Goal: Task Accomplishment & Management: Complete application form

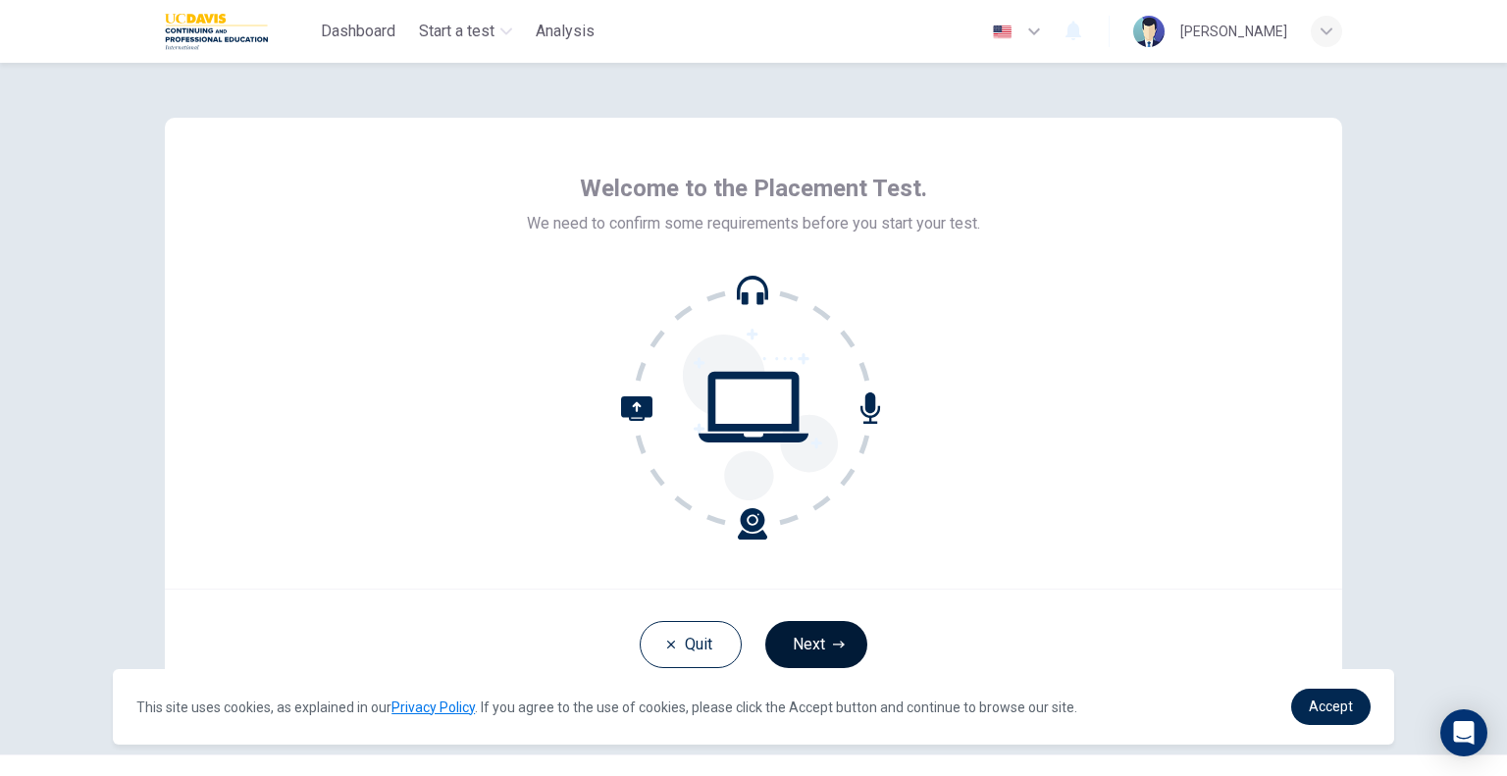
click at [818, 650] on button "Next" at bounding box center [816, 644] width 102 height 47
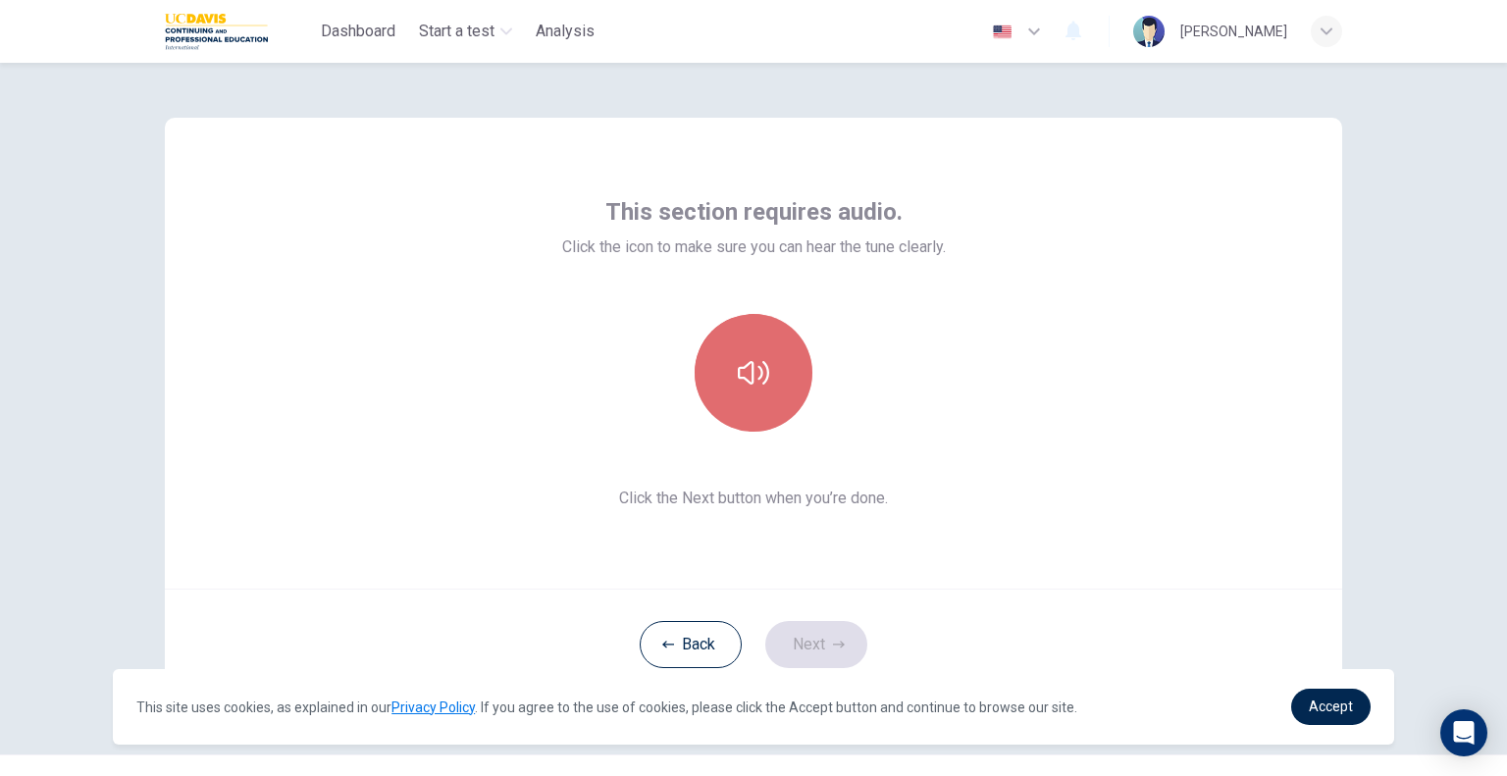
click at [762, 385] on icon "button" at bounding box center [753, 372] width 31 height 31
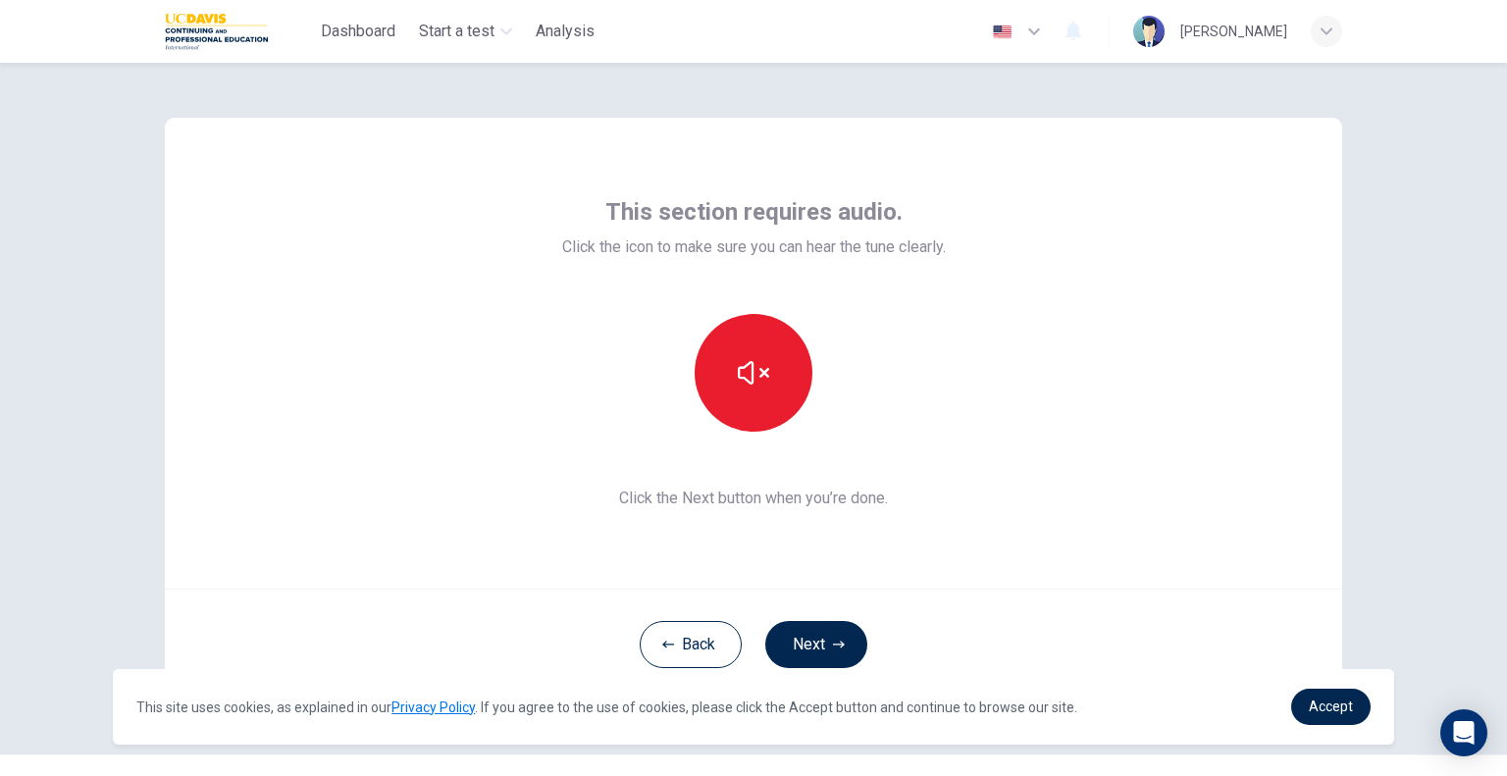
click at [943, 393] on div at bounding box center [754, 373] width 384 height 118
drag, startPoint x: 1093, startPoint y: 313, endPoint x: 895, endPoint y: 505, distance: 276.2
click at [1093, 313] on div "This section requires audio. Click the icon to make sure you can hear the tune …" at bounding box center [753, 353] width 1177 height 471
click at [801, 635] on button "Next" at bounding box center [816, 644] width 102 height 47
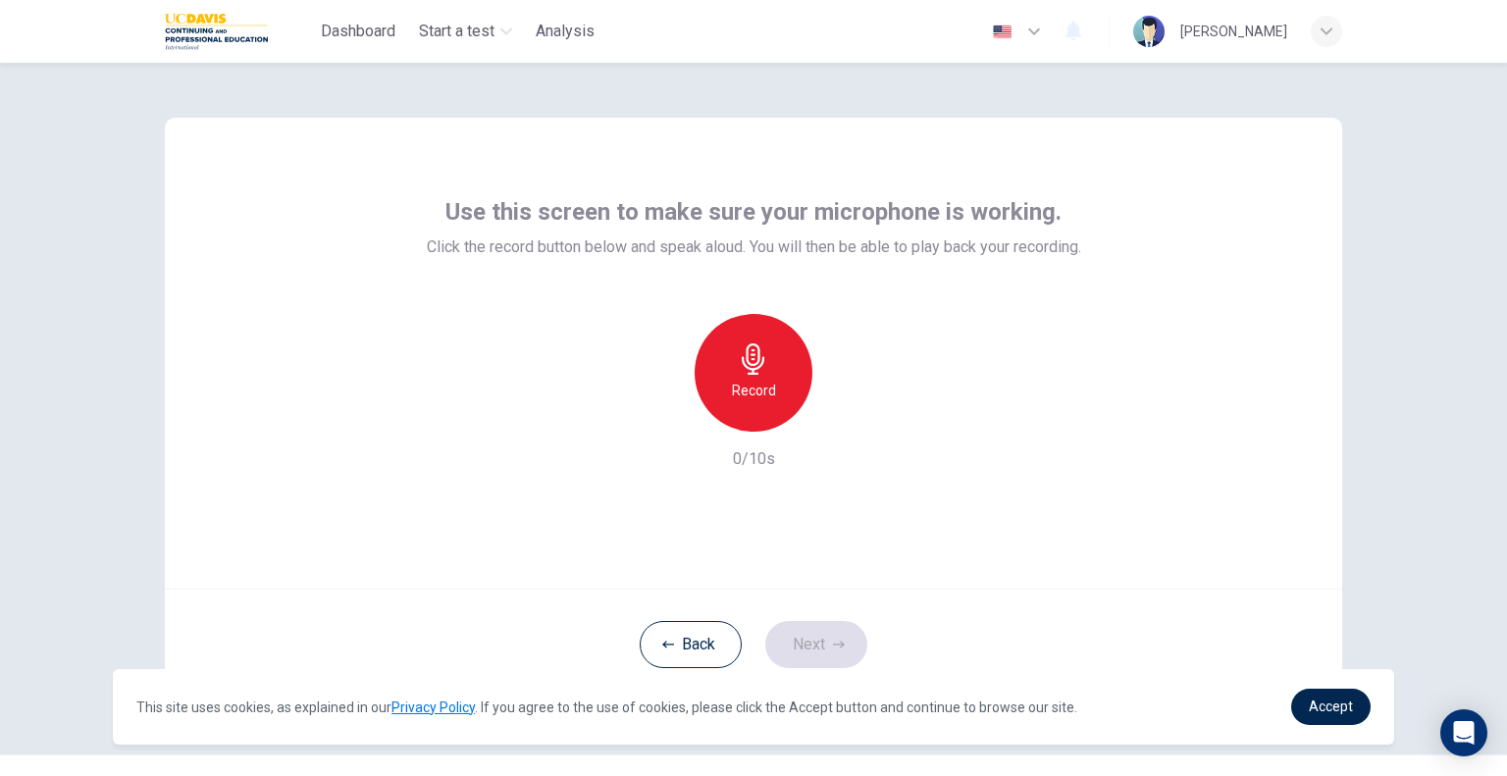
click at [786, 356] on div "Record" at bounding box center [754, 373] width 118 height 118
click at [846, 411] on icon "button" at bounding box center [844, 416] width 20 height 20
click at [1315, 694] on link "Accept" at bounding box center [1330, 707] width 79 height 36
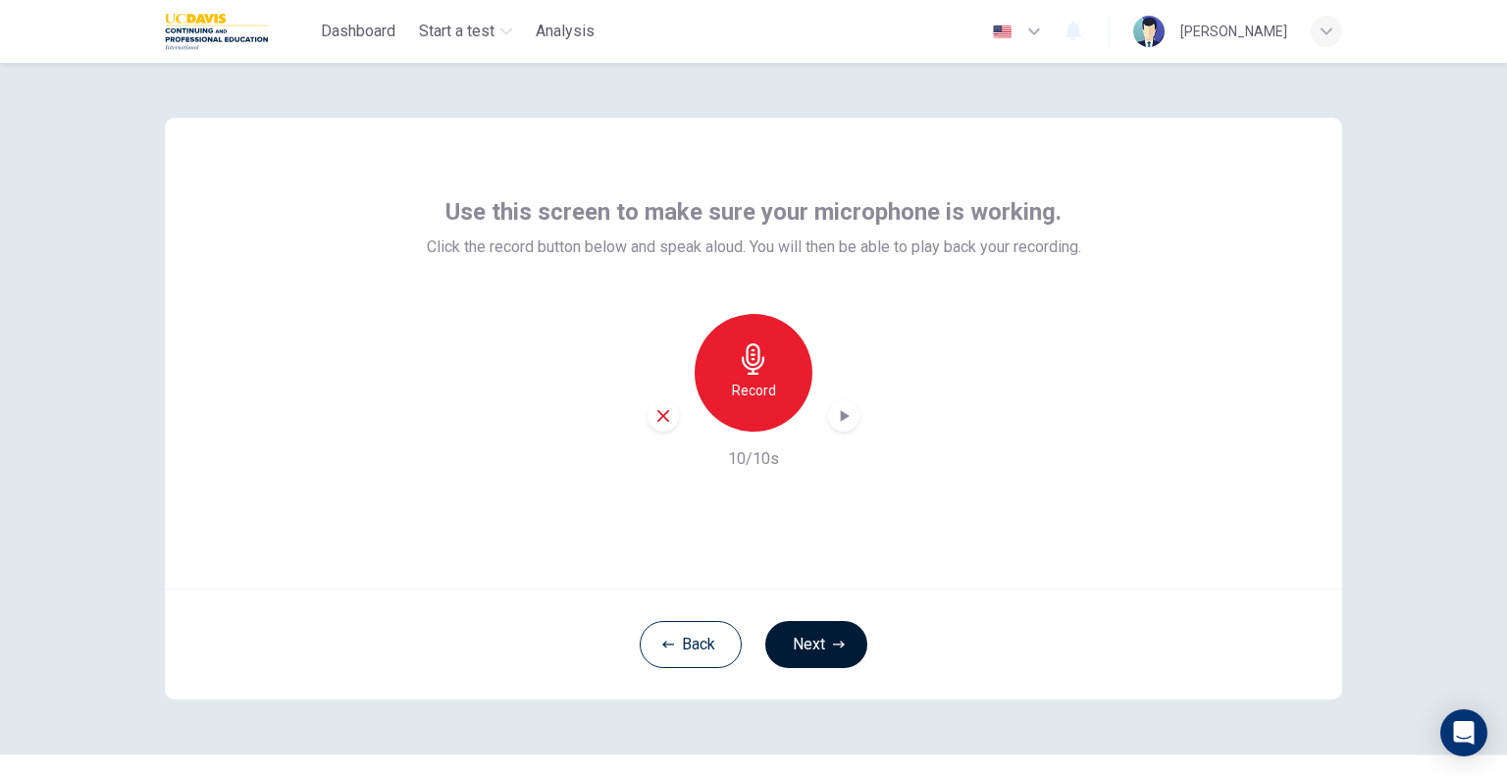
click at [829, 654] on button "Next" at bounding box center [816, 644] width 102 height 47
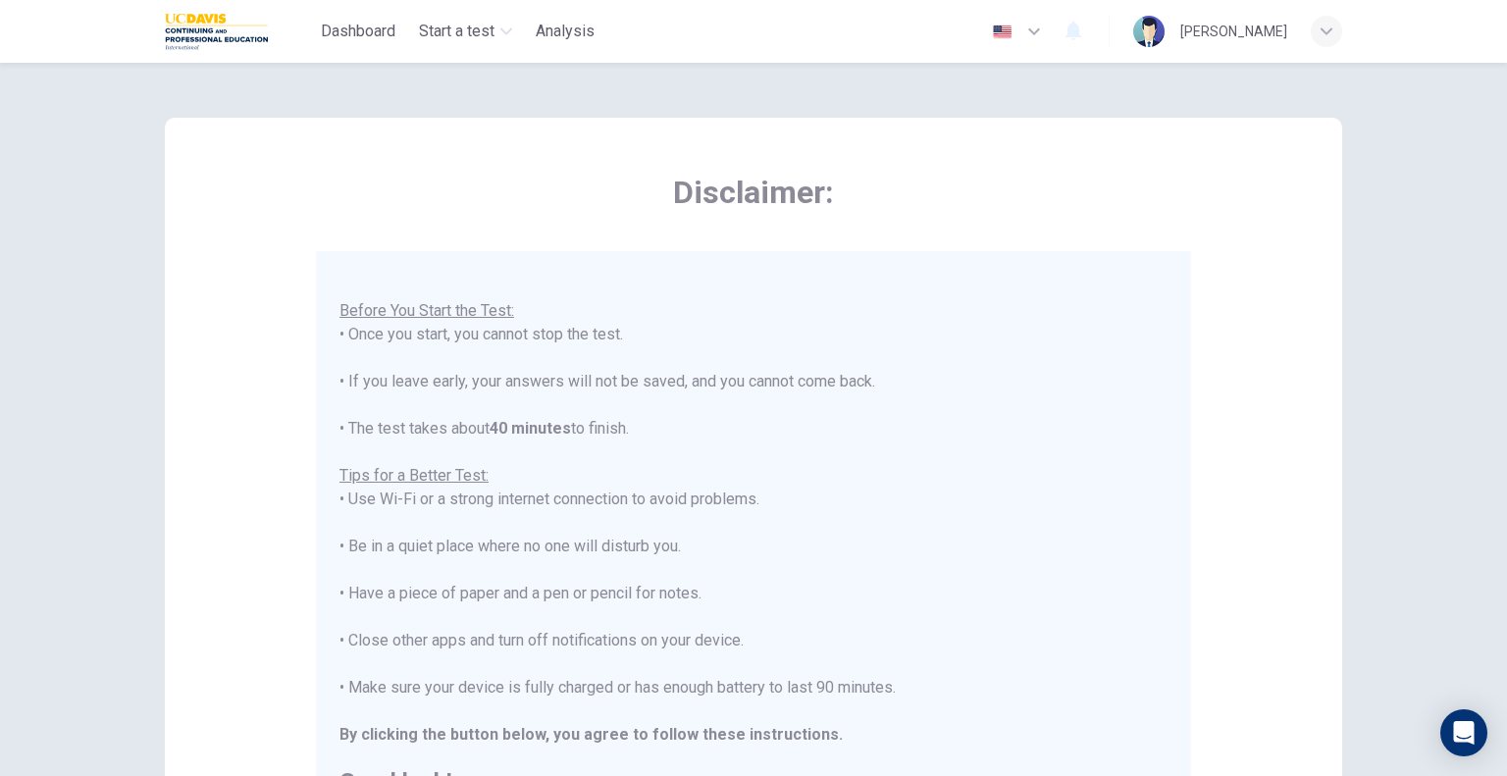
scroll to position [314, 0]
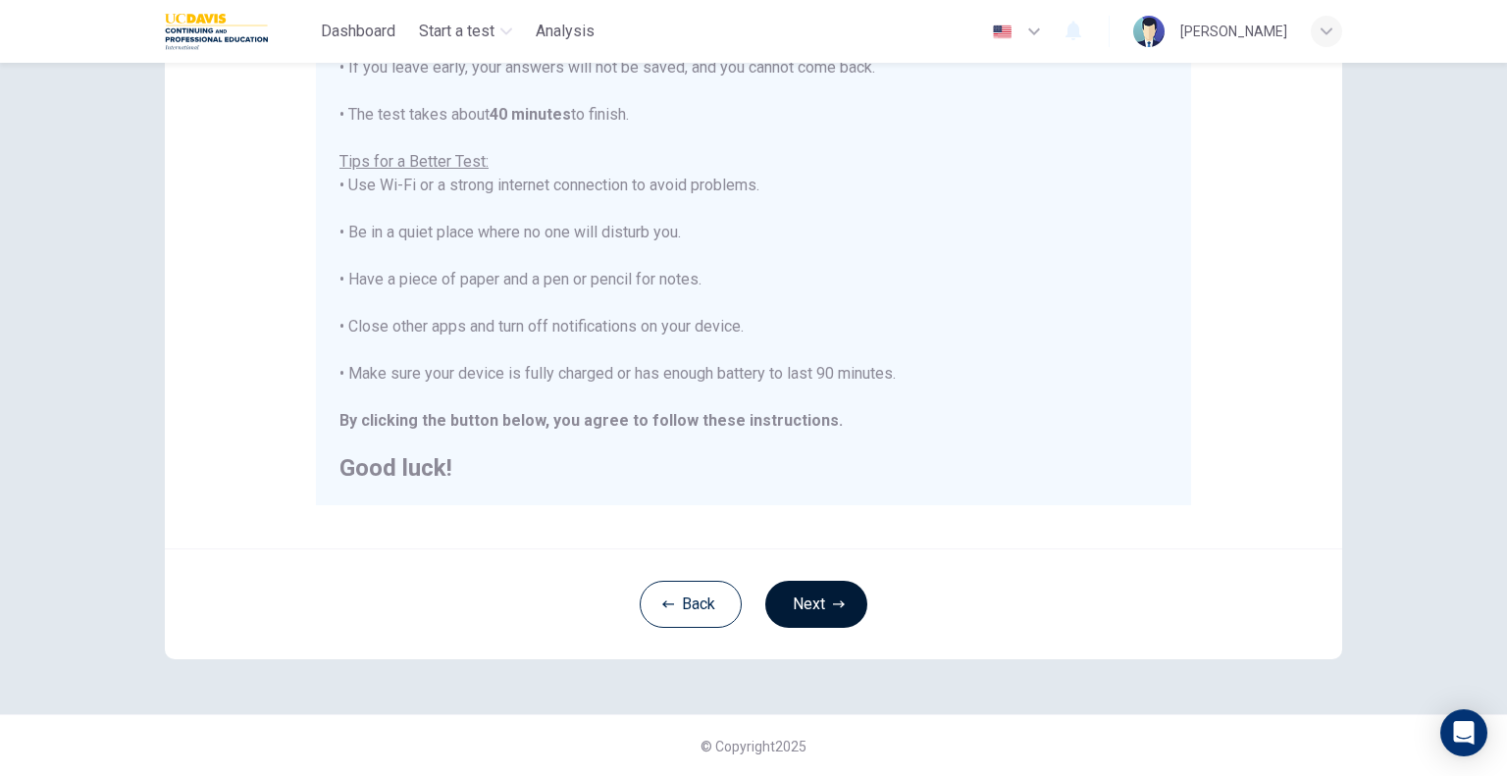
click at [820, 606] on button "Next" at bounding box center [816, 604] width 102 height 47
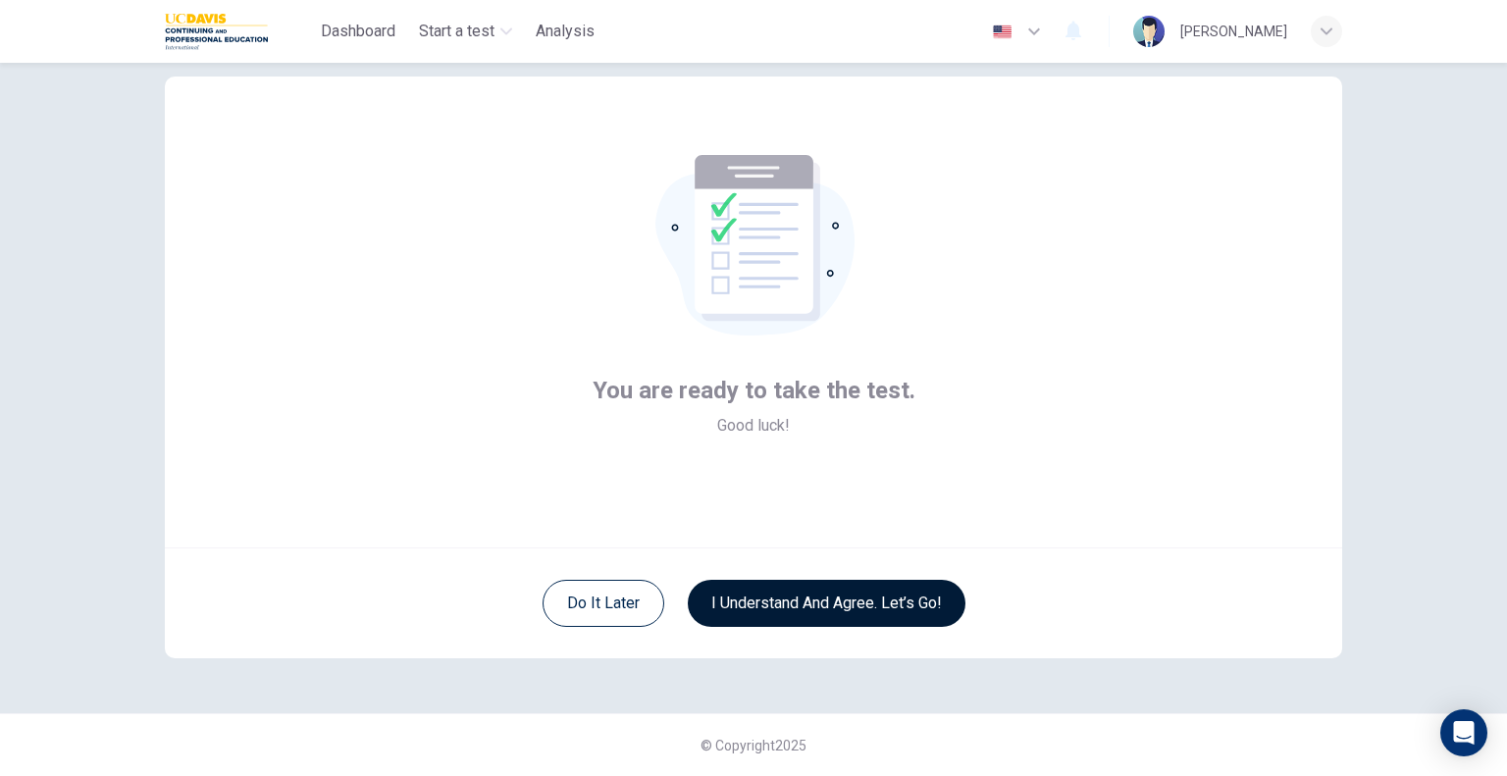
scroll to position [40, 0]
click at [820, 606] on button "I understand and agree. Let’s go!" at bounding box center [827, 604] width 278 height 47
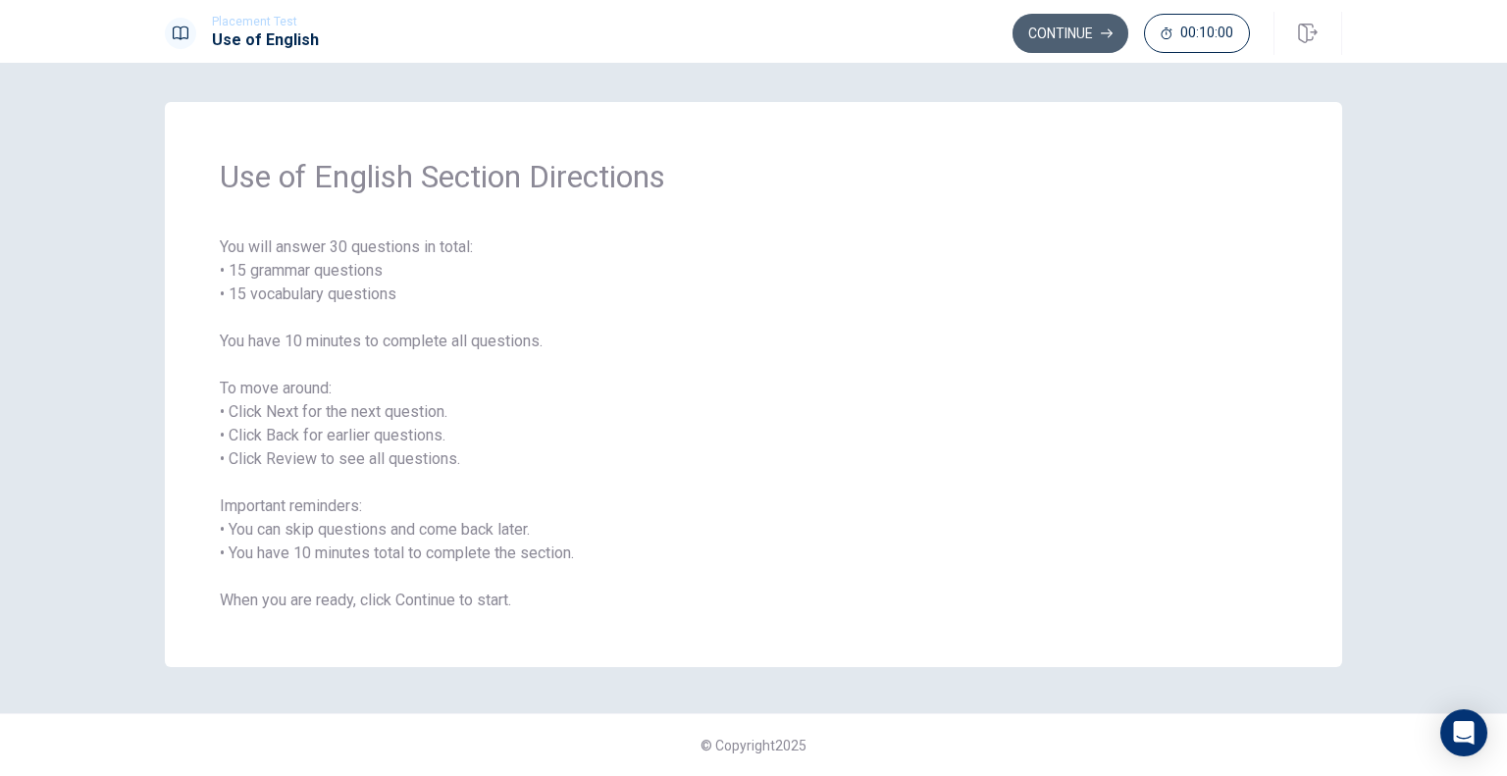
click at [1051, 26] on button "Continue" at bounding box center [1071, 33] width 116 height 39
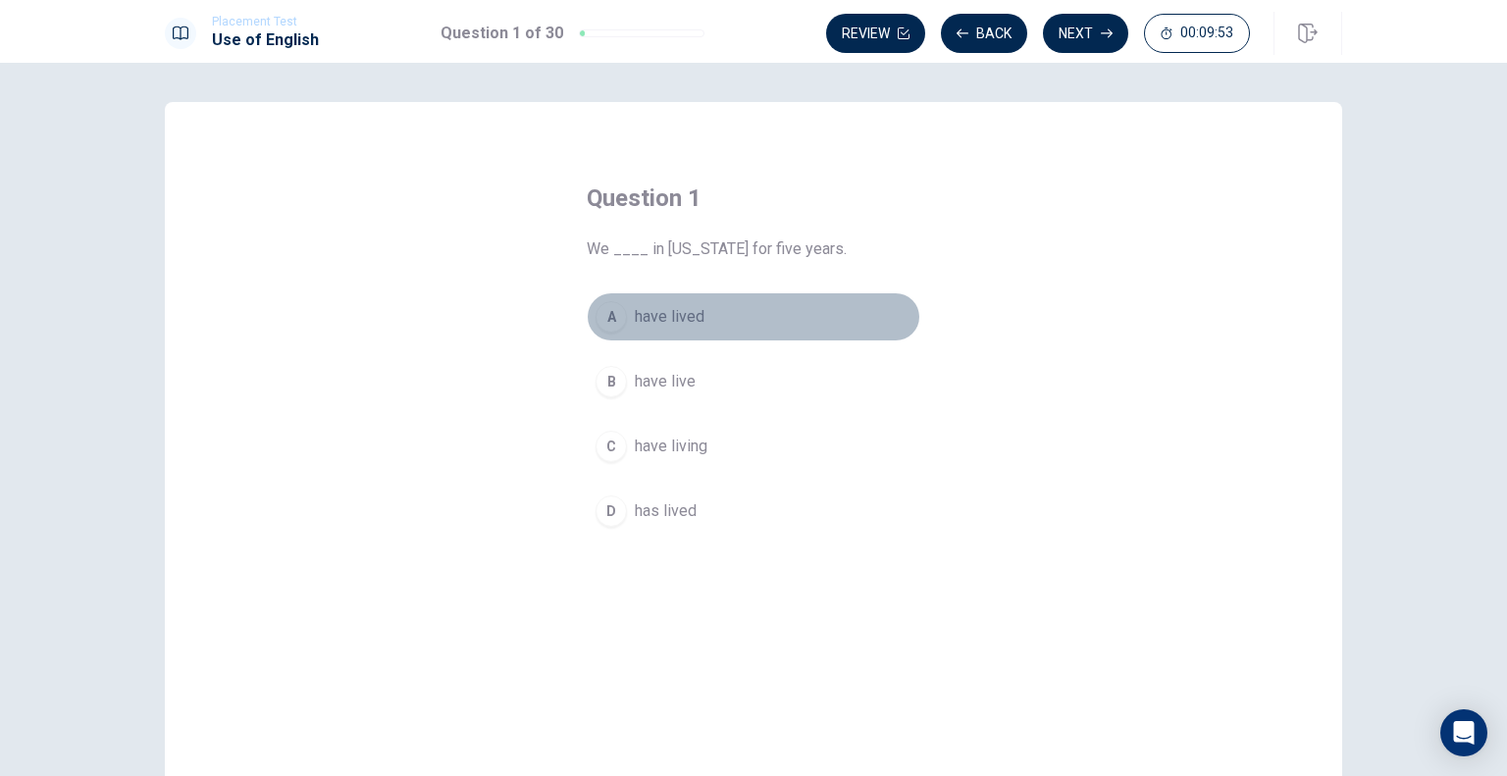
click at [699, 313] on span "have lived" at bounding box center [670, 317] width 70 height 24
click at [694, 312] on span "have lived" at bounding box center [670, 317] width 70 height 24
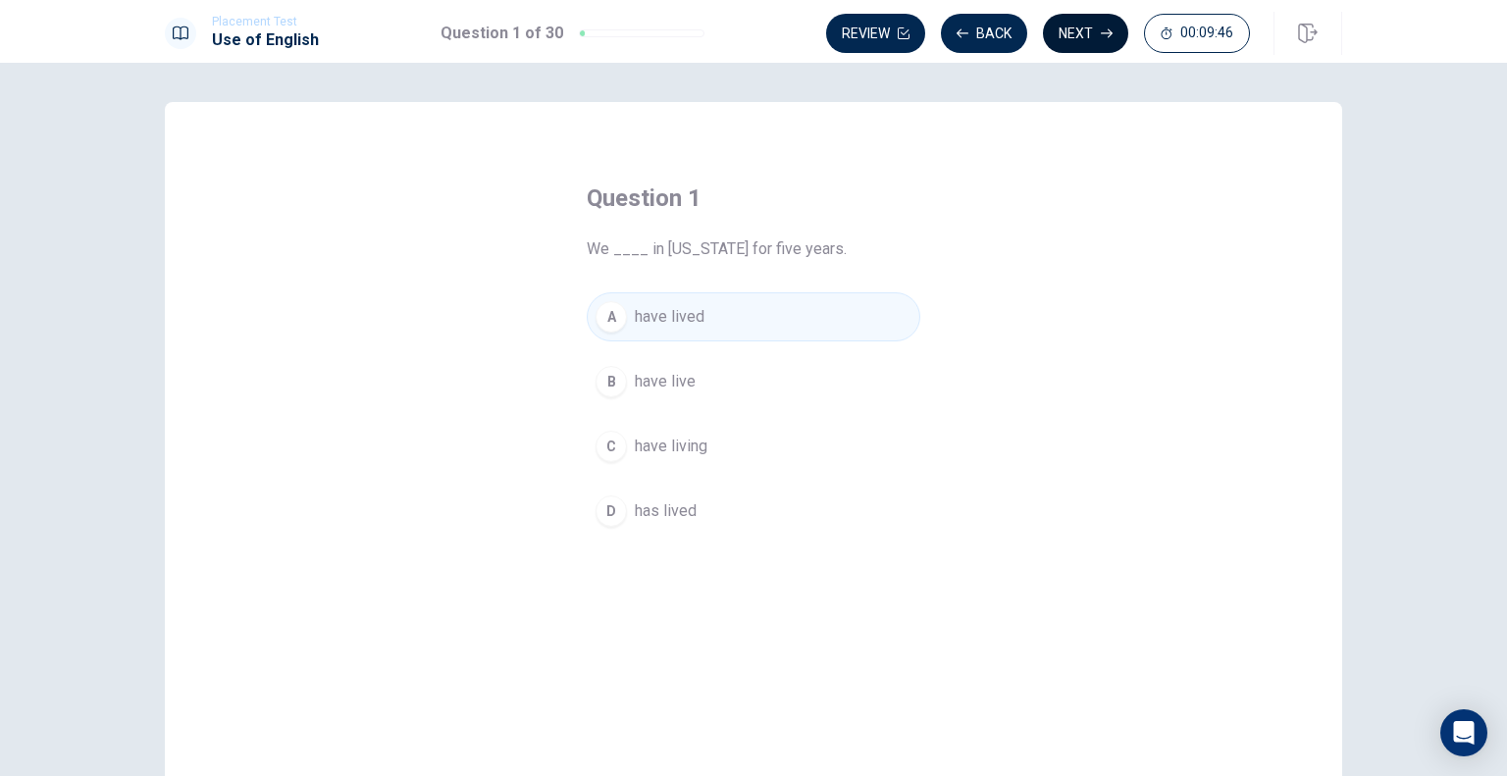
click at [1099, 28] on button "Next" at bounding box center [1085, 33] width 85 height 39
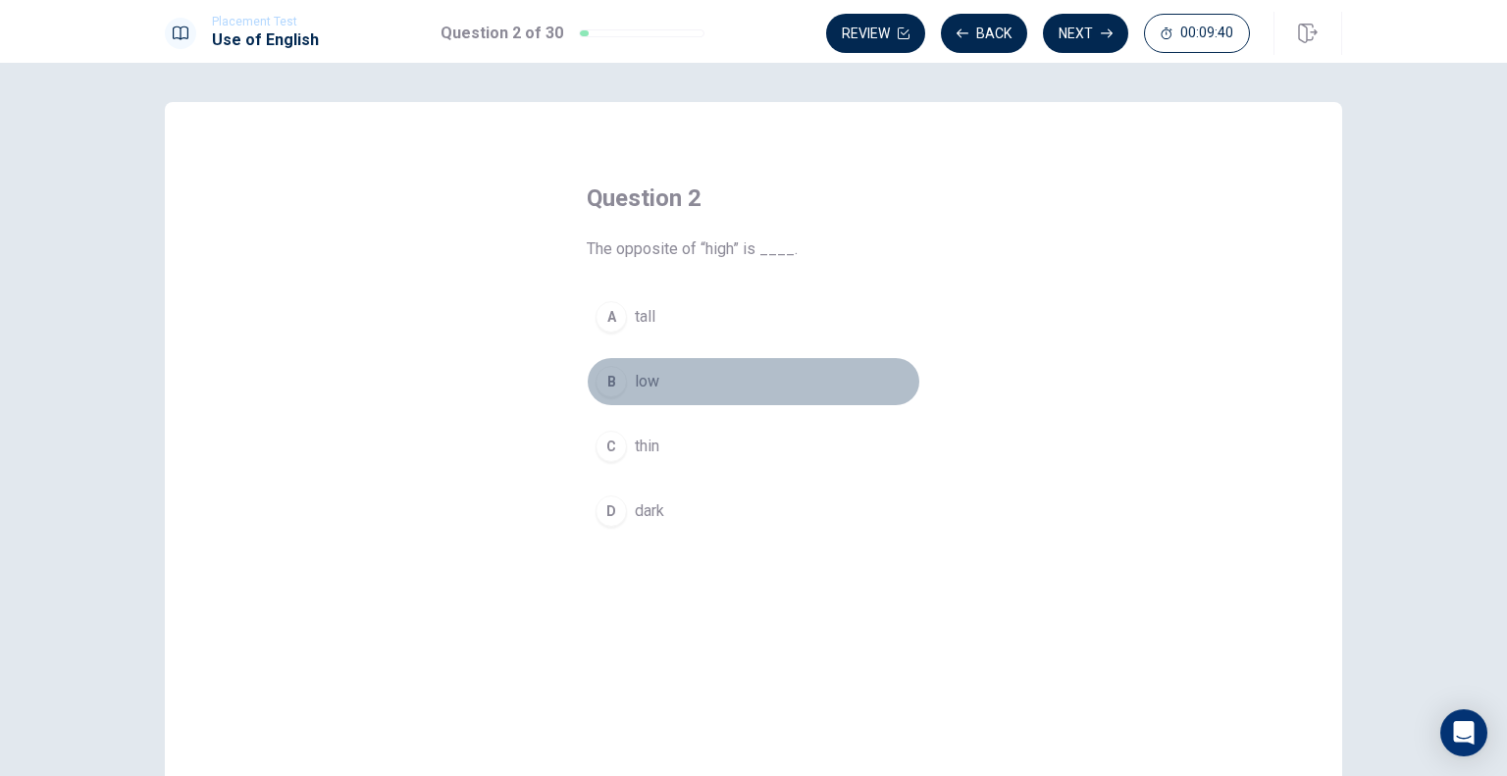
click at [665, 380] on button "B low" at bounding box center [754, 381] width 334 height 49
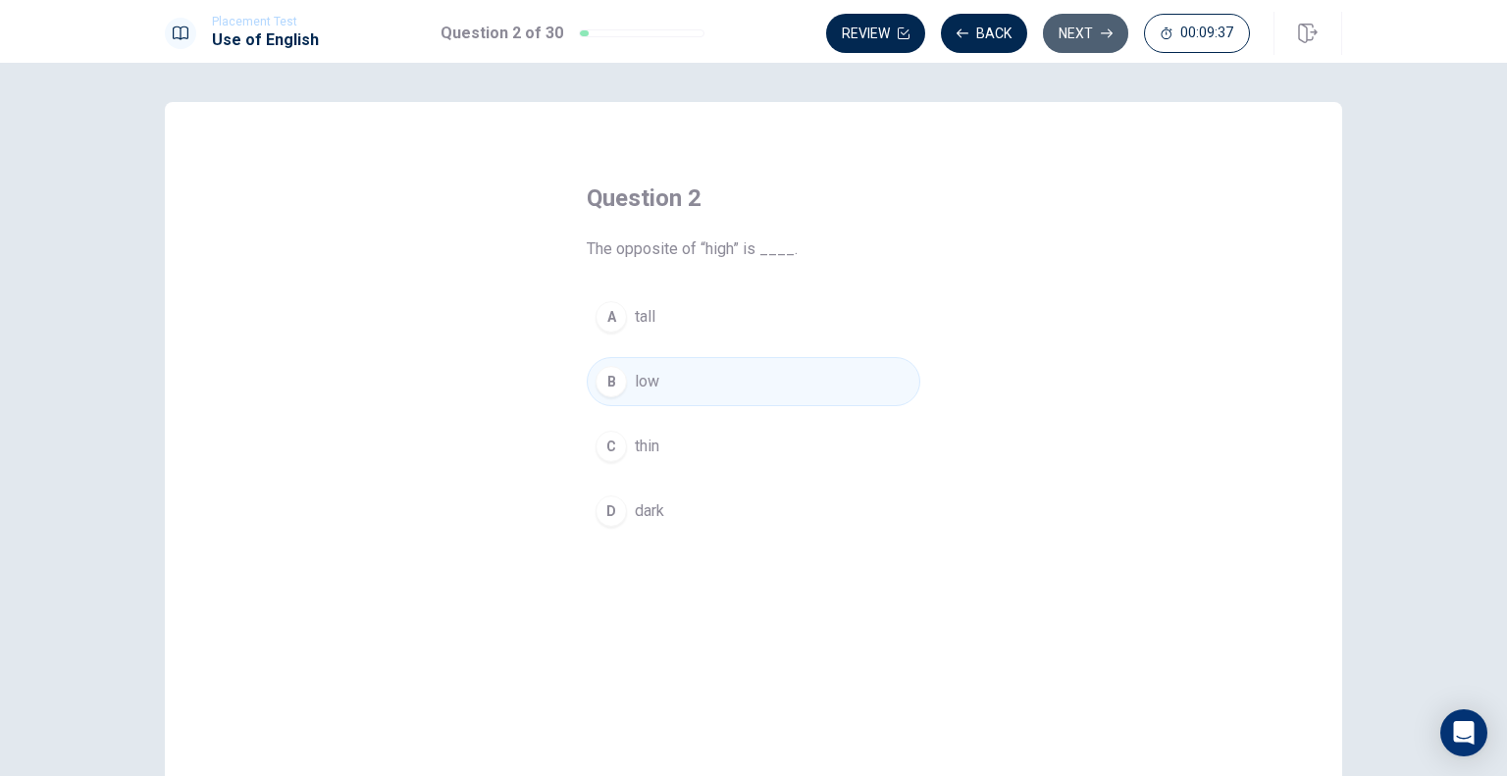
click at [1103, 34] on icon "button" at bounding box center [1107, 33] width 12 height 12
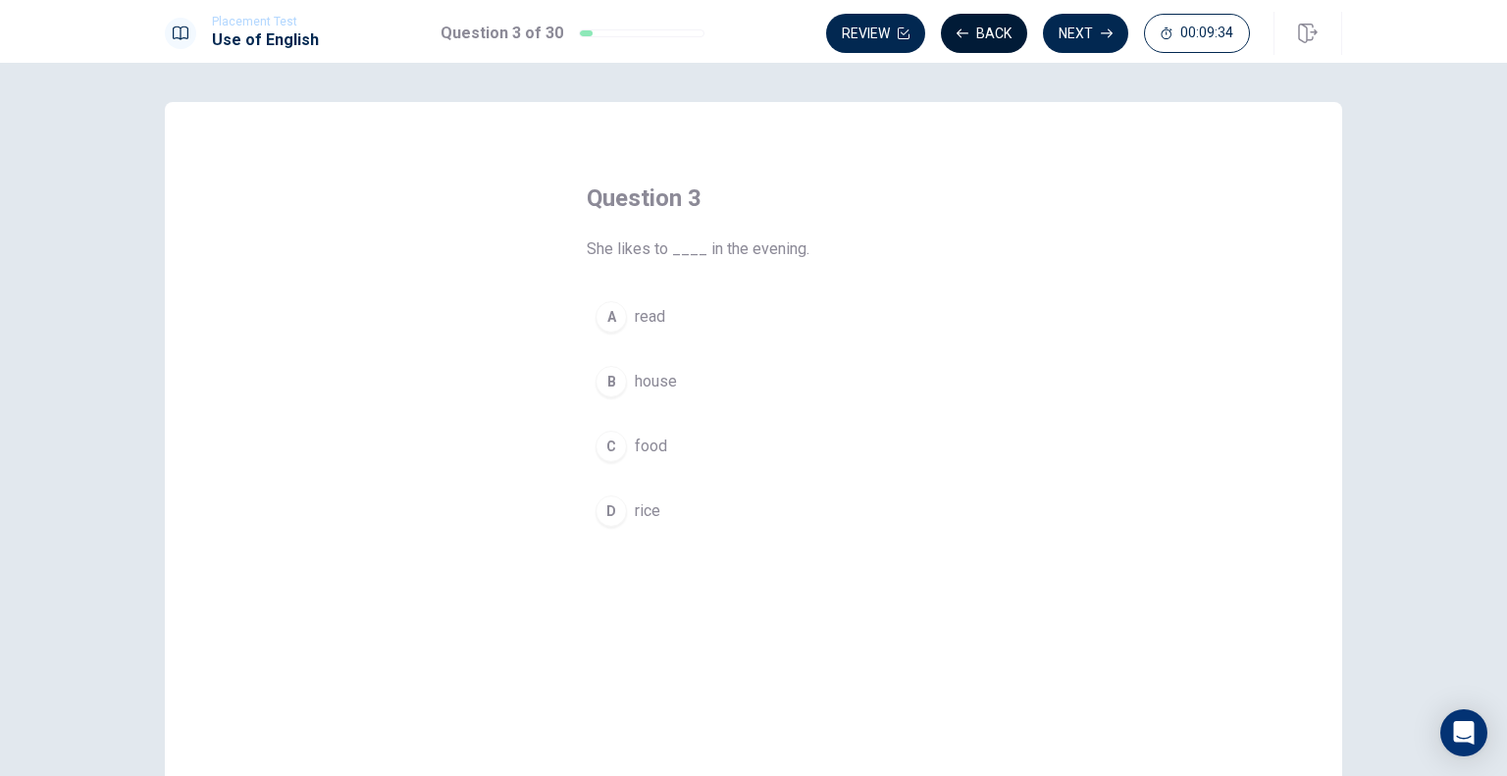
click at [1005, 26] on button "Back" at bounding box center [984, 33] width 86 height 39
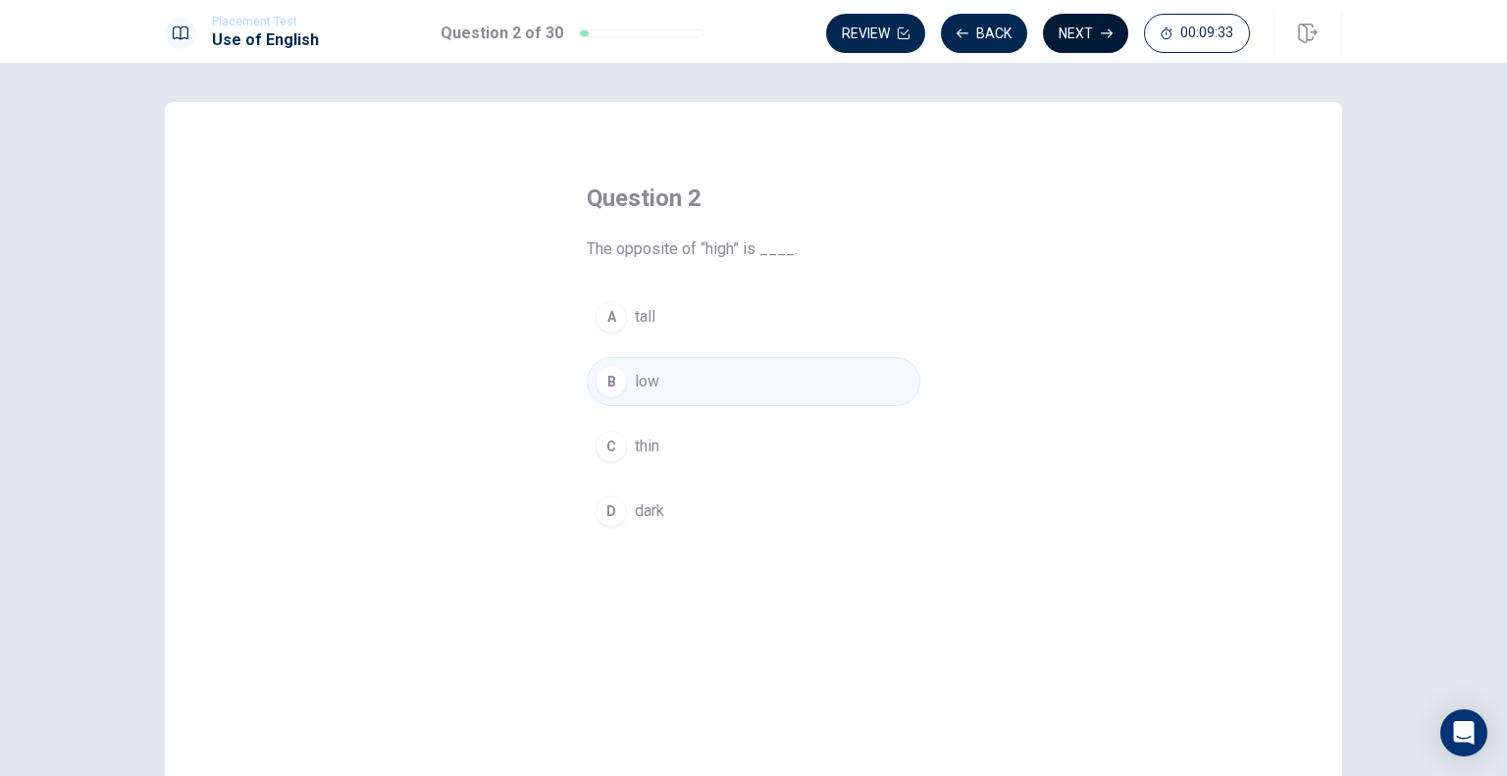
click at [1062, 23] on button "Next" at bounding box center [1085, 33] width 85 height 39
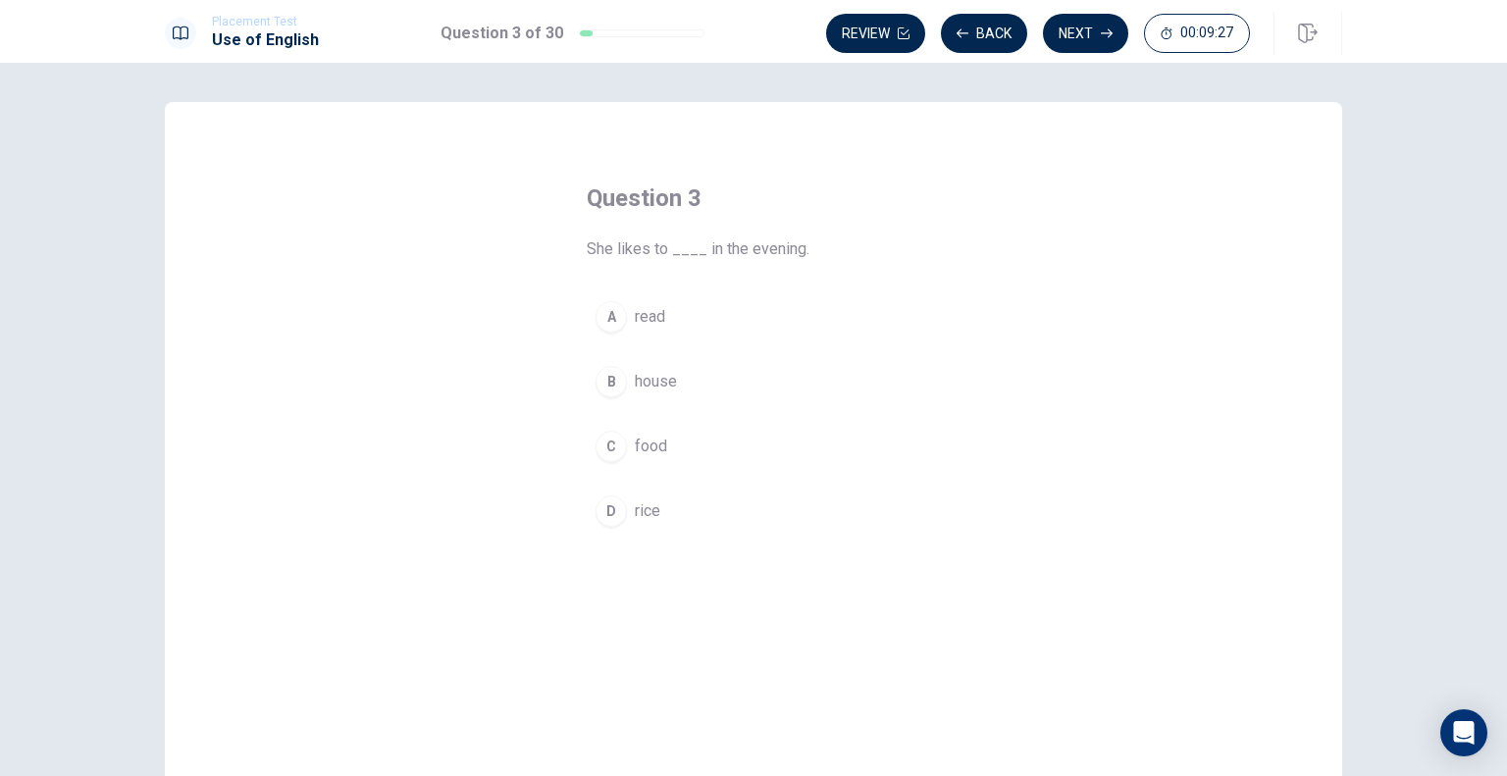
click at [701, 324] on button "A read" at bounding box center [754, 316] width 334 height 49
click at [1070, 36] on button "Next" at bounding box center [1085, 33] width 85 height 39
click at [716, 505] on button "D drives" at bounding box center [754, 511] width 334 height 49
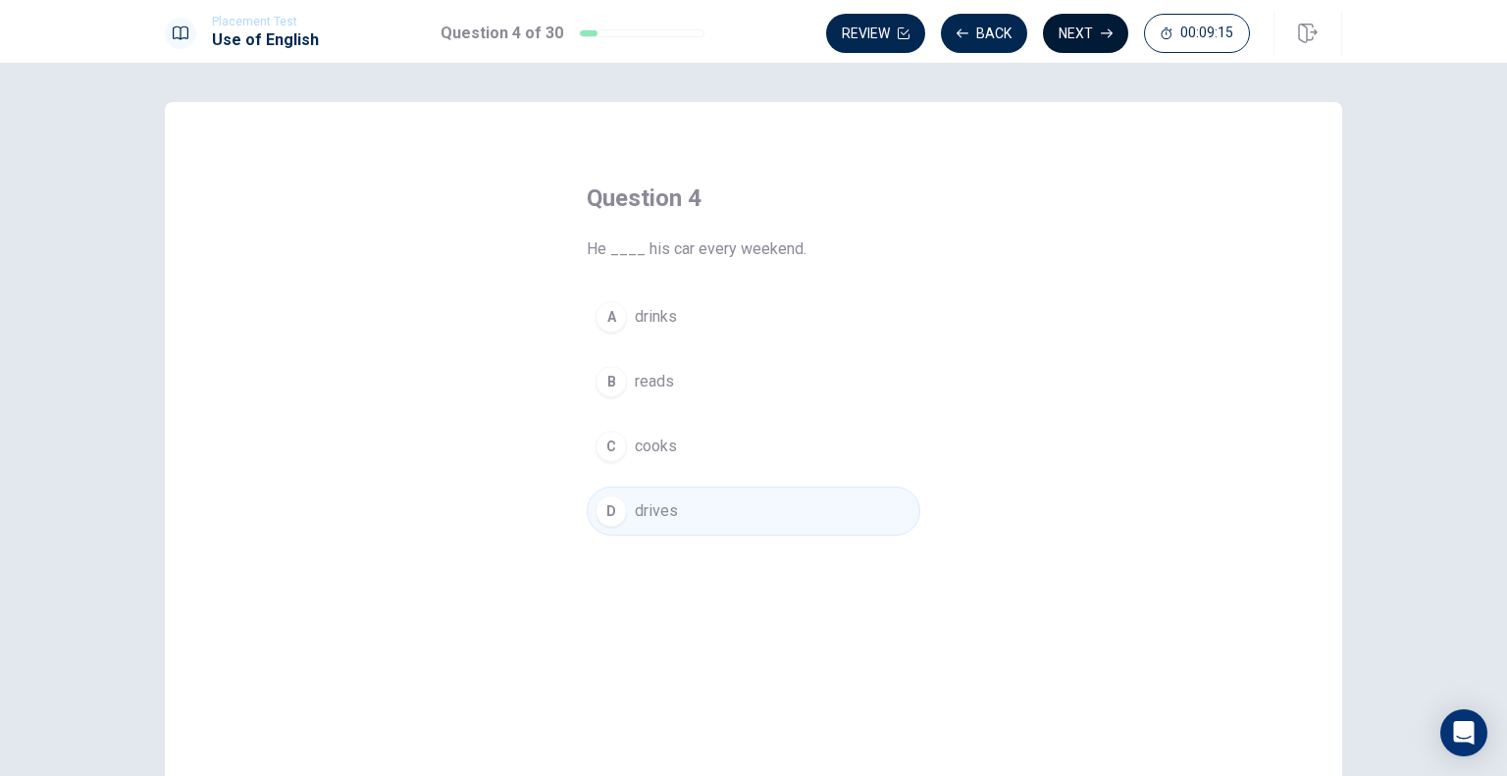
click at [1088, 27] on button "Next" at bounding box center [1085, 33] width 85 height 39
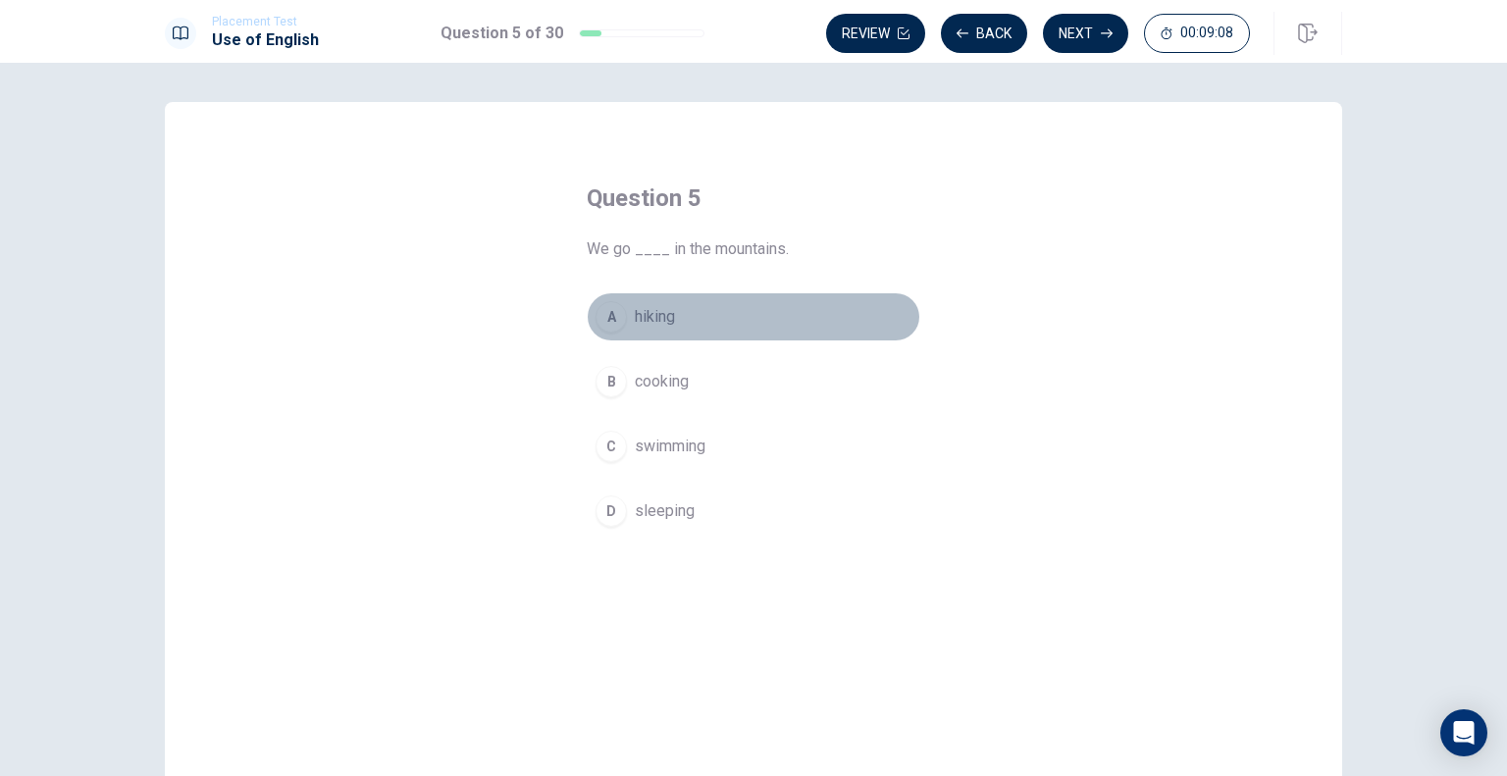
click at [707, 301] on button "A hiking" at bounding box center [754, 316] width 334 height 49
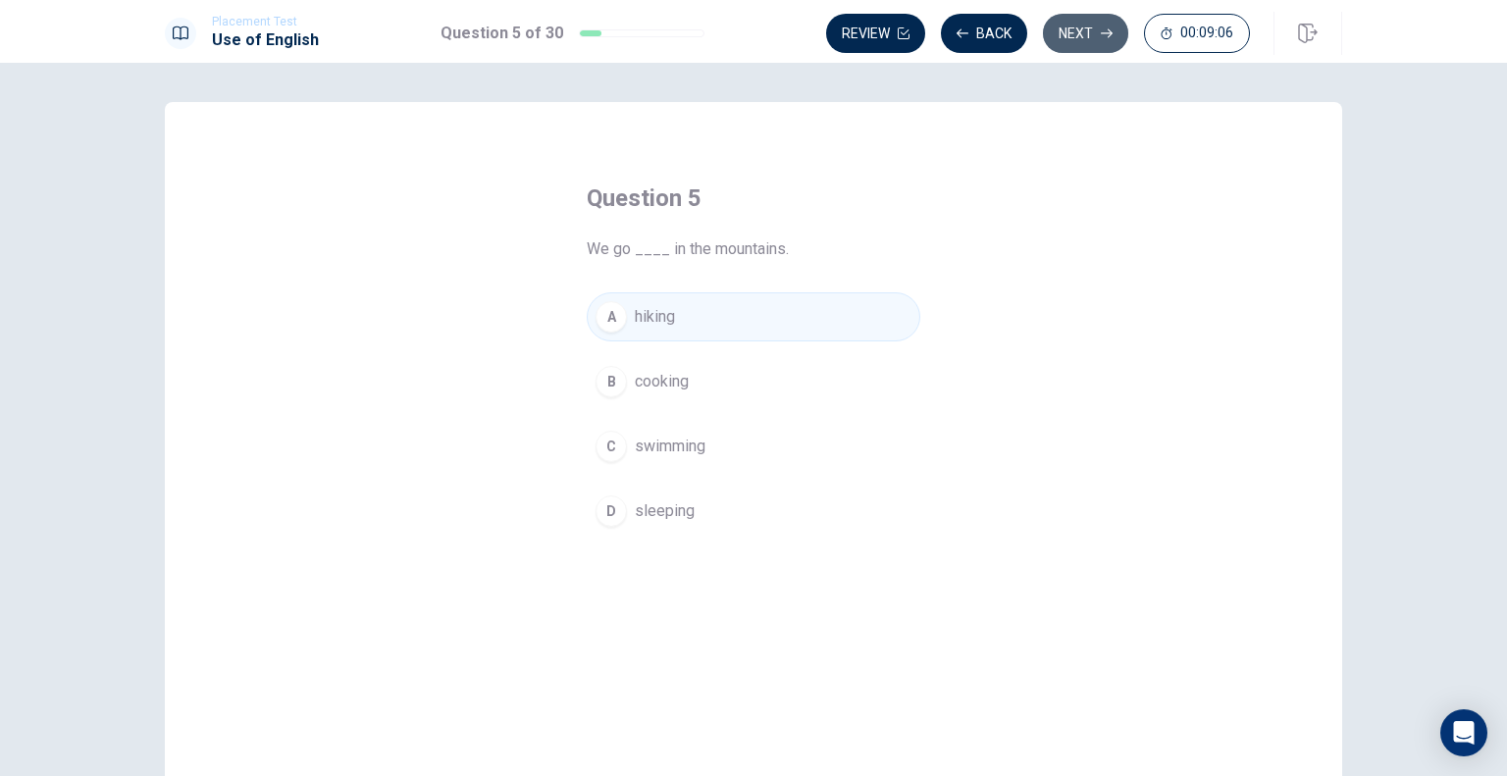
click at [1074, 32] on button "Next" at bounding box center [1085, 33] width 85 height 39
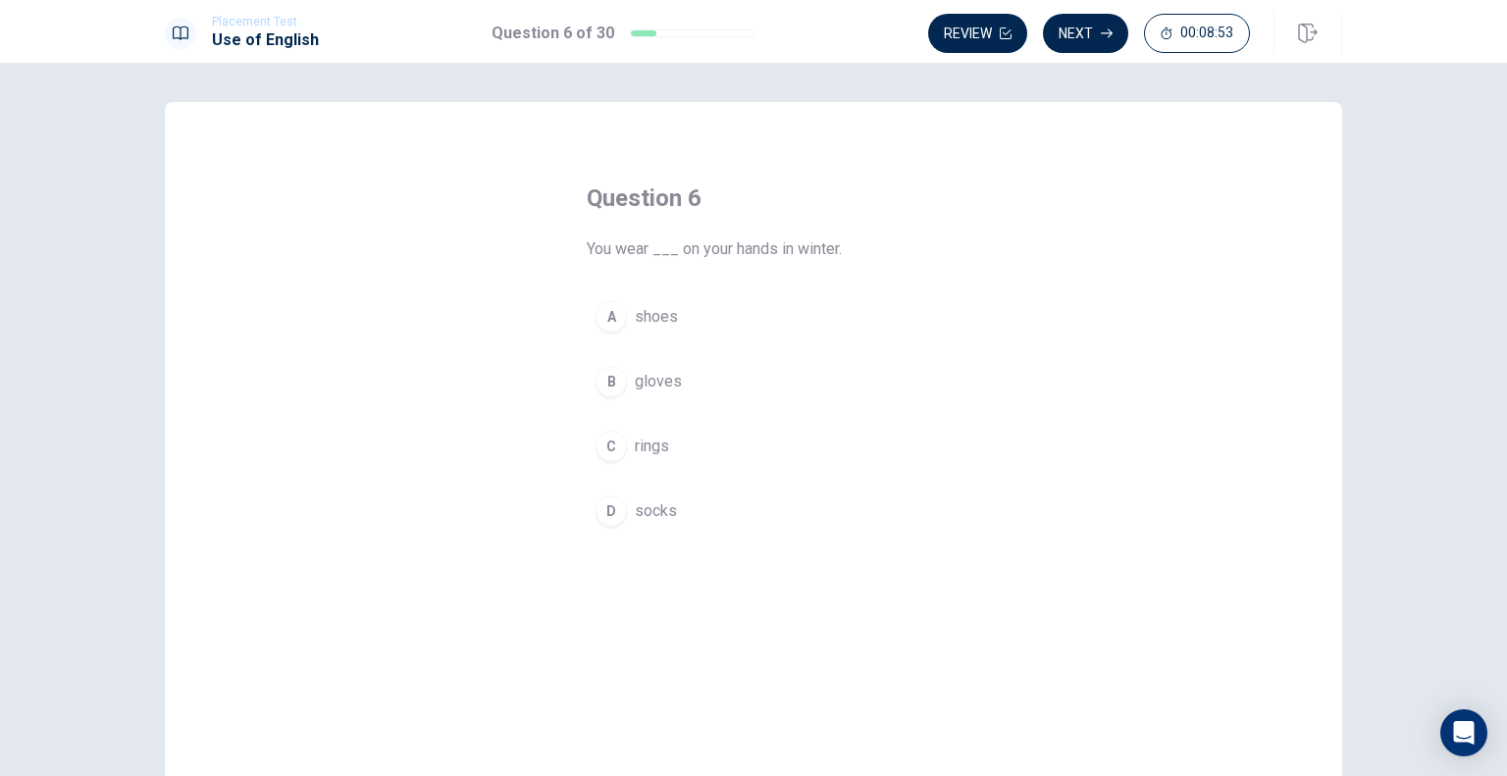
click at [723, 384] on button "B gloves" at bounding box center [754, 381] width 334 height 49
click at [1076, 39] on button "Next" at bounding box center [1085, 33] width 85 height 39
click at [713, 516] on button "D clean" at bounding box center [754, 511] width 334 height 49
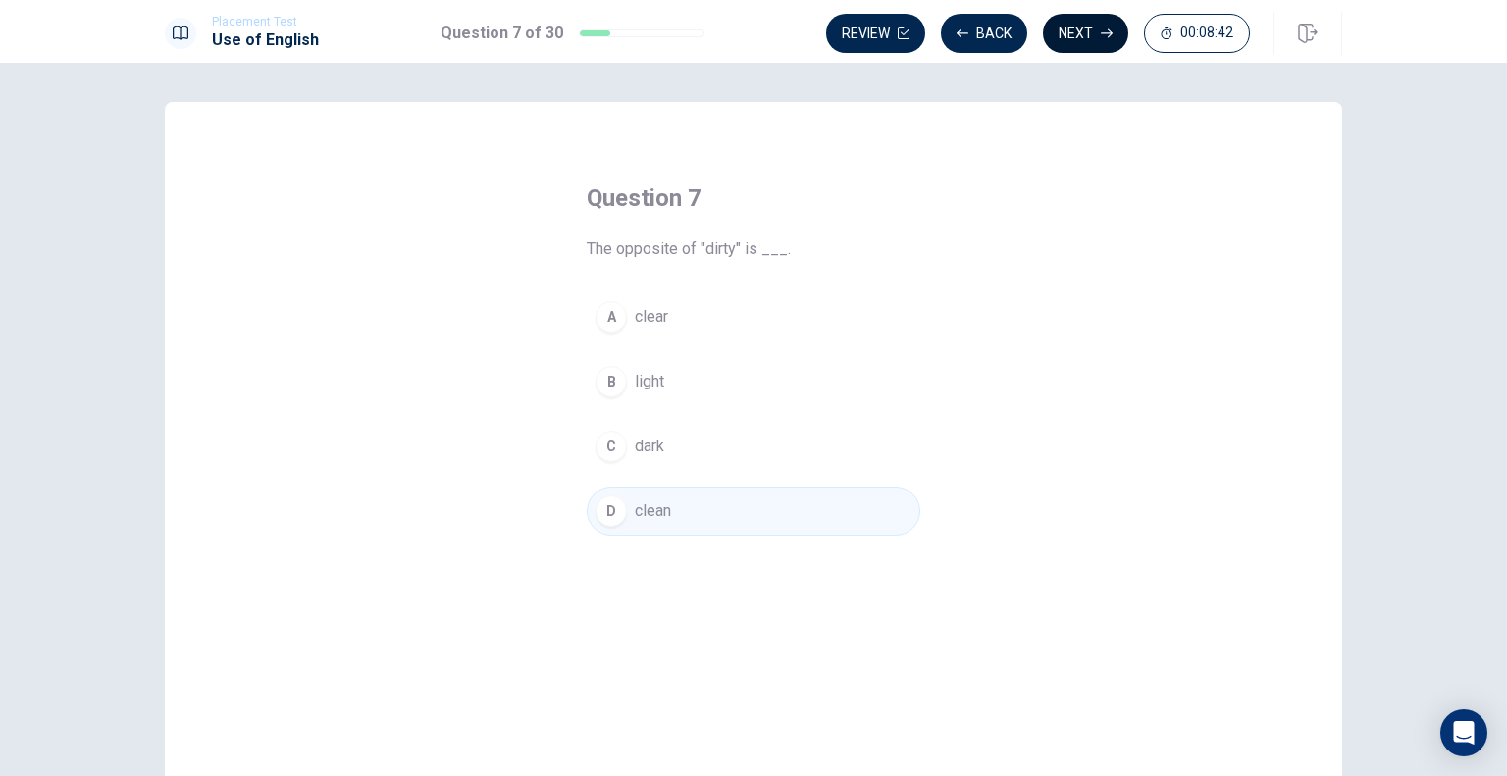
click at [1079, 23] on button "Next" at bounding box center [1085, 33] width 85 height 39
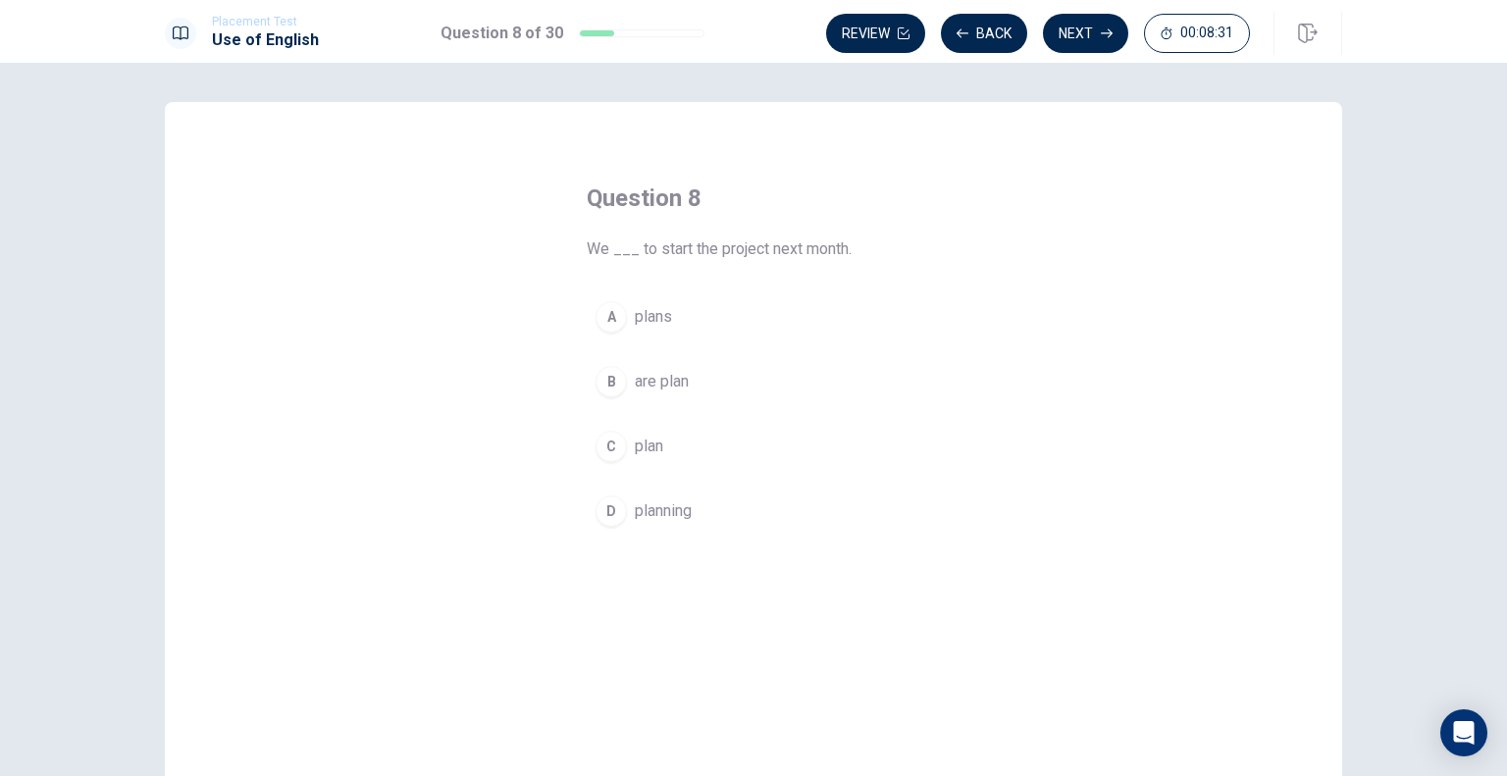
click at [756, 441] on button "C plan" at bounding box center [754, 446] width 334 height 49
click at [1099, 37] on button "Next" at bounding box center [1085, 33] width 85 height 39
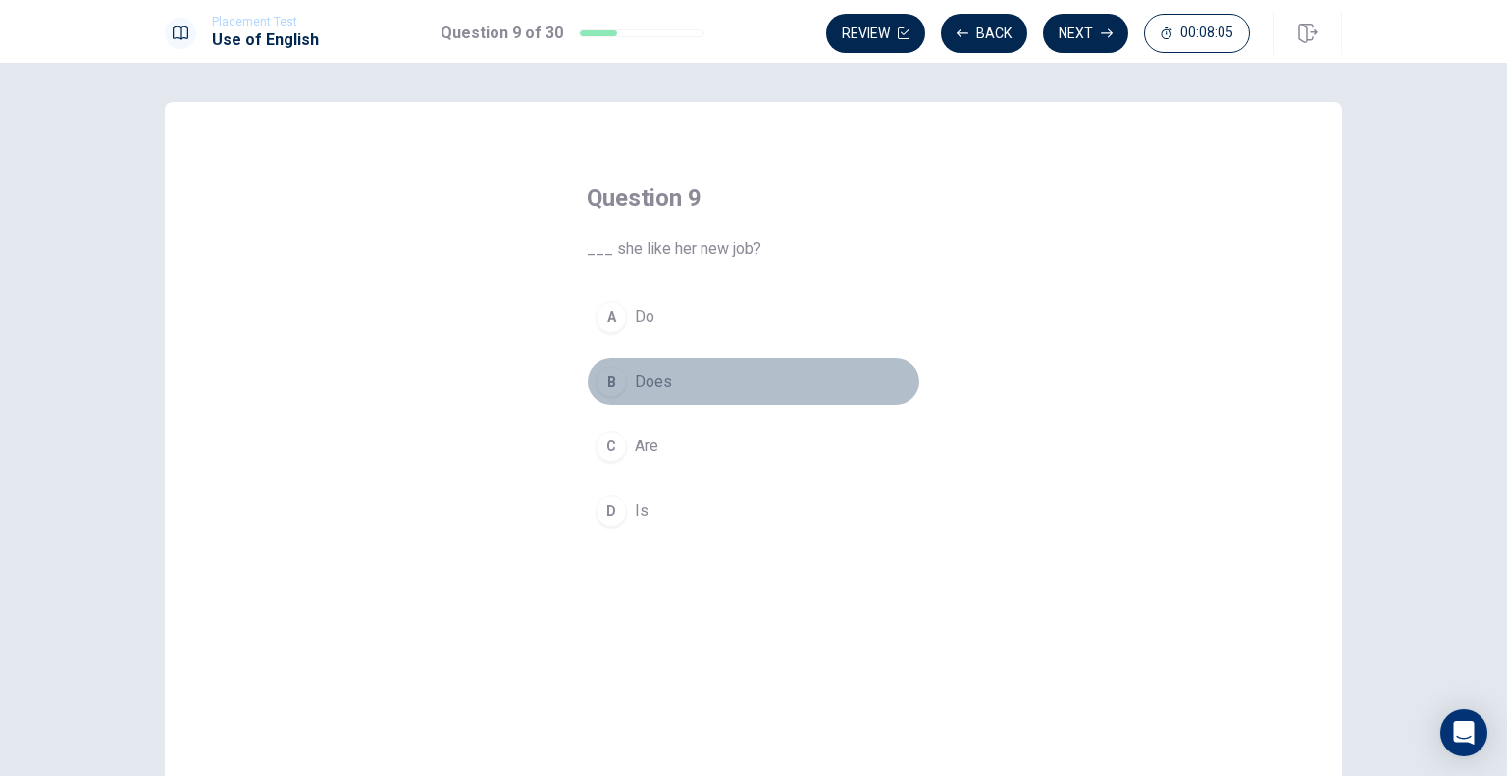
click at [711, 387] on button "B Does" at bounding box center [754, 381] width 334 height 49
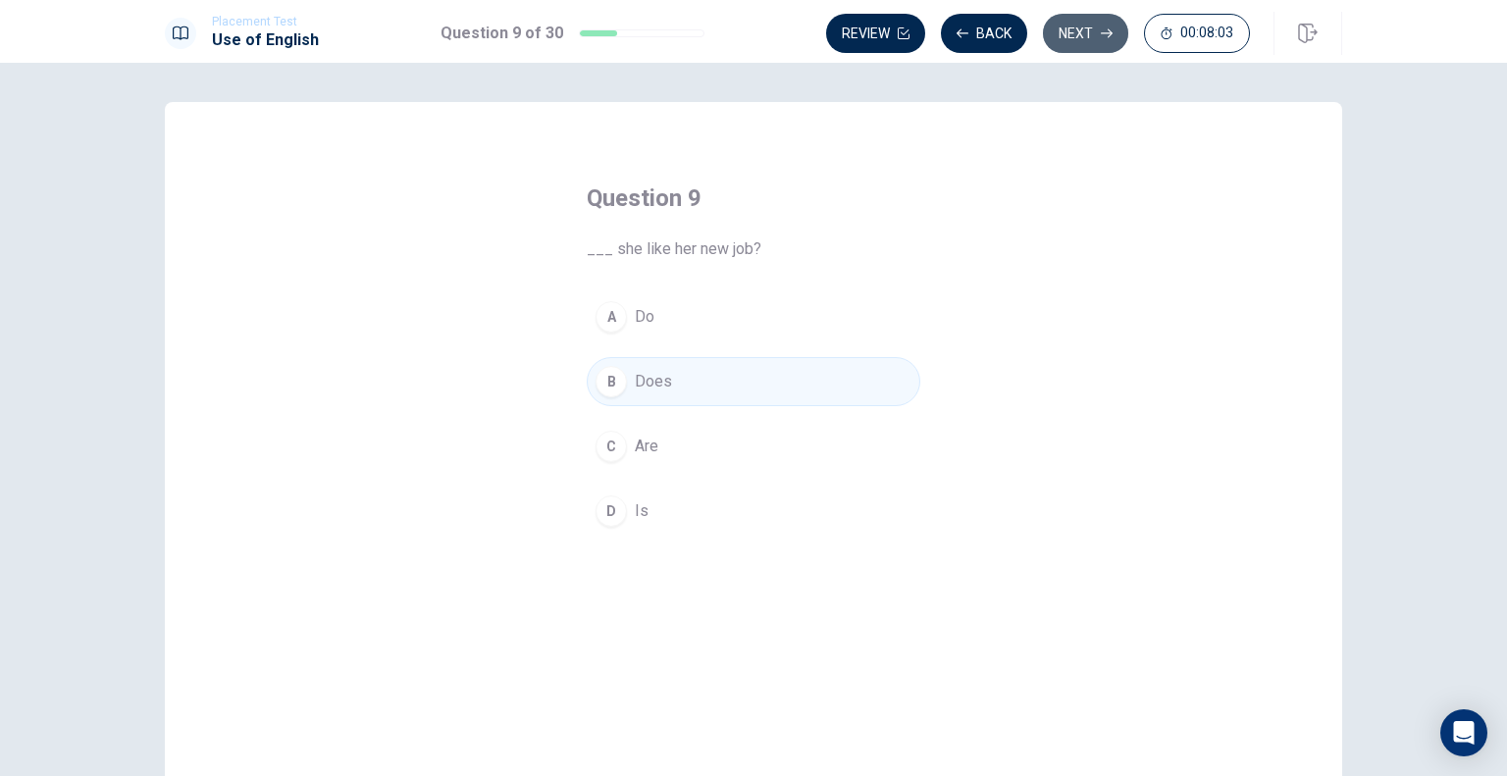
click at [1063, 27] on button "Next" at bounding box center [1085, 33] width 85 height 39
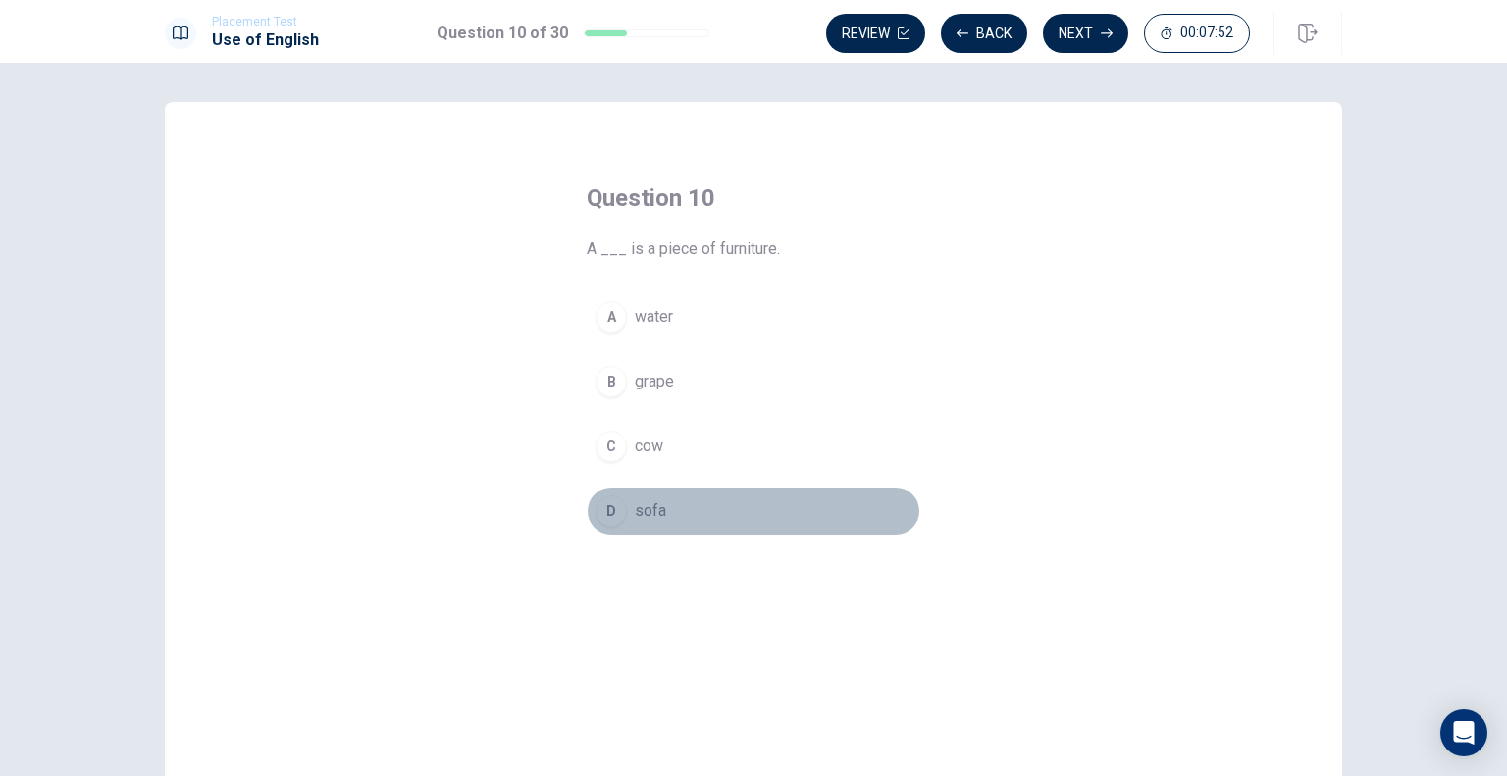
click at [703, 505] on button "D sofa" at bounding box center [754, 511] width 334 height 49
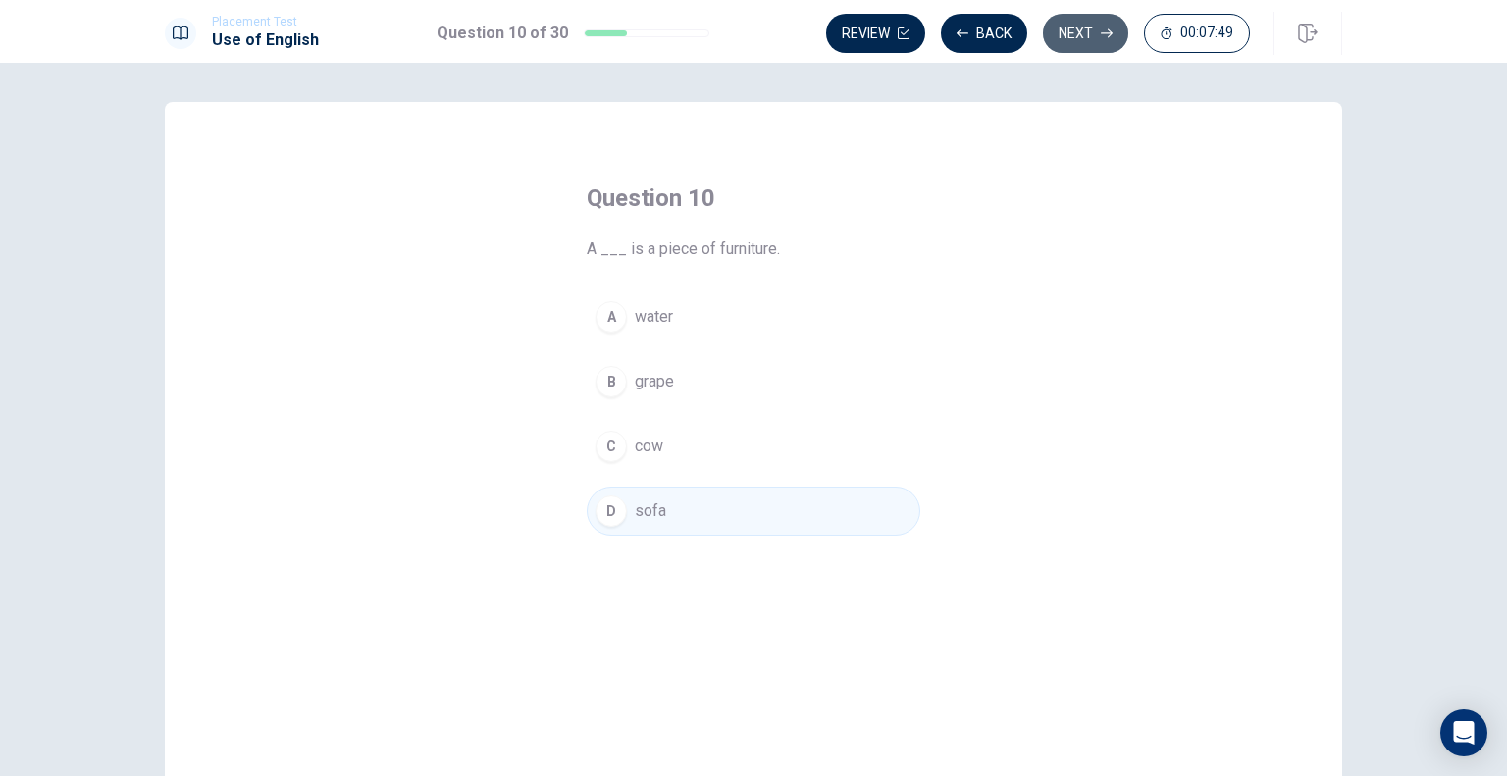
click at [1089, 23] on button "Next" at bounding box center [1085, 33] width 85 height 39
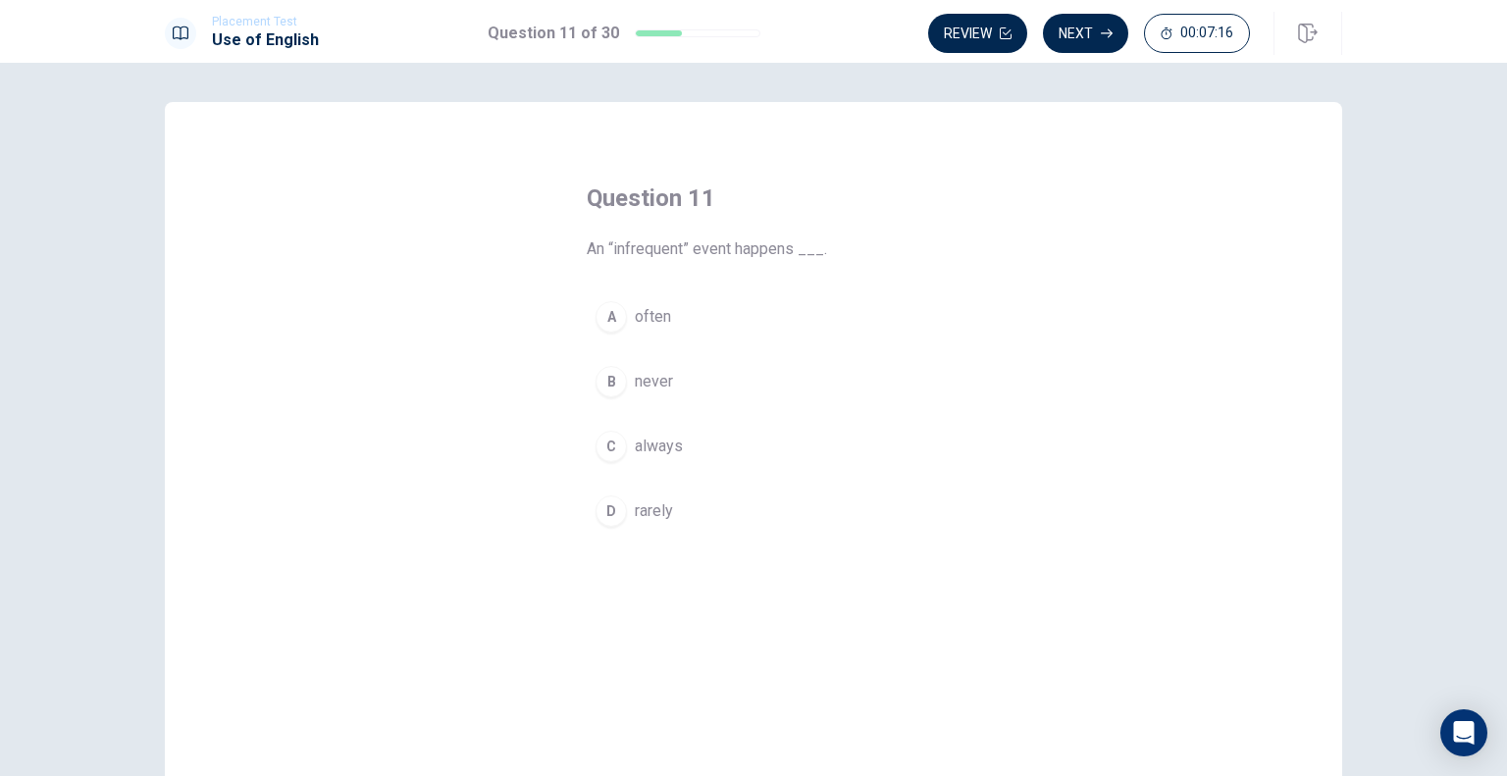
click at [600, 506] on div "D" at bounding box center [611, 510] width 31 height 31
click at [1084, 27] on button "Next" at bounding box center [1085, 33] width 85 height 39
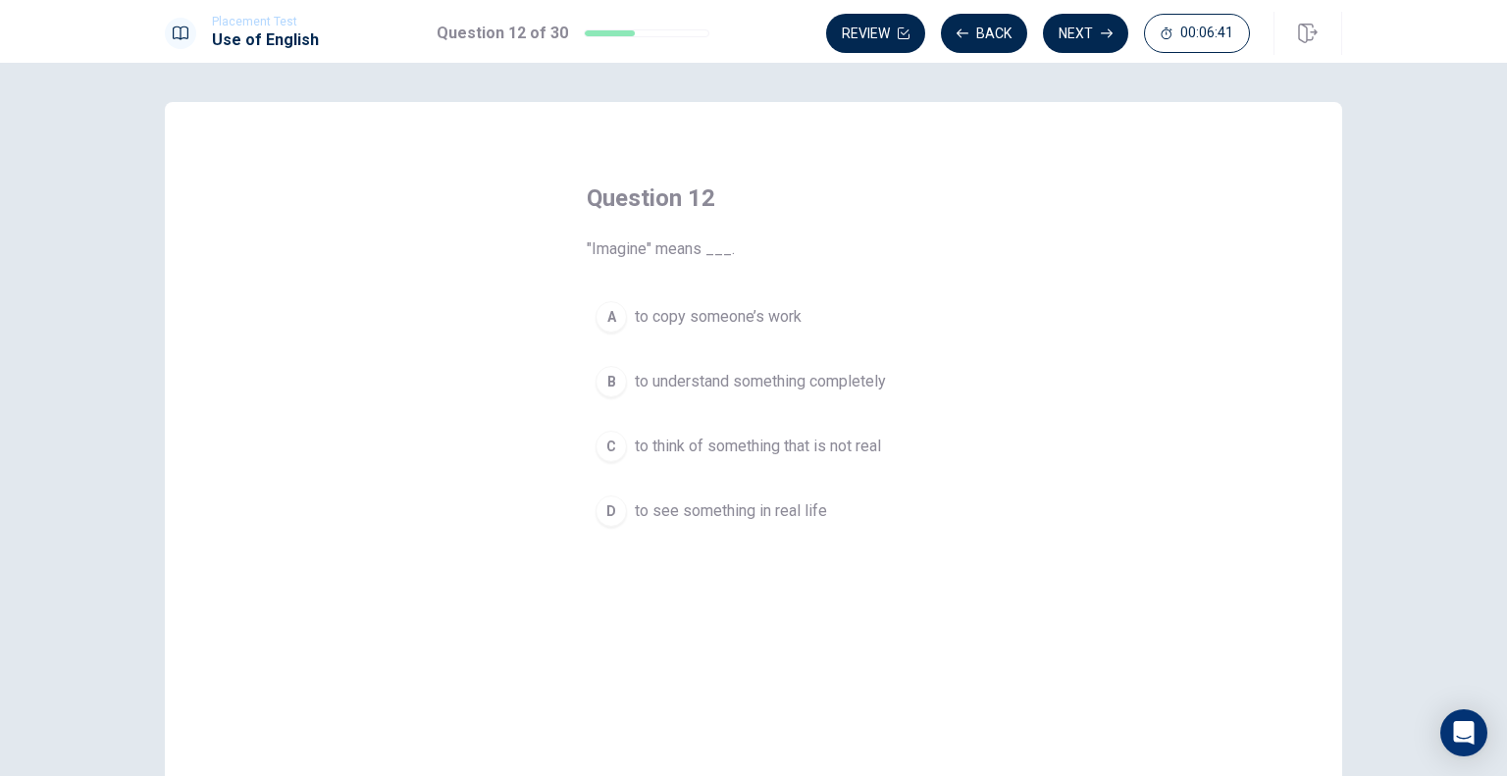
click at [859, 439] on span "to think of something that is not real" at bounding box center [758, 447] width 246 height 24
click at [1076, 21] on button "Next" at bounding box center [1085, 33] width 85 height 39
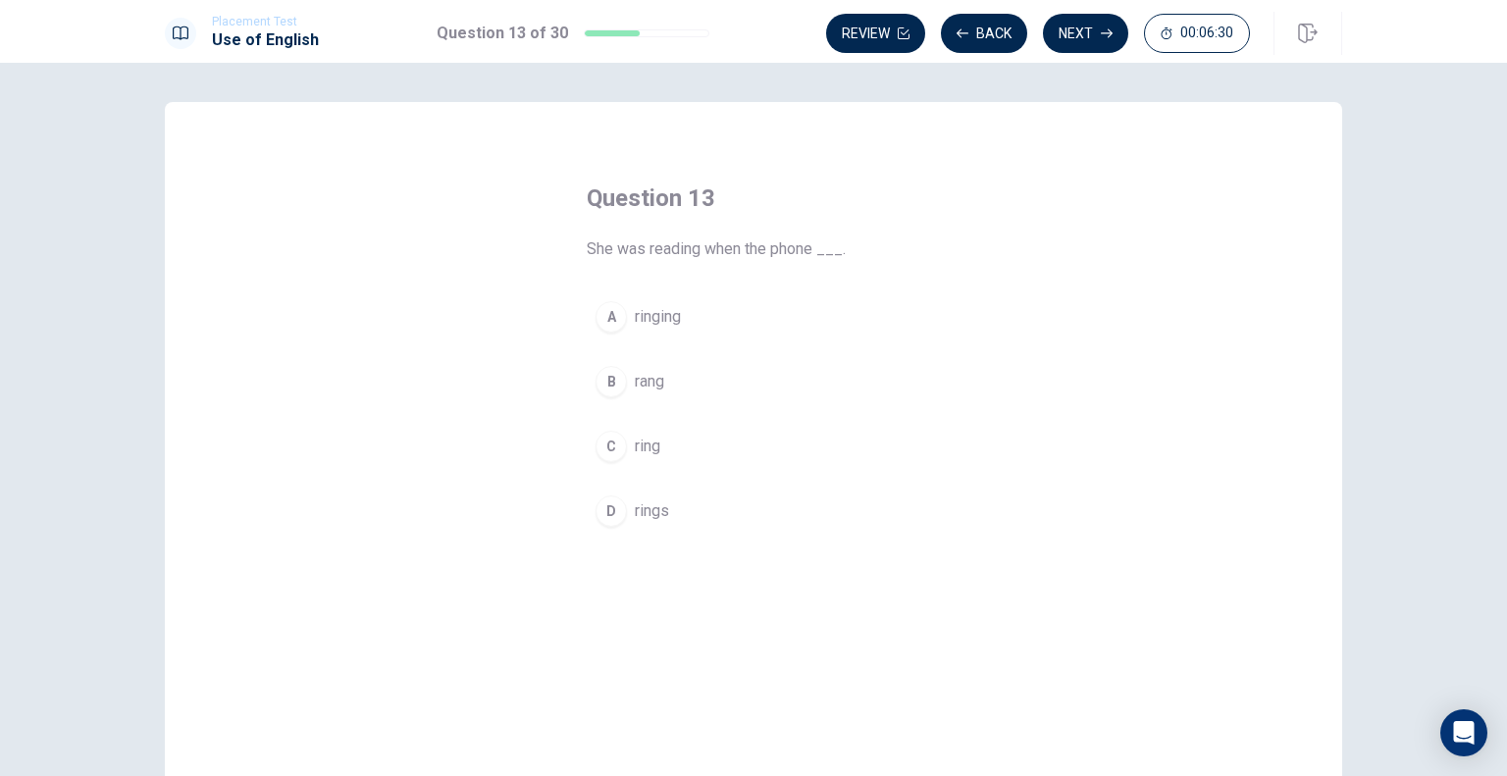
click at [728, 384] on button "B rang" at bounding box center [754, 381] width 334 height 49
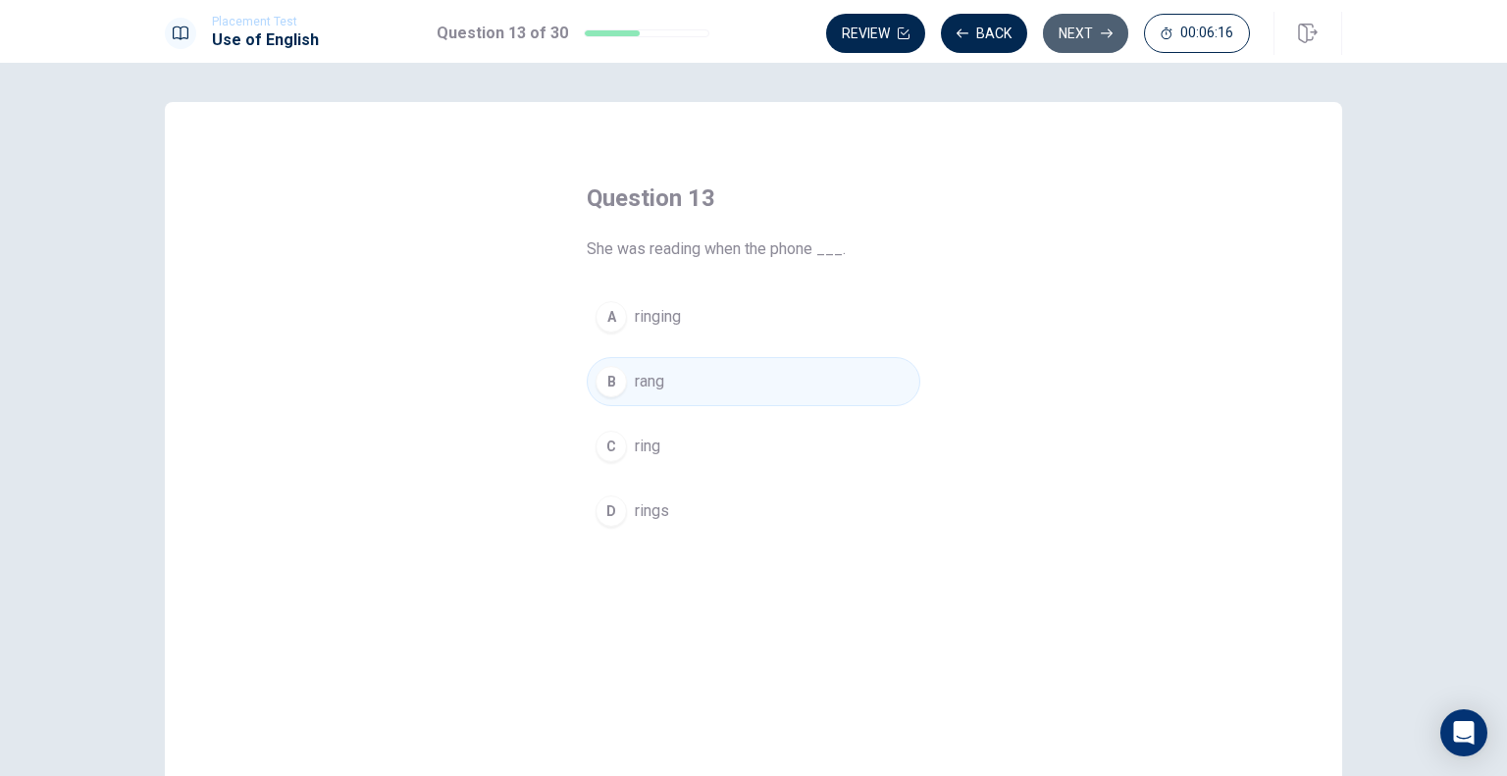
click at [1077, 27] on button "Next" at bounding box center [1085, 33] width 85 height 39
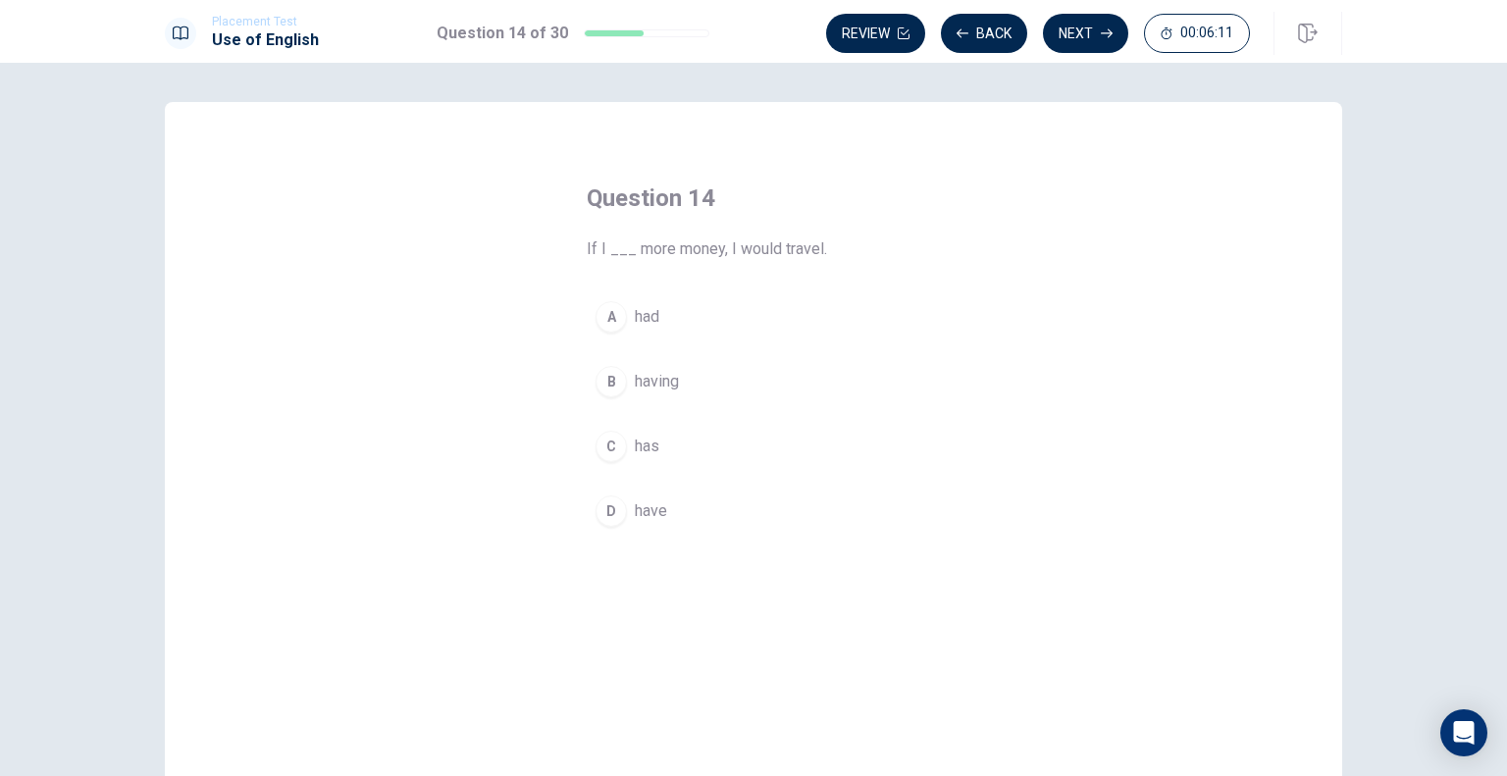
click at [672, 323] on button "A had" at bounding box center [754, 316] width 334 height 49
click at [1099, 30] on button "Next" at bounding box center [1085, 33] width 85 height 39
click at [650, 506] on button "D Do" at bounding box center [754, 511] width 334 height 49
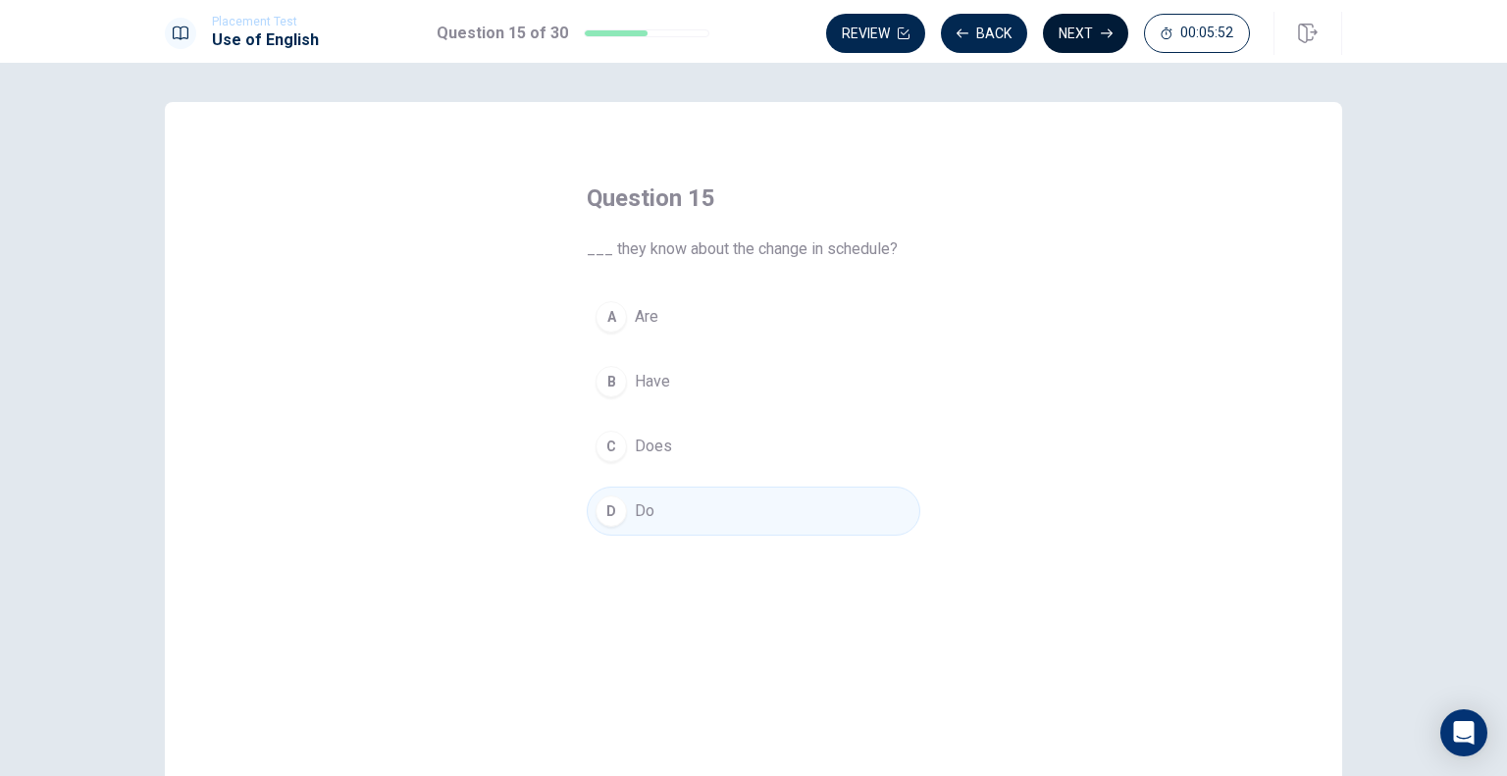
click at [1091, 38] on button "Next" at bounding box center [1085, 33] width 85 height 39
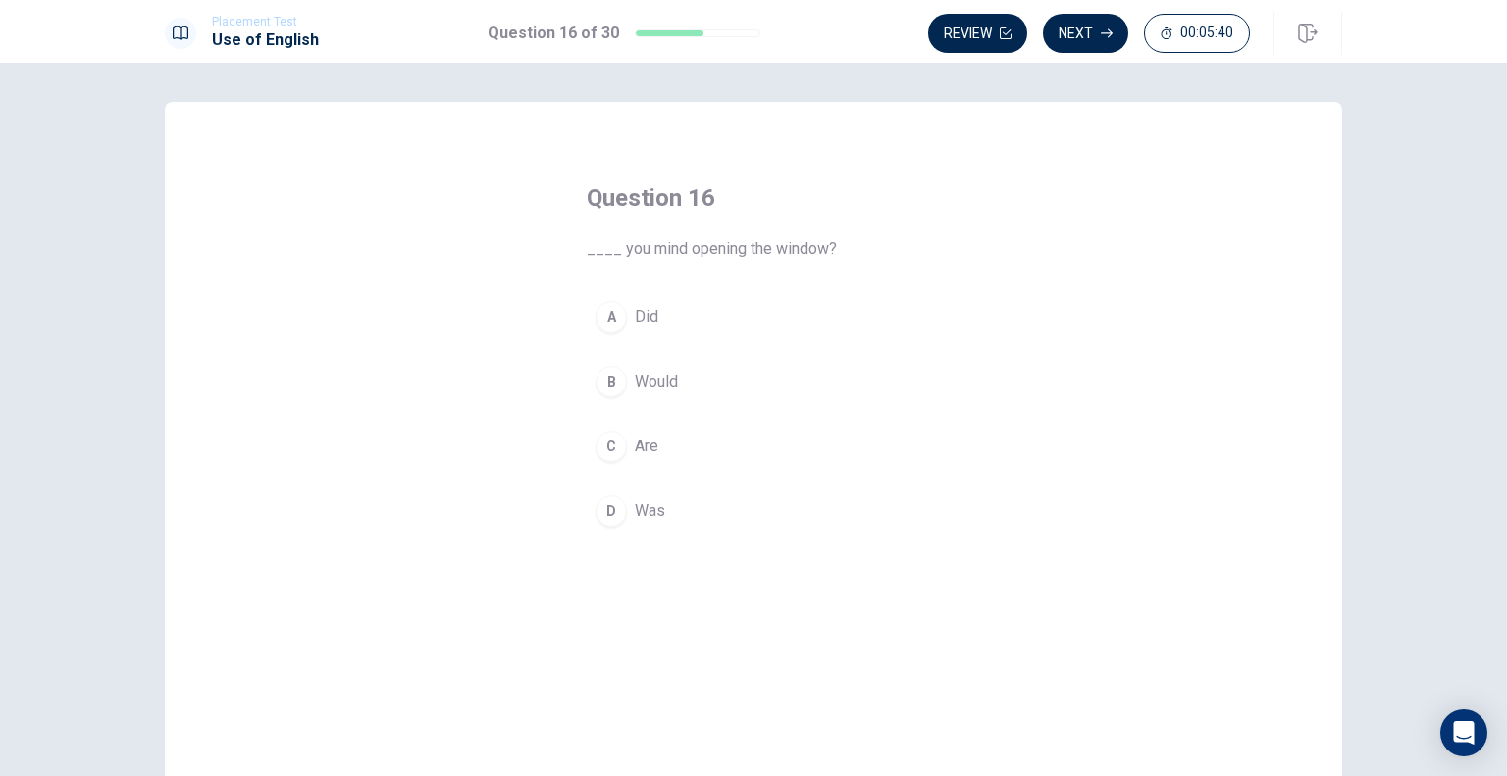
click at [677, 385] on button "B Would" at bounding box center [754, 381] width 334 height 49
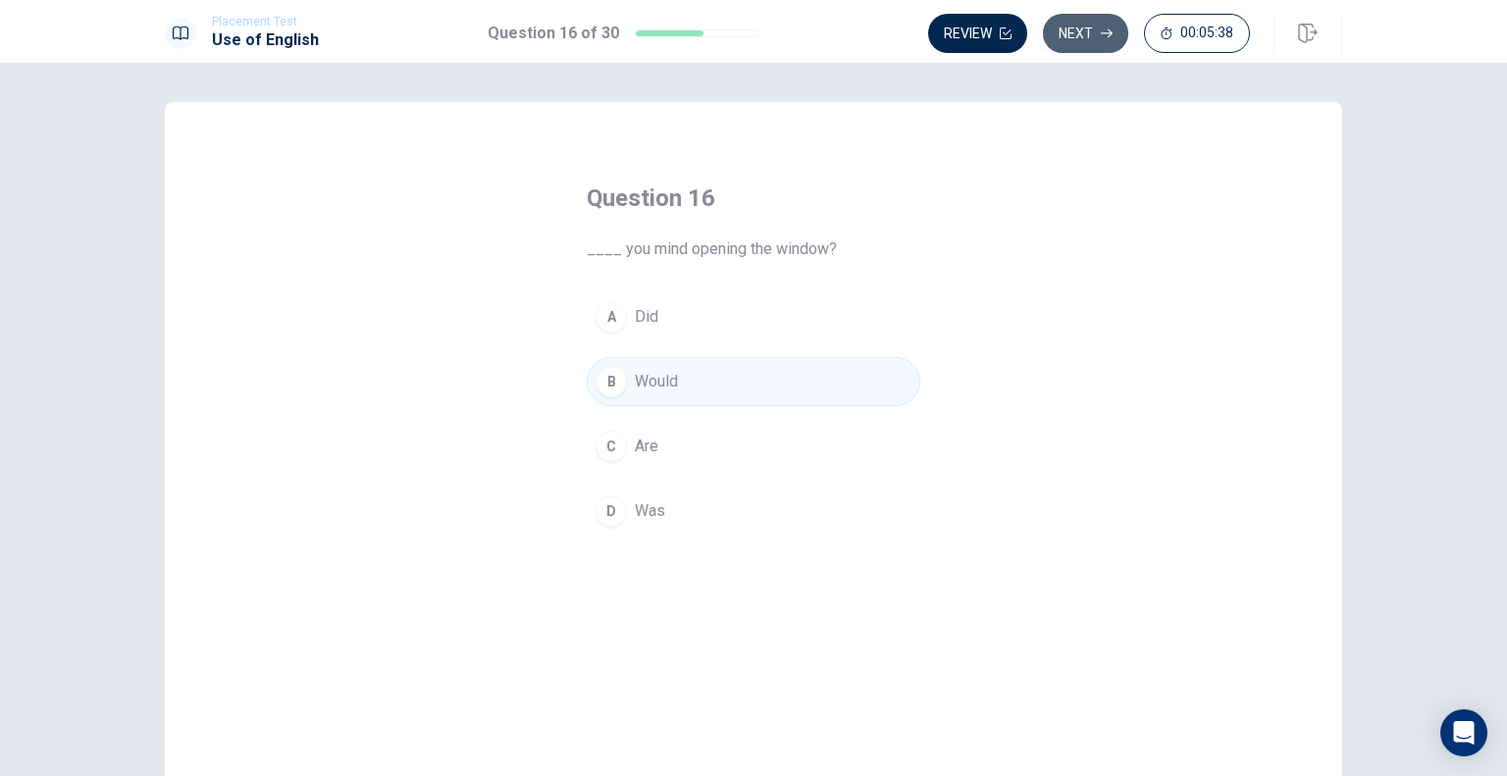
click at [1106, 28] on icon "button" at bounding box center [1107, 33] width 12 height 12
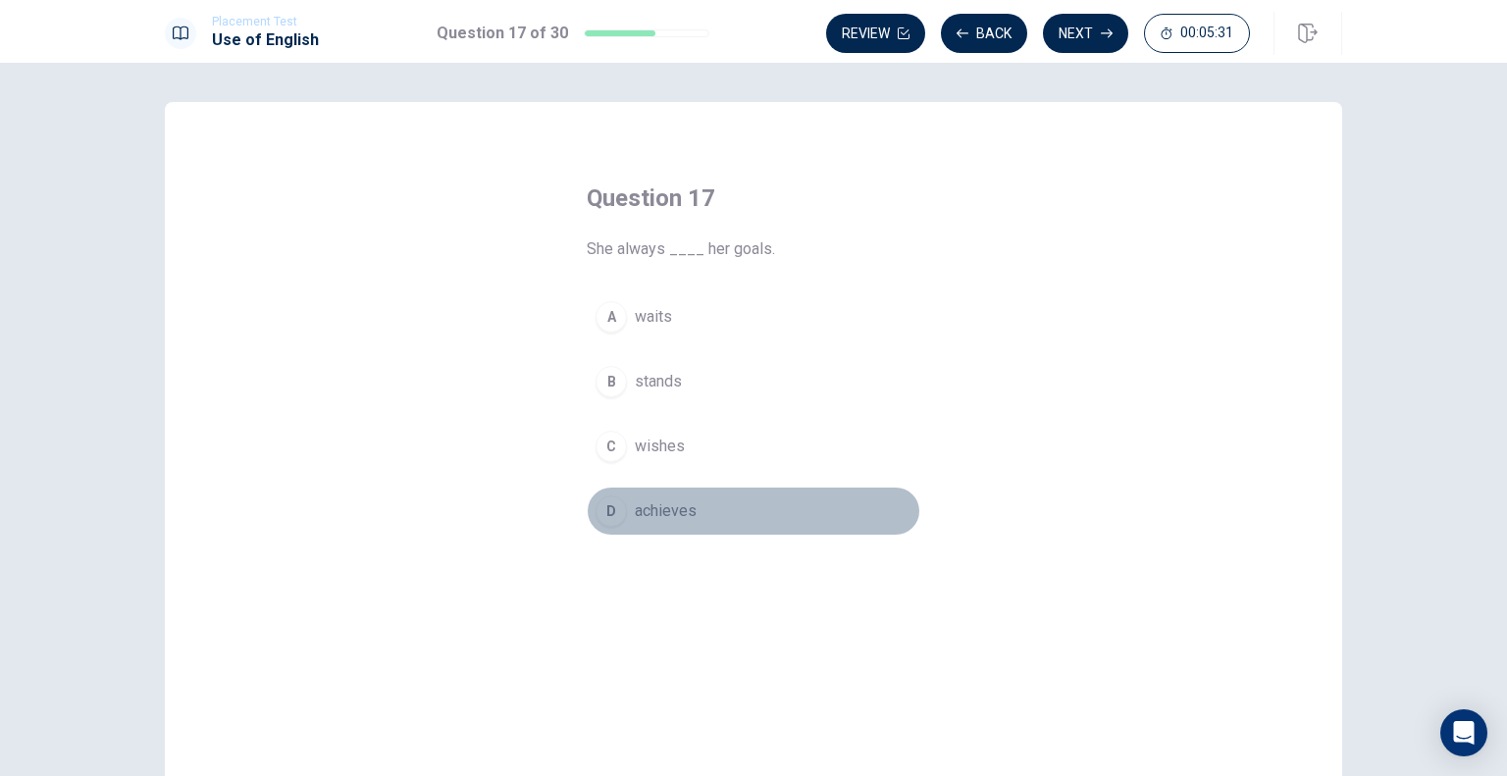
click at [707, 516] on button "D achieves" at bounding box center [754, 511] width 334 height 49
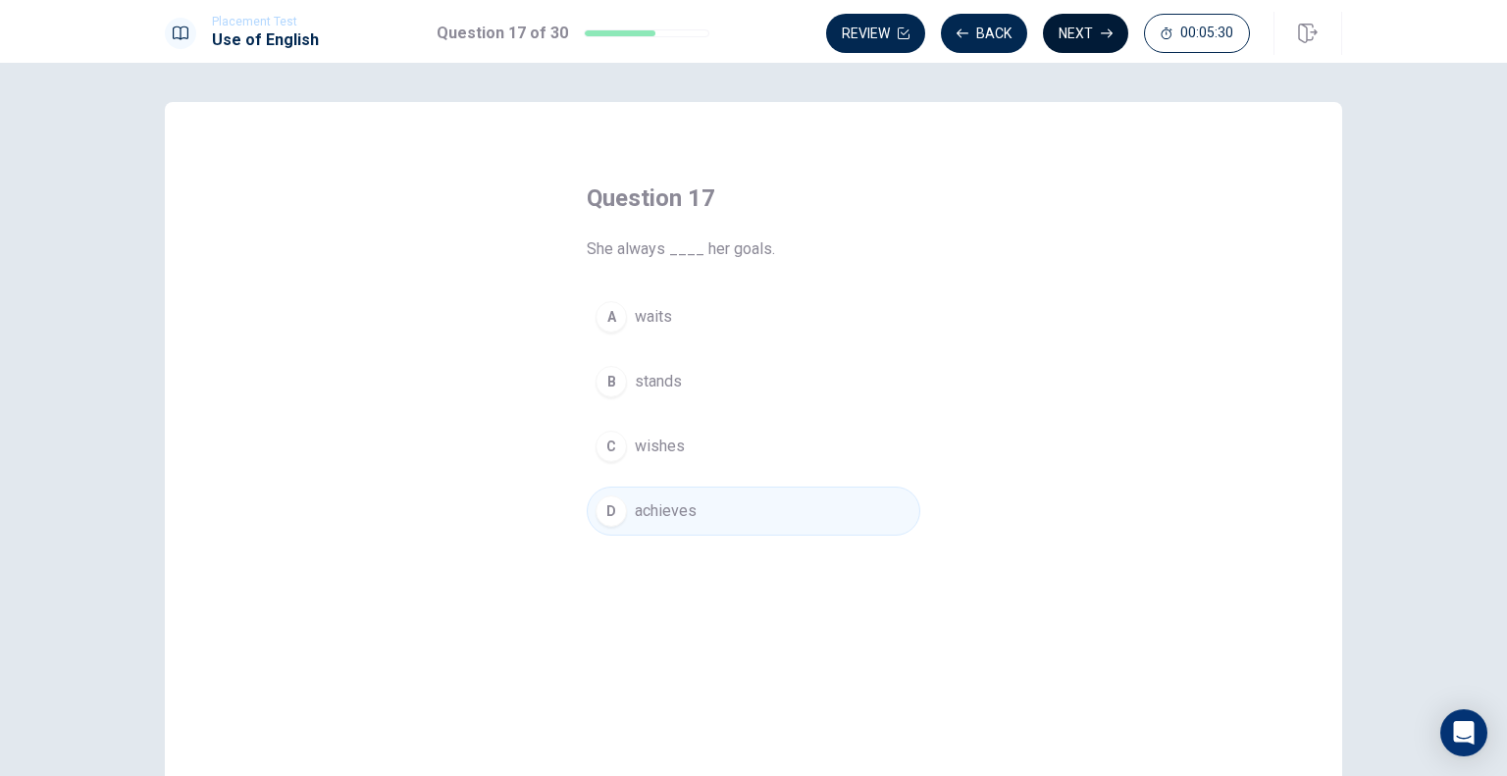
click at [1087, 26] on button "Next" at bounding box center [1085, 33] width 85 height 39
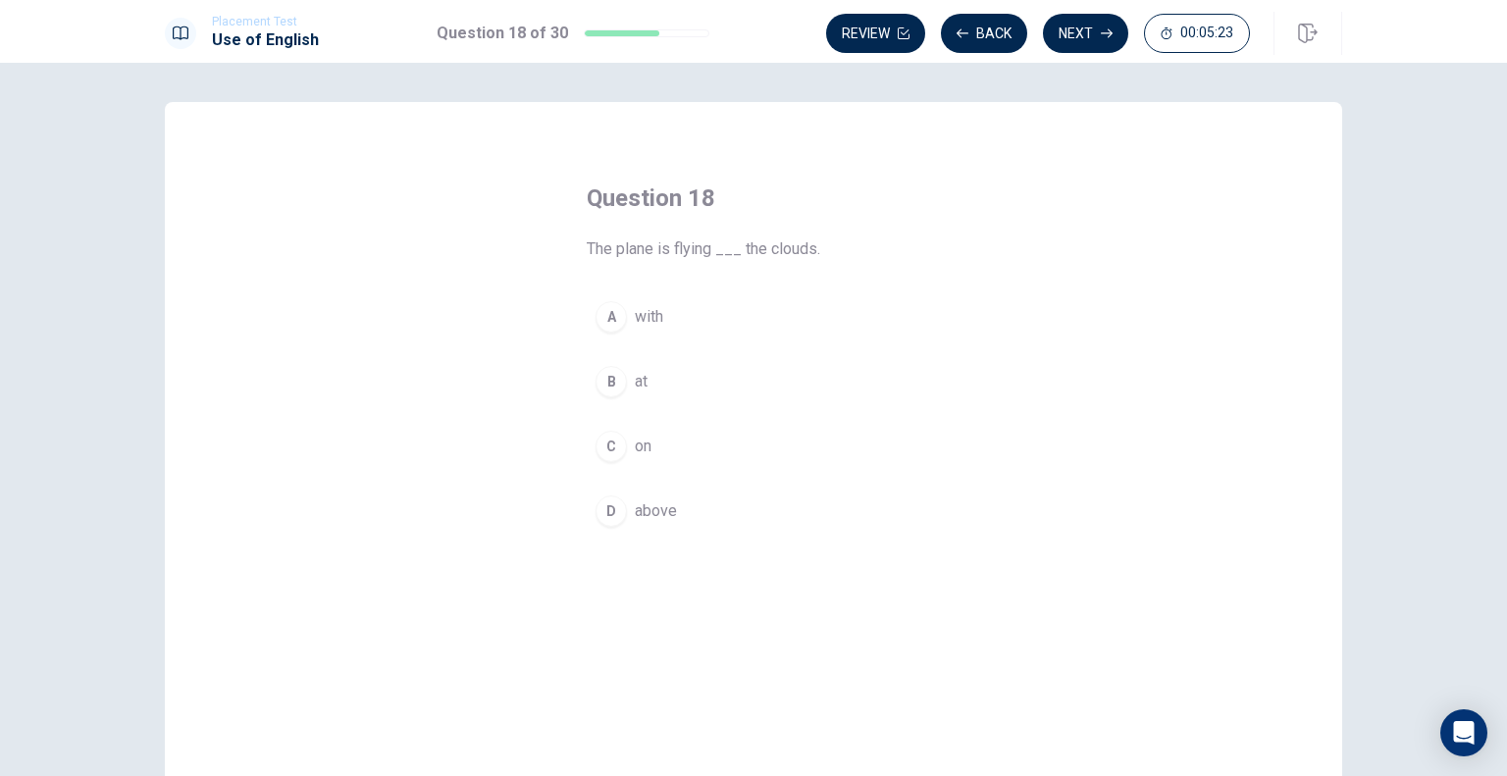
click at [677, 448] on button "C on" at bounding box center [754, 446] width 334 height 49
click at [1103, 34] on icon "button" at bounding box center [1107, 33] width 12 height 12
click at [686, 404] on span "has studied" at bounding box center [675, 405] width 80 height 24
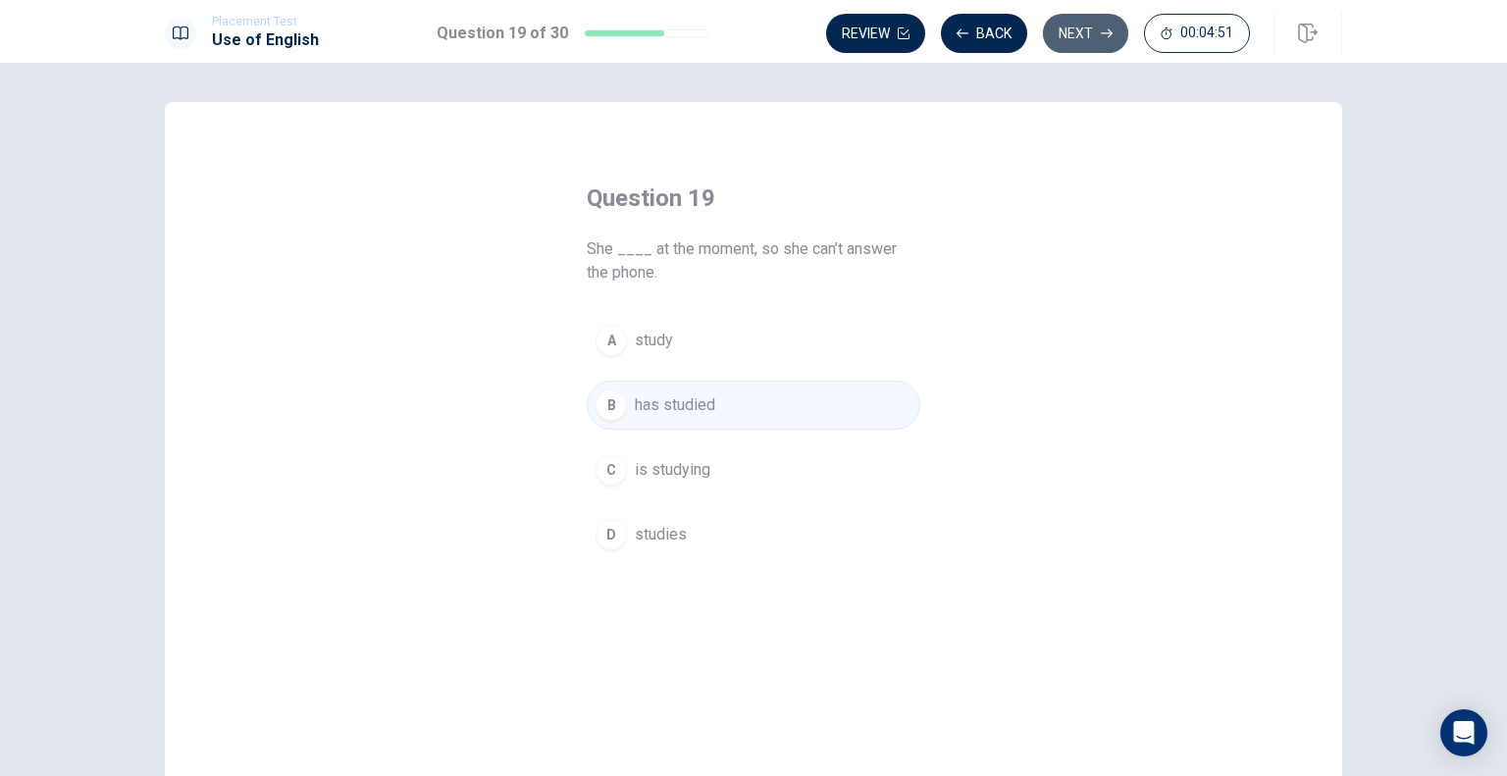
click at [1098, 44] on button "Next" at bounding box center [1085, 33] width 85 height 39
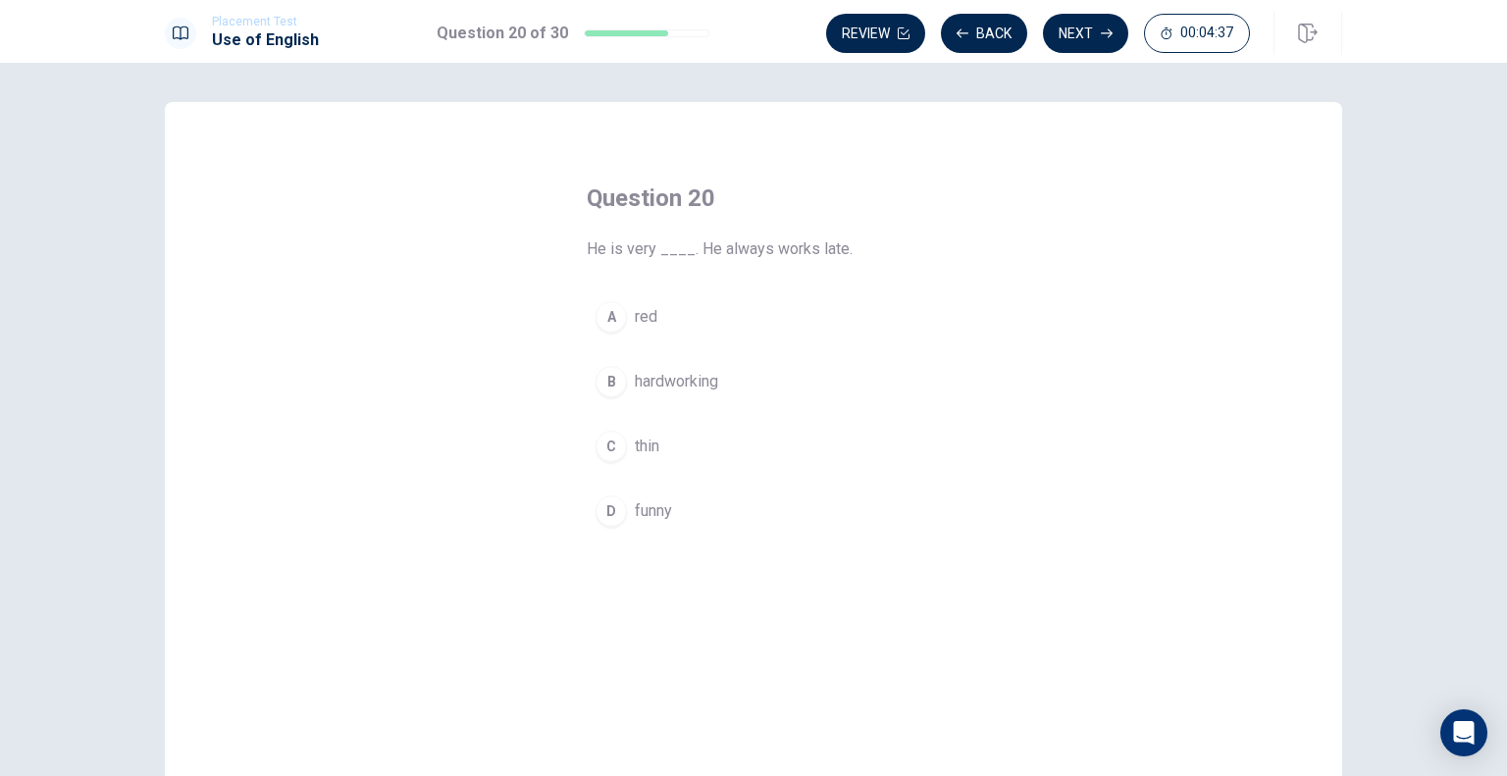
click at [708, 387] on span "hardworking" at bounding box center [676, 382] width 83 height 24
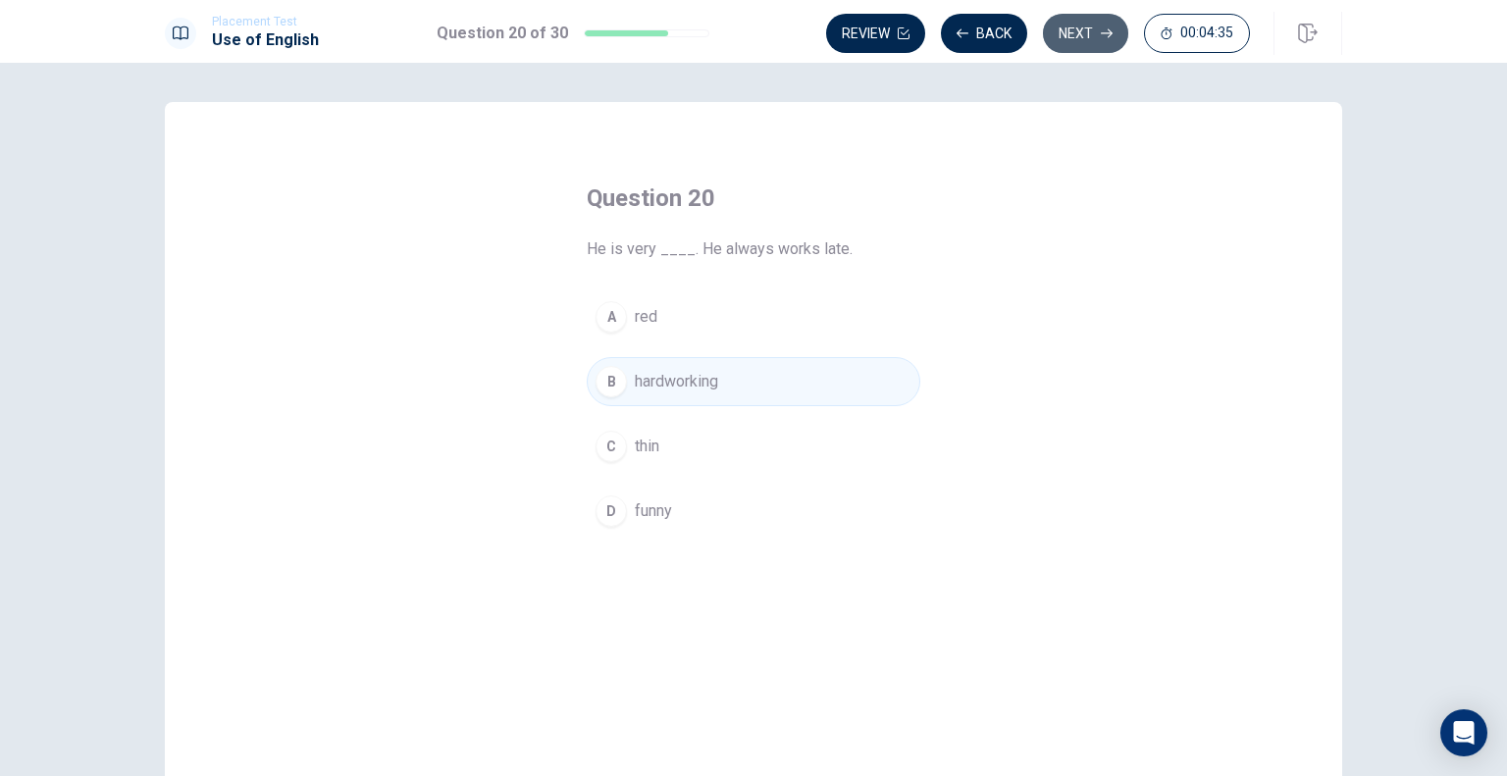
click at [1102, 34] on icon "button" at bounding box center [1107, 33] width 12 height 12
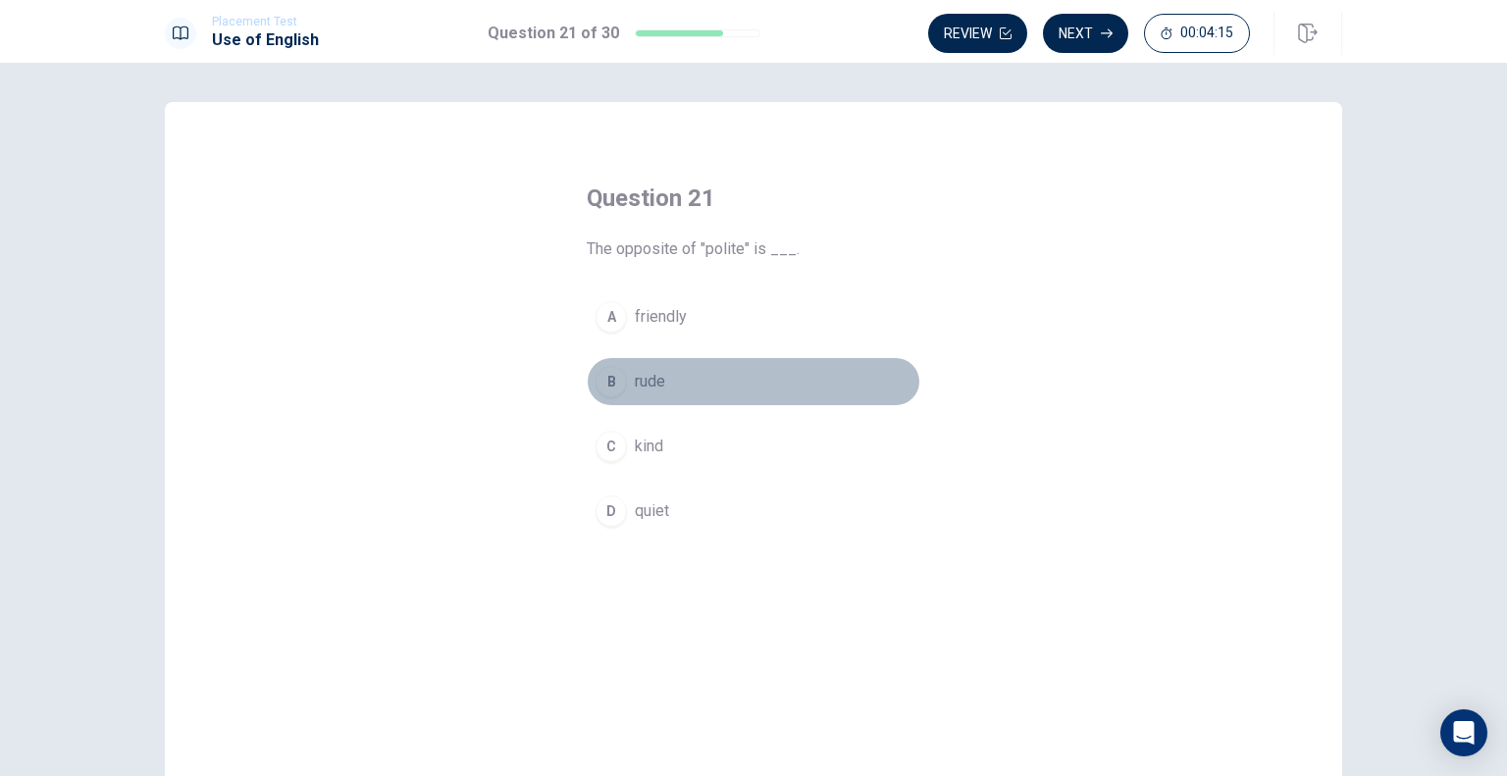
click at [657, 394] on button "B rude" at bounding box center [754, 381] width 334 height 49
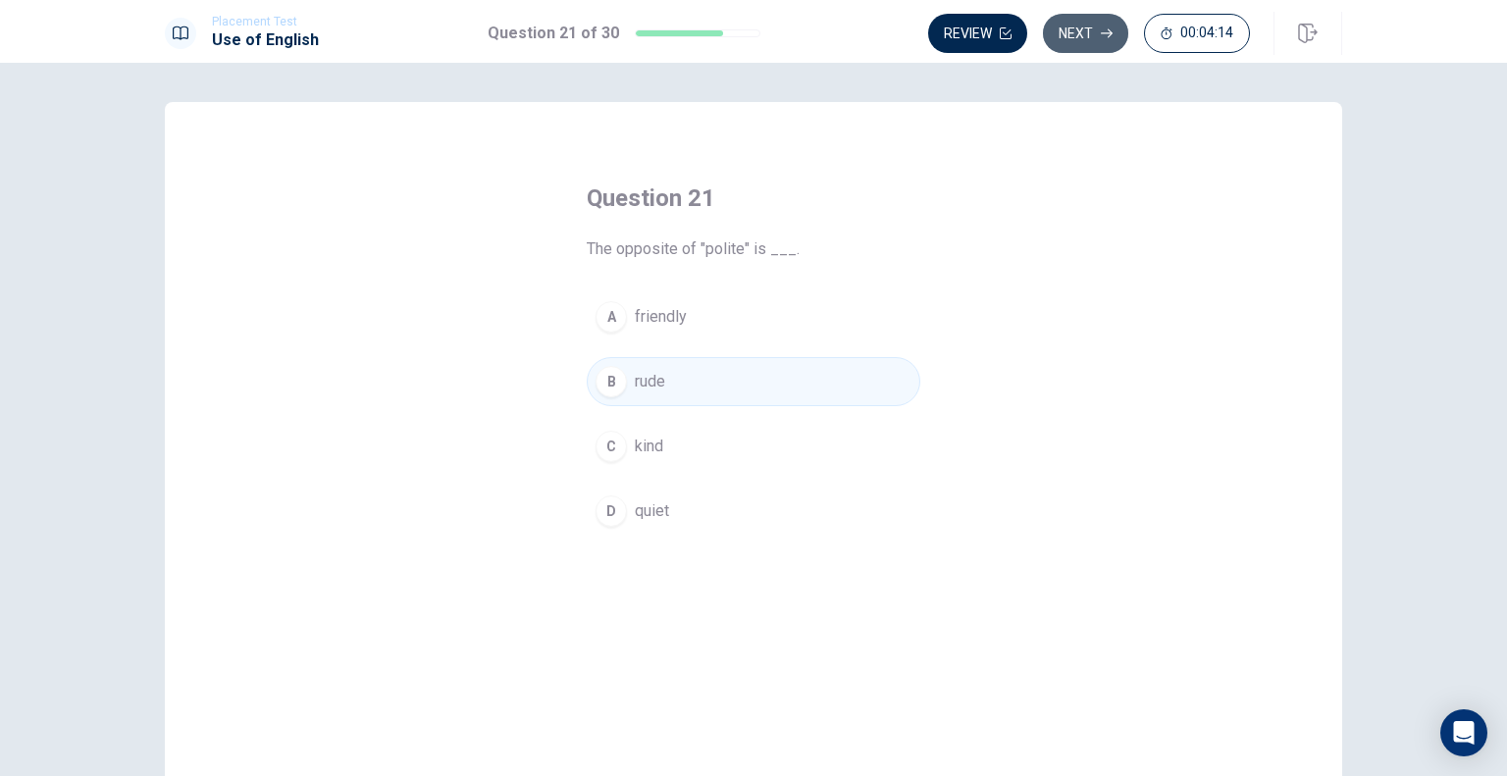
click at [1072, 40] on button "Next" at bounding box center [1085, 33] width 85 height 39
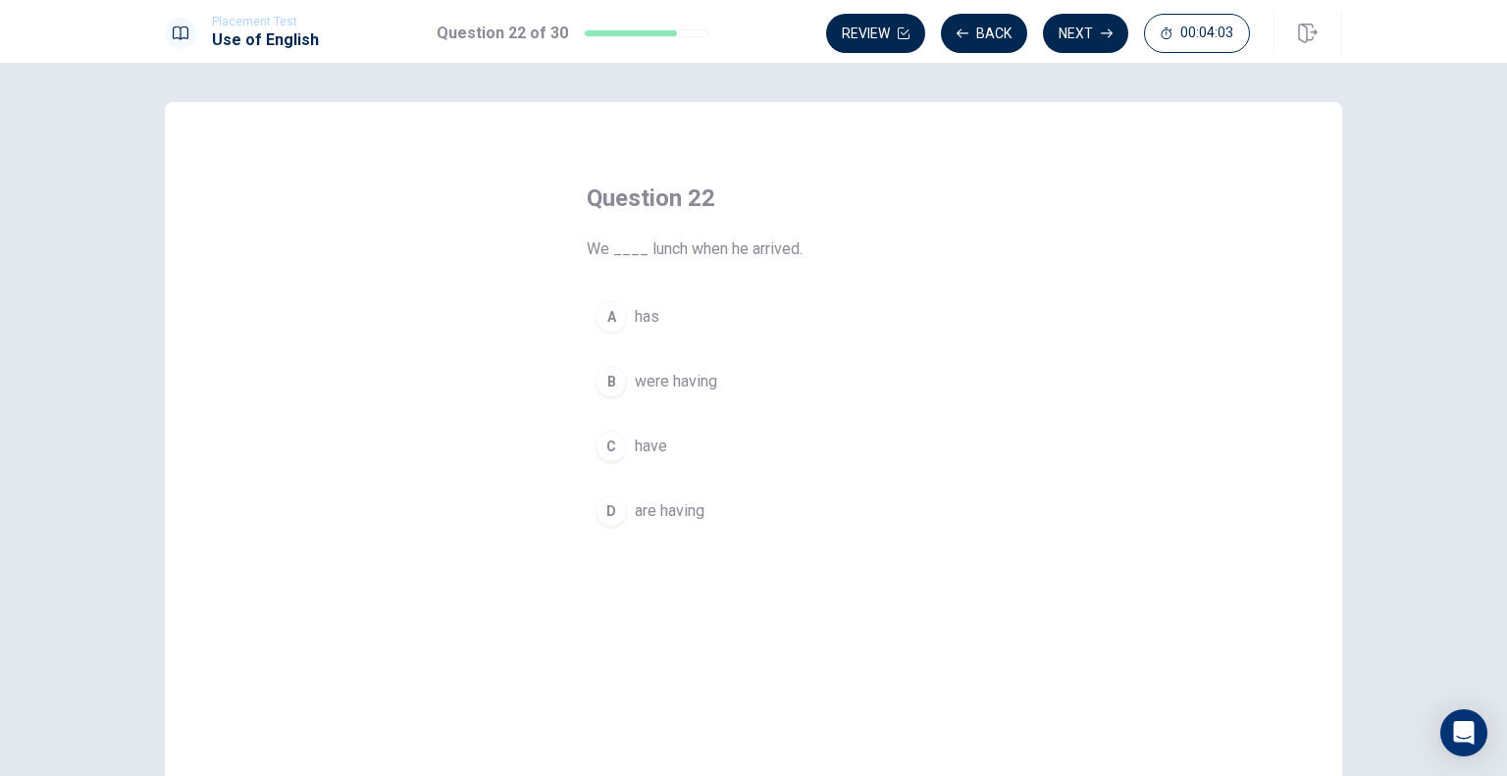
click at [703, 376] on span "were having" at bounding box center [676, 382] width 82 height 24
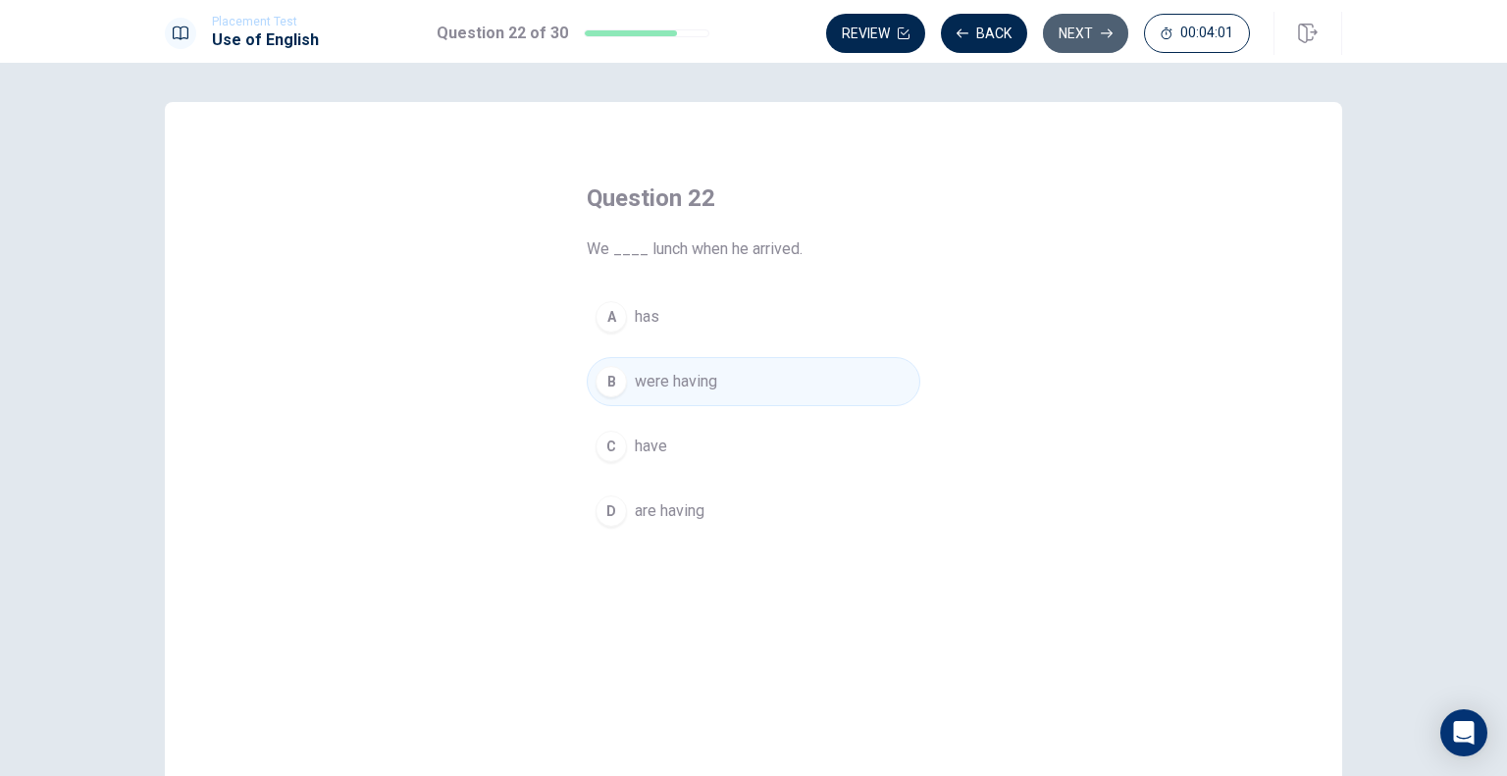
click at [1078, 34] on button "Next" at bounding box center [1085, 33] width 85 height 39
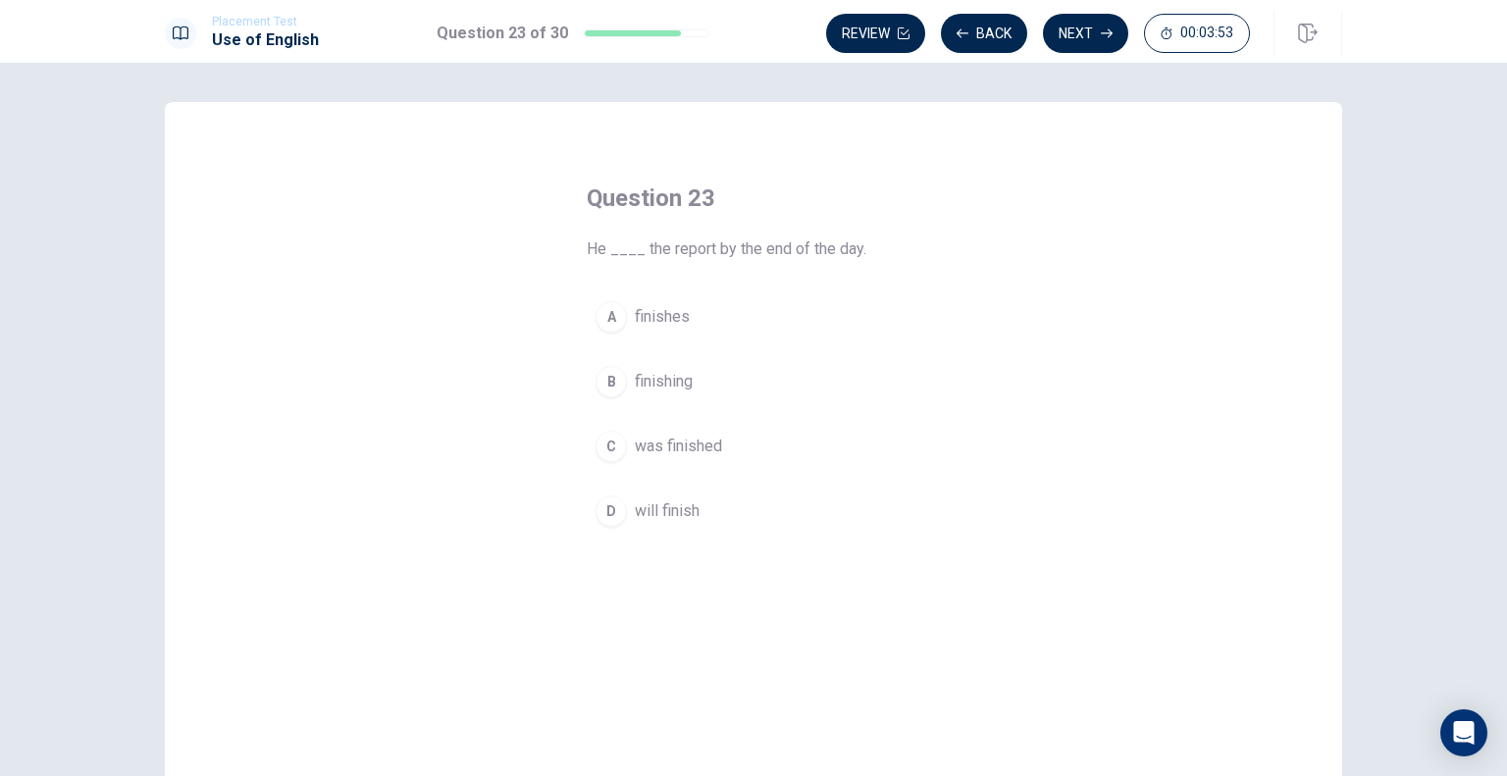
click at [701, 510] on button "D will finish" at bounding box center [754, 511] width 334 height 49
click at [1090, 26] on button "Next" at bounding box center [1085, 33] width 85 height 39
click at [693, 507] on span "have read" at bounding box center [668, 511] width 67 height 24
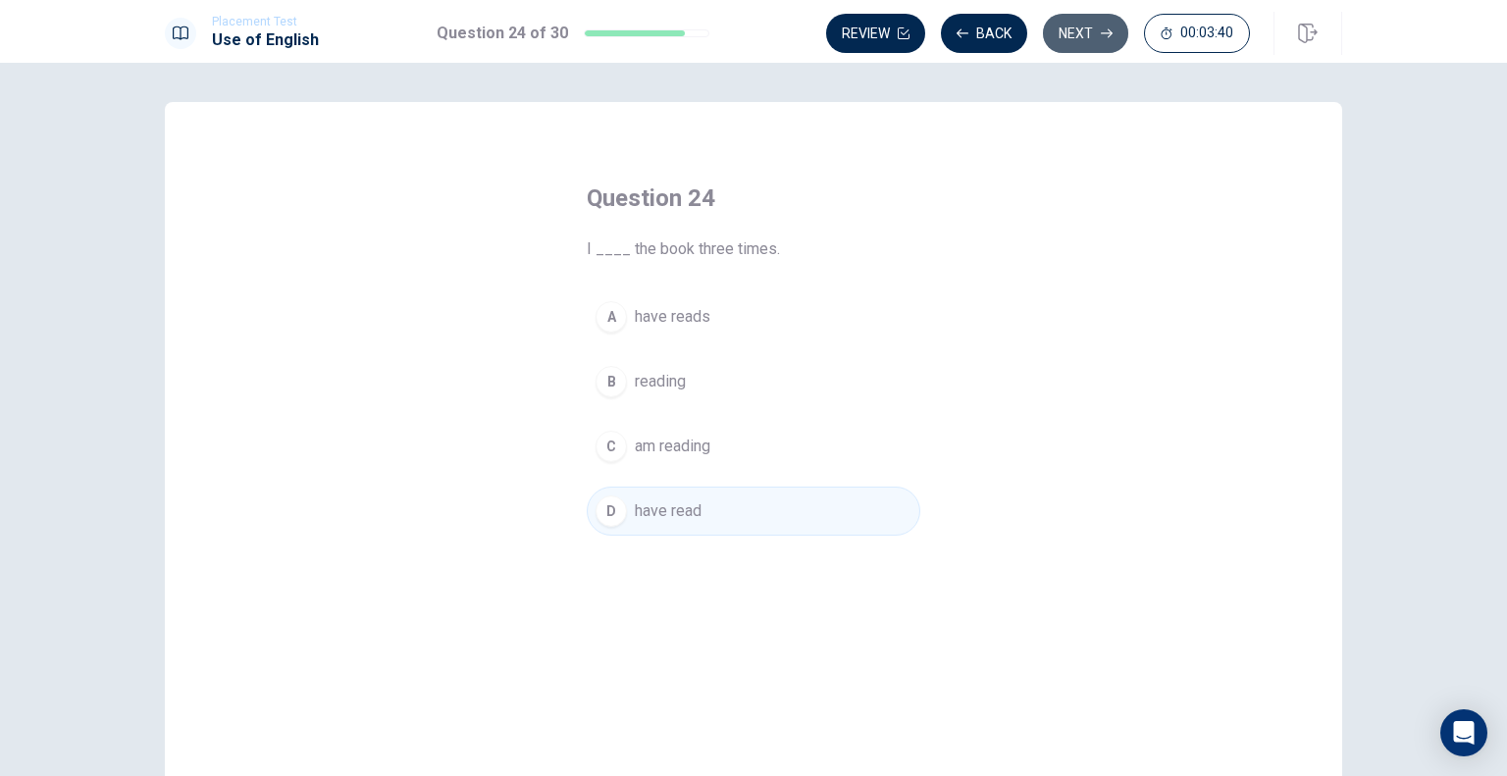
click at [1093, 43] on button "Next" at bounding box center [1085, 33] width 85 height 39
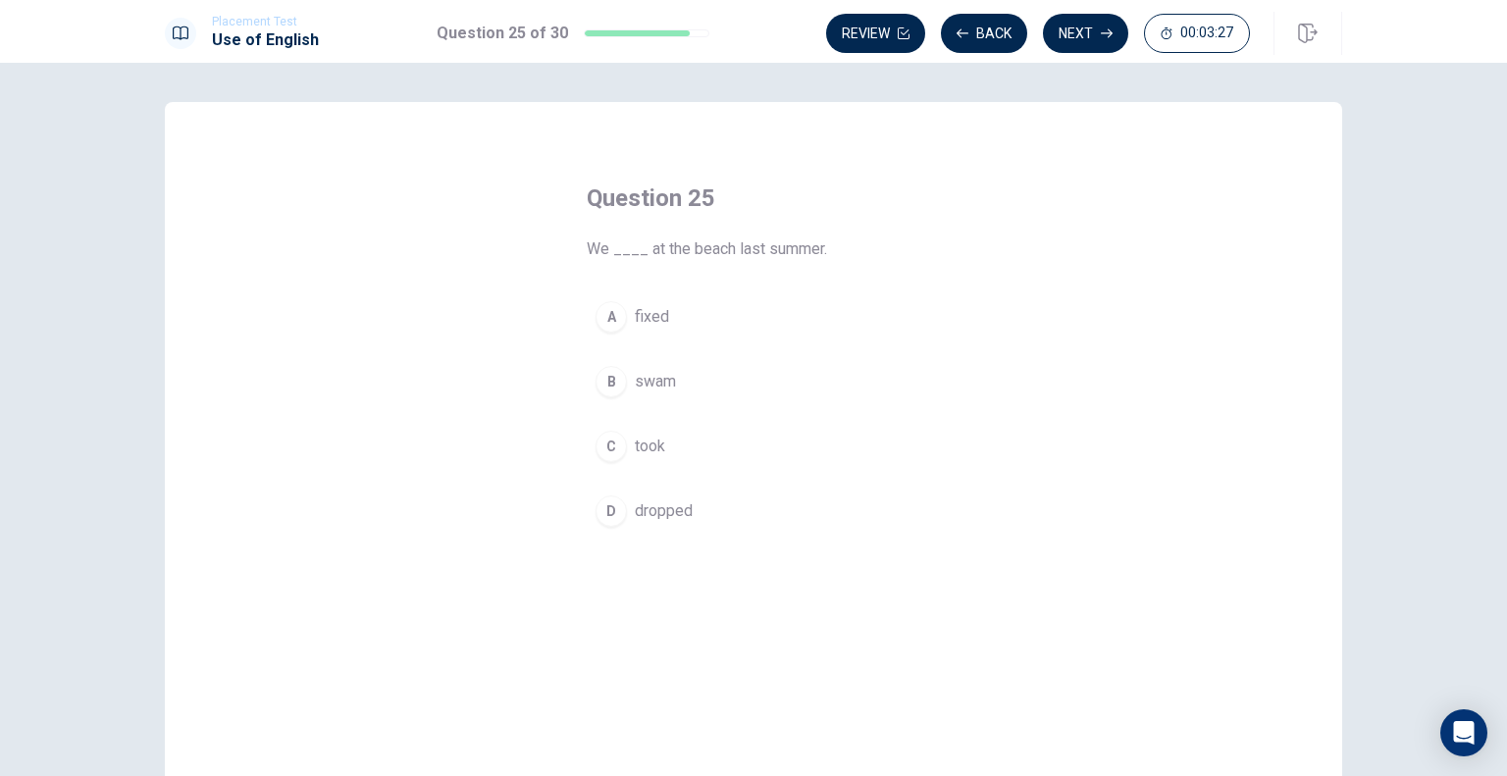
click at [652, 382] on span "swam" at bounding box center [655, 382] width 41 height 24
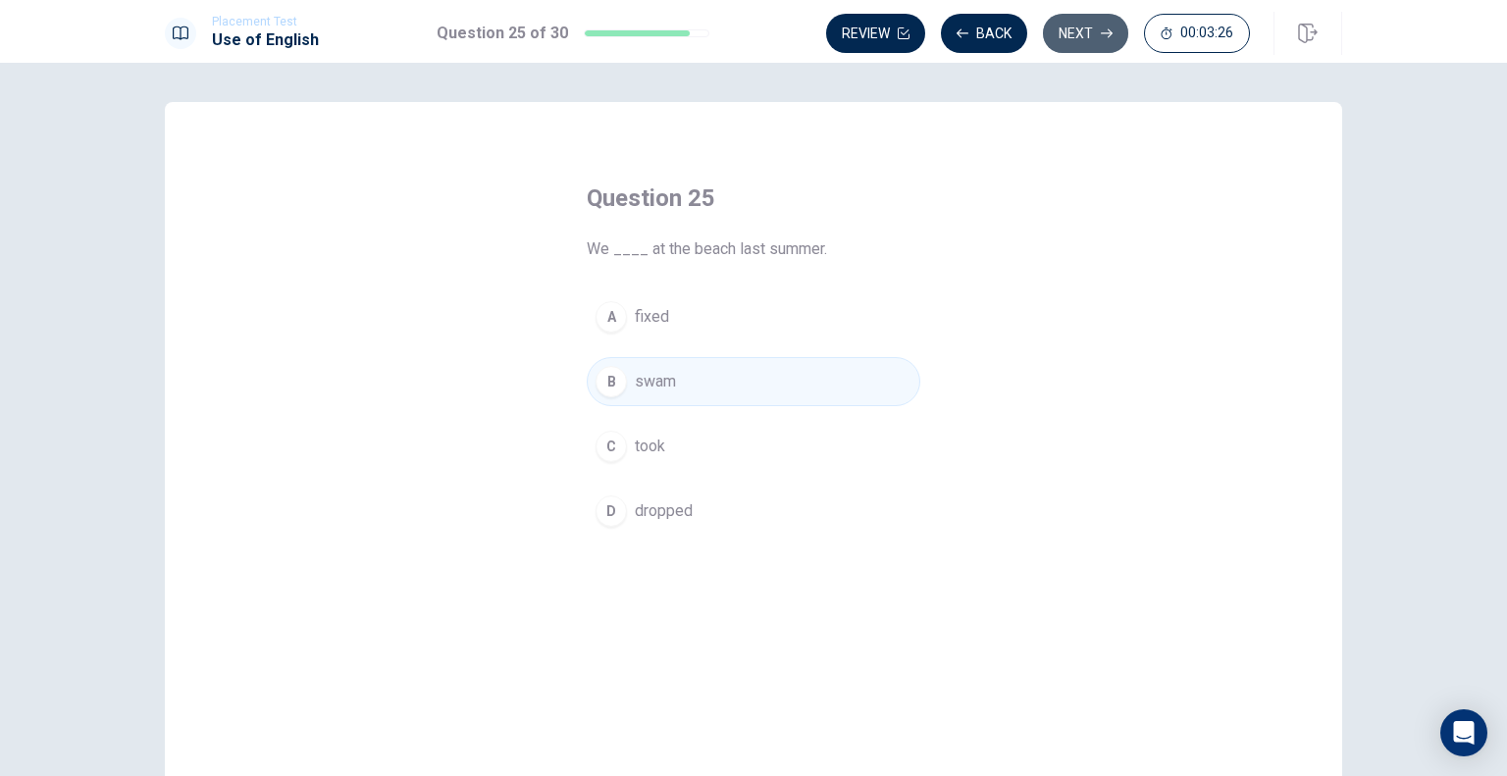
click at [1101, 24] on button "Next" at bounding box center [1085, 33] width 85 height 39
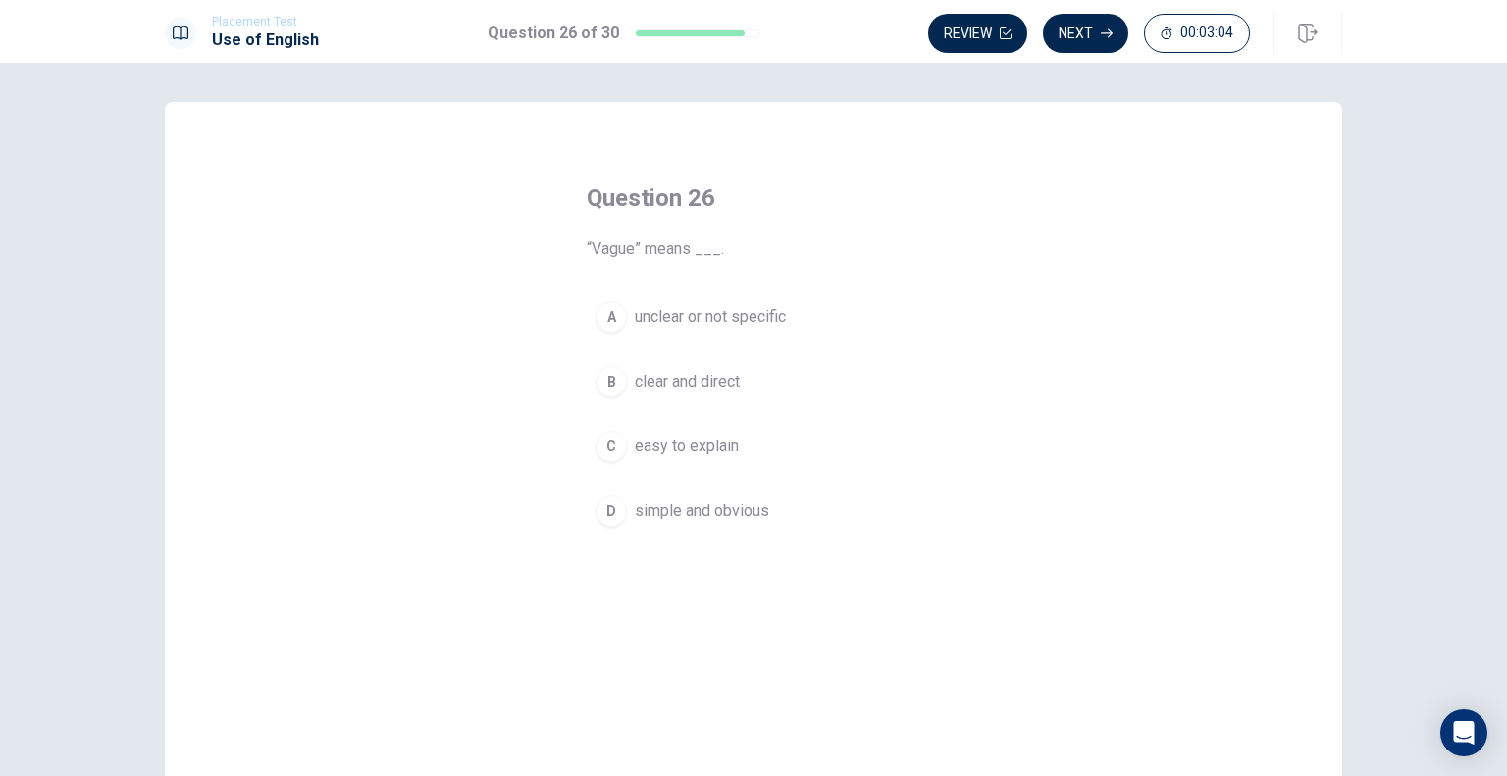
click at [759, 322] on span "unclear or not specific" at bounding box center [710, 317] width 151 height 24
click at [1083, 38] on button "Next" at bounding box center [1085, 33] width 85 height 39
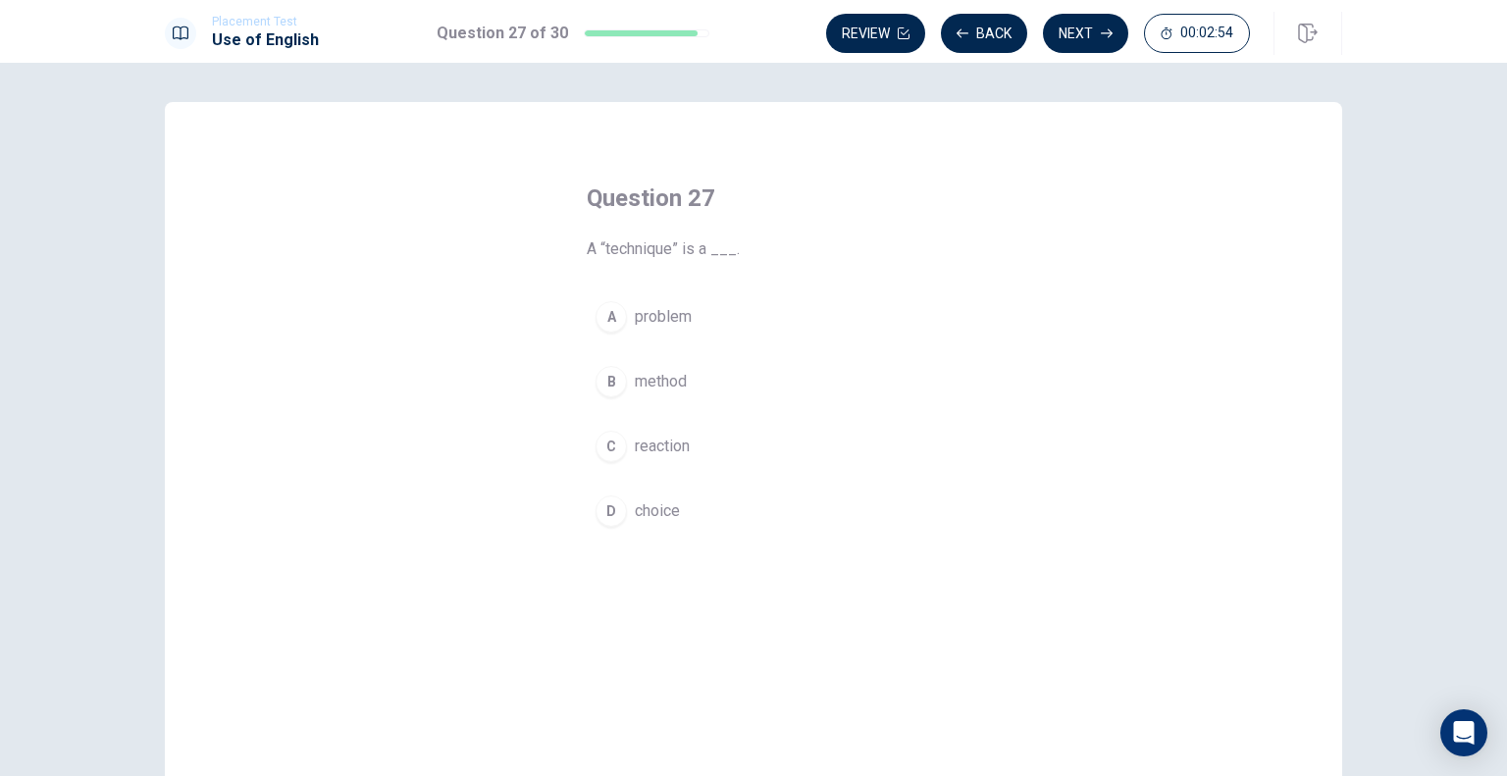
click at [664, 384] on span "method" at bounding box center [661, 382] width 52 height 24
click at [1087, 46] on button "Next" at bounding box center [1085, 33] width 85 height 39
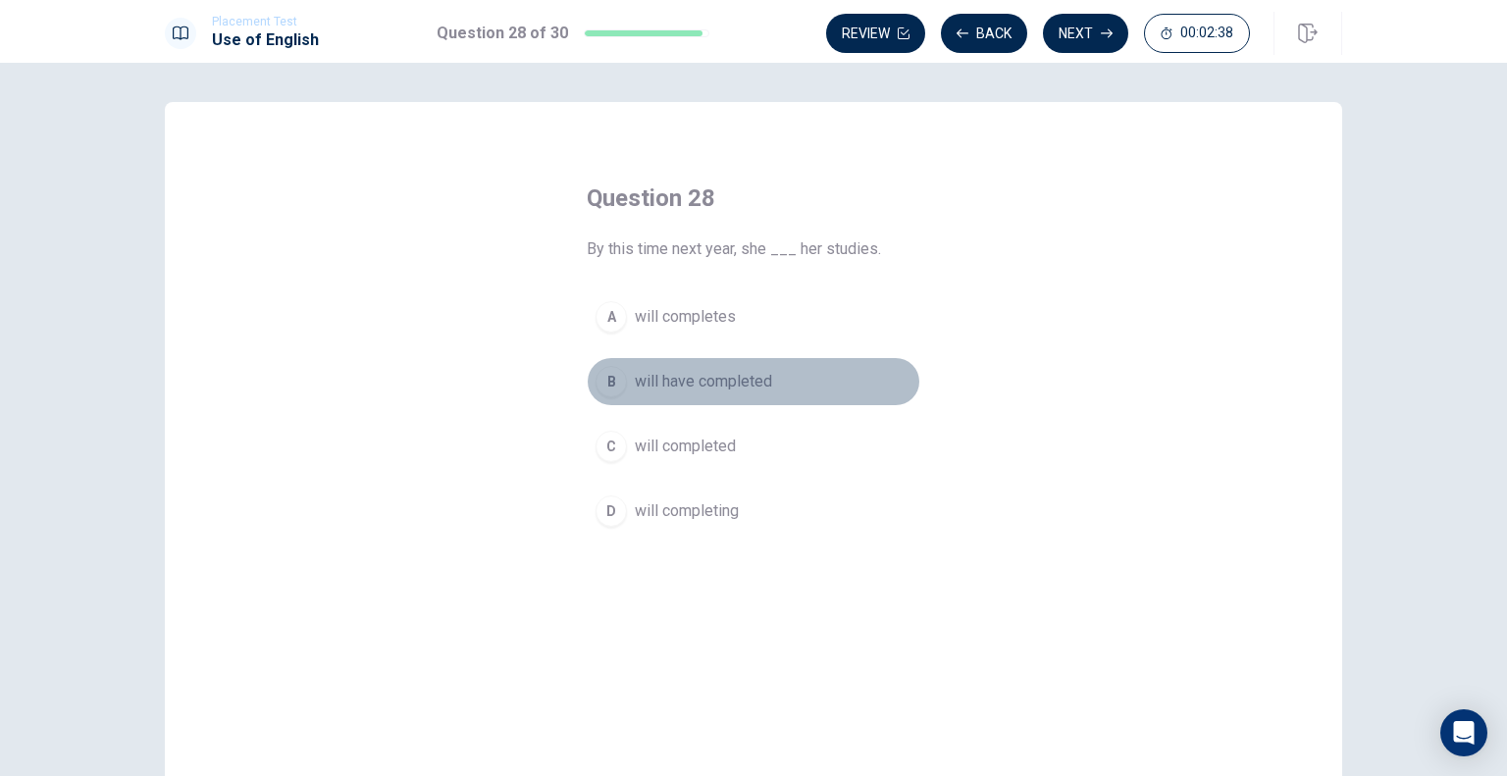
click at [760, 383] on span "will have completed" at bounding box center [703, 382] width 137 height 24
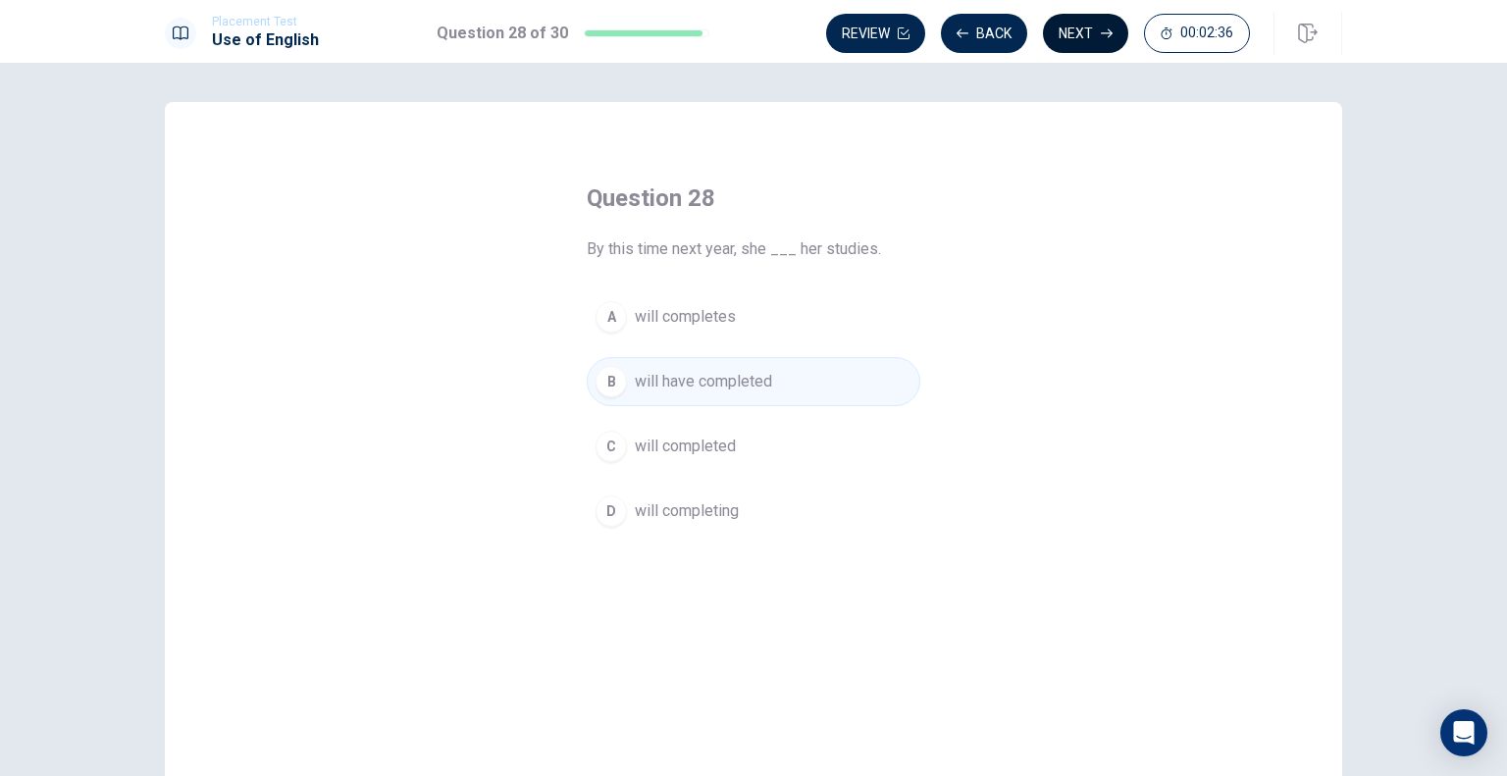
click at [1095, 25] on button "Next" at bounding box center [1085, 33] width 85 height 39
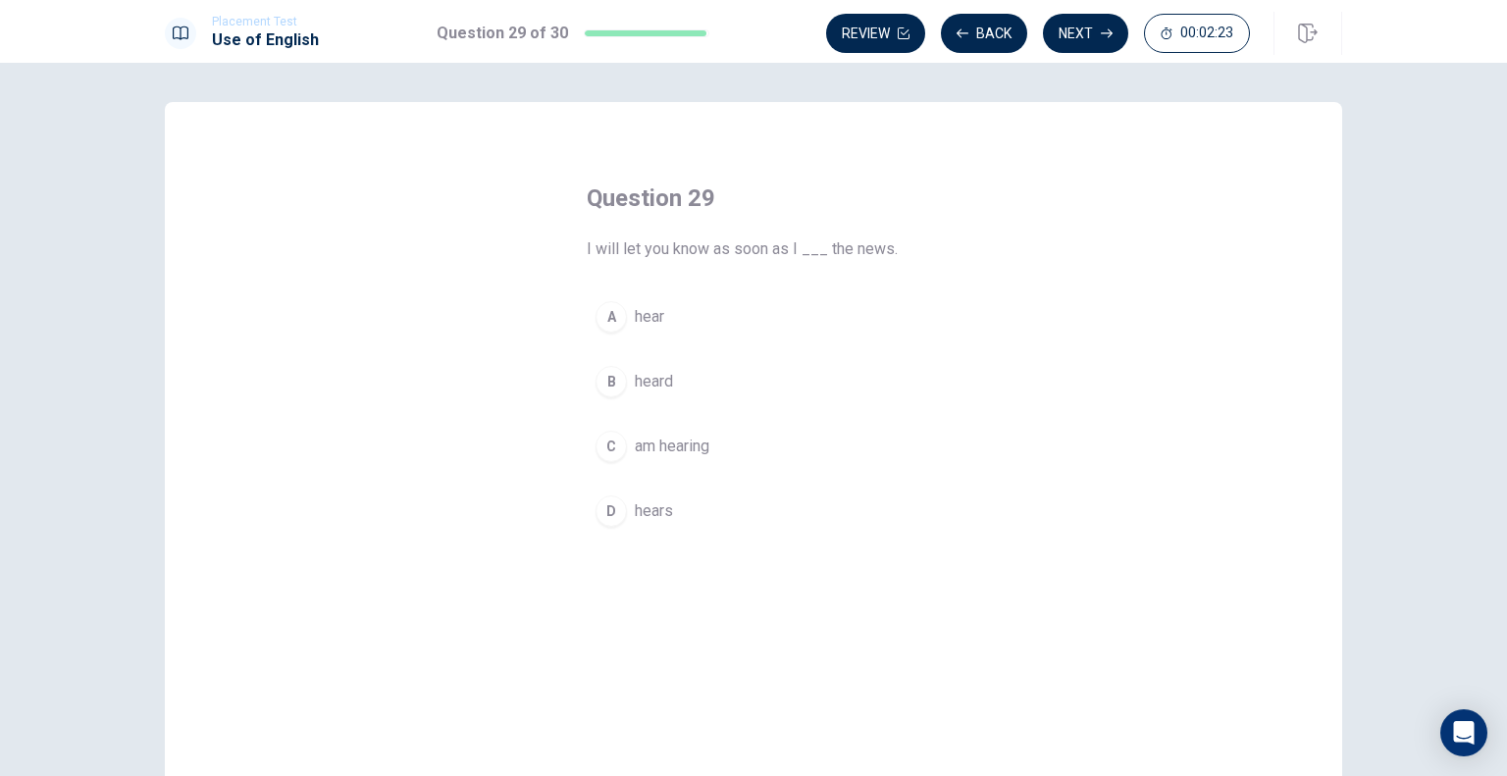
click at [642, 313] on span "hear" at bounding box center [649, 317] width 29 height 24
click at [1087, 26] on button "Next" at bounding box center [1085, 33] width 85 height 39
click at [678, 496] on button "D often" at bounding box center [754, 511] width 334 height 49
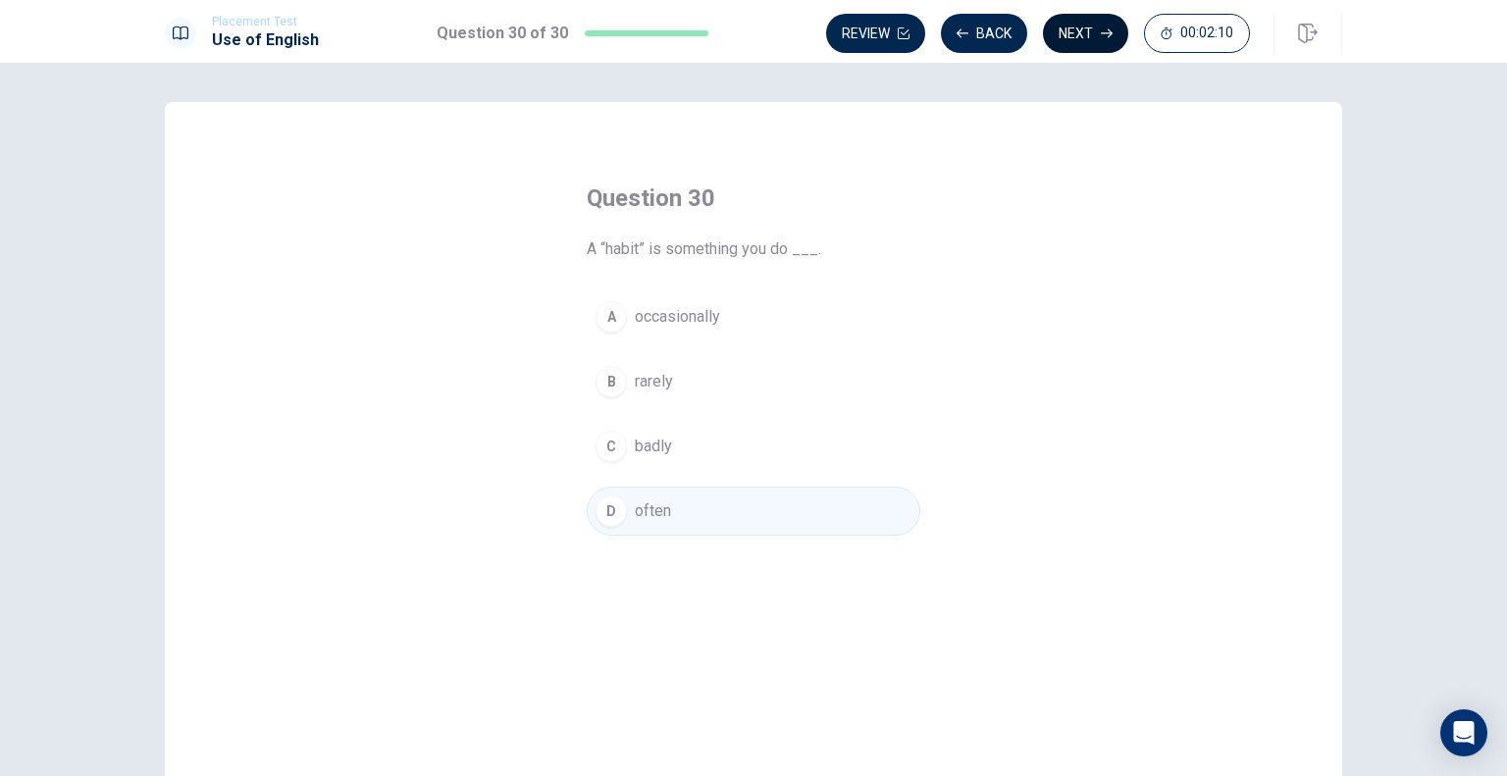
click at [1094, 34] on button "Next" at bounding box center [1085, 33] width 85 height 39
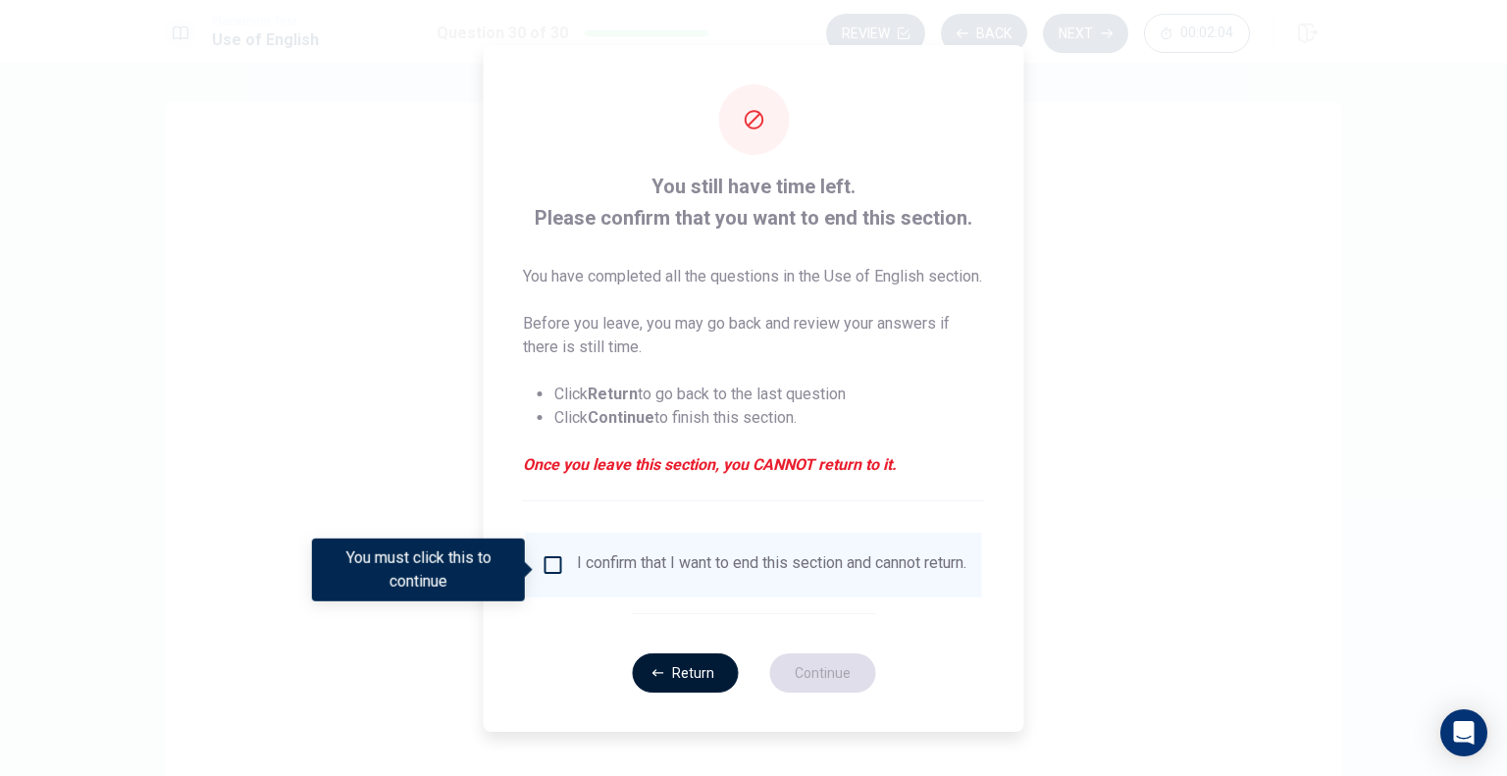
click at [673, 679] on button "Return" at bounding box center [685, 672] width 106 height 39
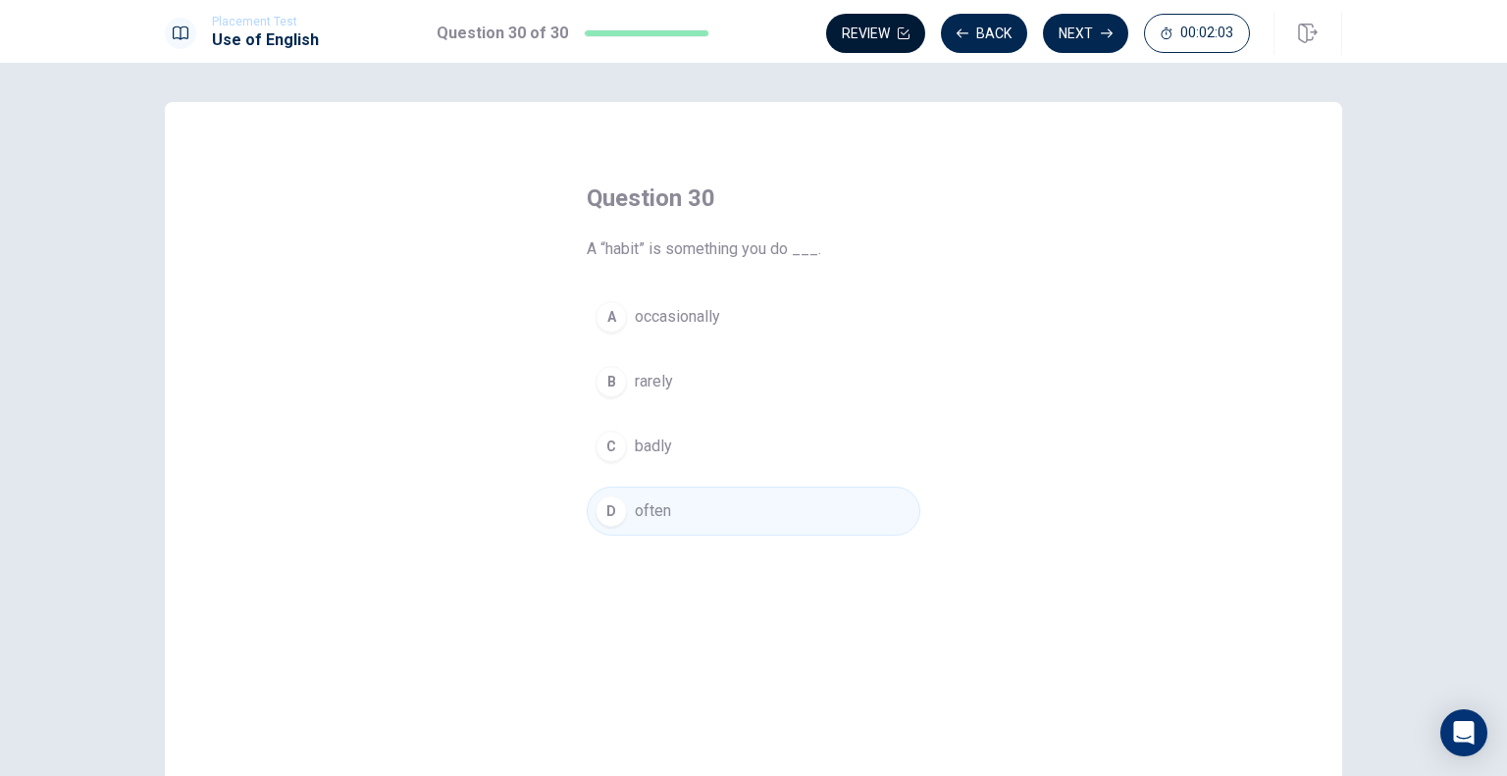
click at [881, 18] on button "Review" at bounding box center [875, 33] width 99 height 39
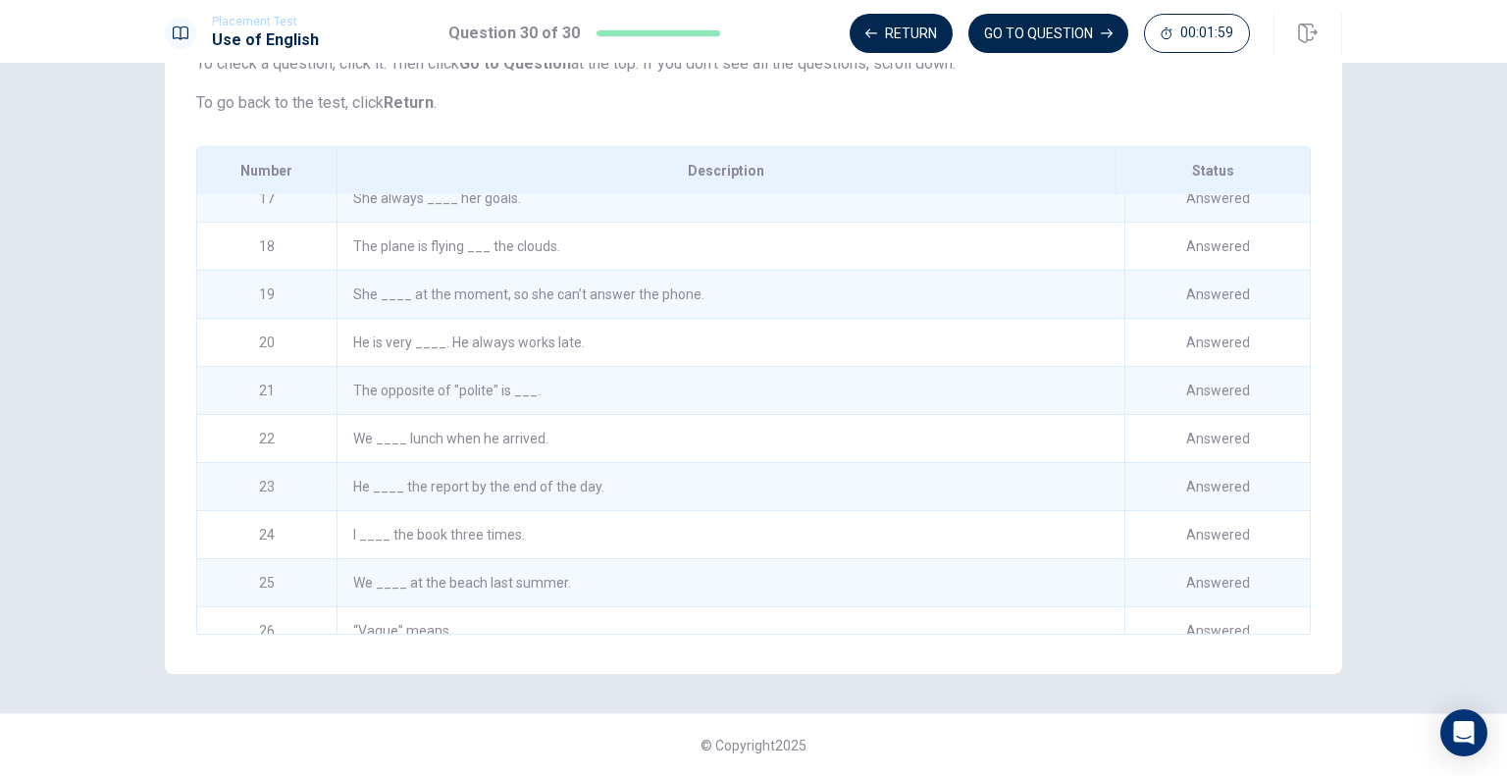
scroll to position [1006, 0]
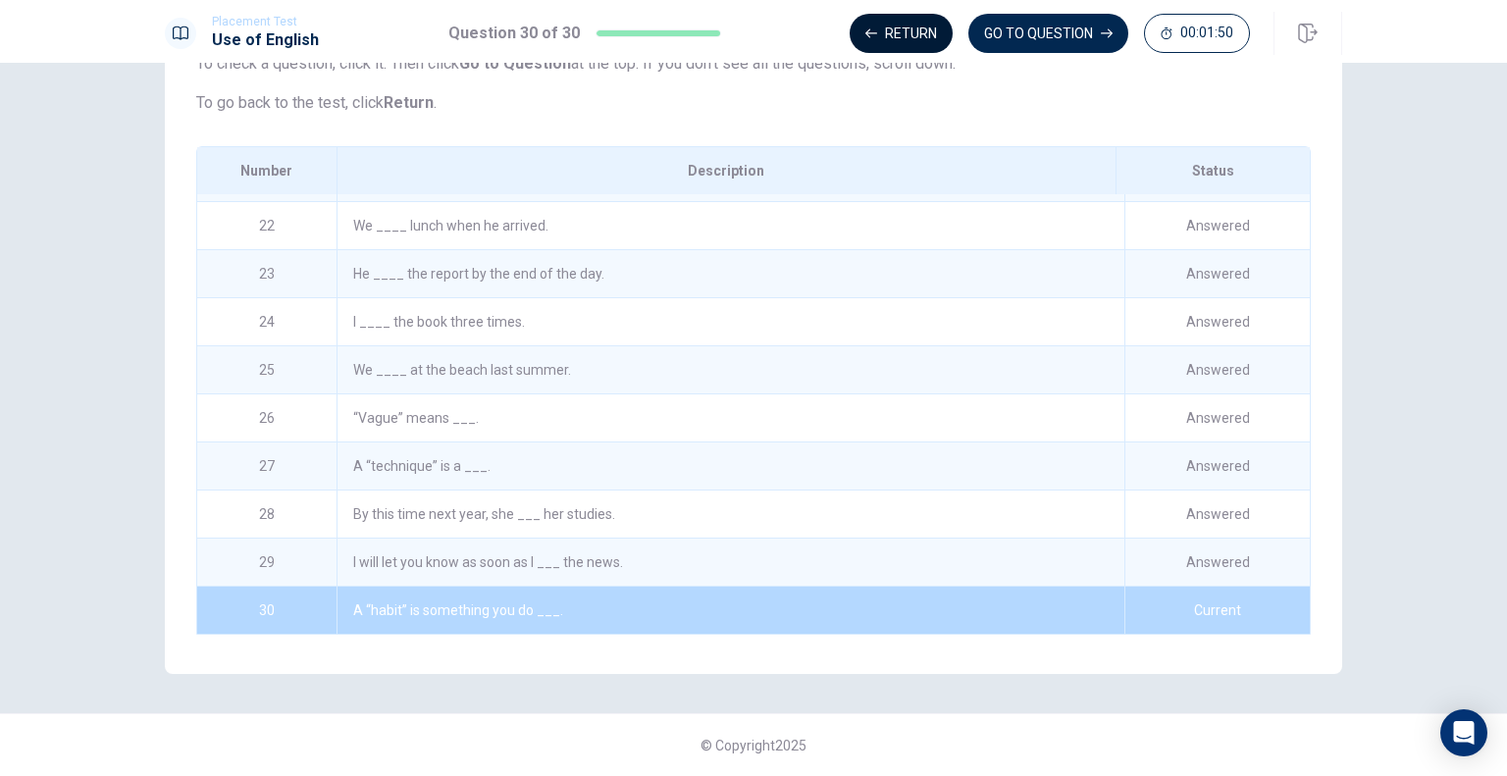
click at [916, 42] on button "Return" at bounding box center [901, 33] width 103 height 39
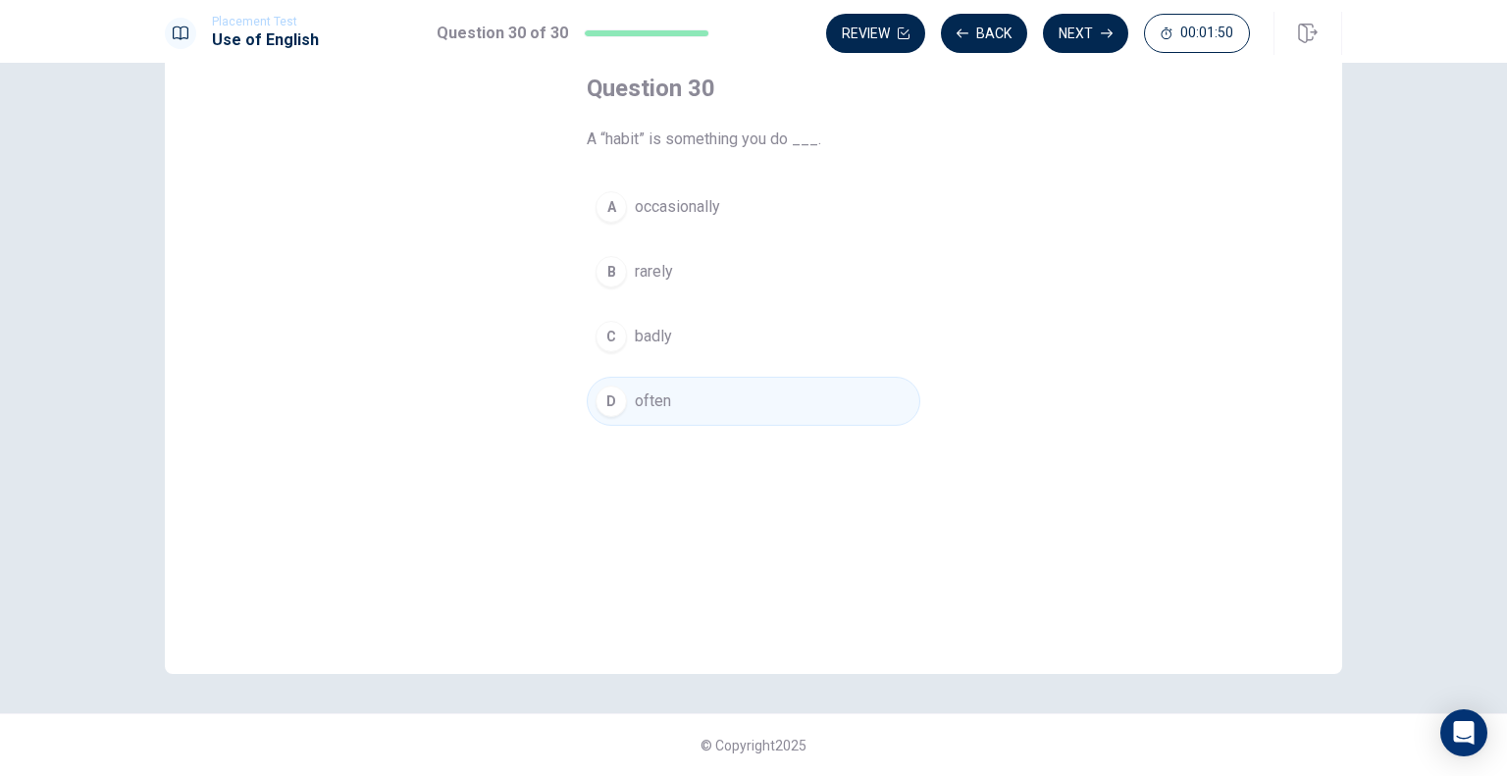
scroll to position [110, 0]
click at [878, 40] on button "Review" at bounding box center [875, 33] width 99 height 39
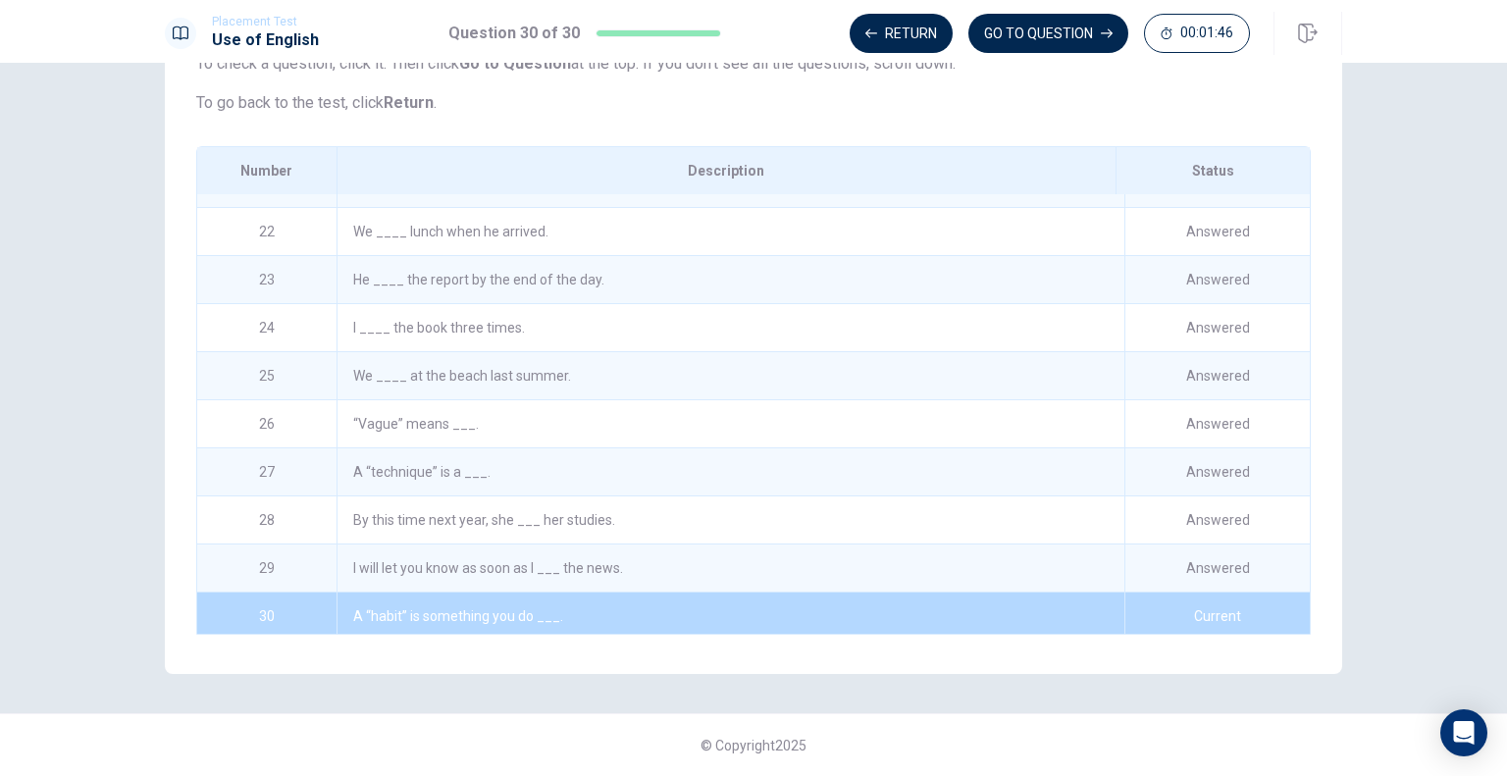
scroll to position [1006, 0]
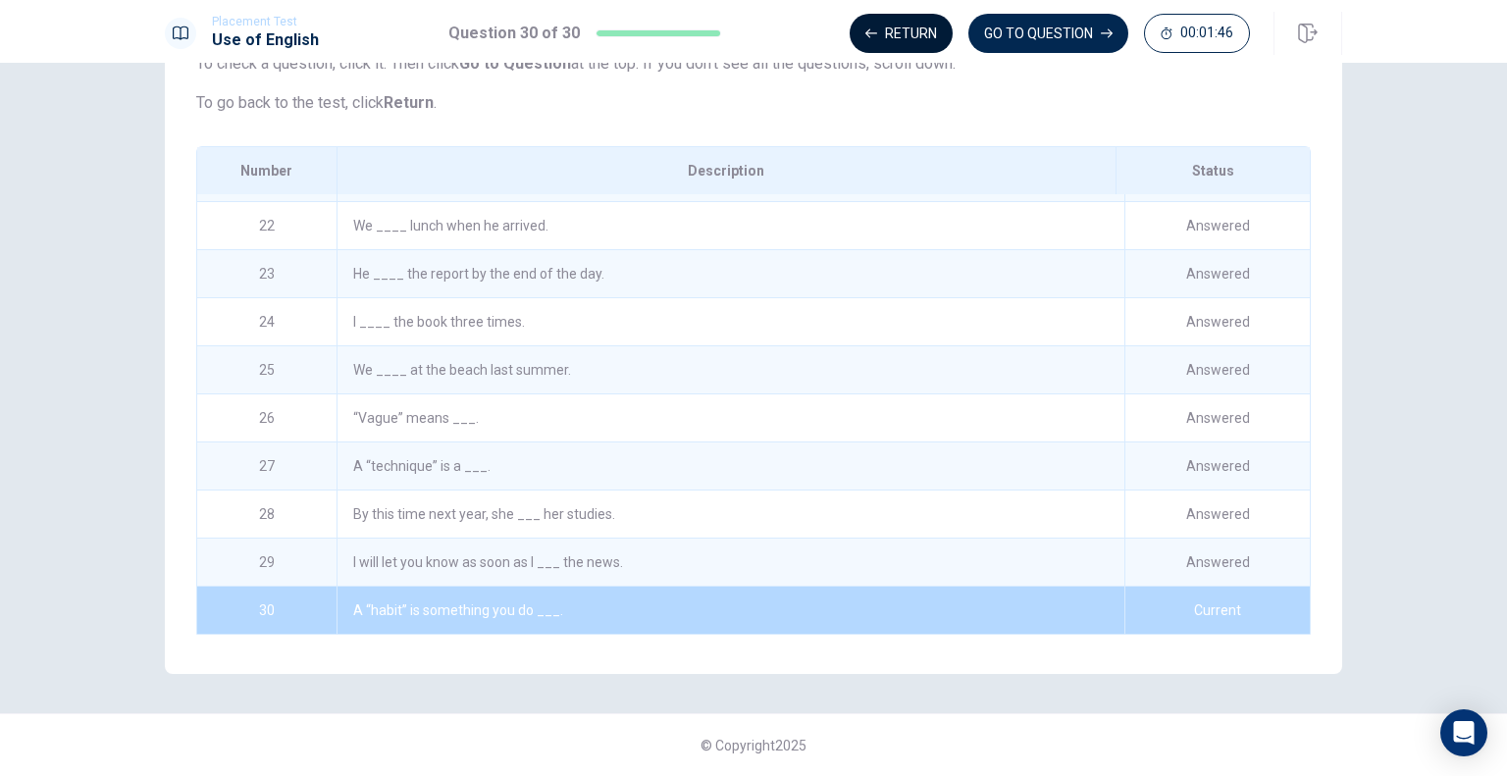
click at [895, 38] on button "Return" at bounding box center [901, 33] width 103 height 39
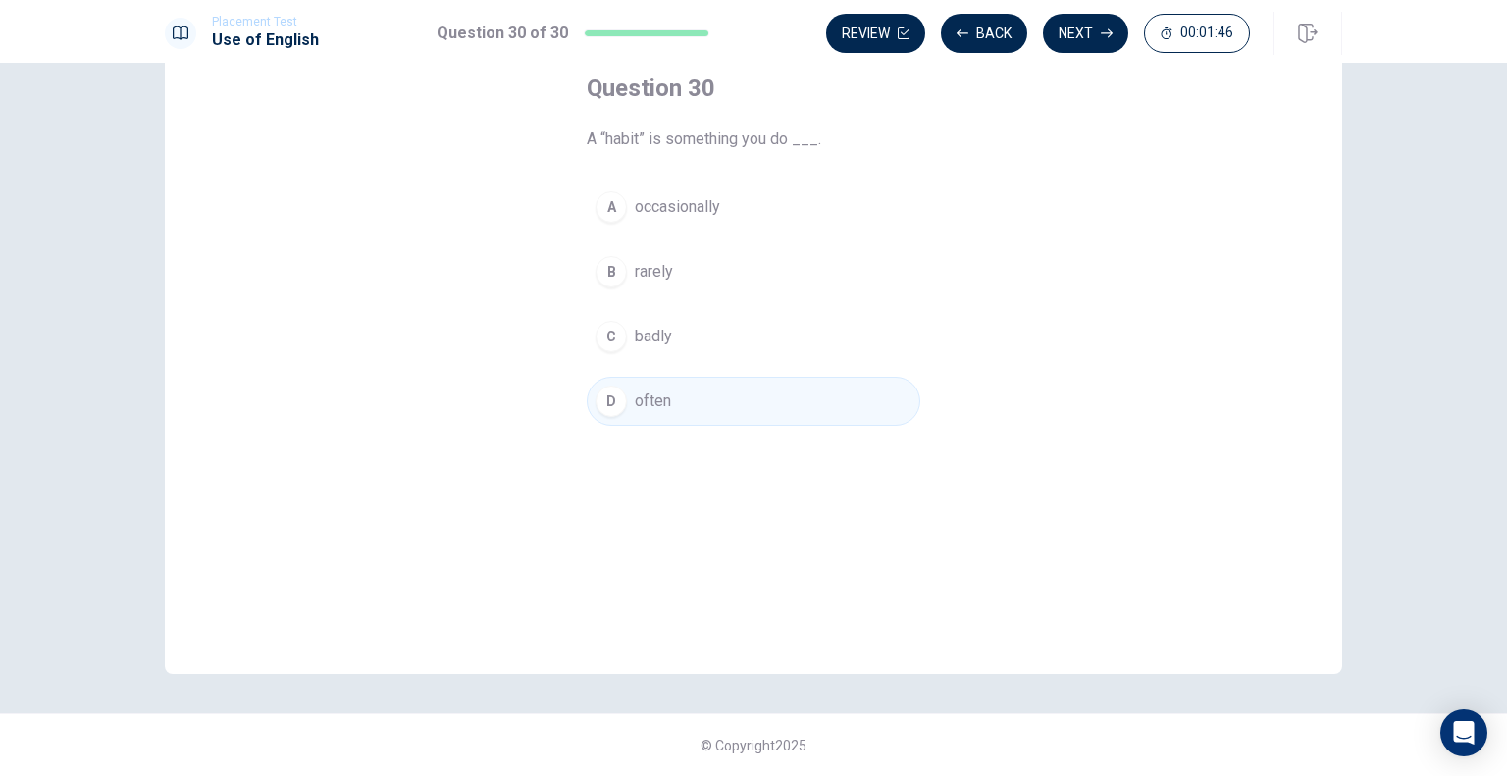
scroll to position [110, 0]
click at [997, 28] on button "Back" at bounding box center [984, 33] width 86 height 39
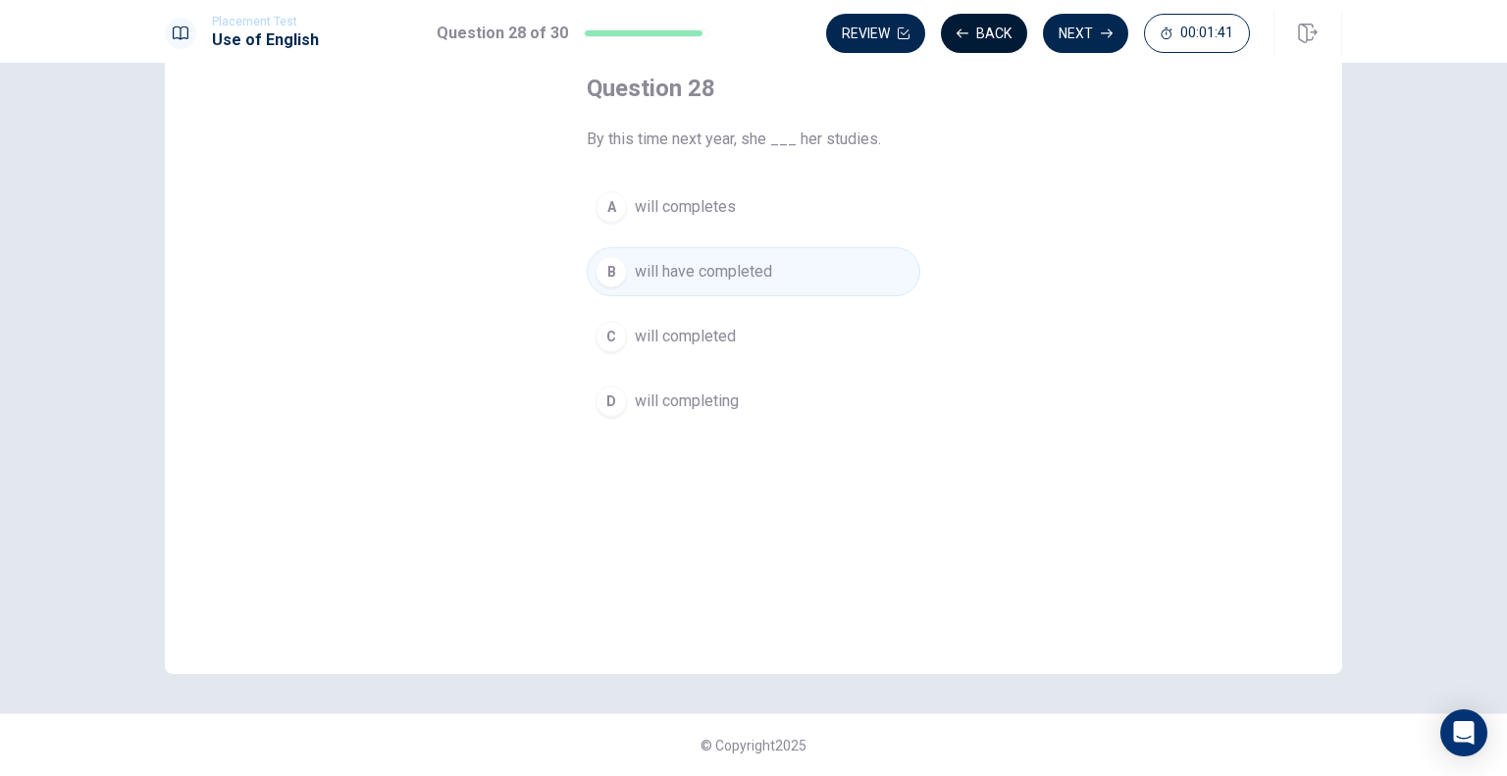
click at [997, 28] on button "Back" at bounding box center [984, 33] width 86 height 39
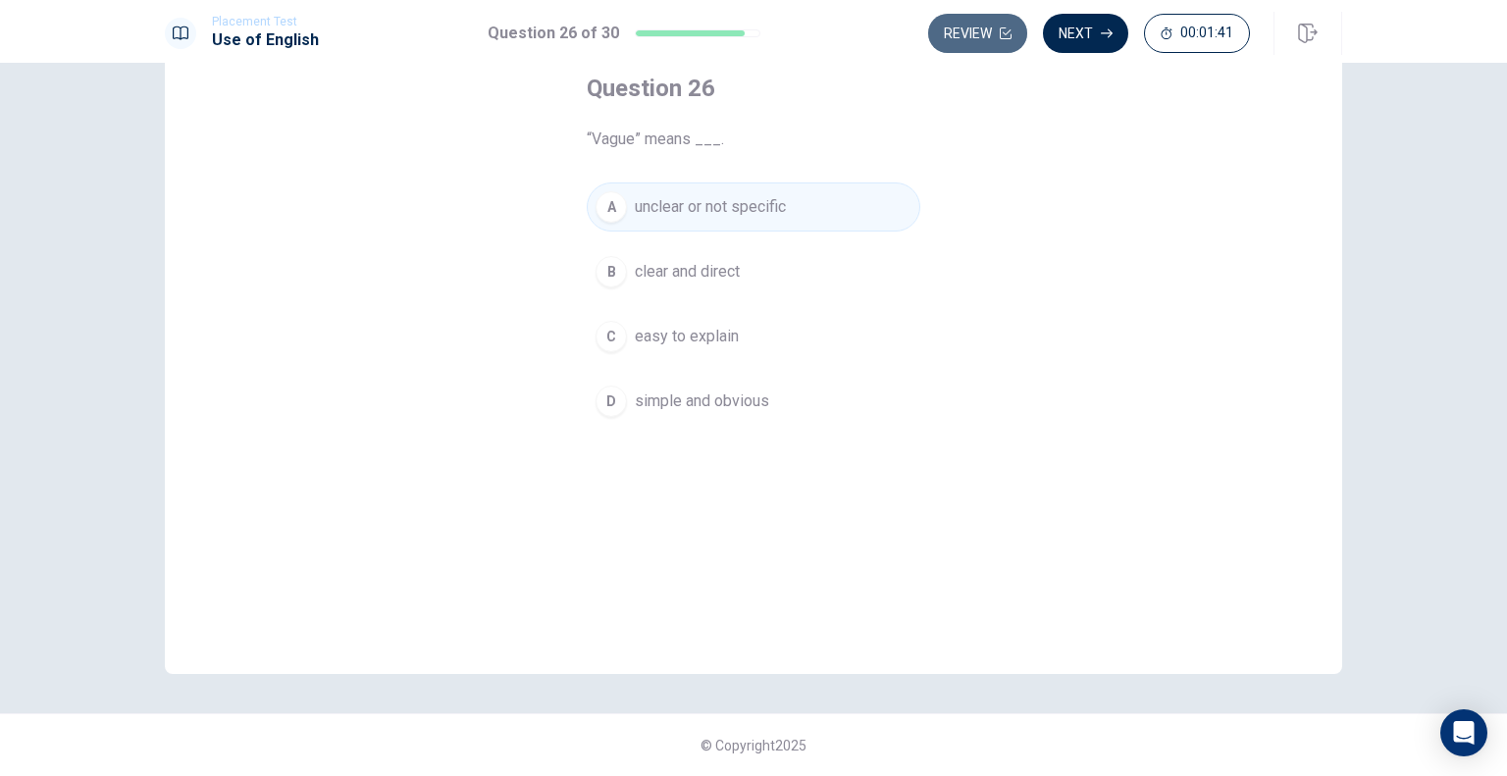
click at [997, 28] on button "Review" at bounding box center [977, 33] width 99 height 39
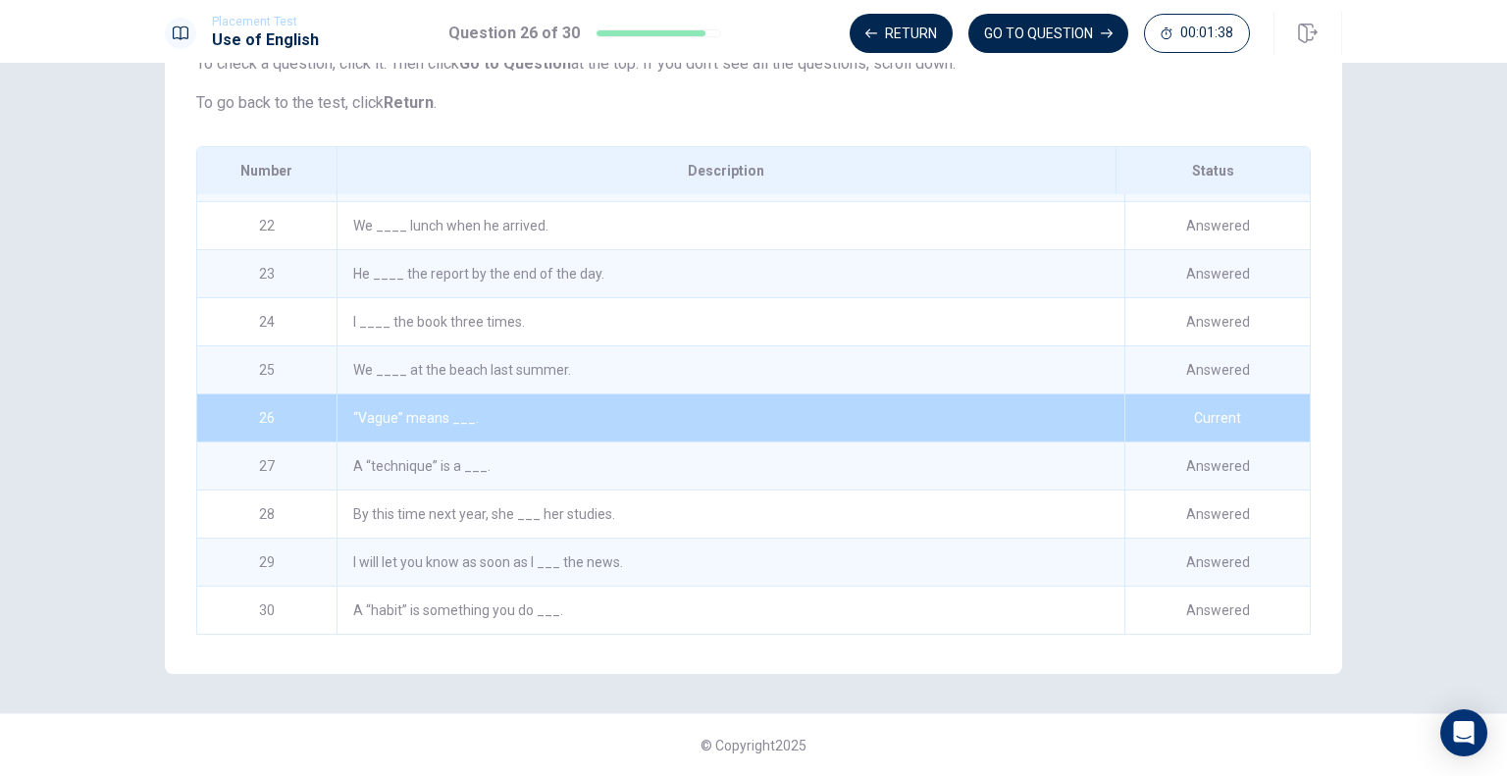
scroll to position [1006, 0]
click at [997, 28] on button "GO TO QUESTION" at bounding box center [1048, 33] width 160 height 39
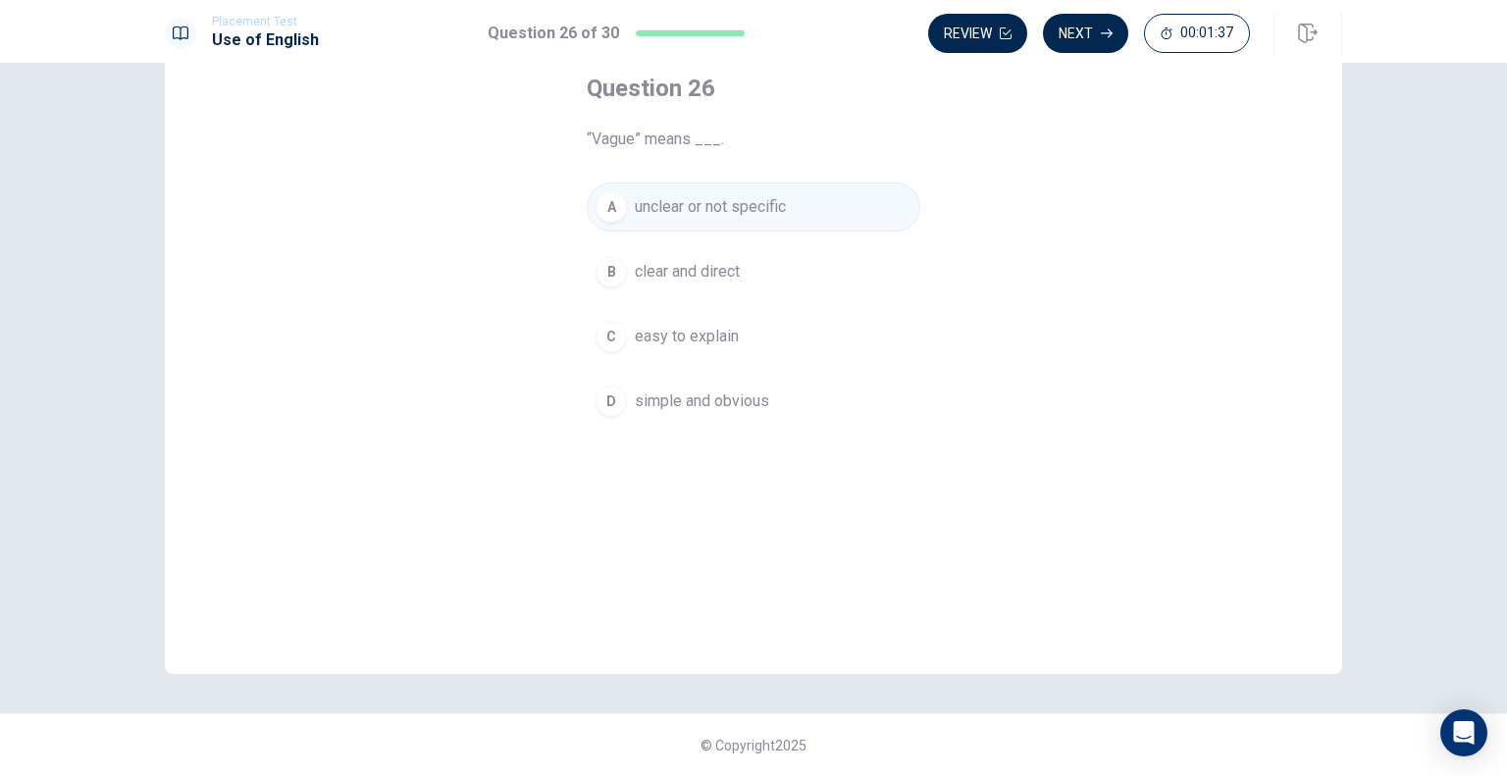
click at [997, 28] on button "Review" at bounding box center [977, 33] width 99 height 39
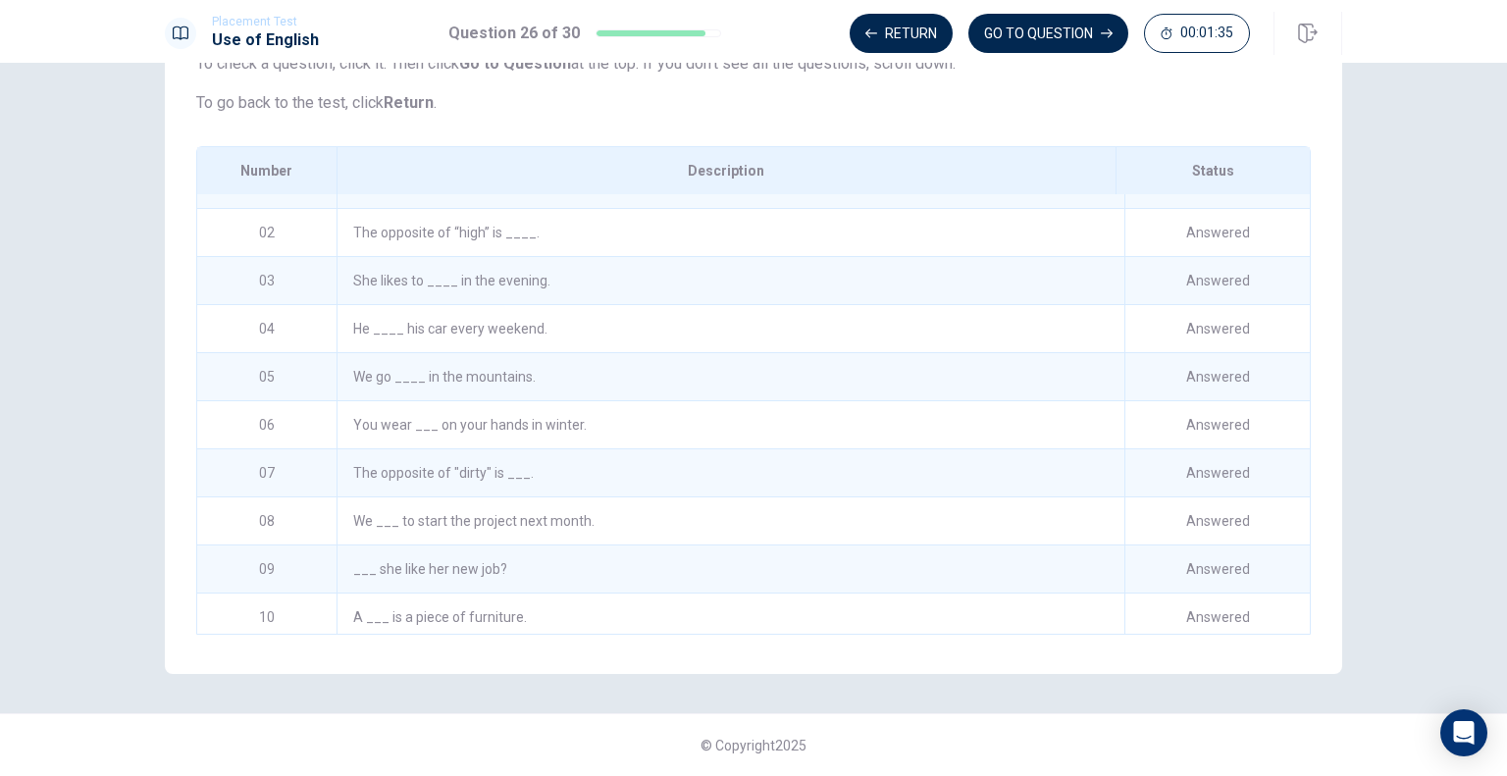
scroll to position [0, 0]
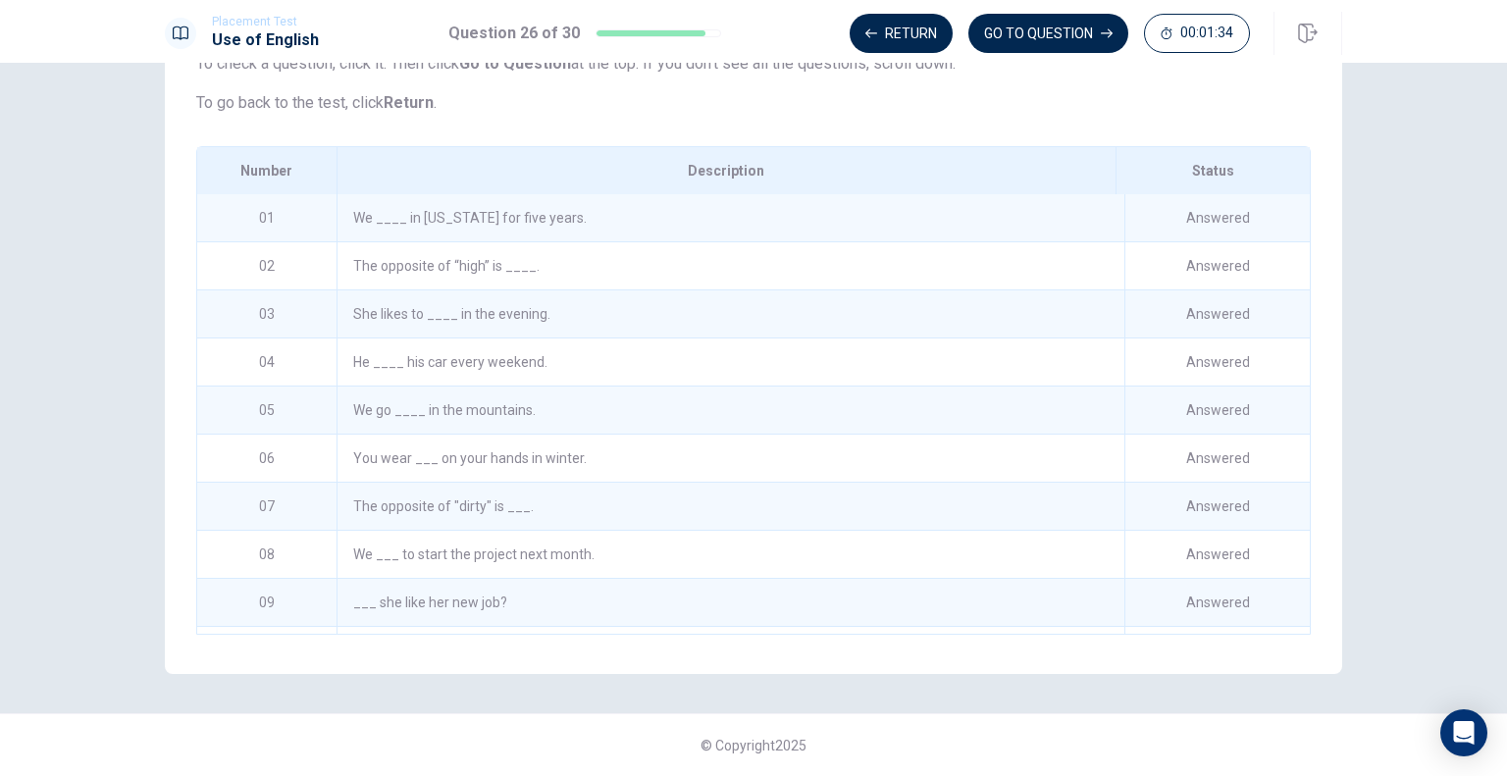
click at [628, 241] on div "We ____ in [US_STATE] for five years." at bounding box center [731, 217] width 788 height 47
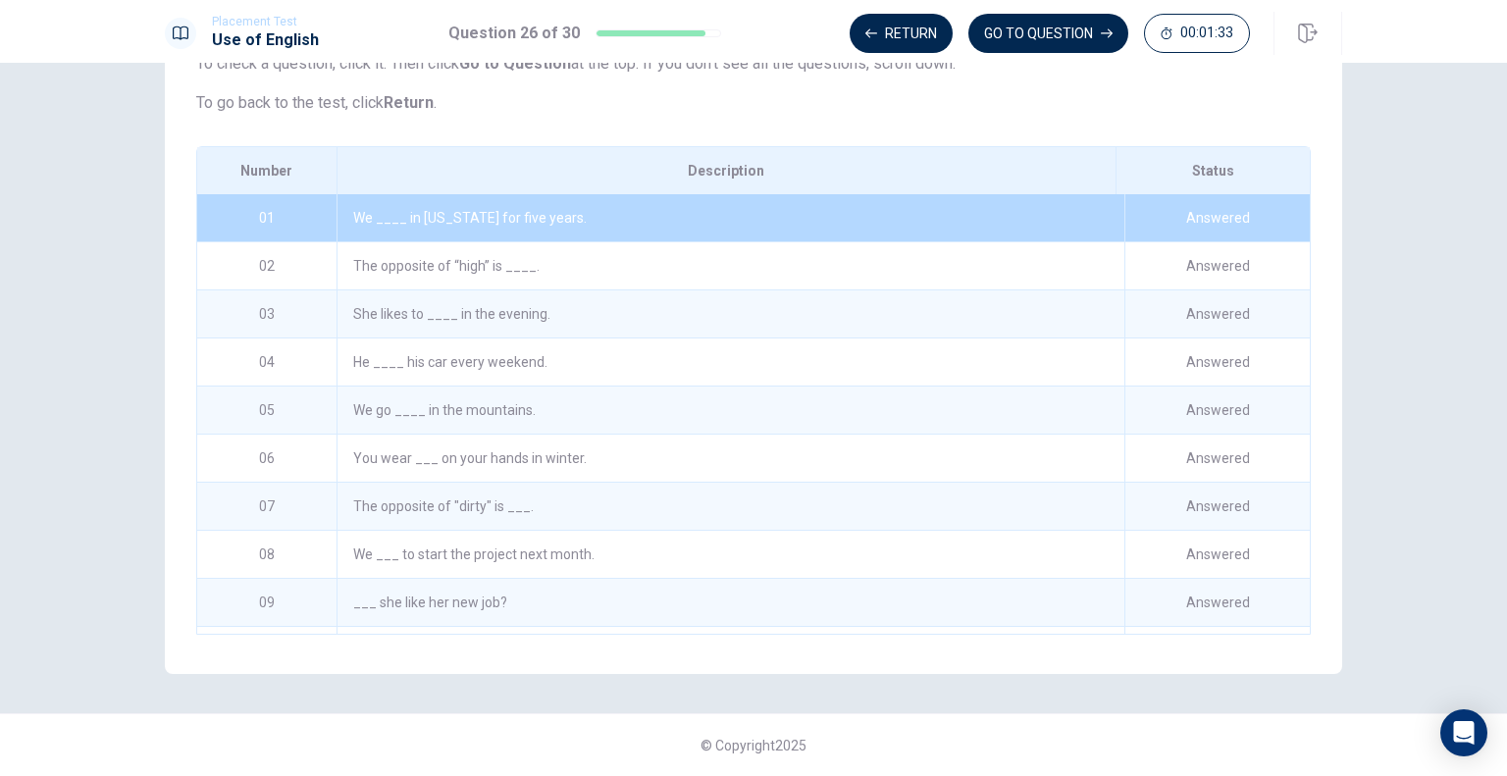
click at [628, 241] on div "We ____ in [US_STATE] for five years." at bounding box center [731, 217] width 788 height 47
click at [637, 271] on div "The opposite of “high” is ____." at bounding box center [731, 265] width 788 height 47
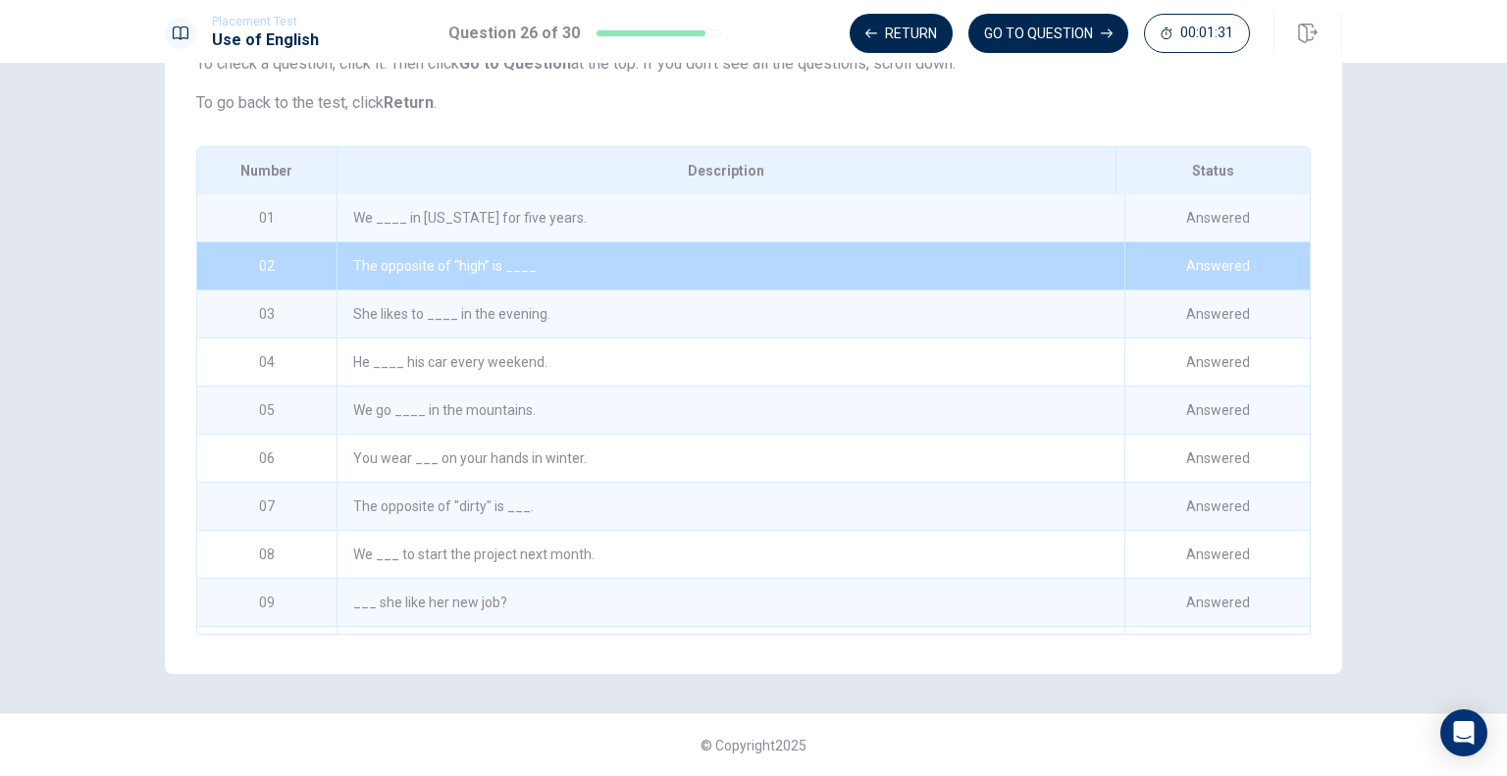
click at [637, 271] on div "The opposite of “high” is ____." at bounding box center [731, 265] width 788 height 47
click at [623, 99] on p "To go back to the test, click Return ." at bounding box center [753, 103] width 1115 height 24
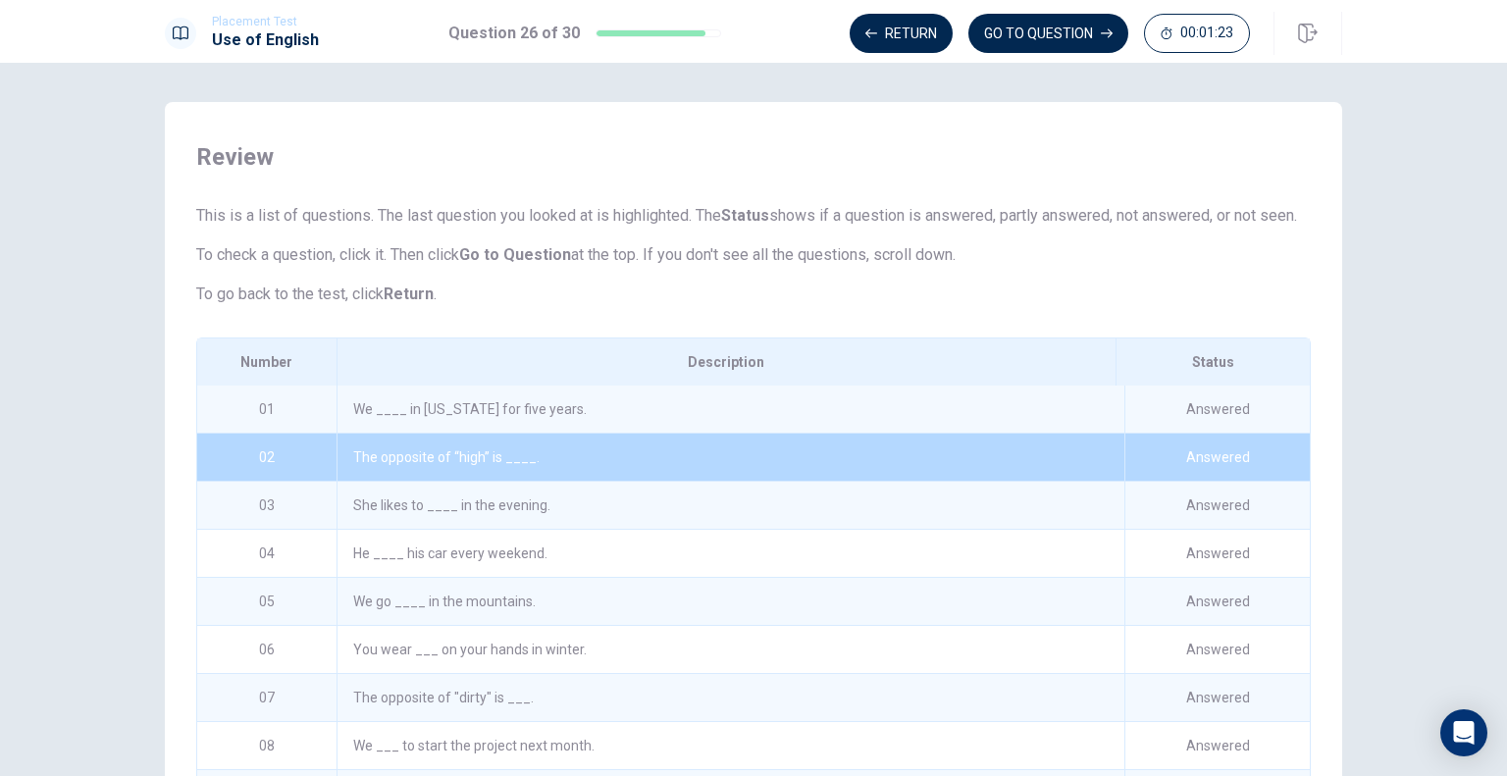
click at [611, 433] on div "We ____ in [US_STATE] for five years." at bounding box center [731, 409] width 788 height 47
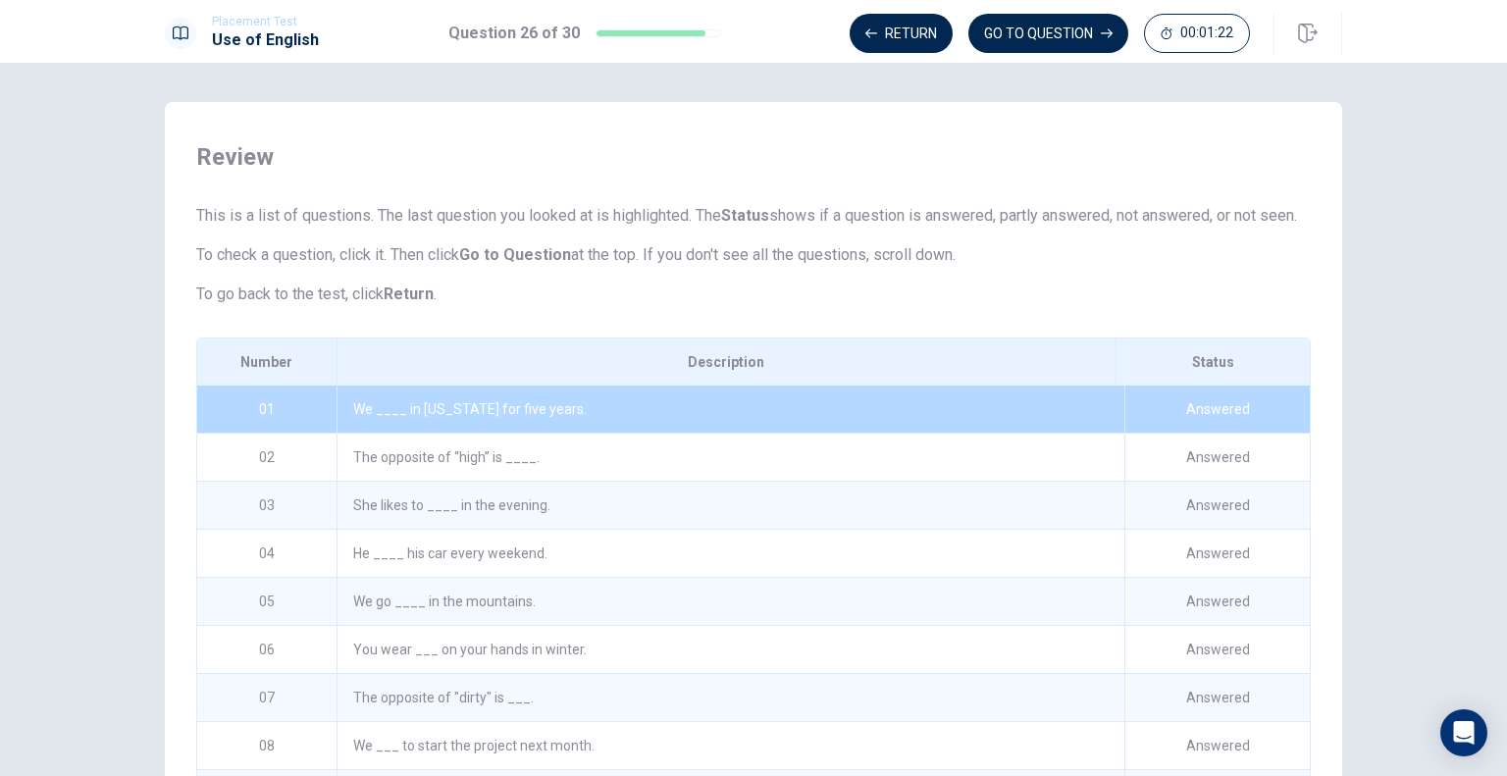
click at [611, 433] on div "We ____ in [US_STATE] for five years." at bounding box center [731, 409] width 788 height 47
click at [906, 41] on button "Return" at bounding box center [901, 33] width 103 height 39
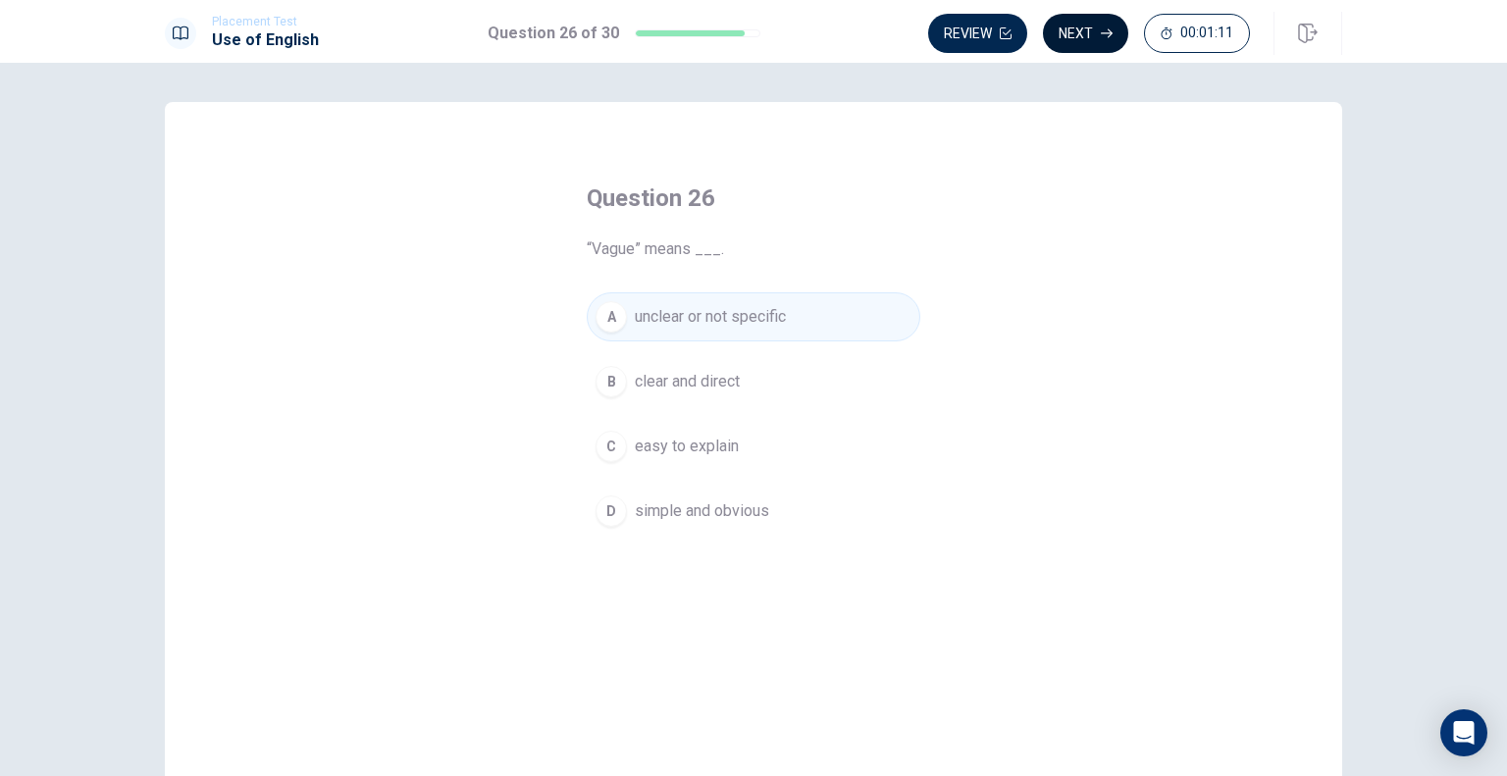
click at [1082, 23] on button "Next" at bounding box center [1085, 33] width 85 height 39
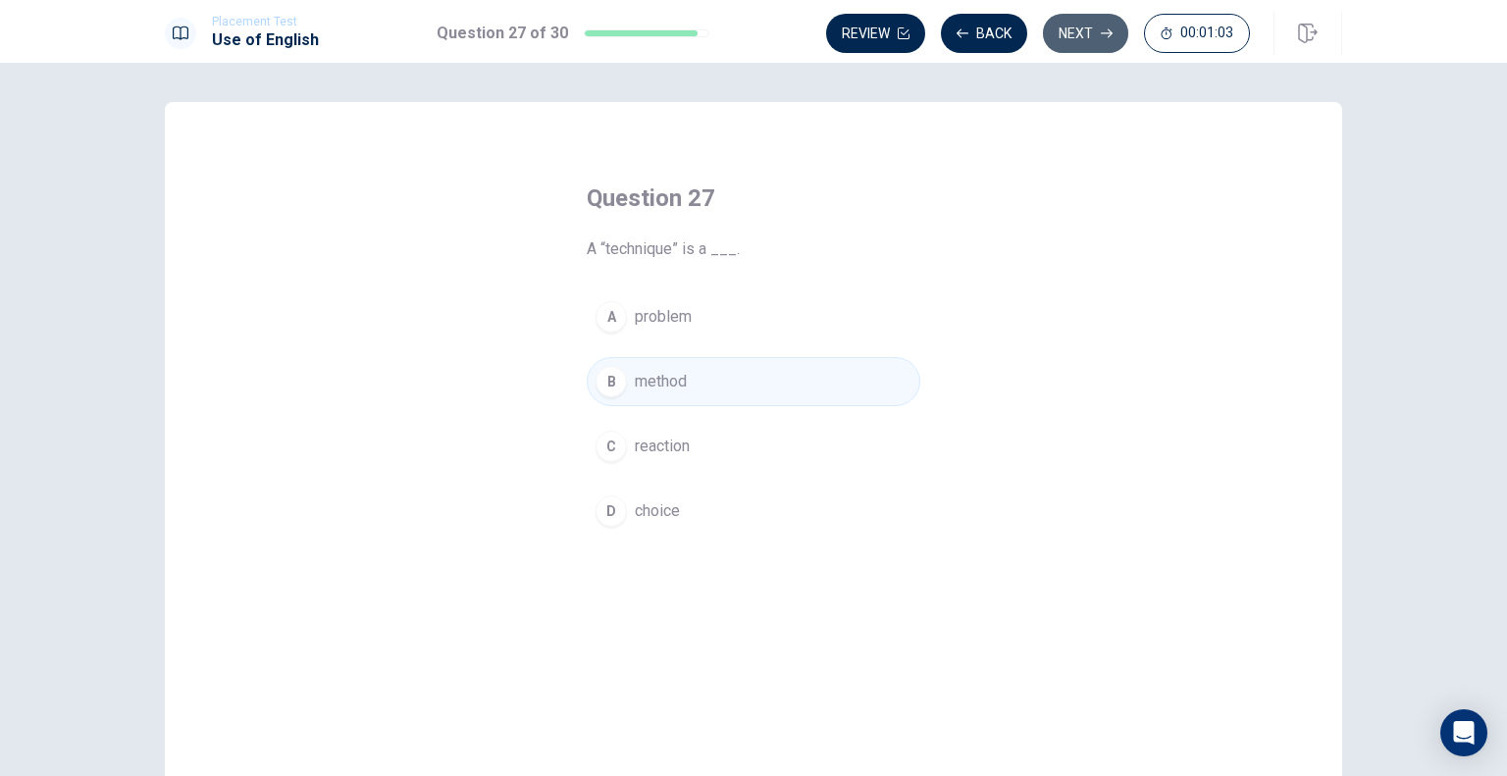
click at [1082, 23] on button "Next" at bounding box center [1085, 33] width 85 height 39
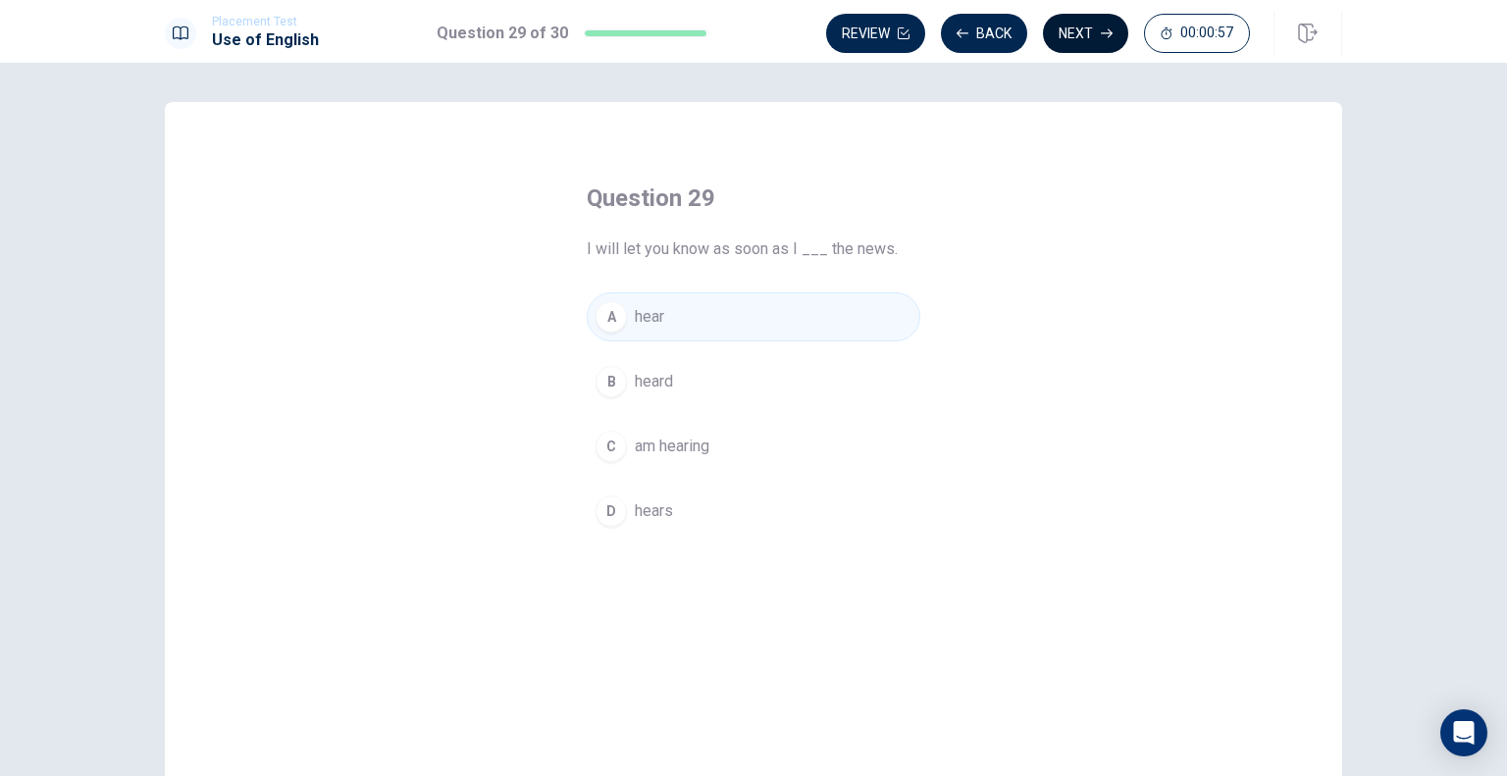
click at [1082, 23] on button "Next" at bounding box center [1085, 33] width 85 height 39
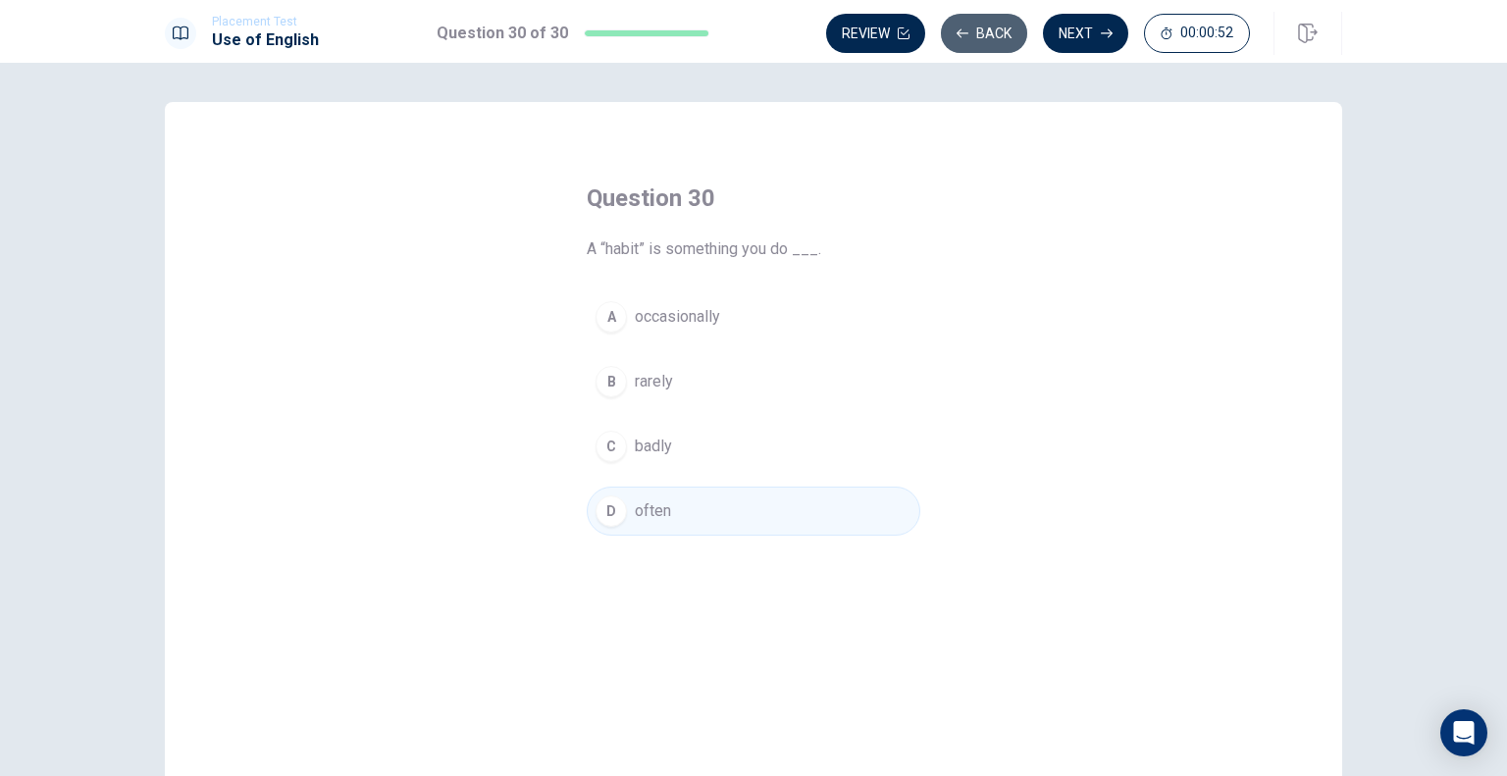
click at [1010, 34] on button "Back" at bounding box center [984, 33] width 86 height 39
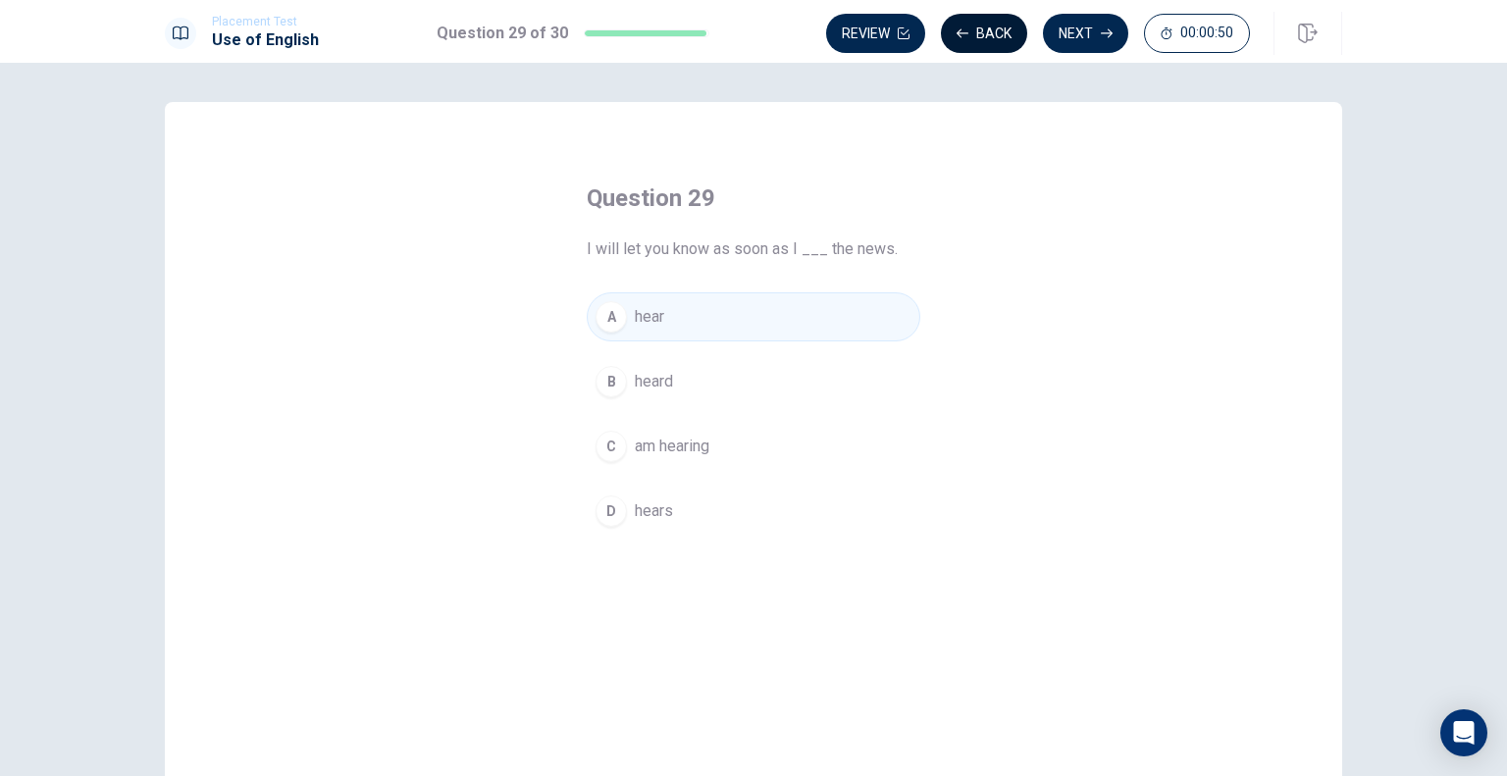
click at [1010, 34] on button "Back" at bounding box center [984, 33] width 86 height 39
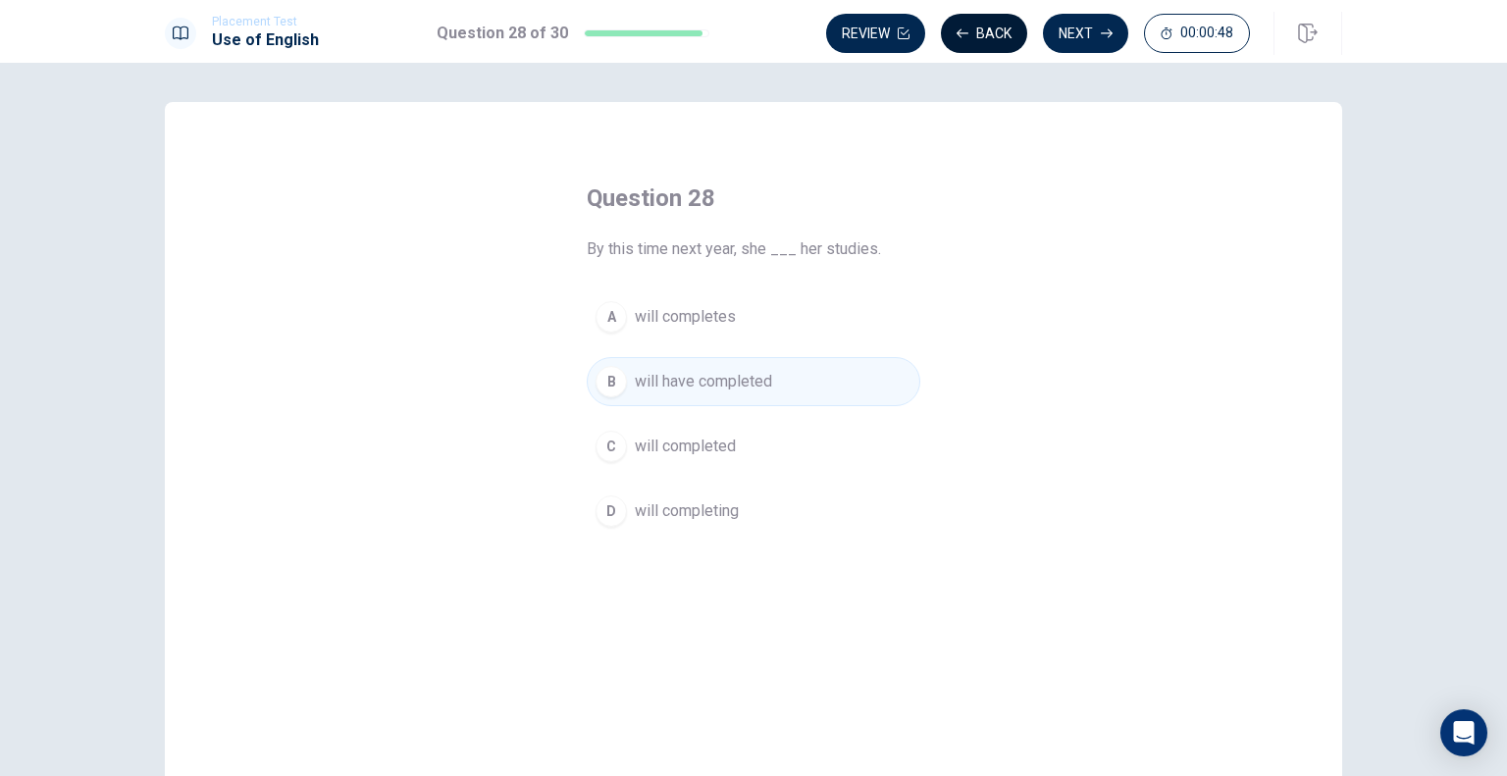
click at [1010, 34] on button "Back" at bounding box center [984, 33] width 86 height 39
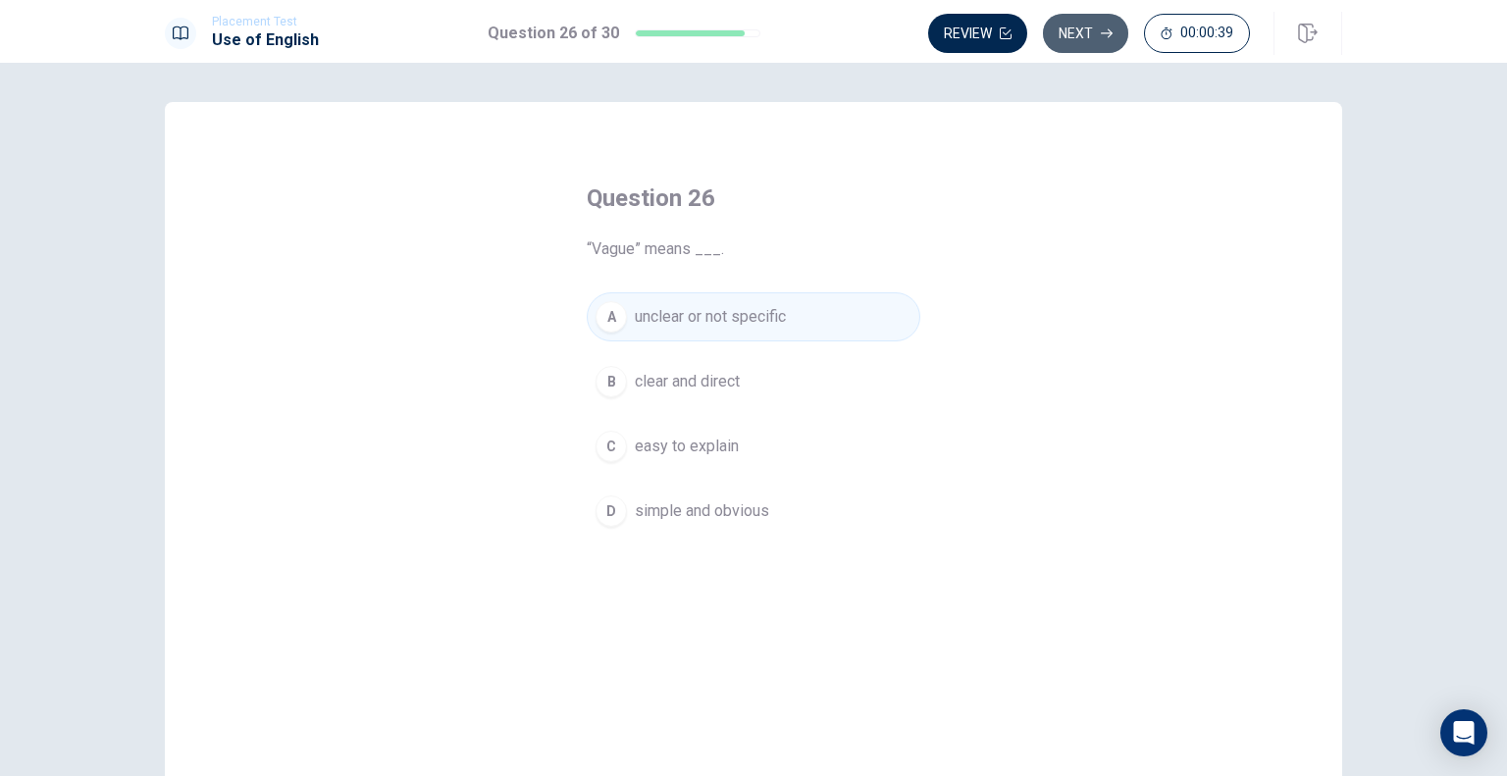
click at [1087, 39] on button "Next" at bounding box center [1085, 33] width 85 height 39
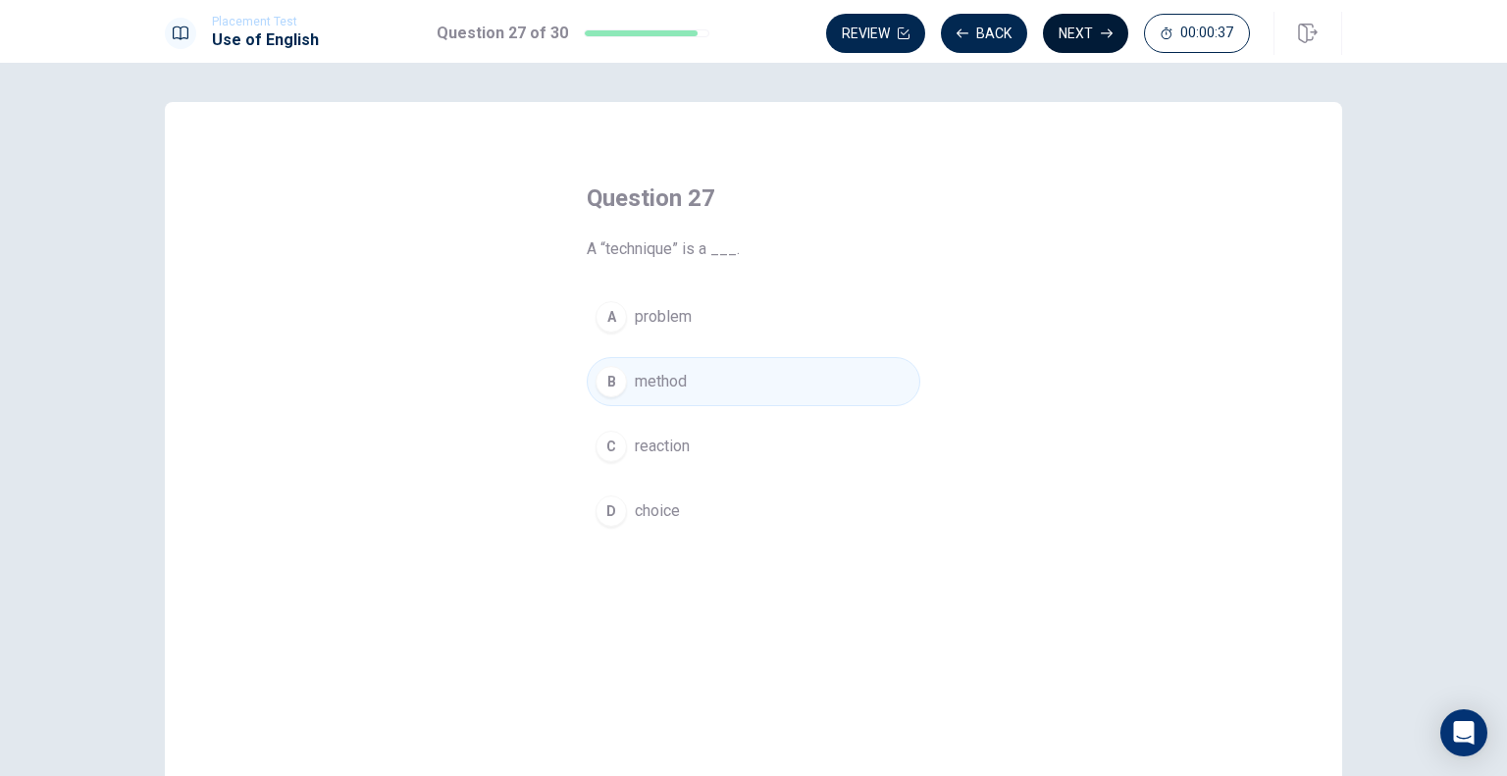
click at [1063, 37] on button "Next" at bounding box center [1085, 33] width 85 height 39
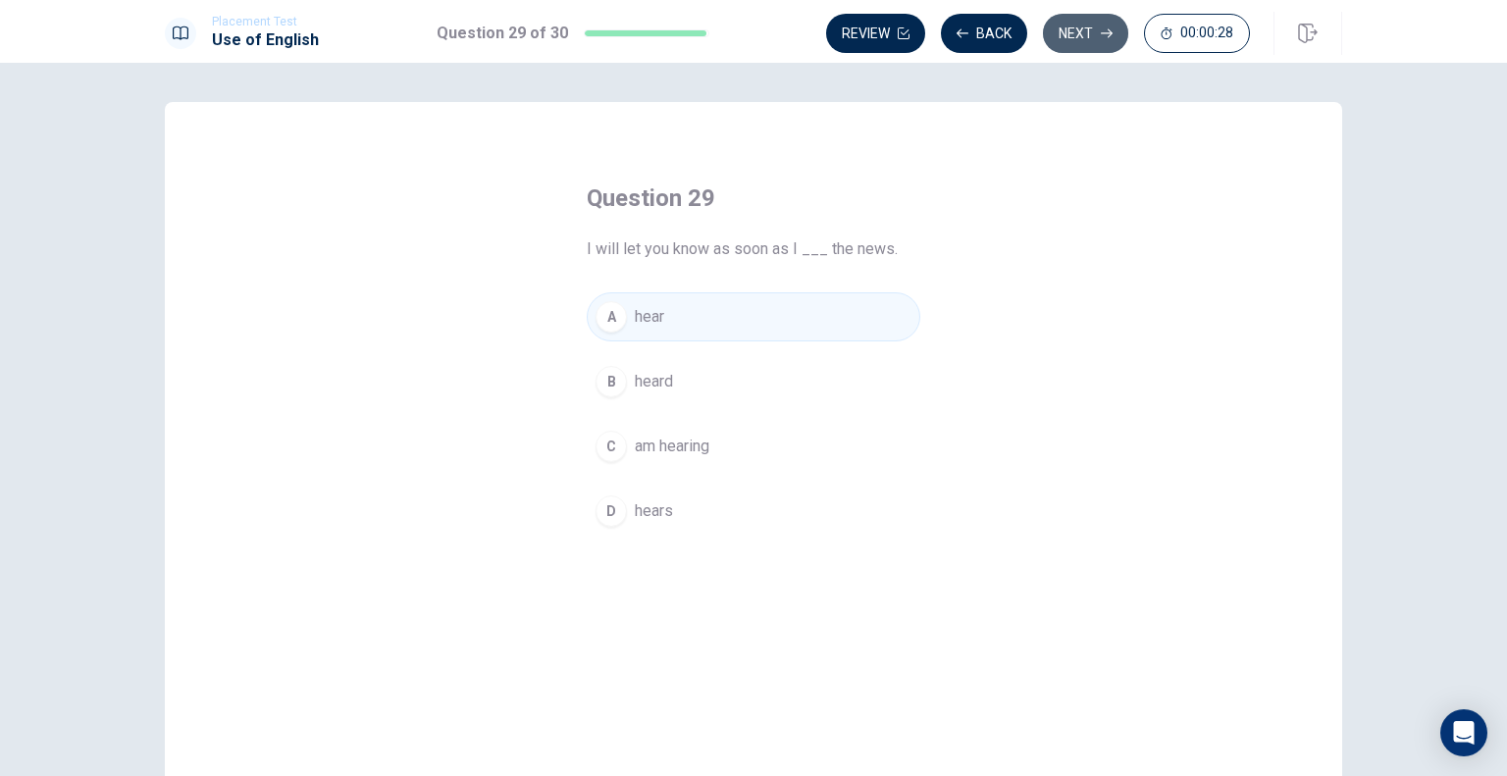
click at [1063, 37] on button "Next" at bounding box center [1085, 33] width 85 height 39
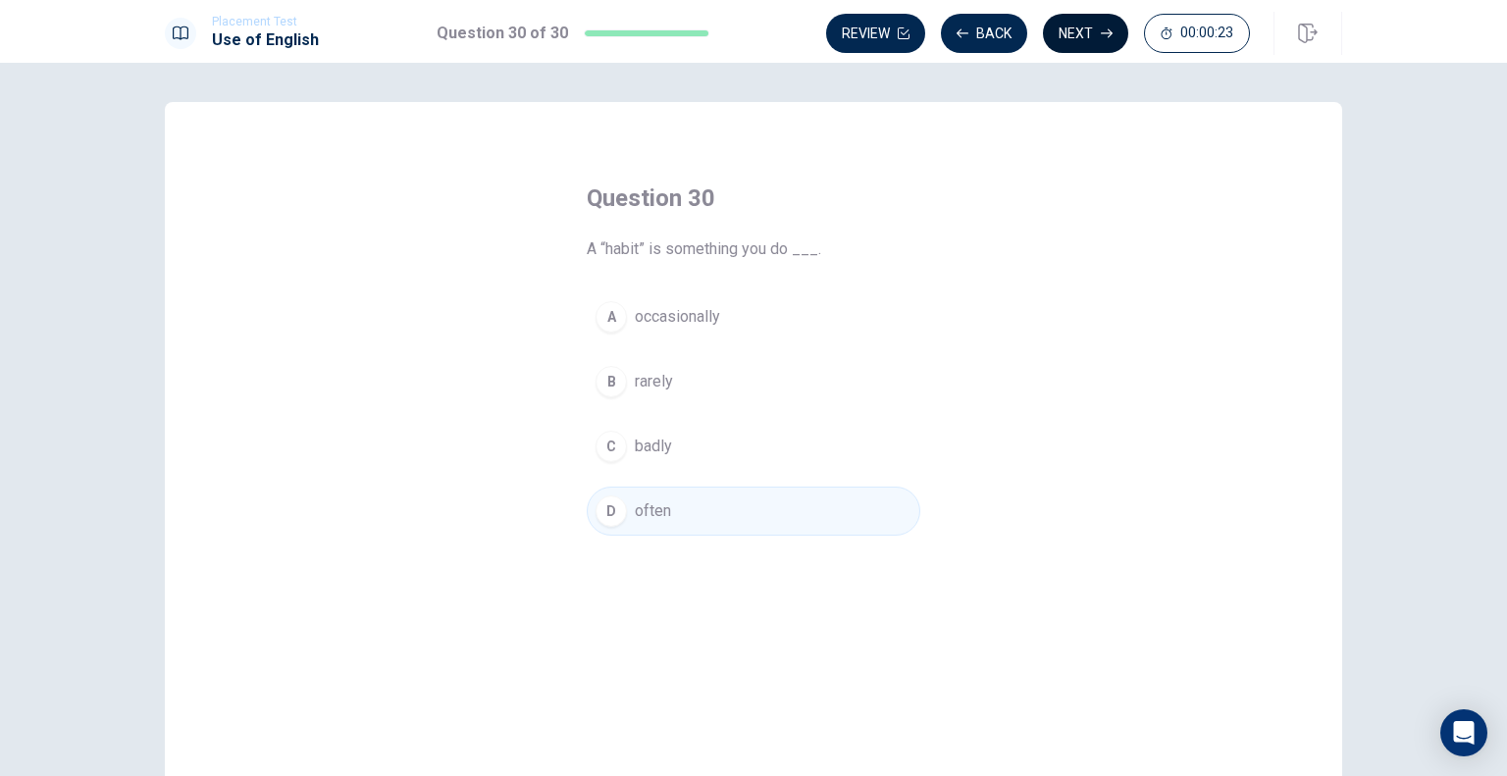
click at [1071, 43] on button "Next" at bounding box center [1085, 33] width 85 height 39
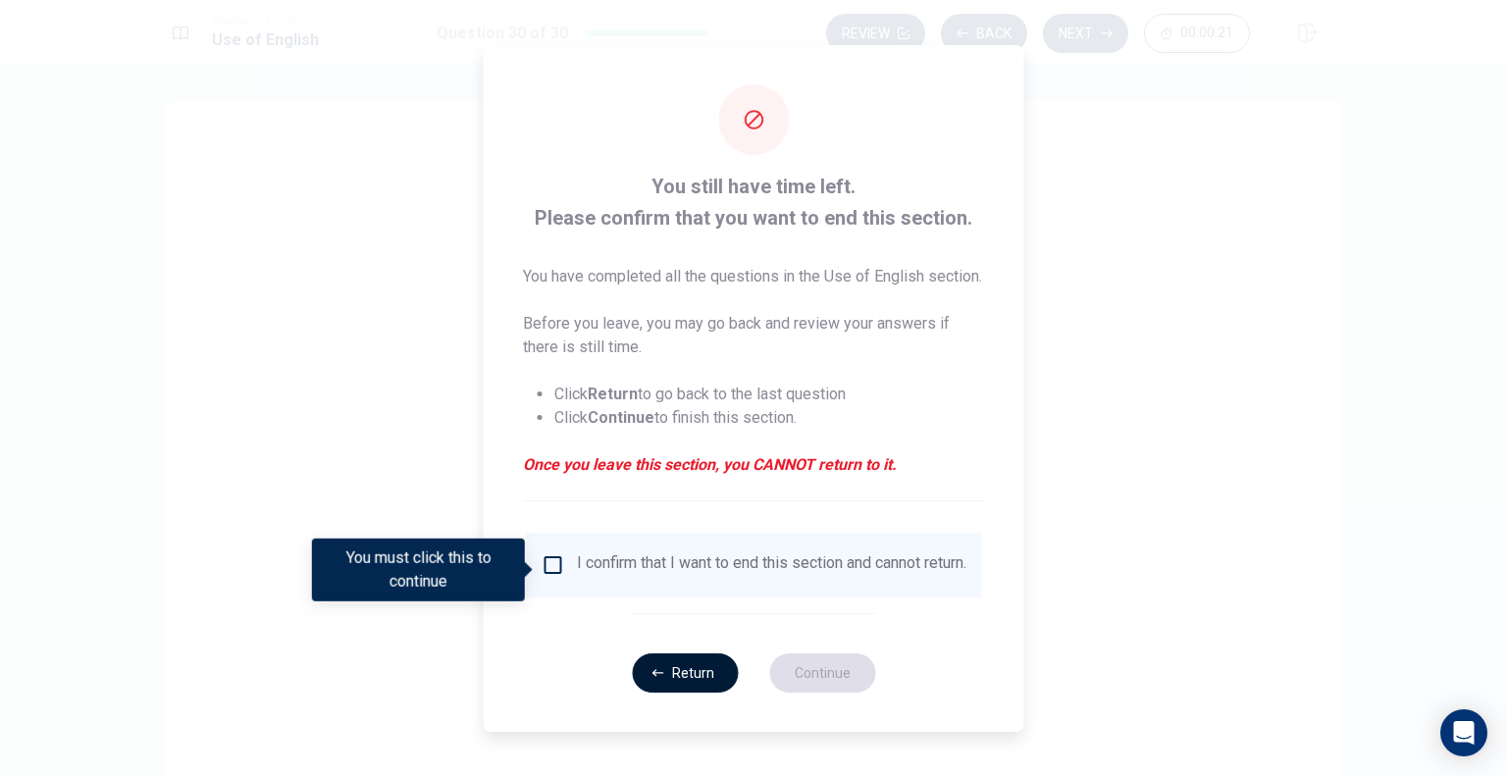
click at [690, 677] on button "Return" at bounding box center [685, 672] width 106 height 39
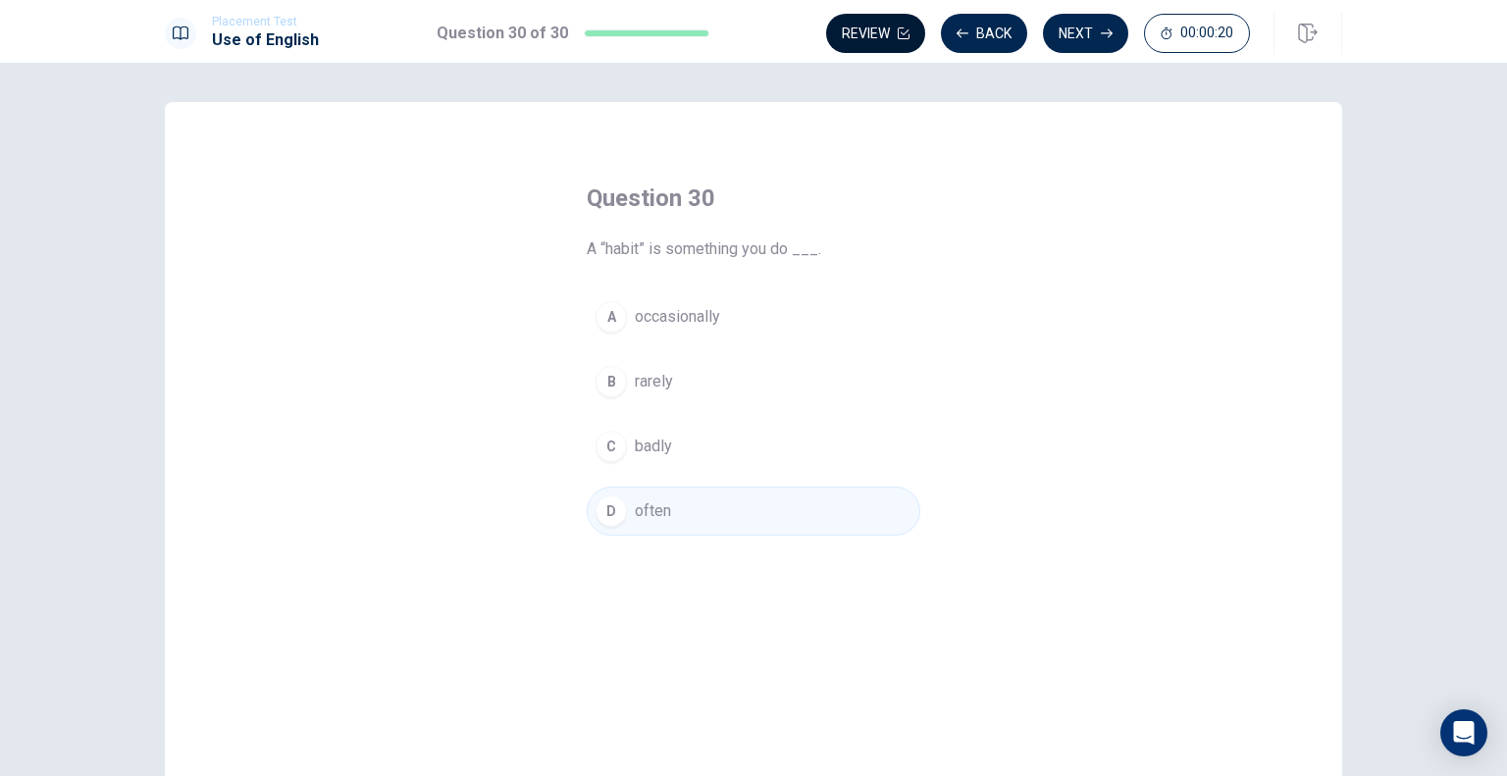
click at [890, 23] on button "Review" at bounding box center [875, 33] width 99 height 39
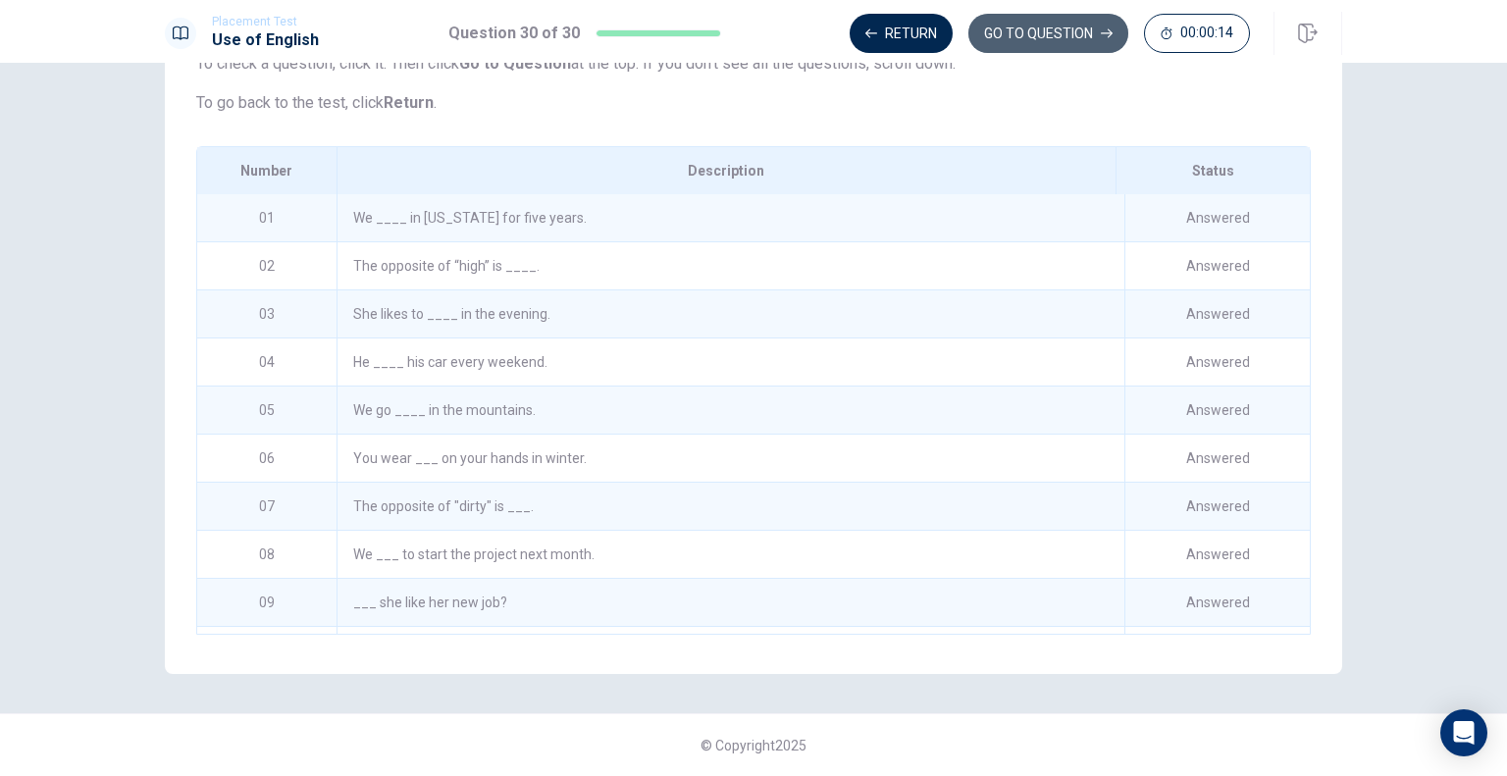
click at [1049, 38] on button "GO TO QUESTION" at bounding box center [1048, 33] width 160 height 39
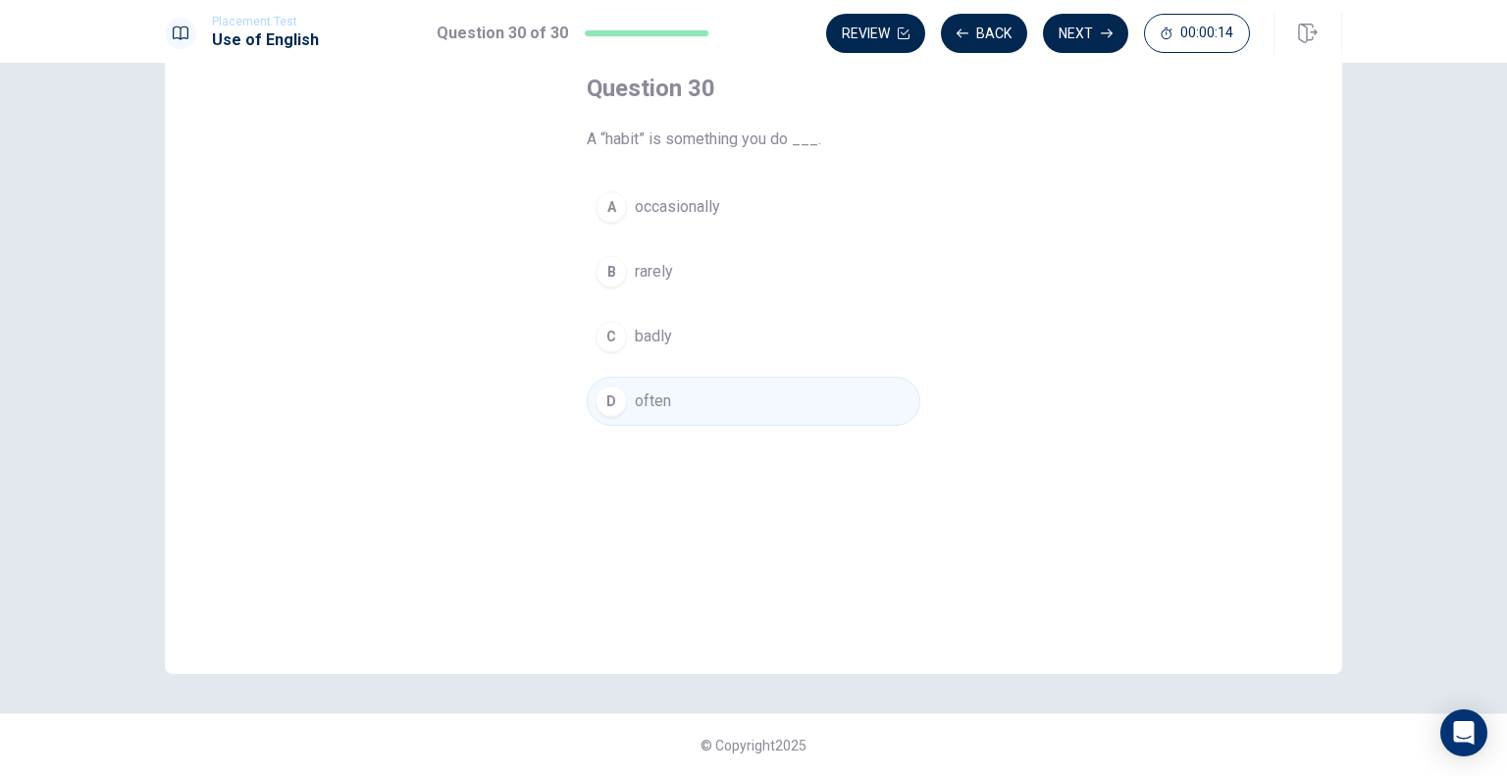
scroll to position [110, 0]
click at [1069, 31] on button "Next" at bounding box center [1085, 33] width 85 height 39
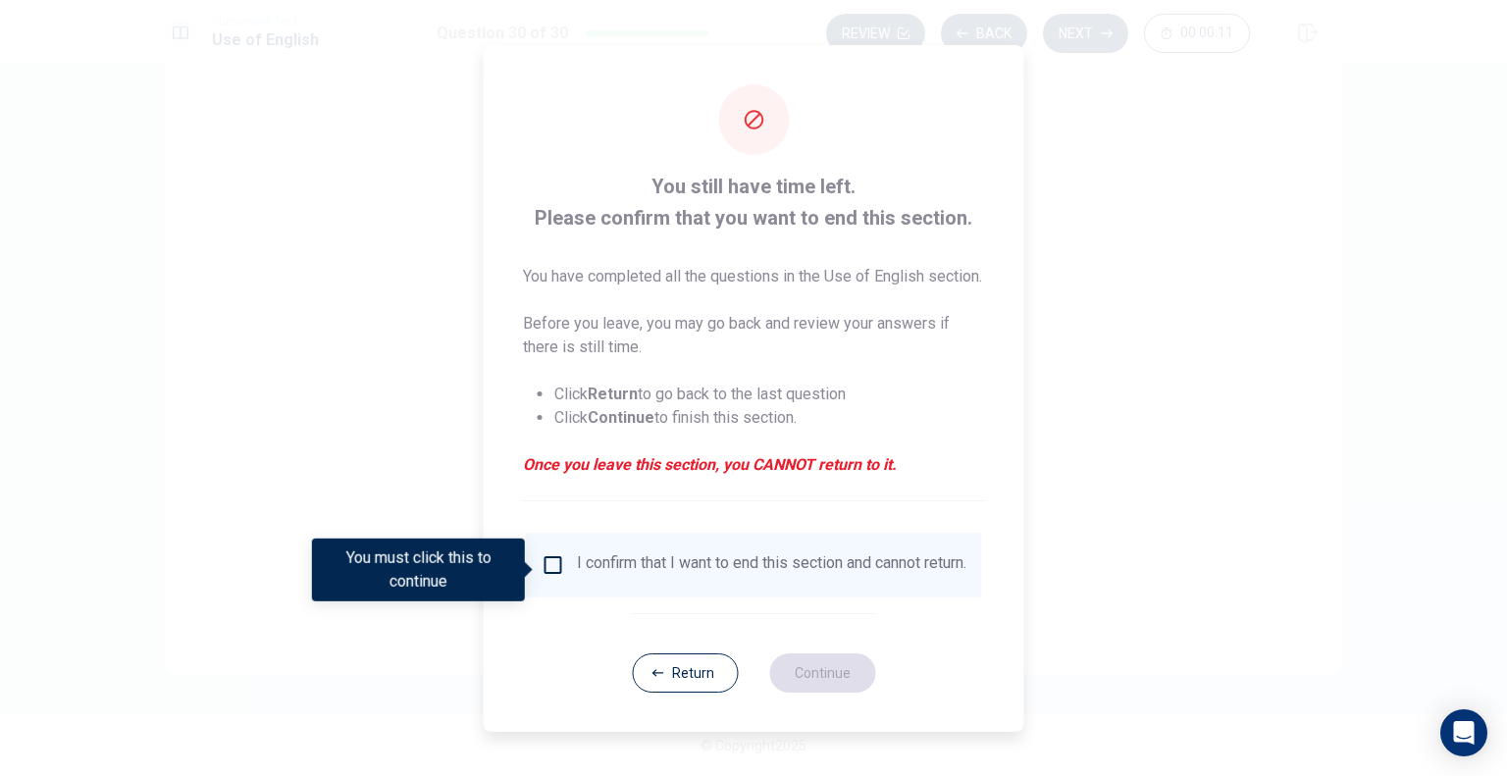
click at [551, 564] on input "You must click this to continue" at bounding box center [554, 565] width 24 height 24
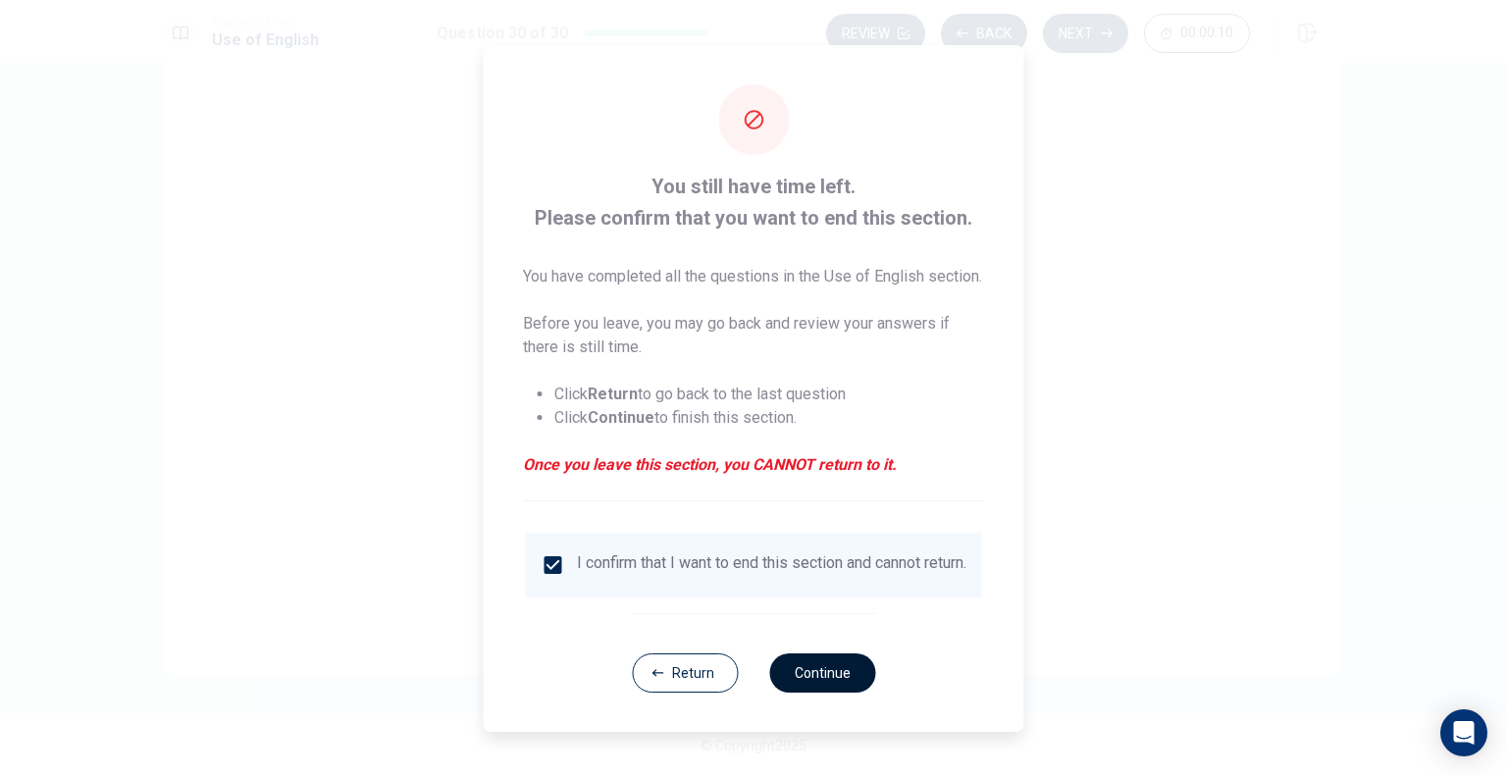
click at [803, 690] on button "Continue" at bounding box center [822, 672] width 106 height 39
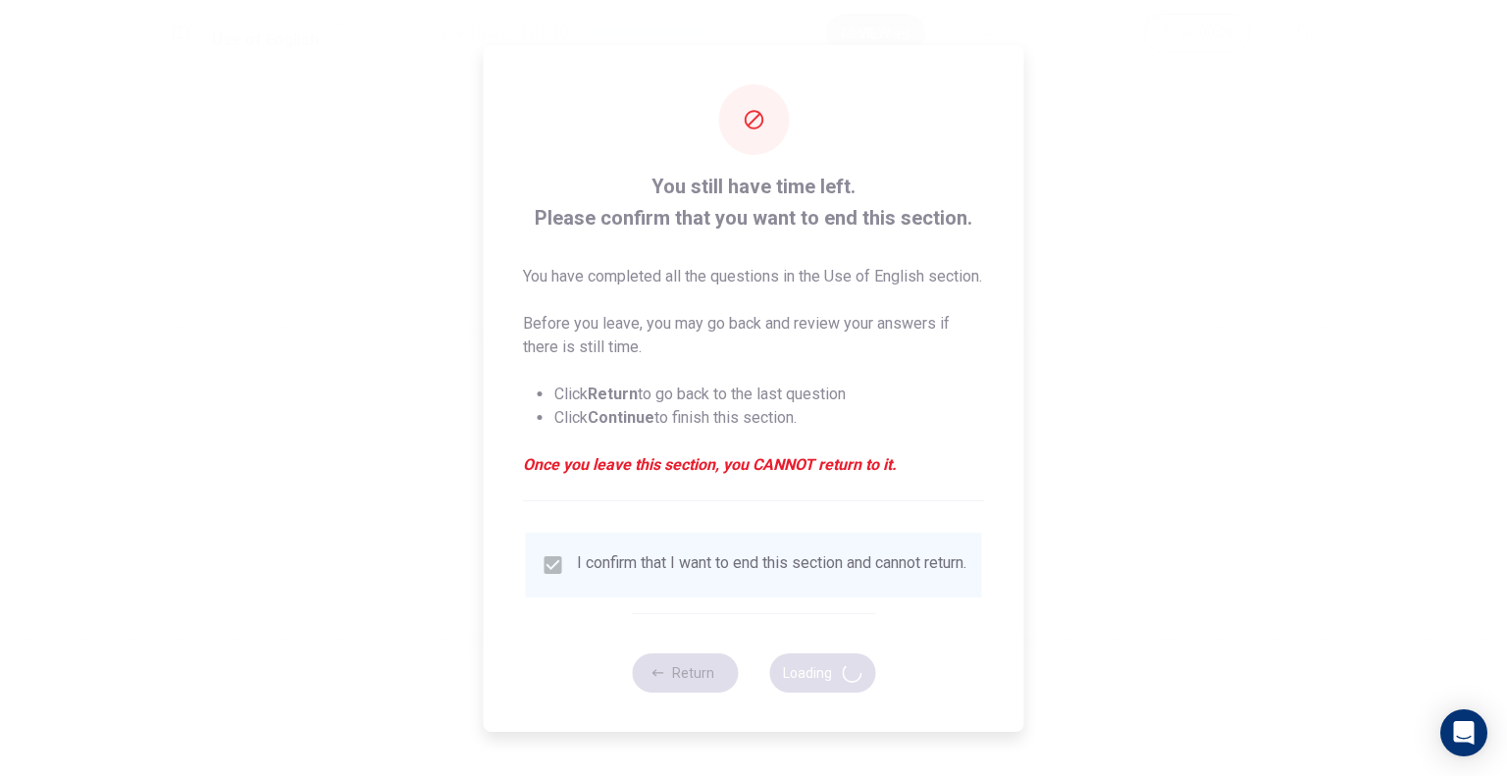
scroll to position [0, 0]
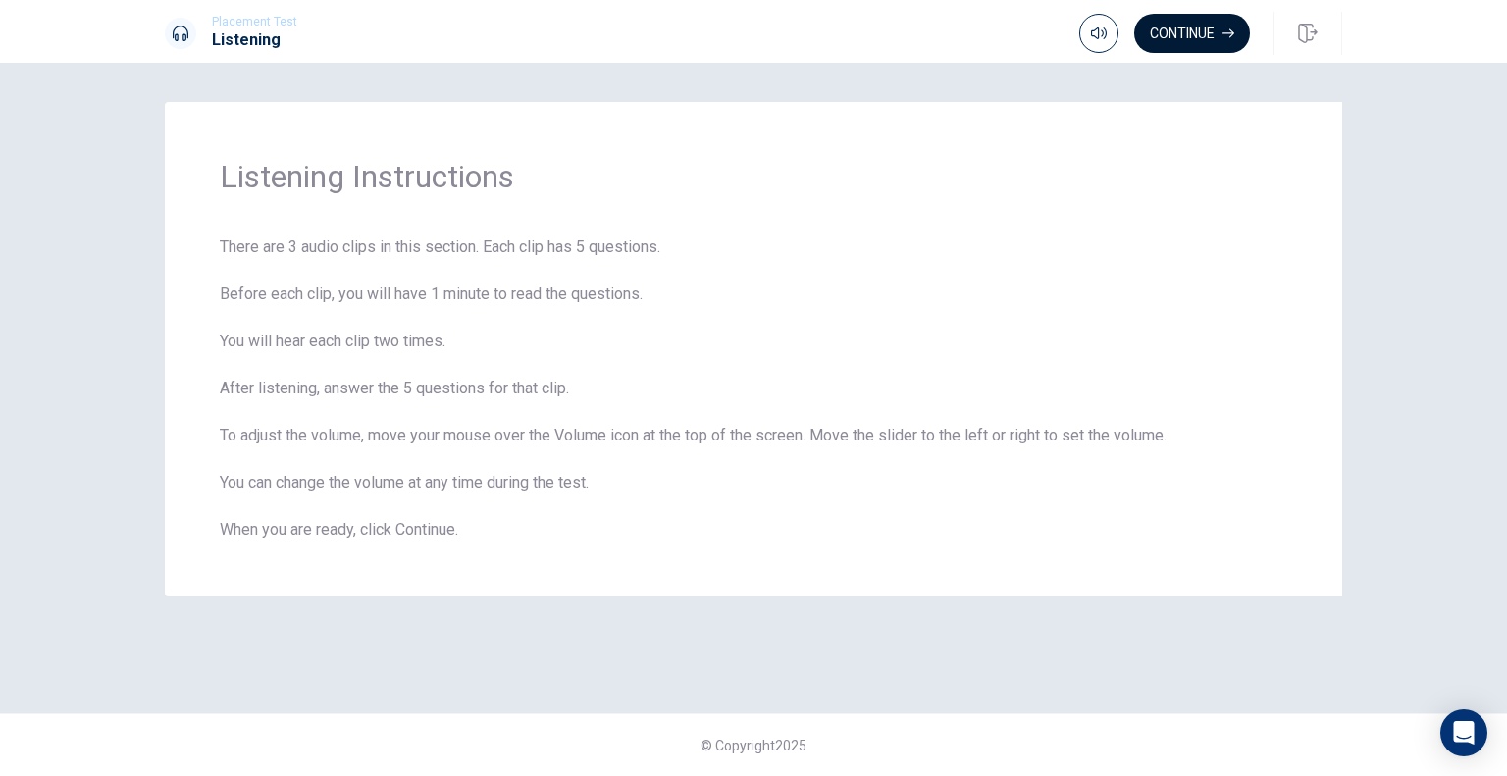
click at [1210, 31] on button "Continue" at bounding box center [1192, 33] width 116 height 39
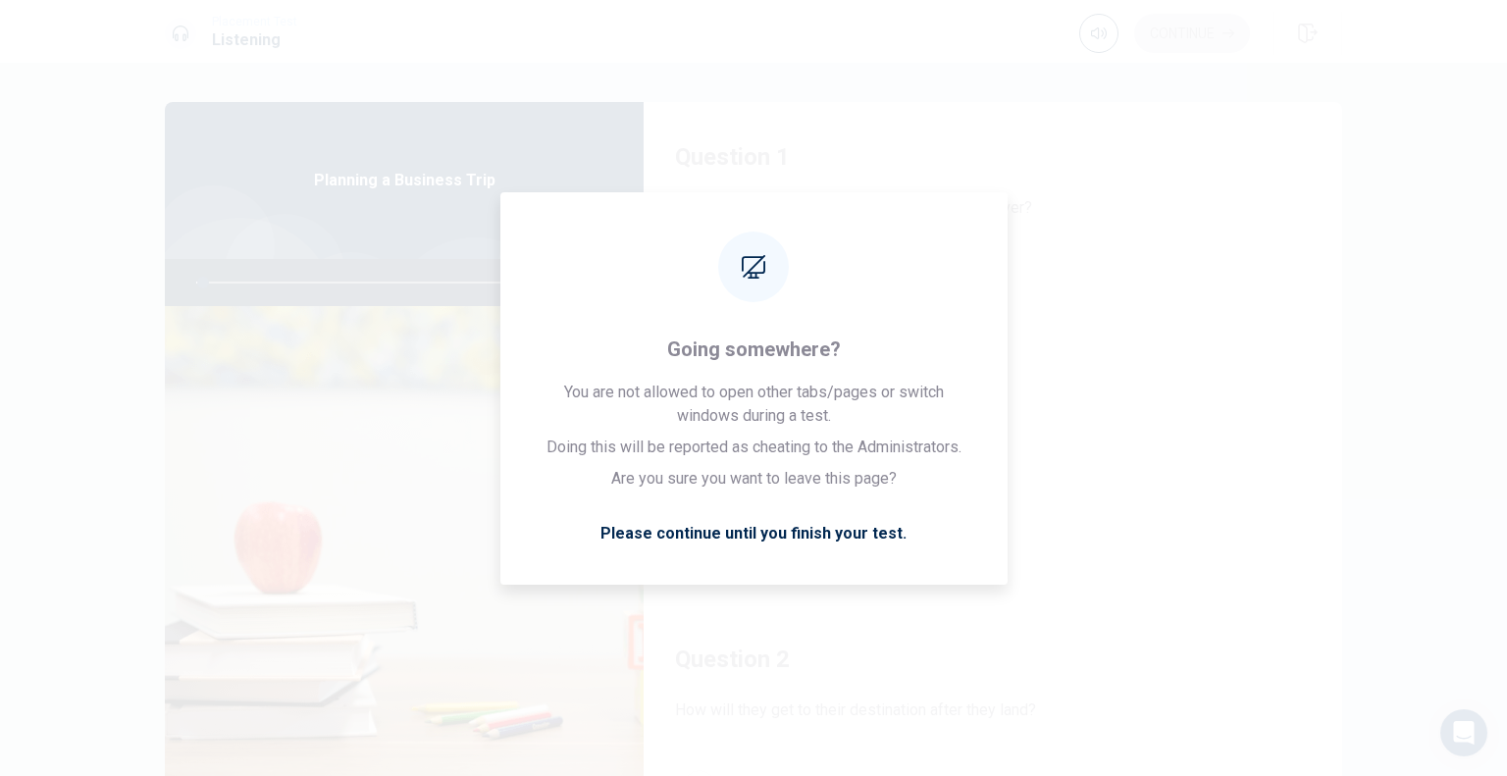
click at [1215, 472] on div "A Take a nap B Read a book C Shop D Find a place to eat" at bounding box center [993, 412] width 636 height 306
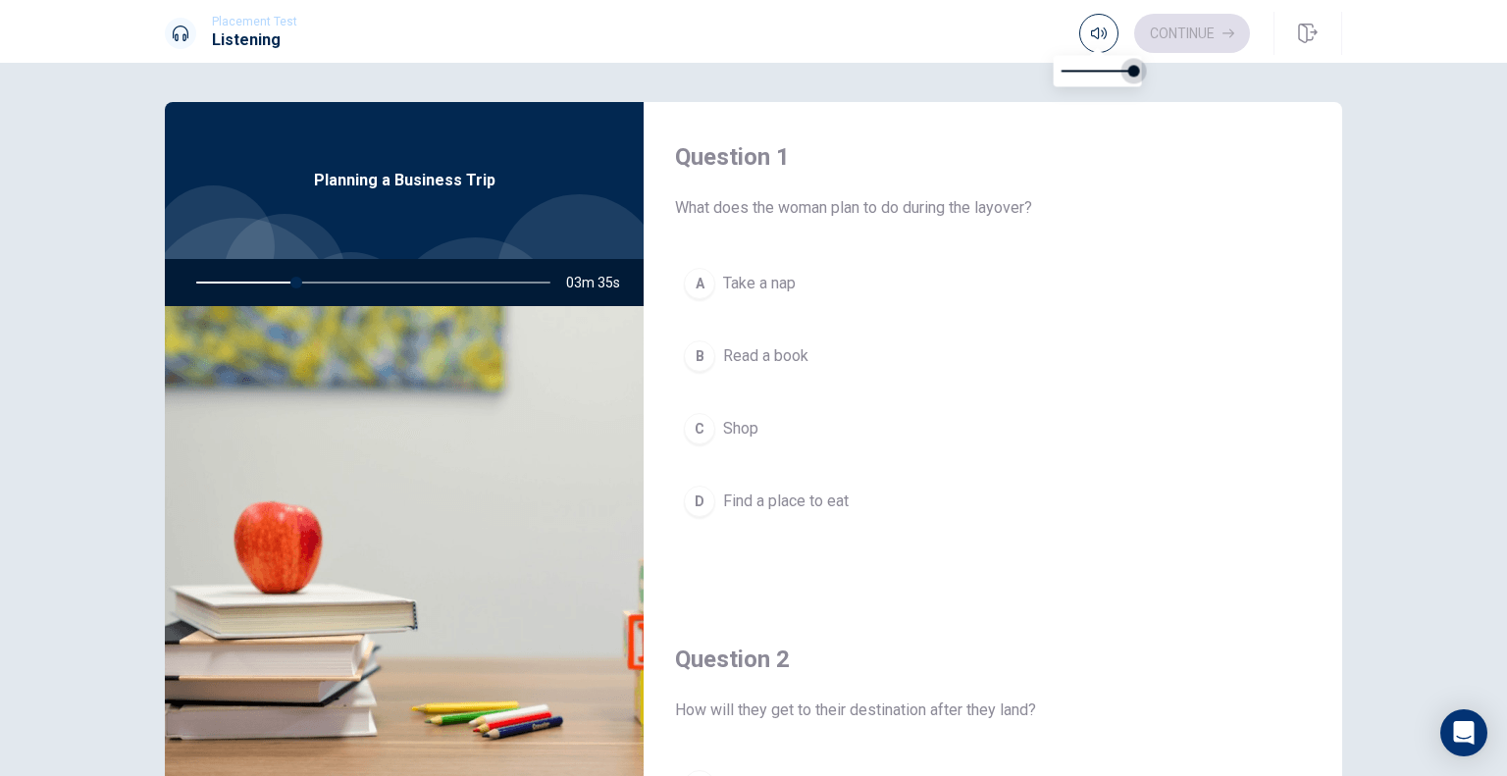
drag, startPoint x: 1134, startPoint y: 70, endPoint x: 1150, endPoint y: 74, distance: 16.2
click at [1140, 74] on span at bounding box center [1134, 71] width 12 height 12
click at [1213, 86] on div "Question 1 What does the woman plan to do during the layover? A Take a nap B Re…" at bounding box center [753, 419] width 1507 height 713
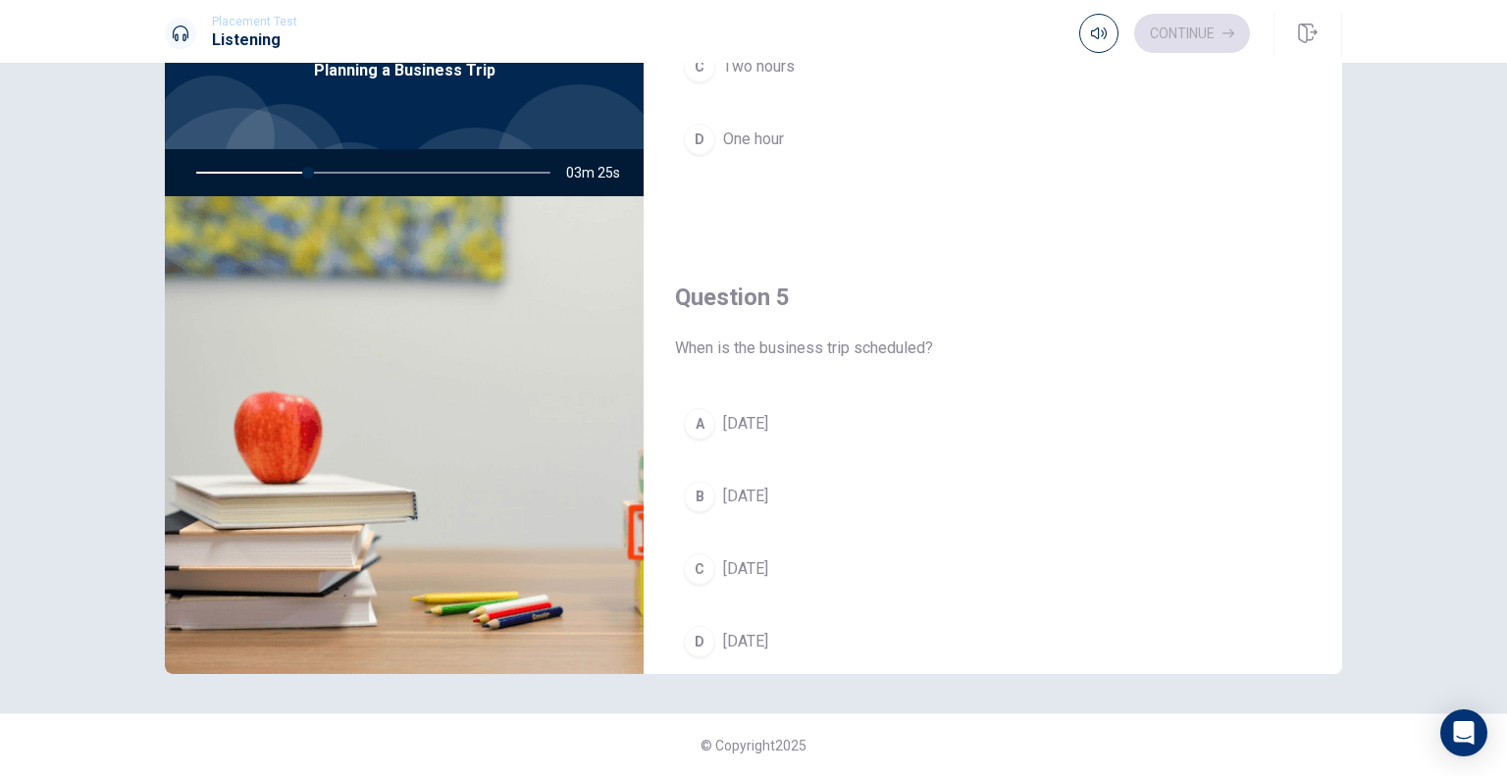
scroll to position [1771, 0]
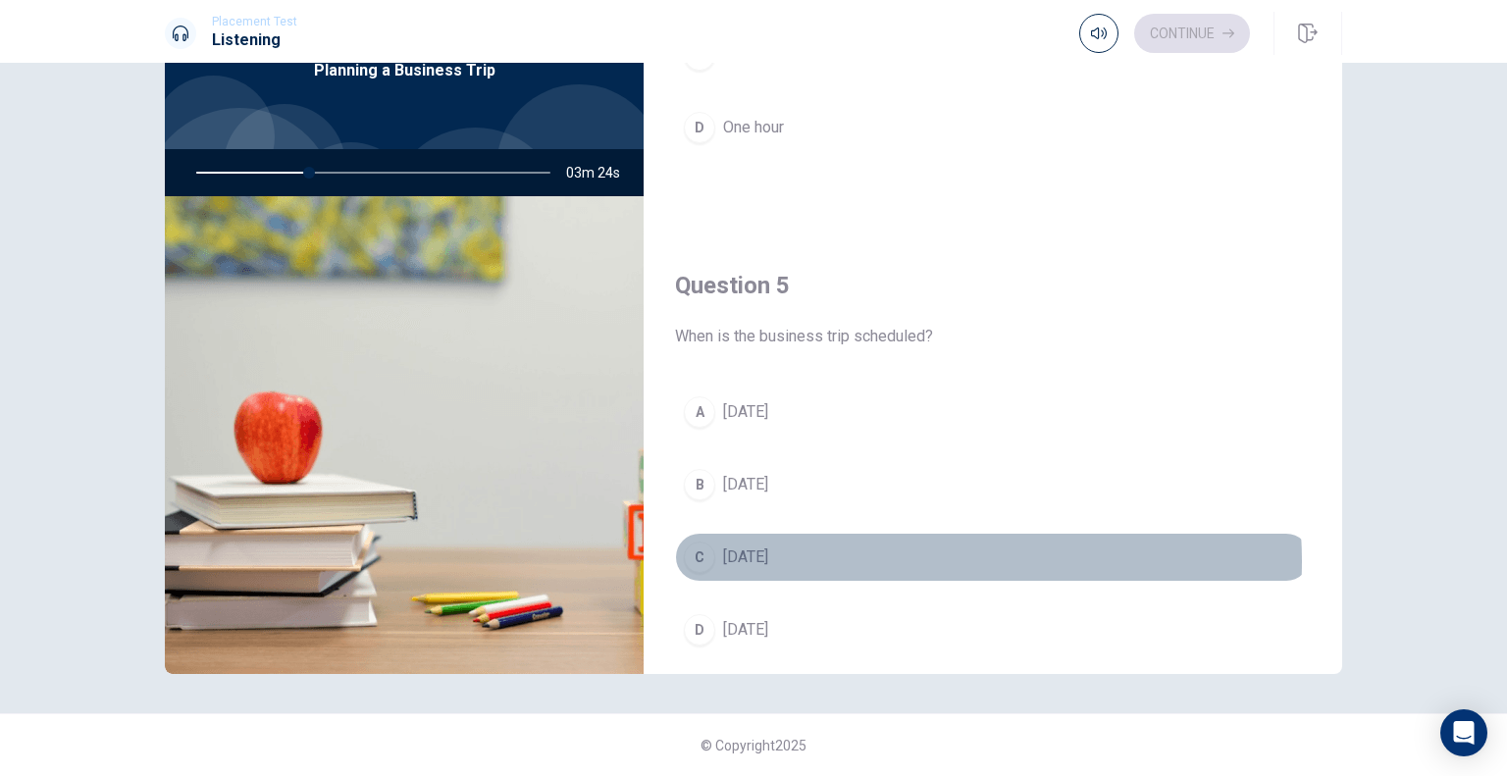
click at [902, 553] on button "C [DATE]" at bounding box center [993, 557] width 636 height 49
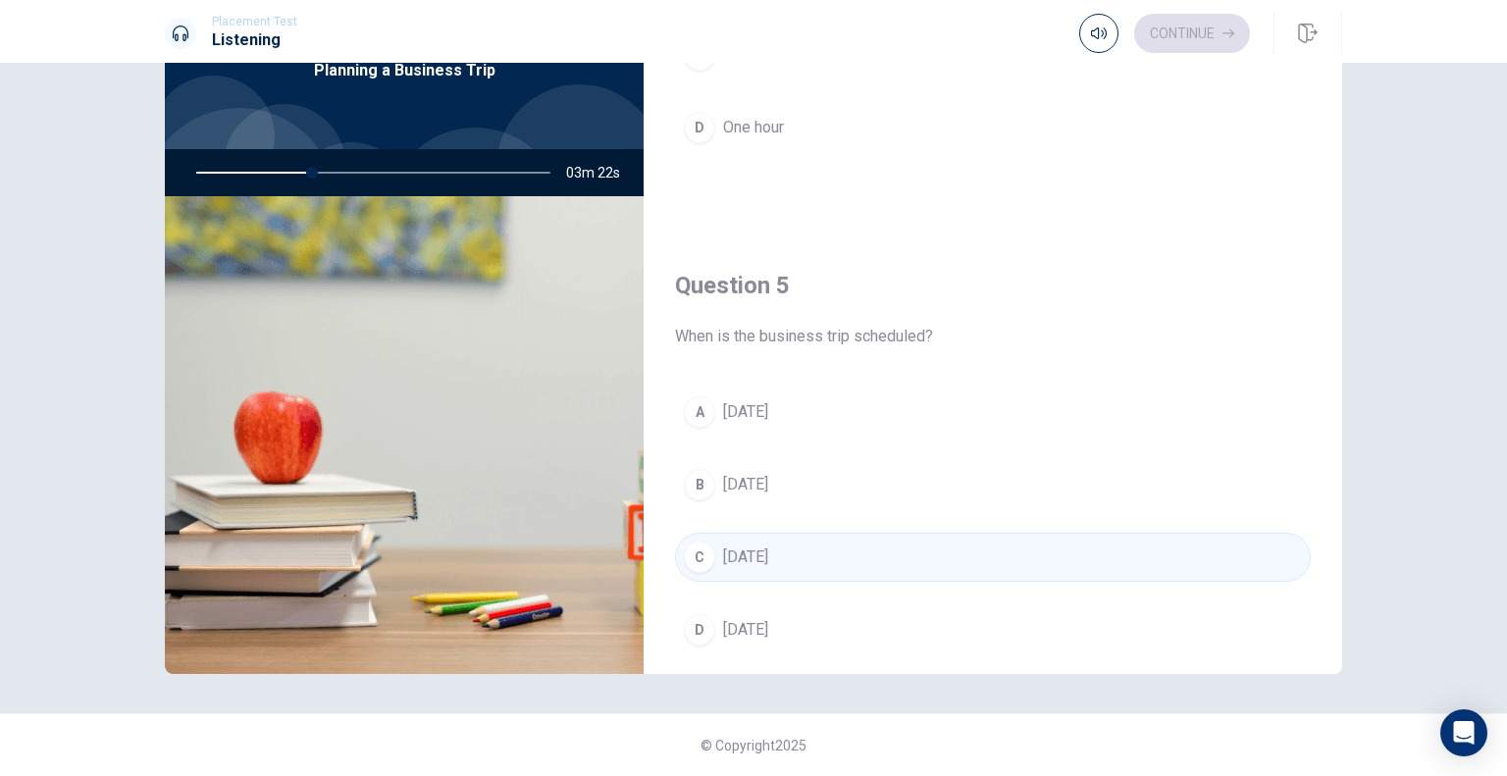
click at [850, 610] on button "D [DATE]" at bounding box center [993, 629] width 636 height 49
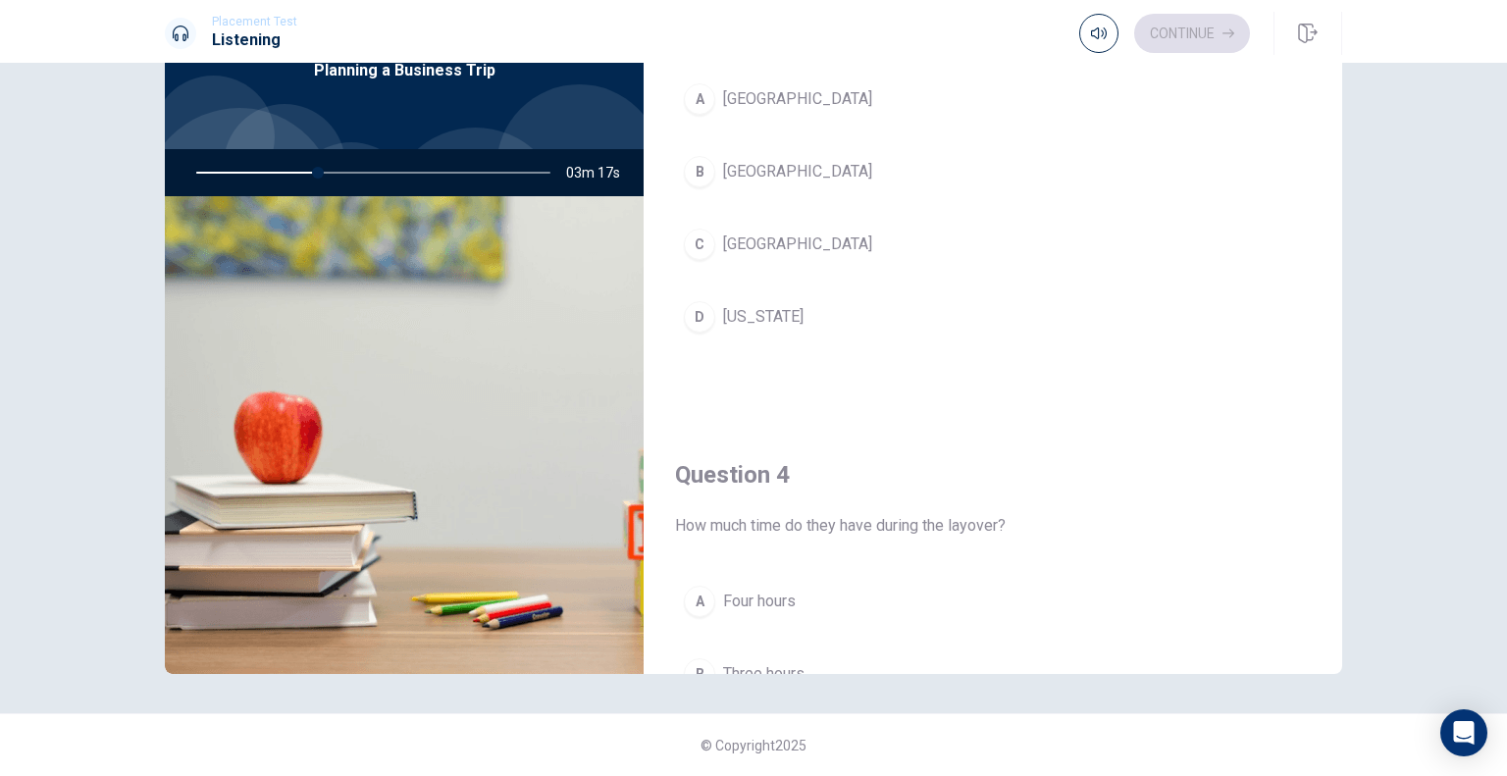
scroll to position [1177, 0]
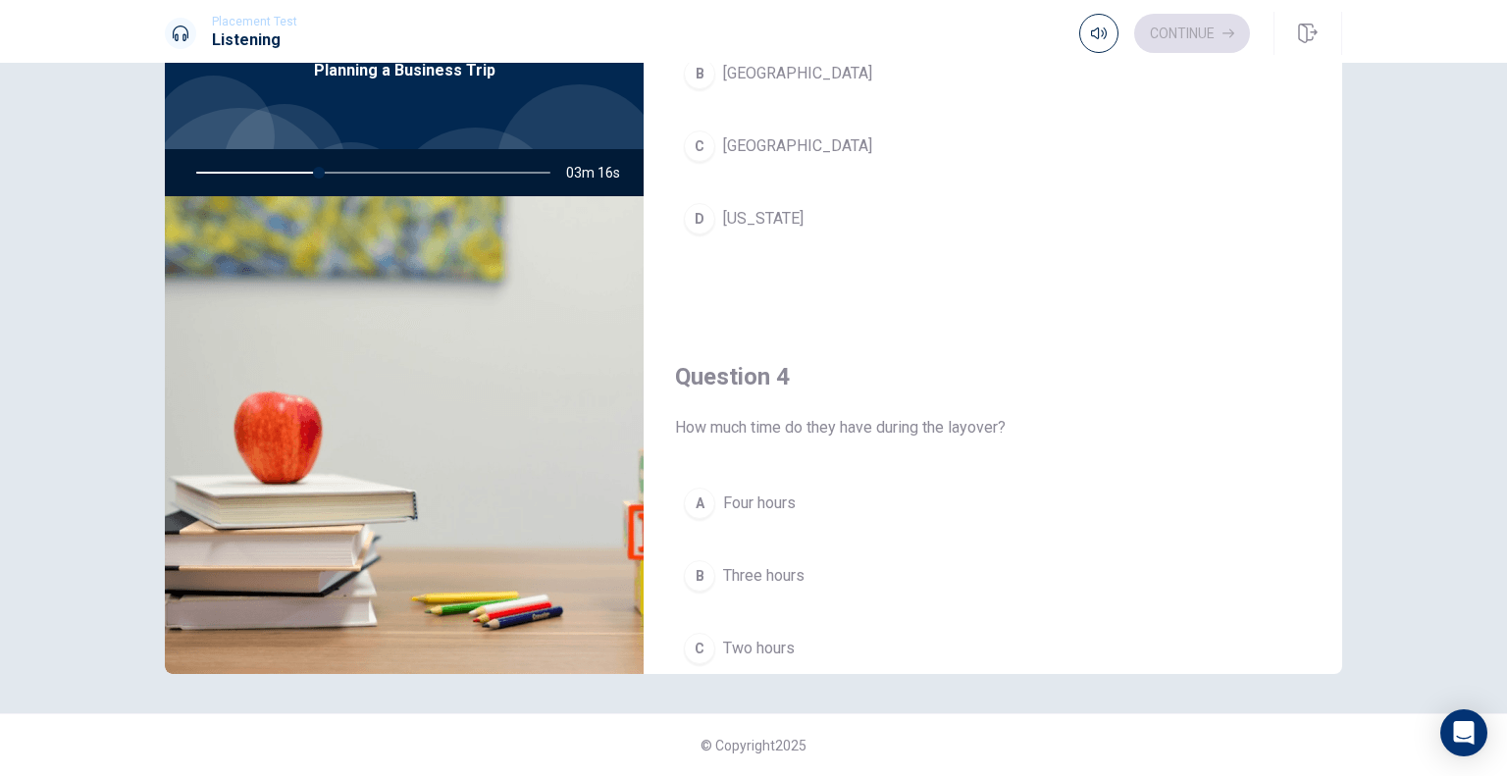
click at [808, 647] on button "C Two hours" at bounding box center [993, 648] width 636 height 49
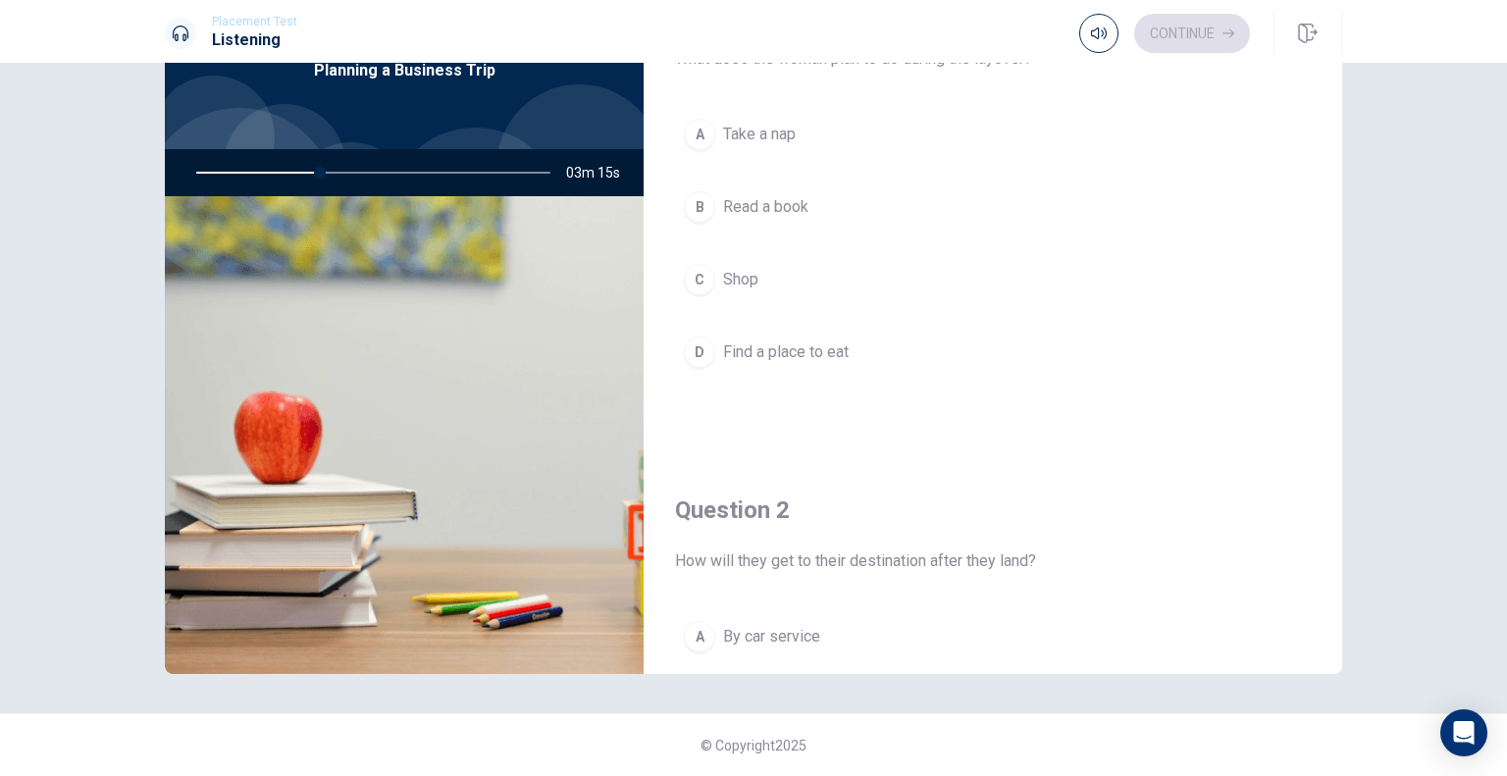
scroll to position [0, 0]
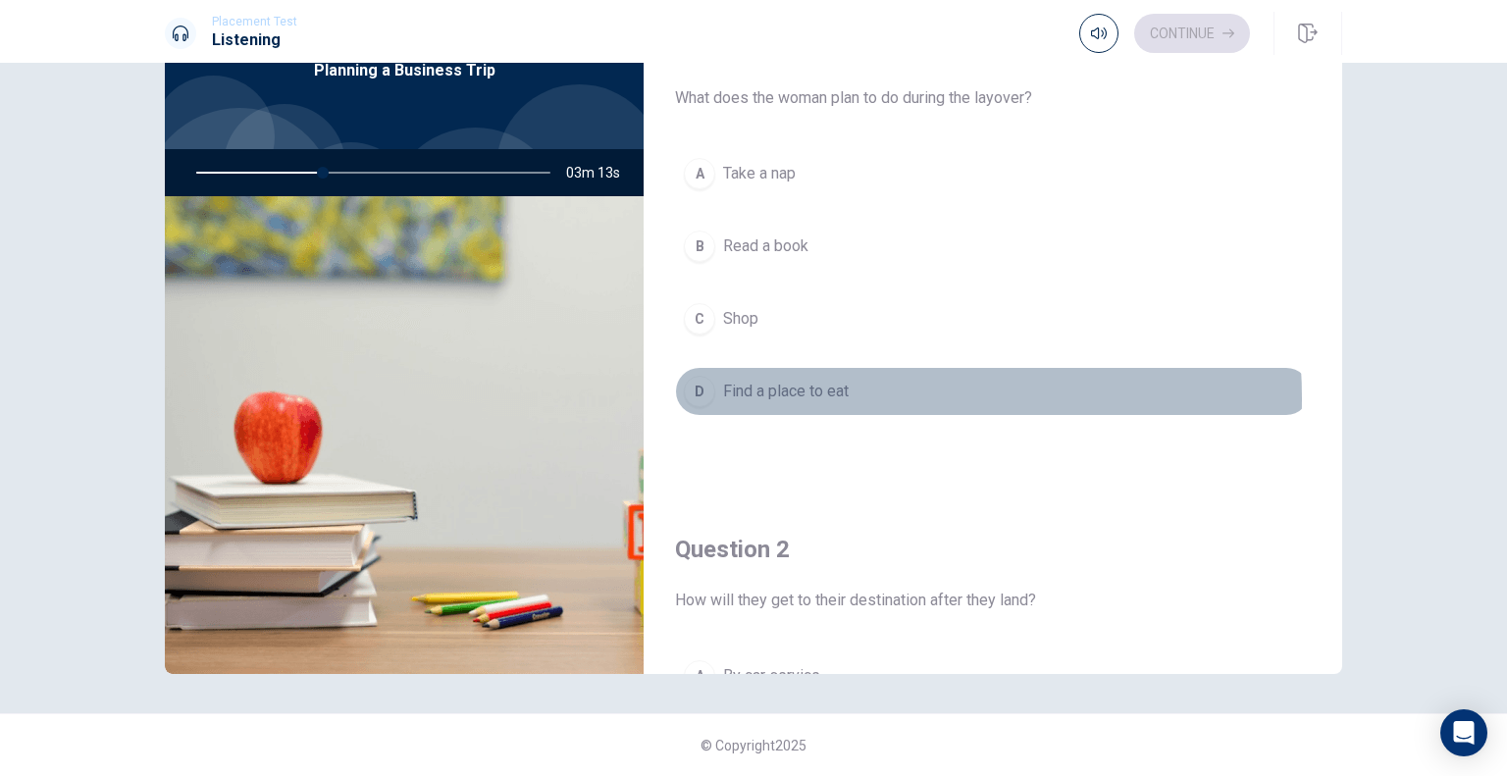
click at [828, 397] on span "Find a place to eat" at bounding box center [786, 392] width 126 height 24
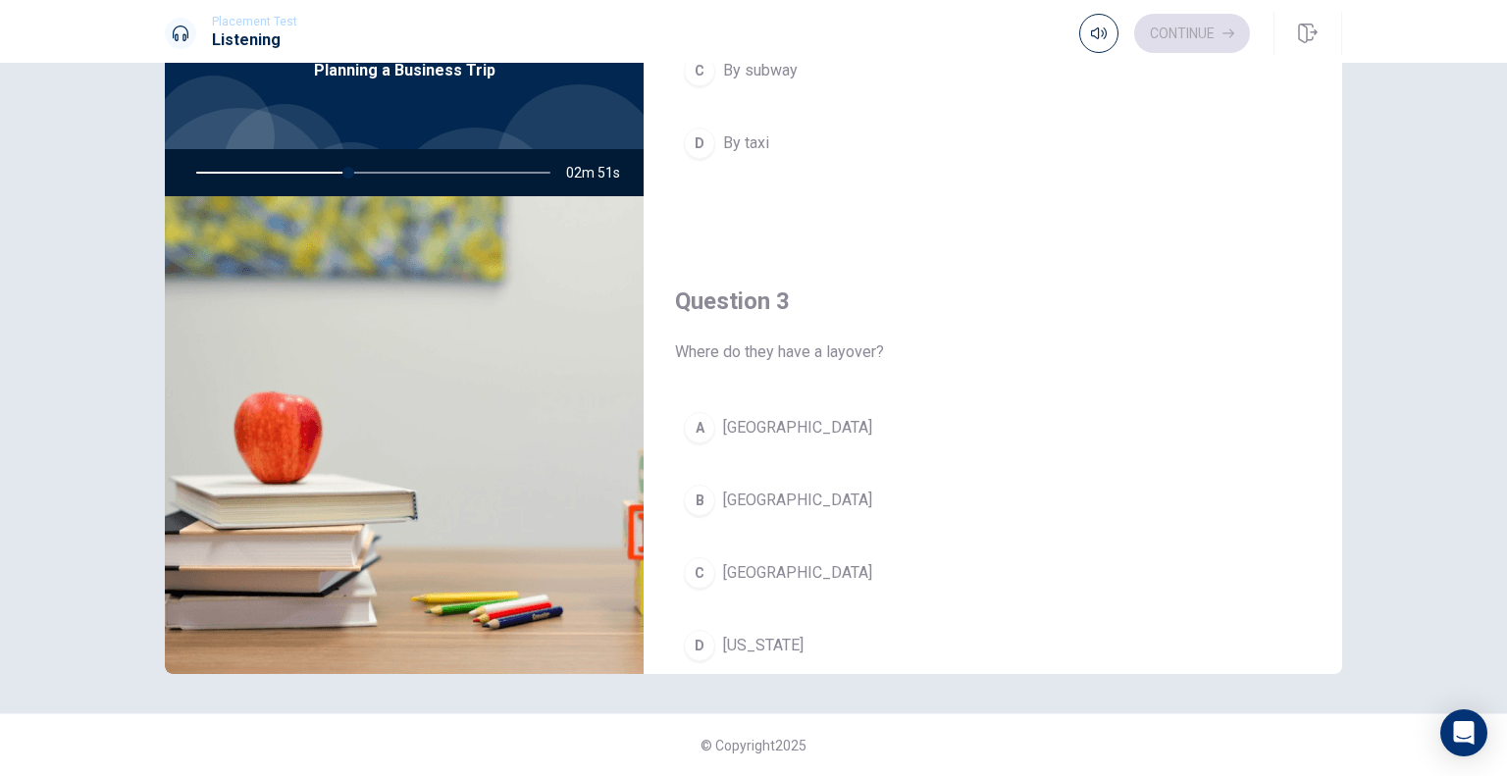
scroll to position [742, 0]
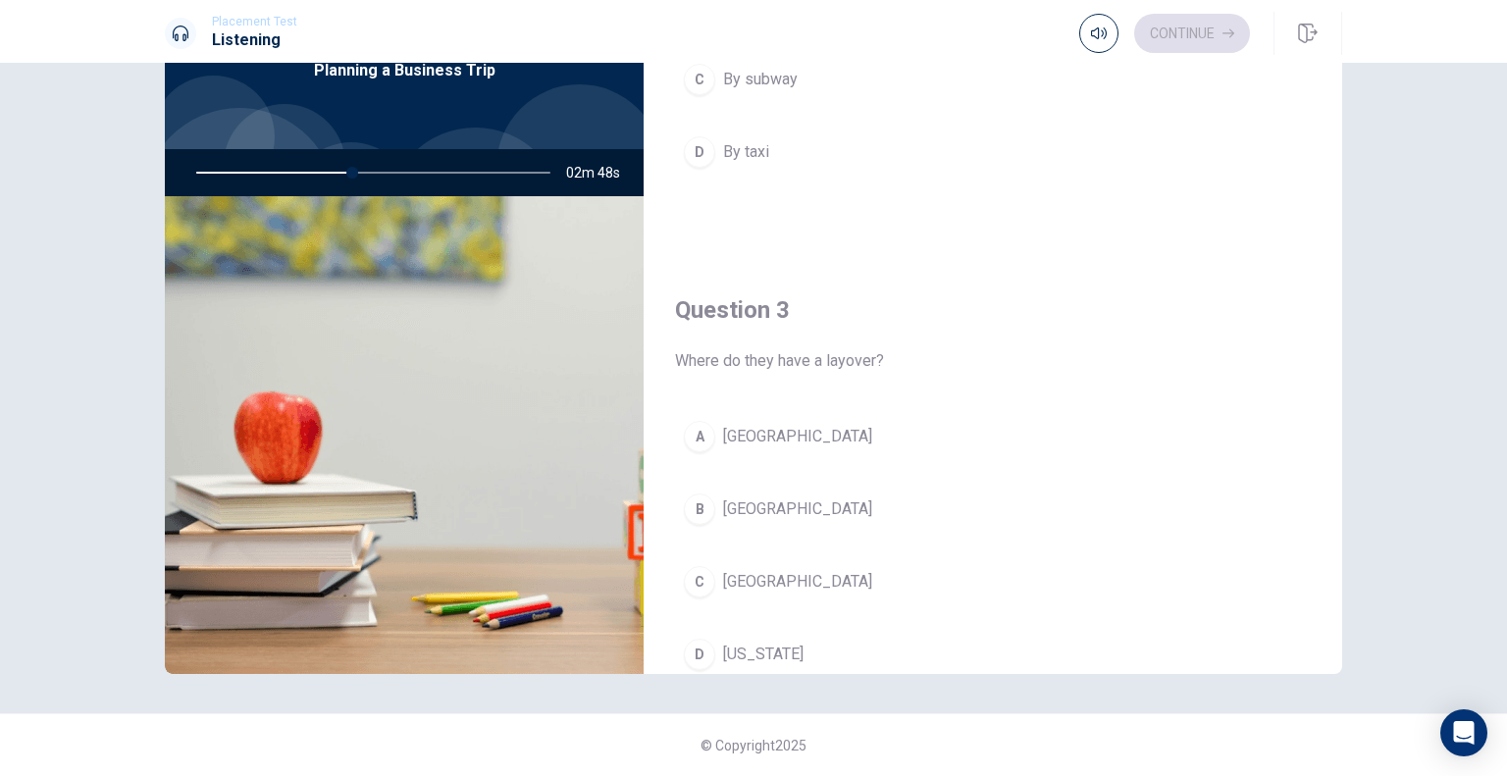
click at [781, 586] on button "C Chicago" at bounding box center [993, 581] width 636 height 49
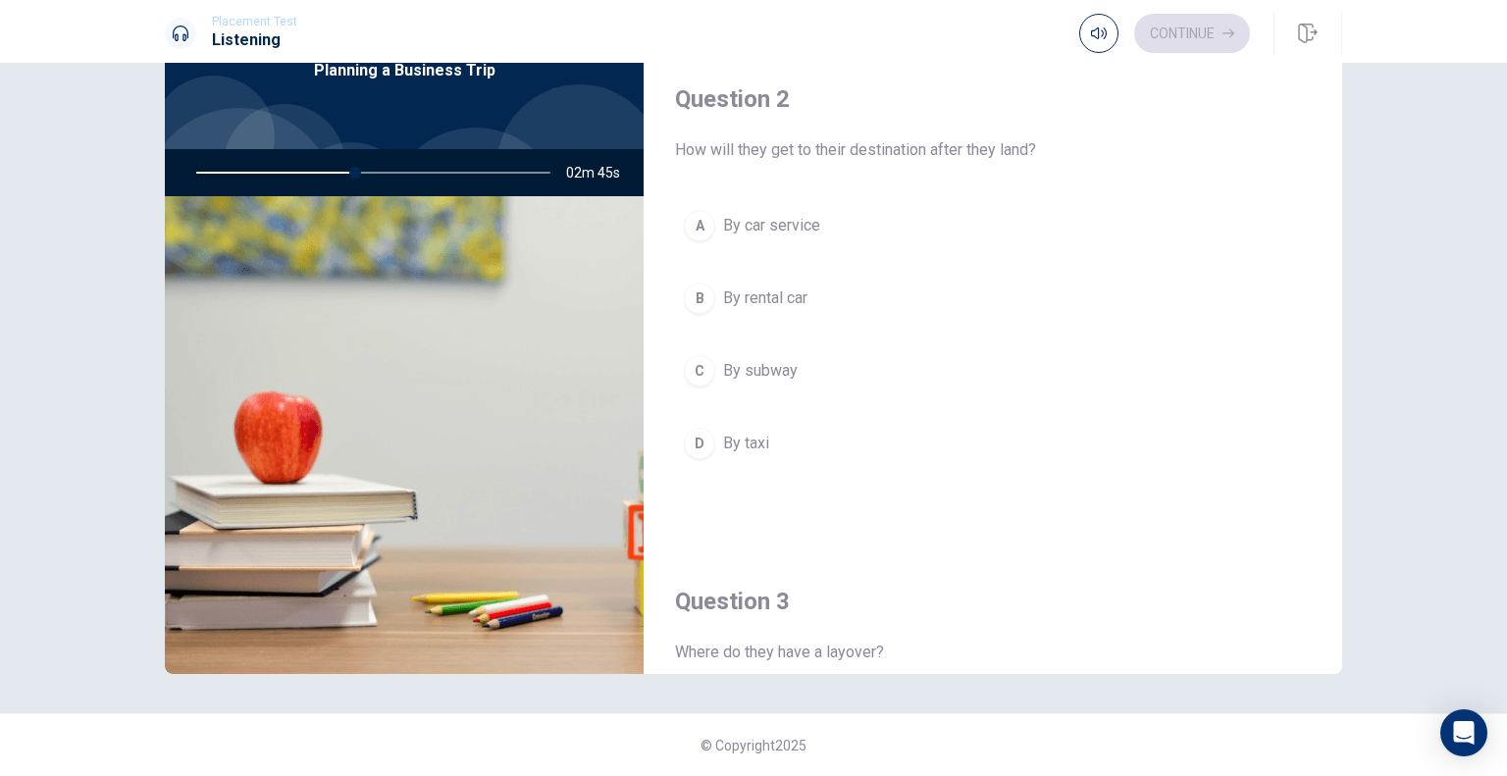
scroll to position [447, 0]
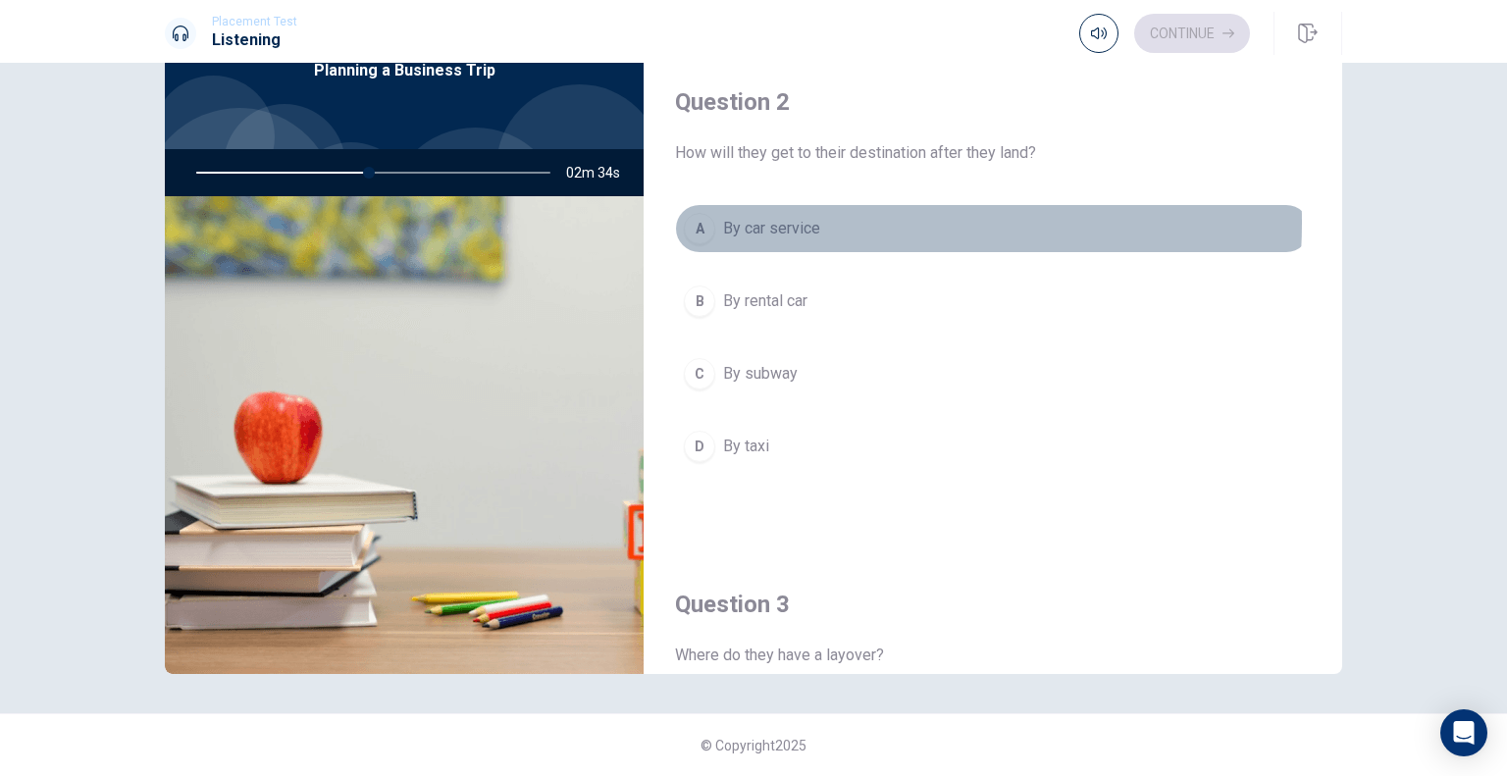
click at [805, 220] on span "By car service" at bounding box center [771, 229] width 97 height 24
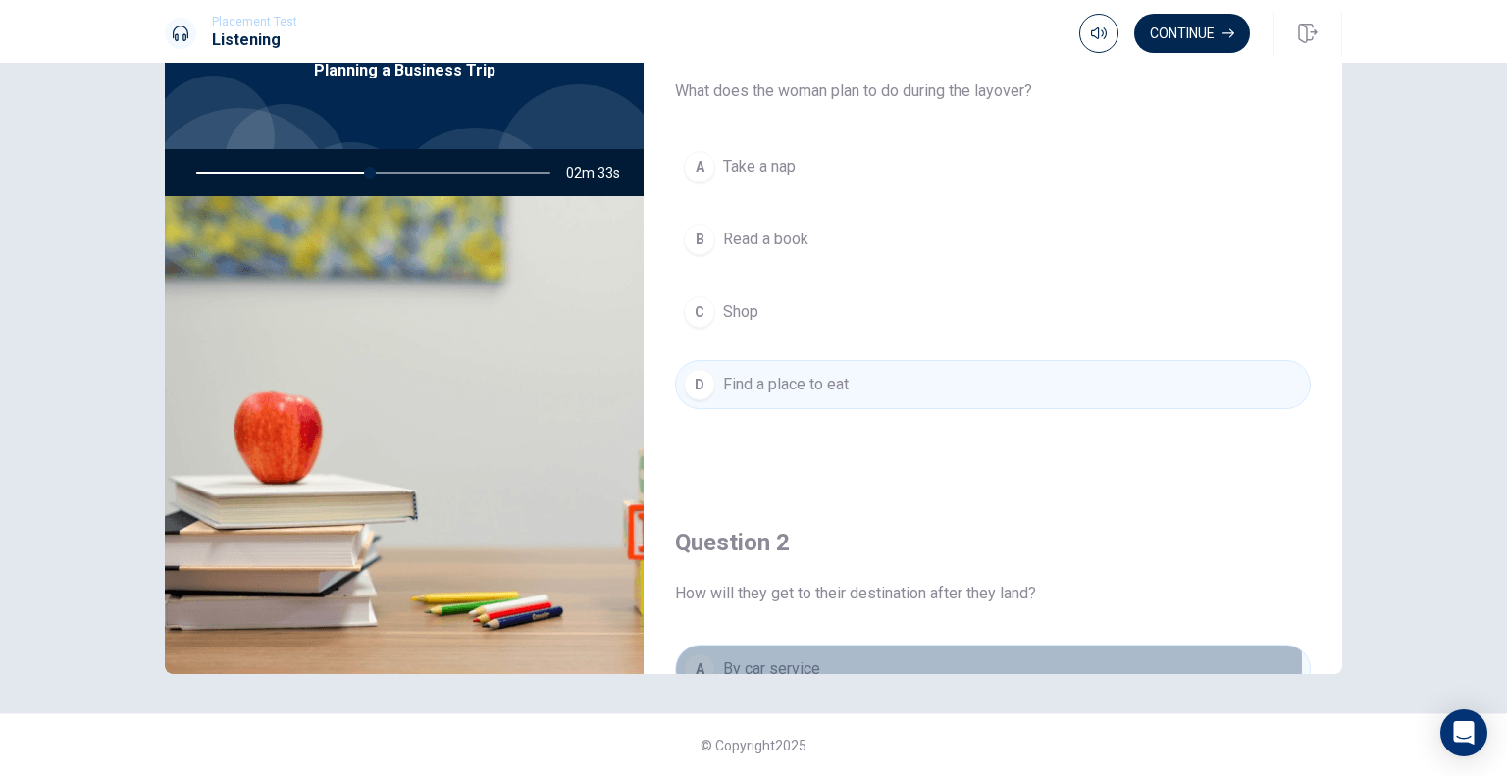
scroll to position [0, 0]
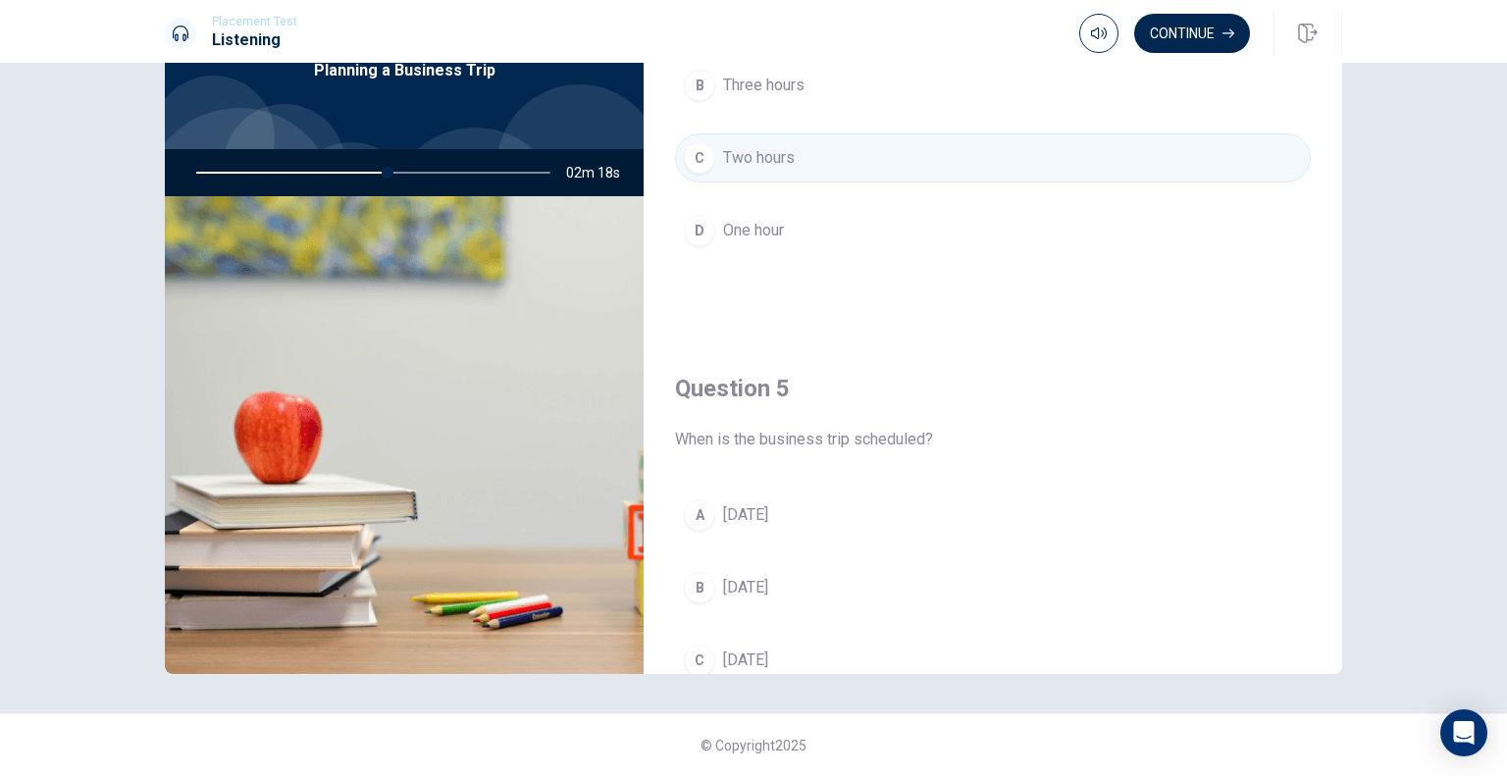
scroll to position [1821, 0]
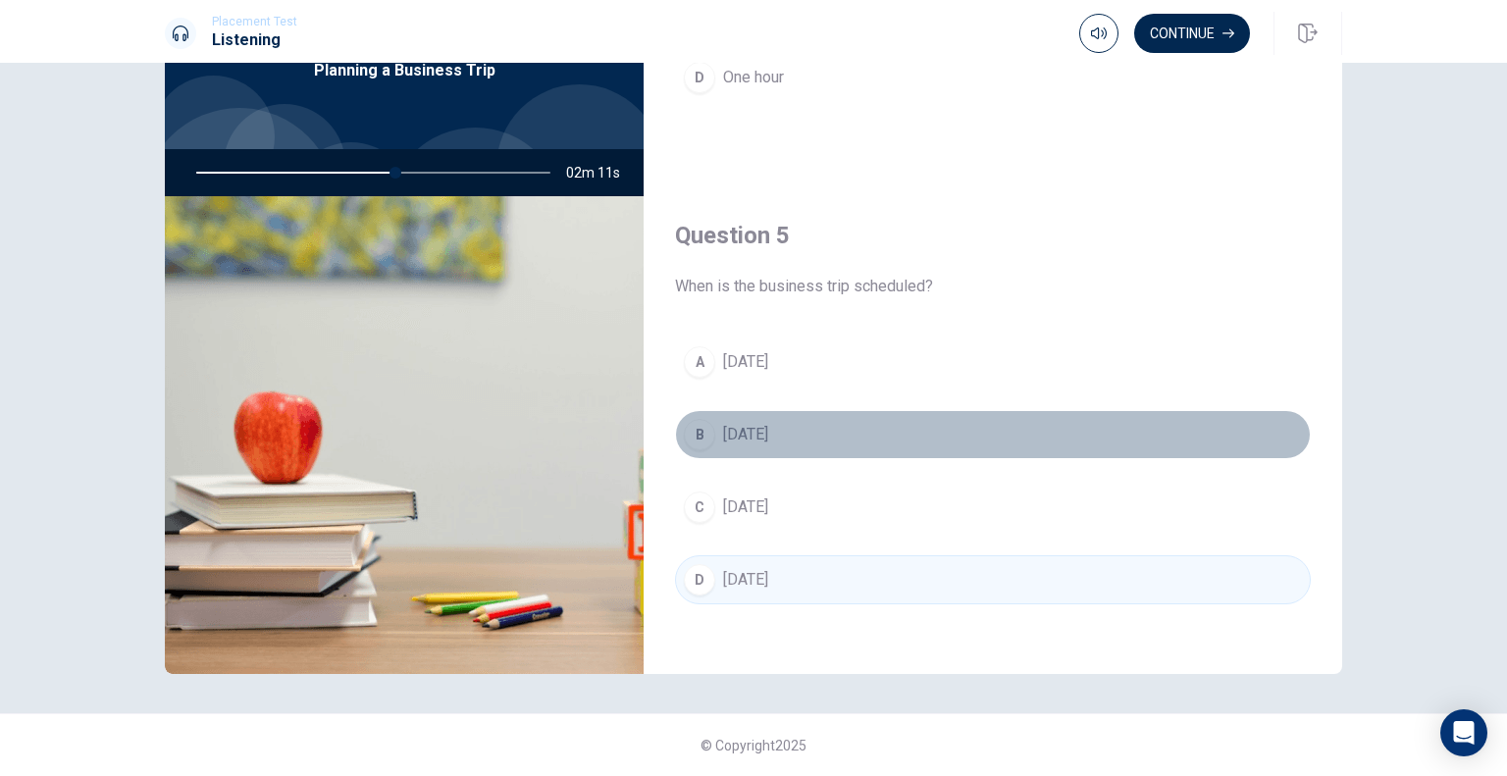
click at [1080, 427] on button "B [DATE]" at bounding box center [993, 434] width 636 height 49
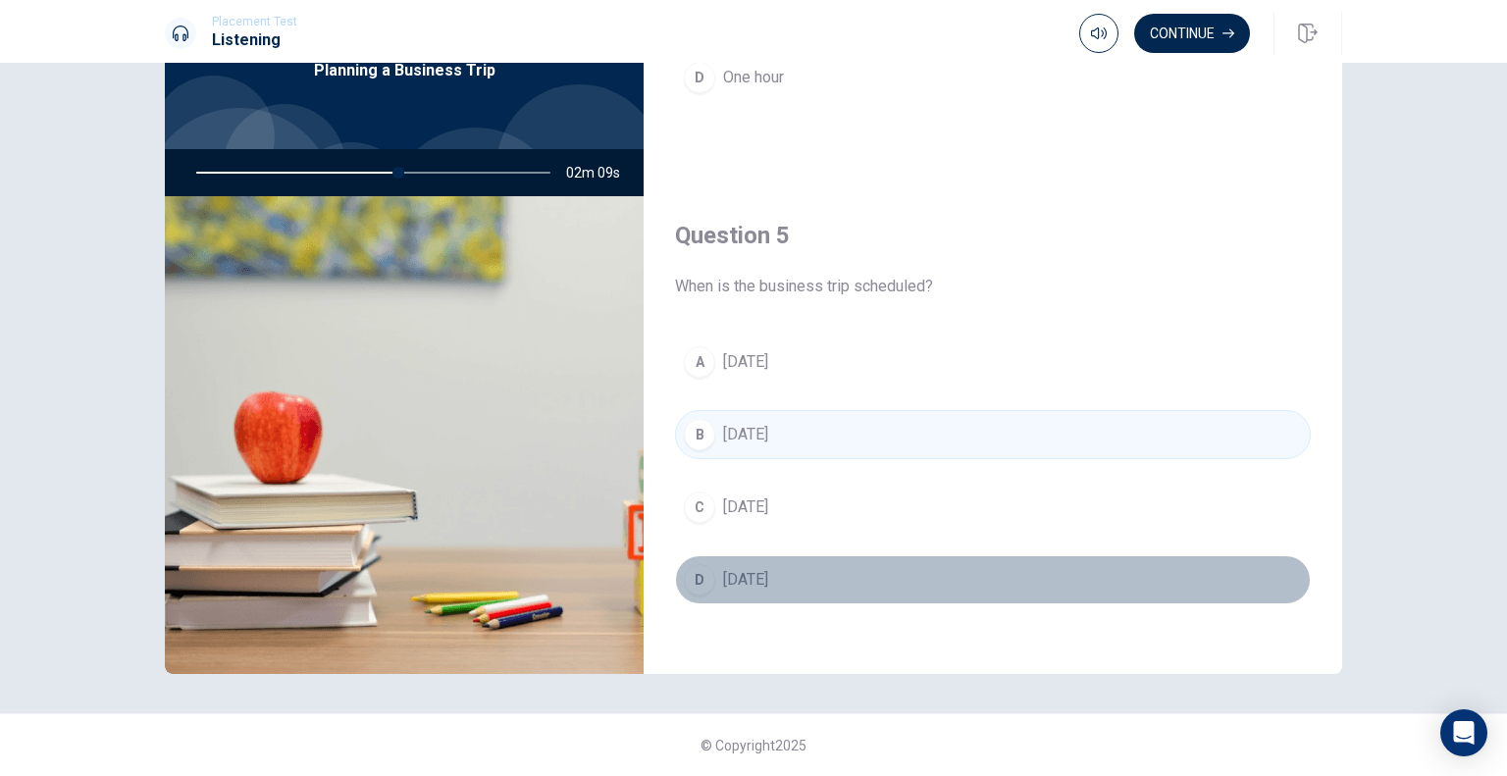
click at [995, 564] on button "D [DATE]" at bounding box center [993, 579] width 636 height 49
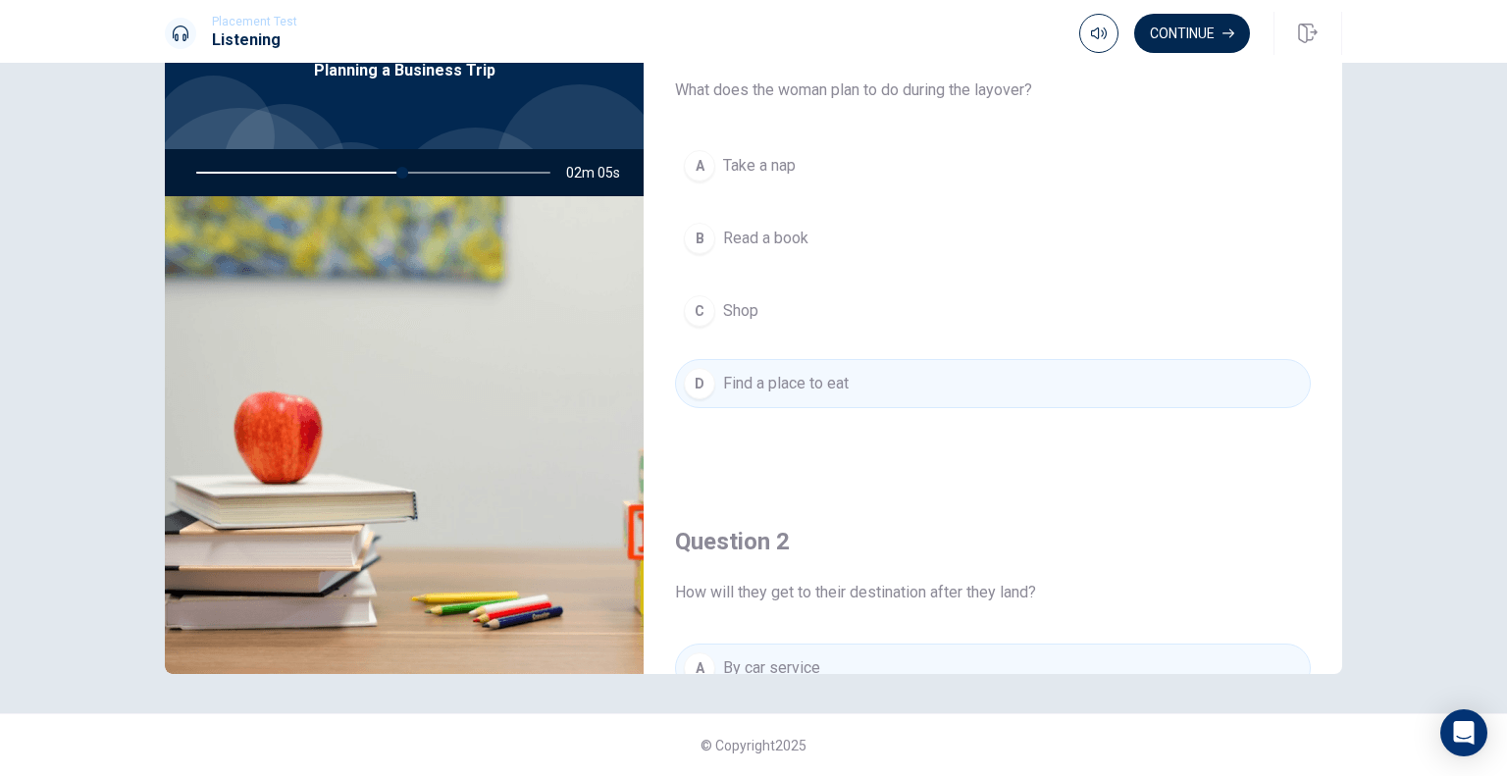
scroll to position [0, 0]
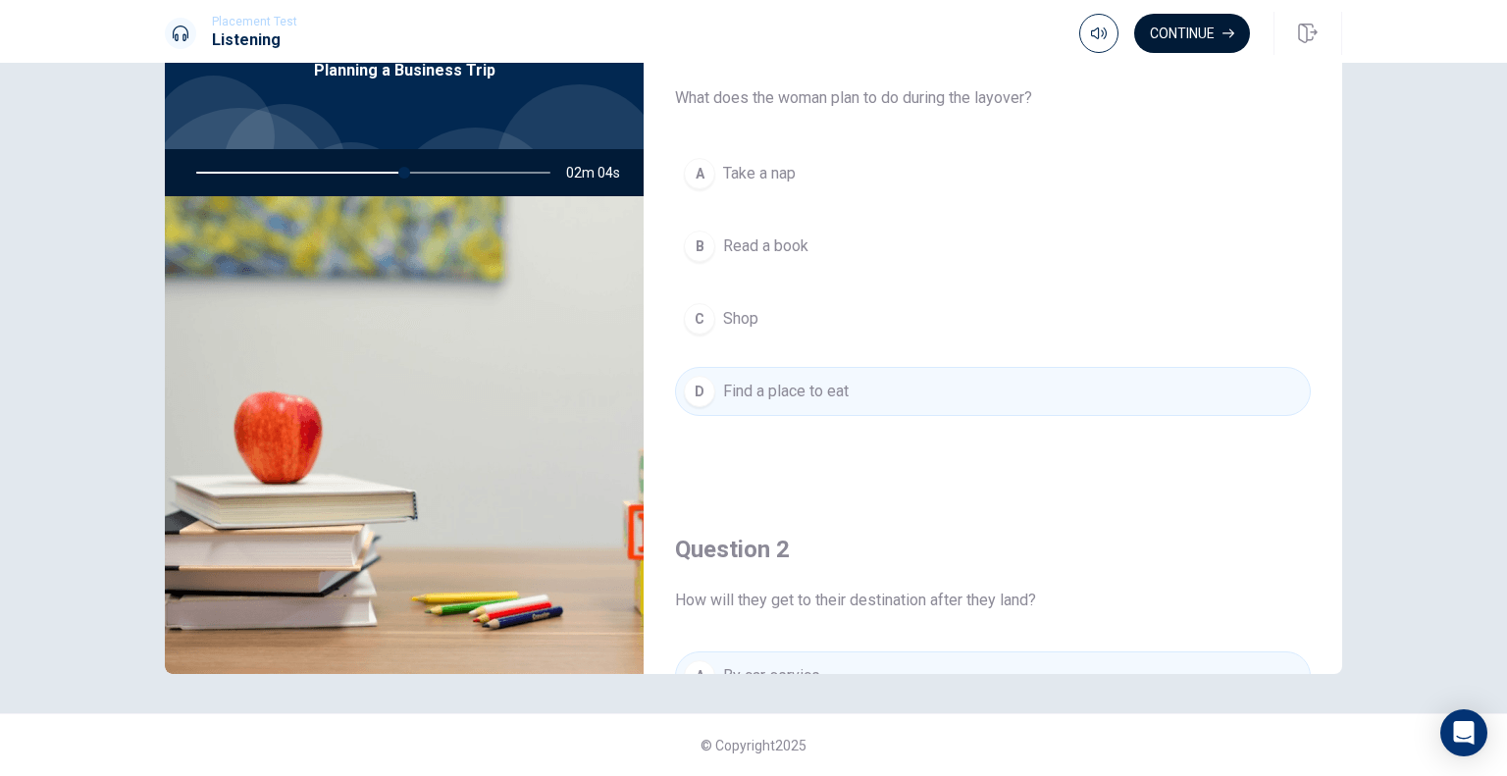
click at [1202, 43] on button "Continue" at bounding box center [1192, 33] width 116 height 39
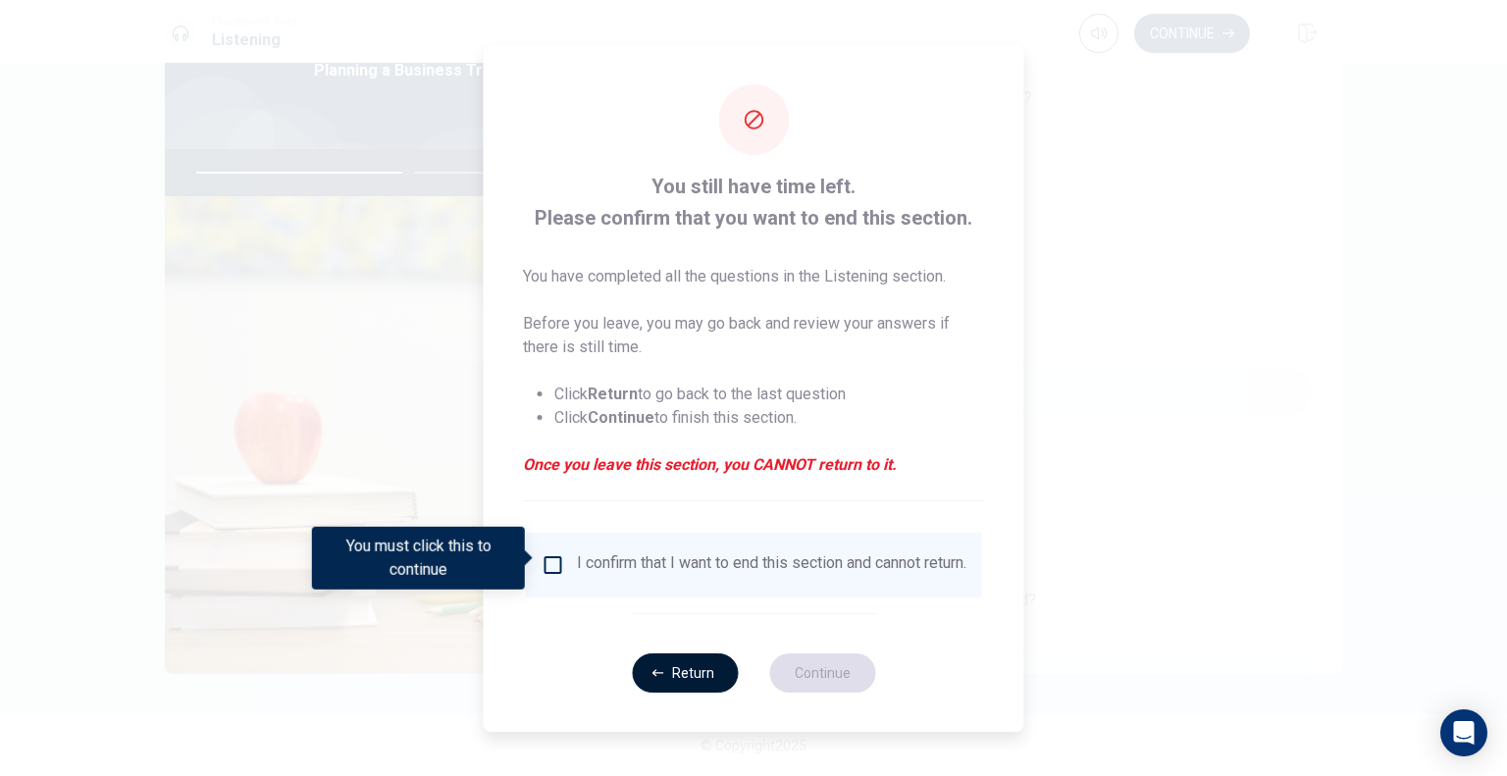
click at [688, 688] on button "Return" at bounding box center [685, 672] width 106 height 39
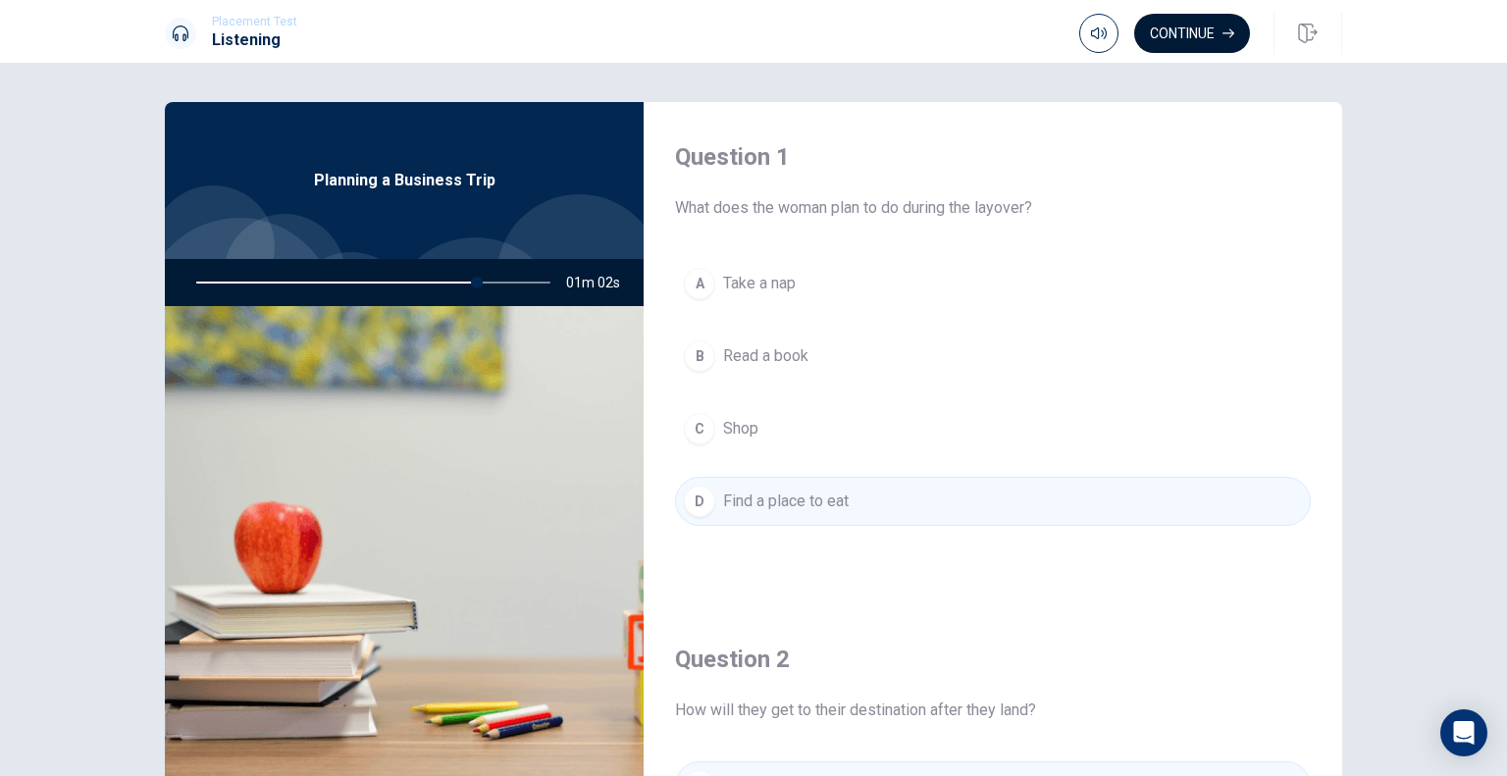
click at [1154, 36] on button "Continue" at bounding box center [1192, 33] width 116 height 39
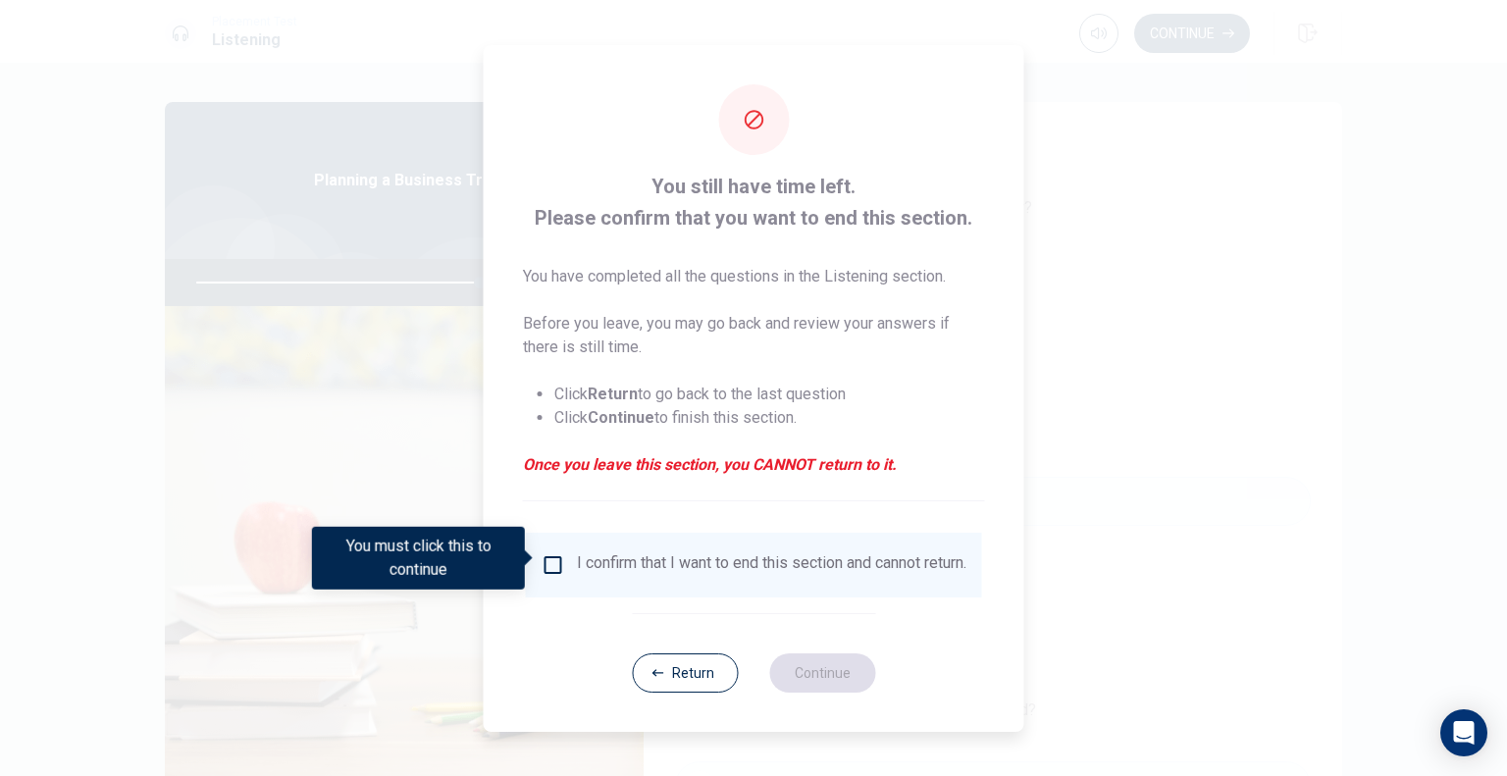
click at [546, 563] on input "You must click this to continue" at bounding box center [554, 565] width 24 height 24
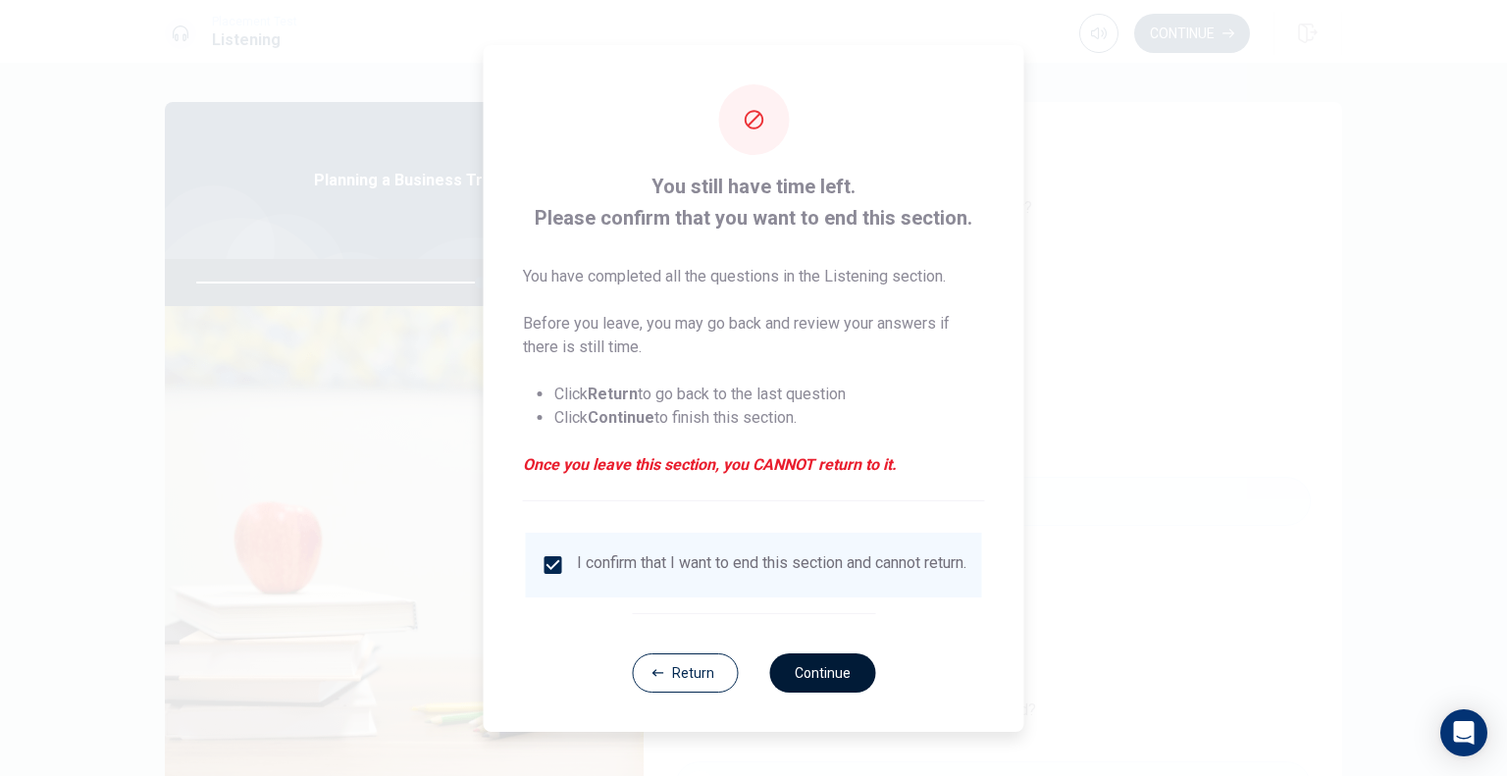
click at [827, 664] on button "Continue" at bounding box center [822, 672] width 106 height 39
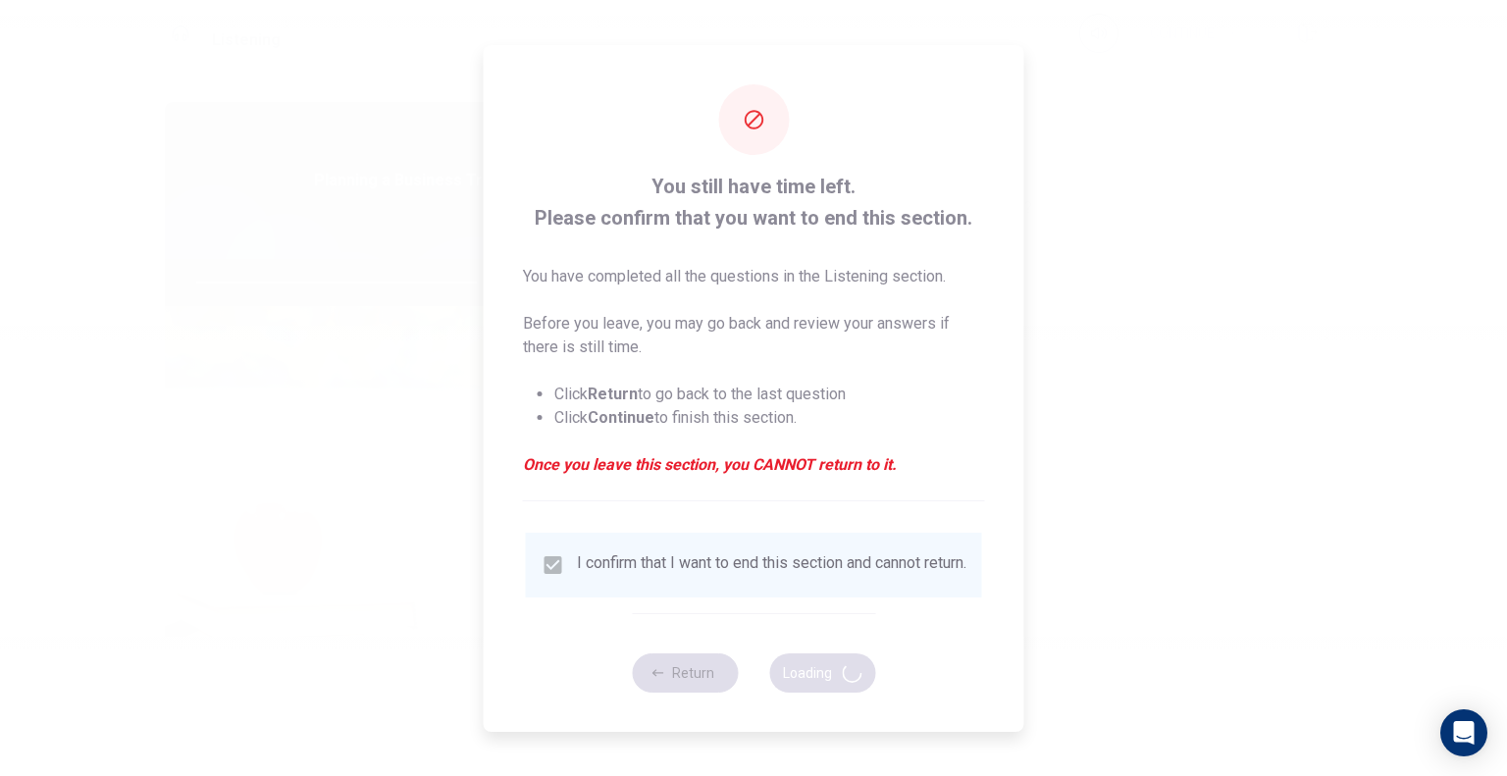
type input "81"
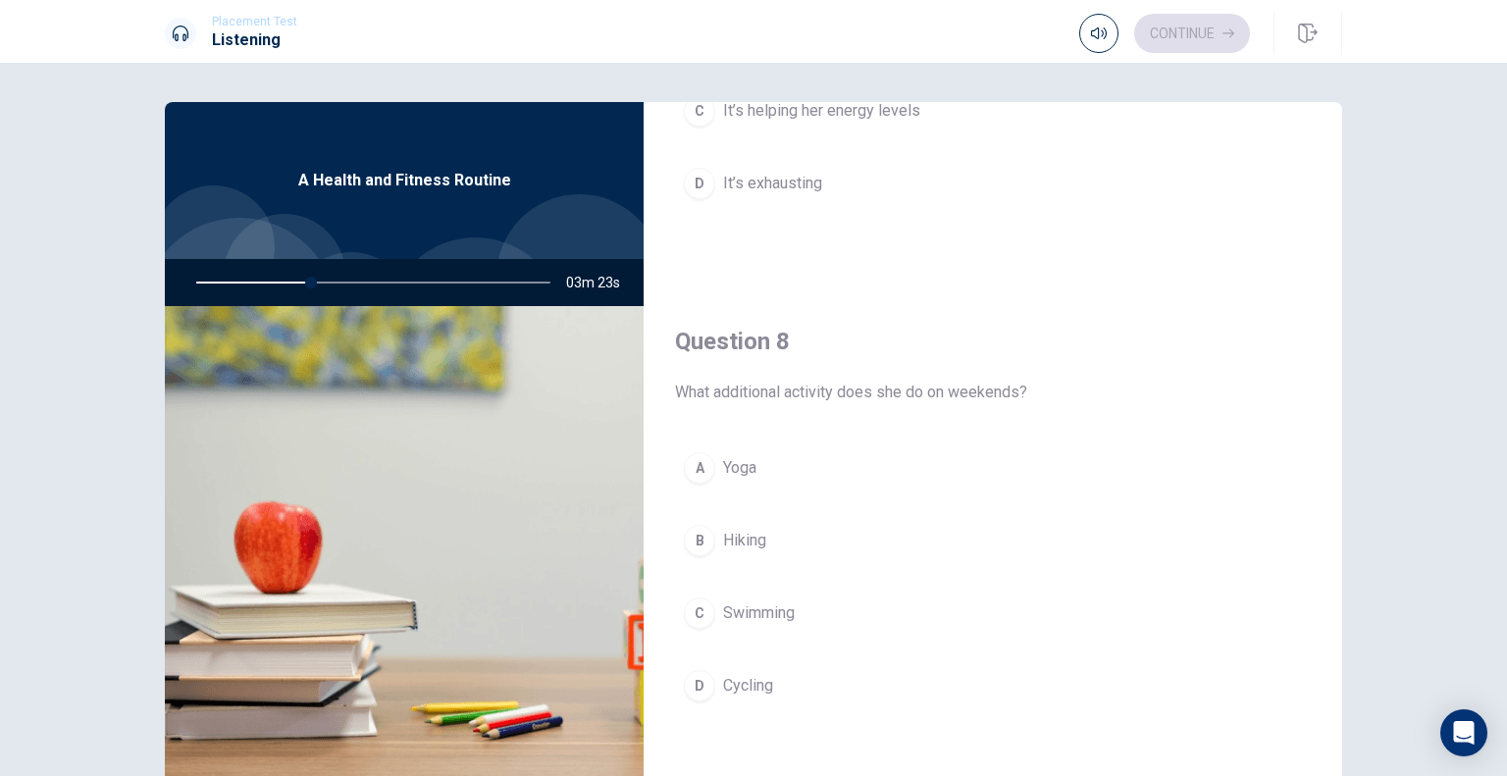
scroll to position [883, 0]
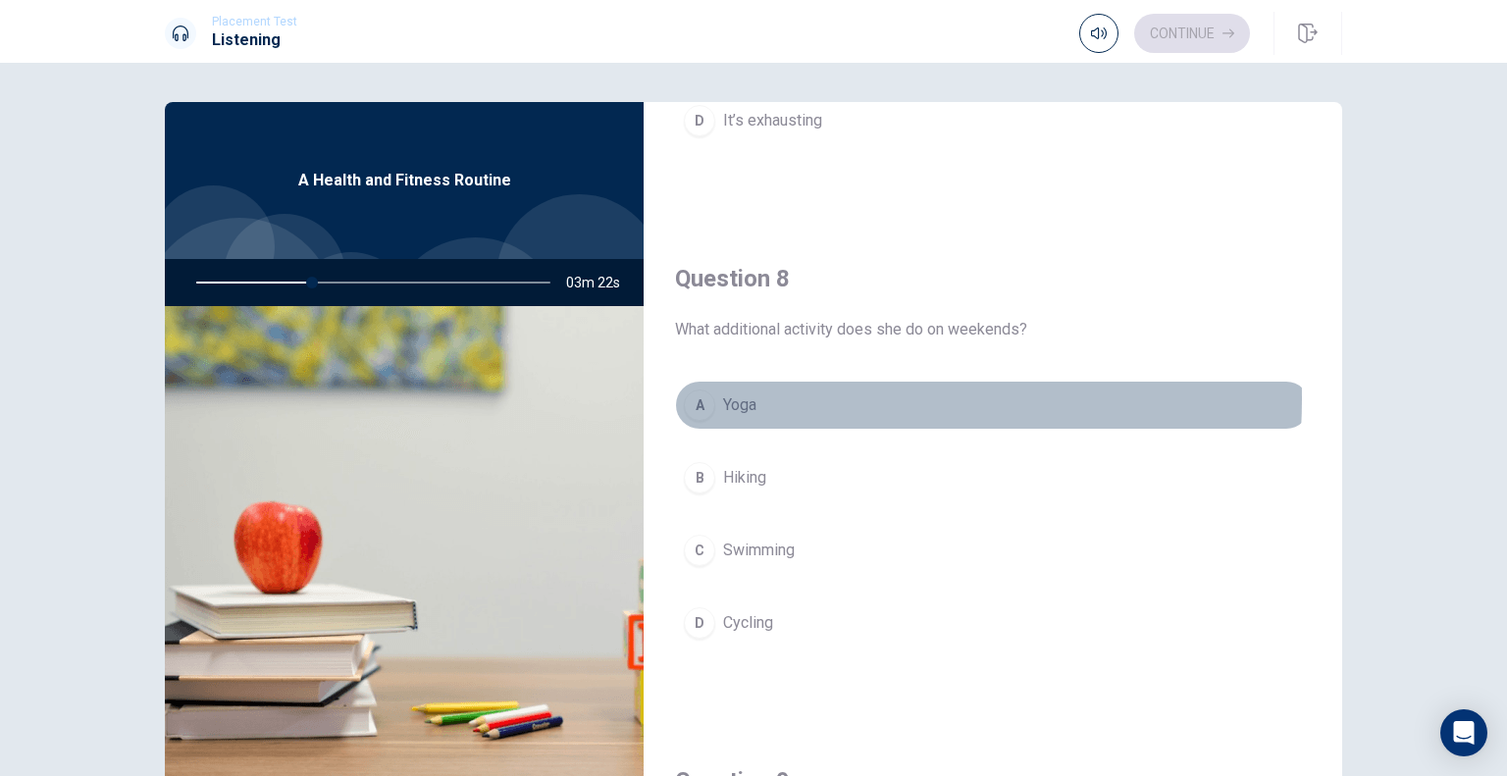
click at [764, 395] on button "A Yoga" at bounding box center [993, 405] width 636 height 49
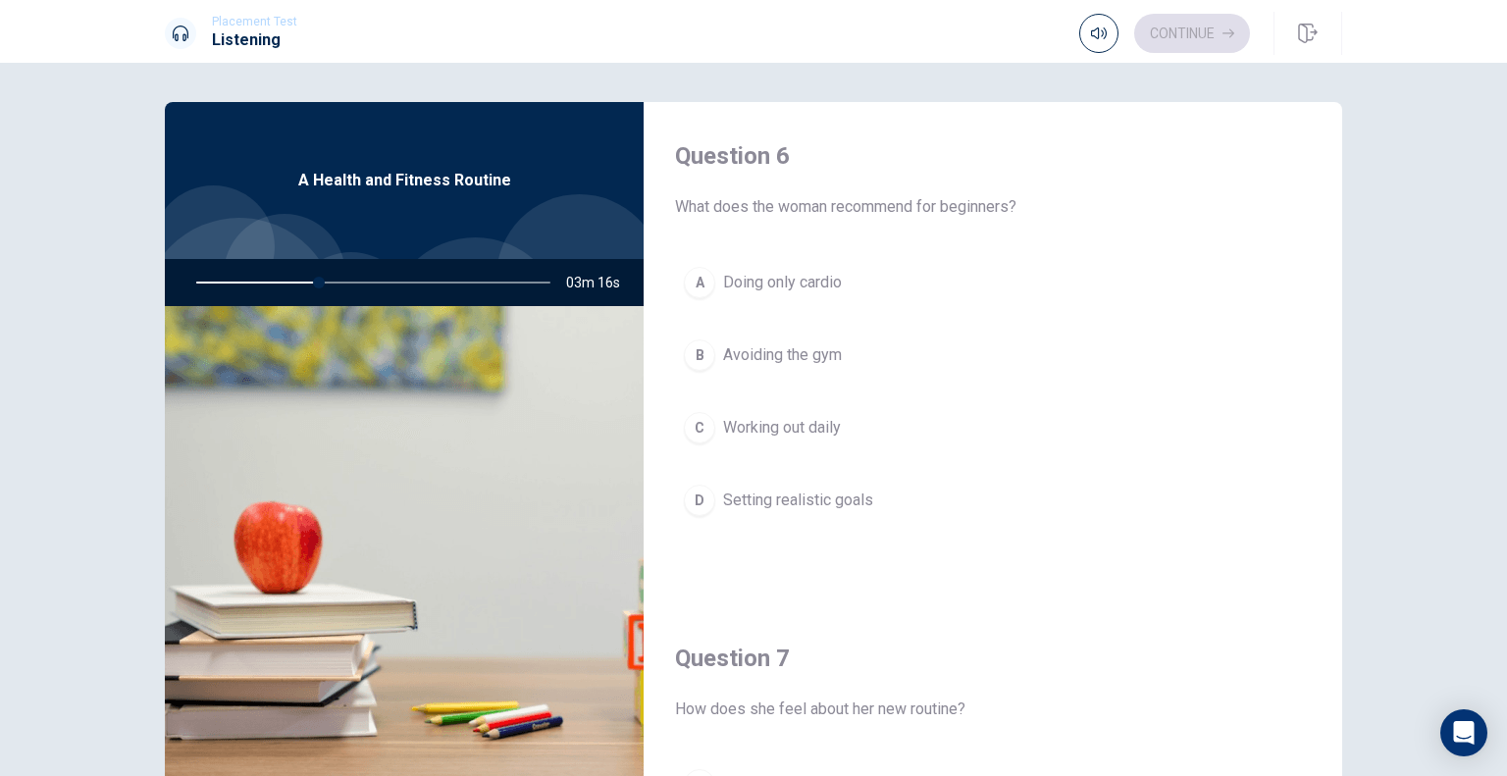
scroll to position [0, 0]
click at [823, 506] on span "Setting realistic goals" at bounding box center [798, 502] width 150 height 24
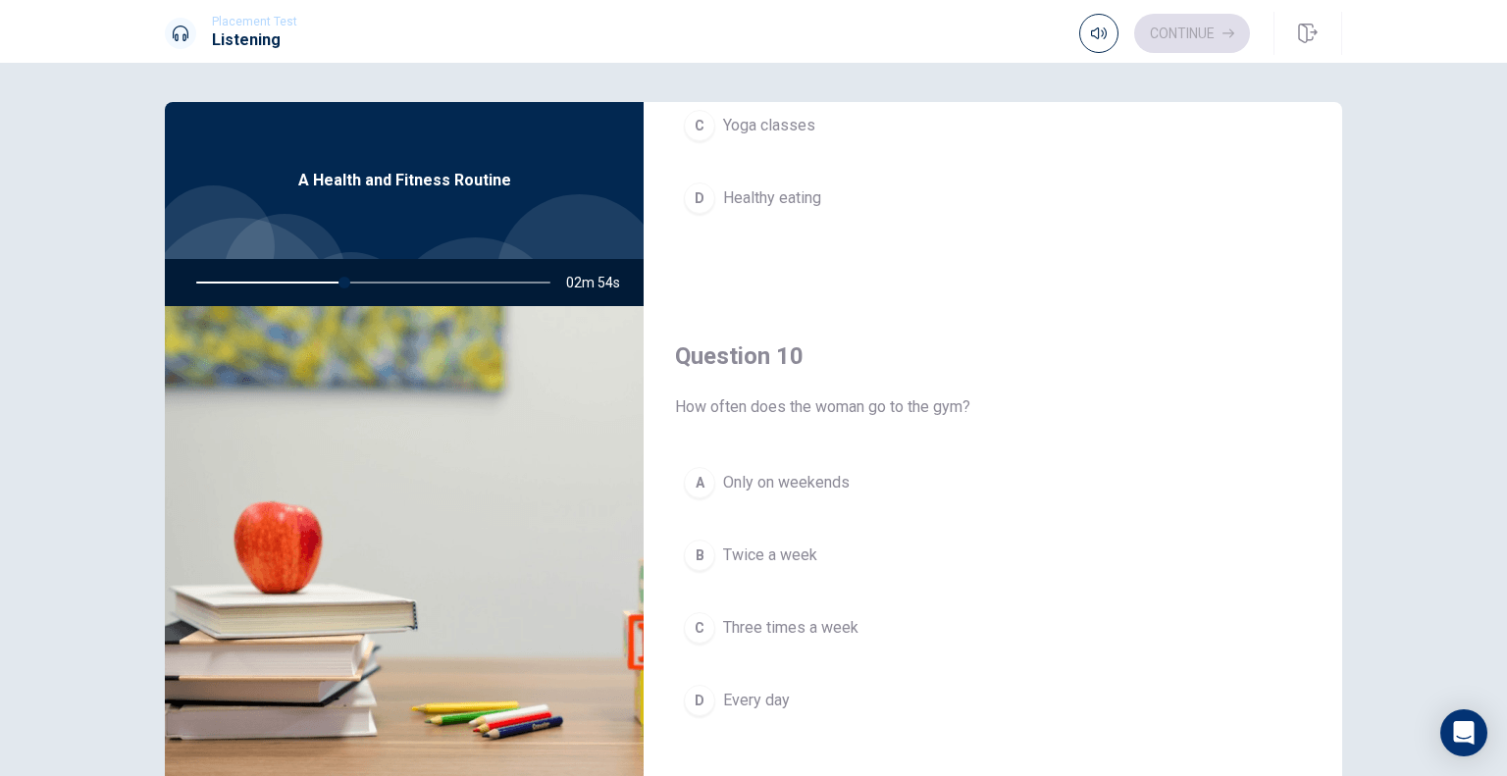
scroll to position [1821, 0]
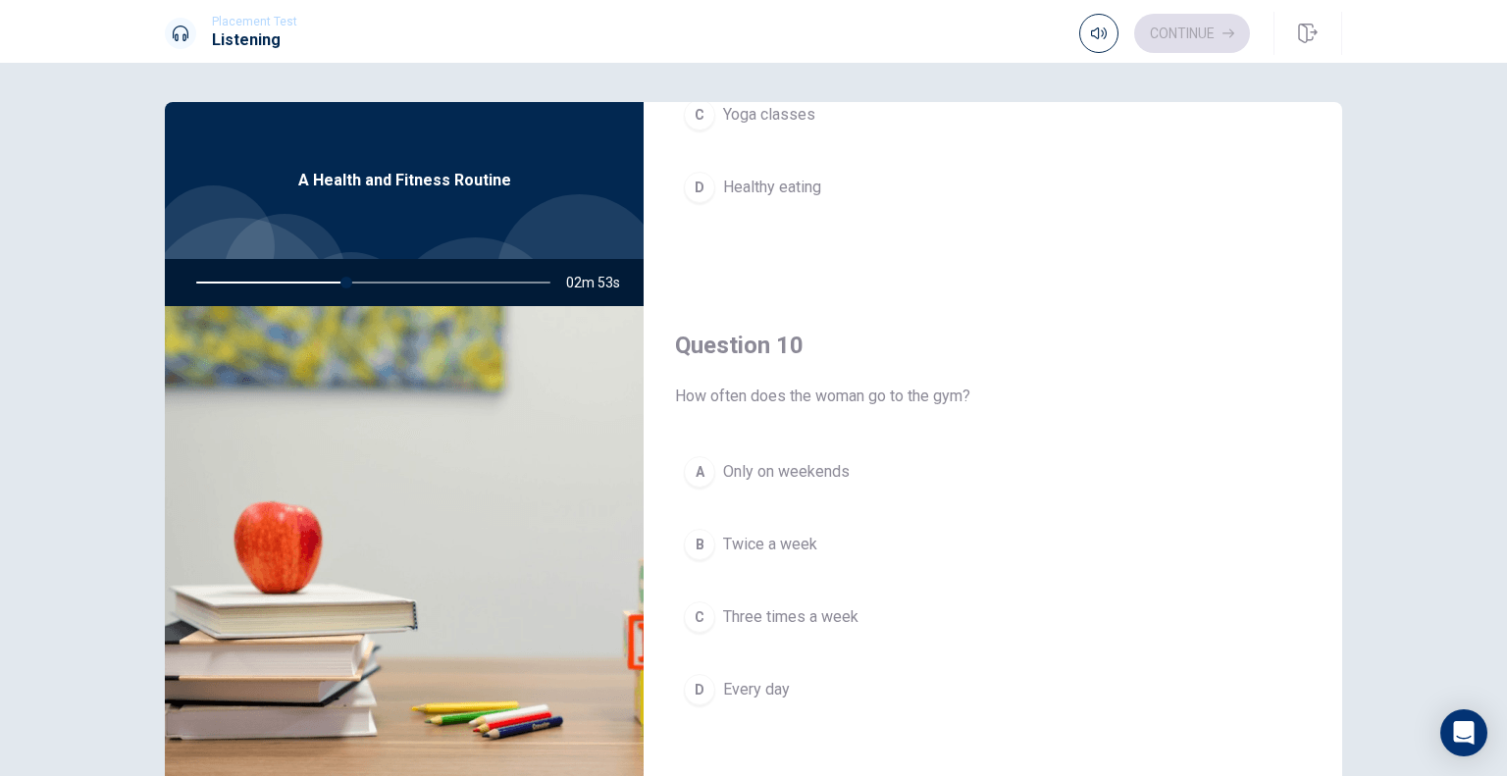
click at [815, 530] on button "B Twice a week" at bounding box center [993, 544] width 636 height 49
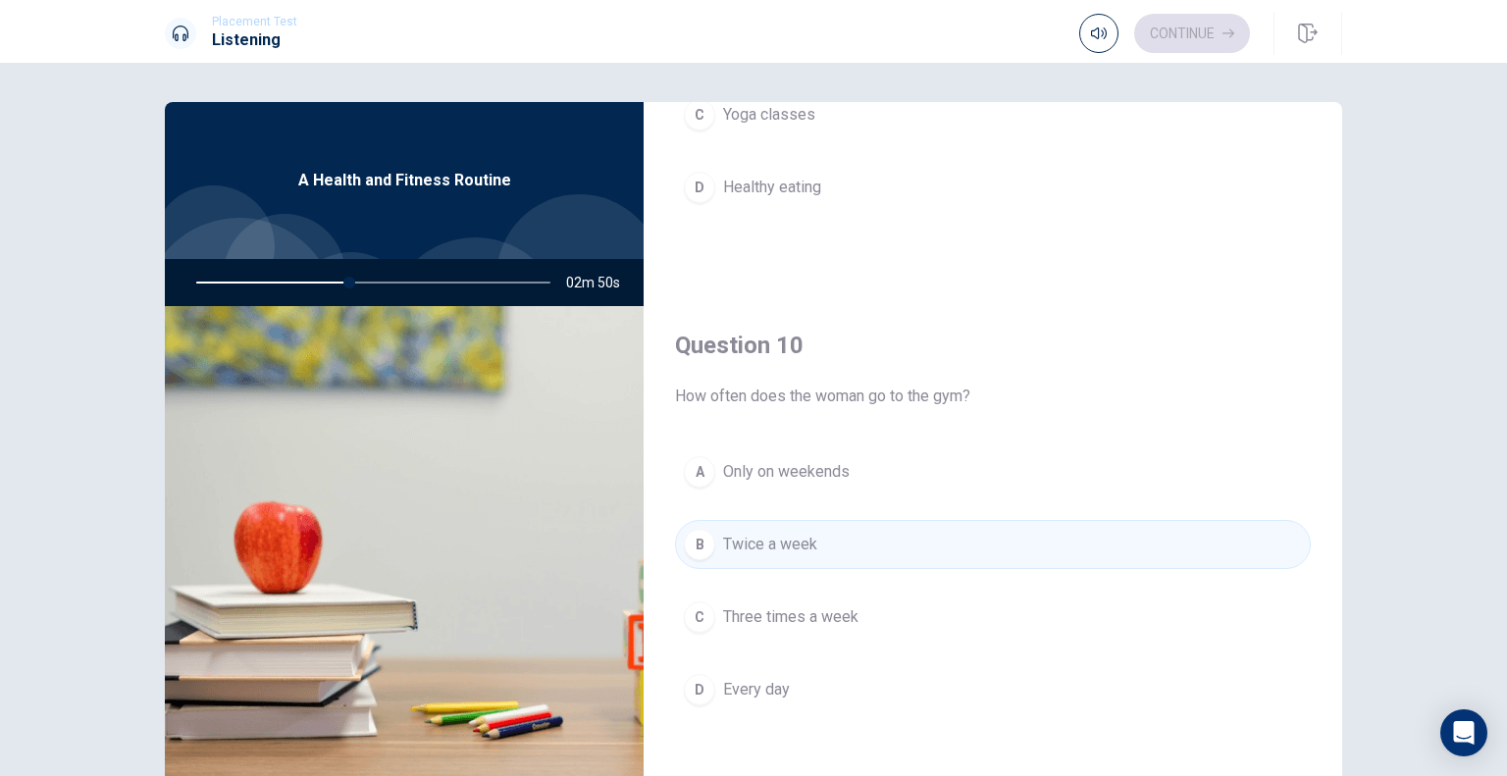
click at [832, 619] on span "Three times a week" at bounding box center [790, 617] width 135 height 24
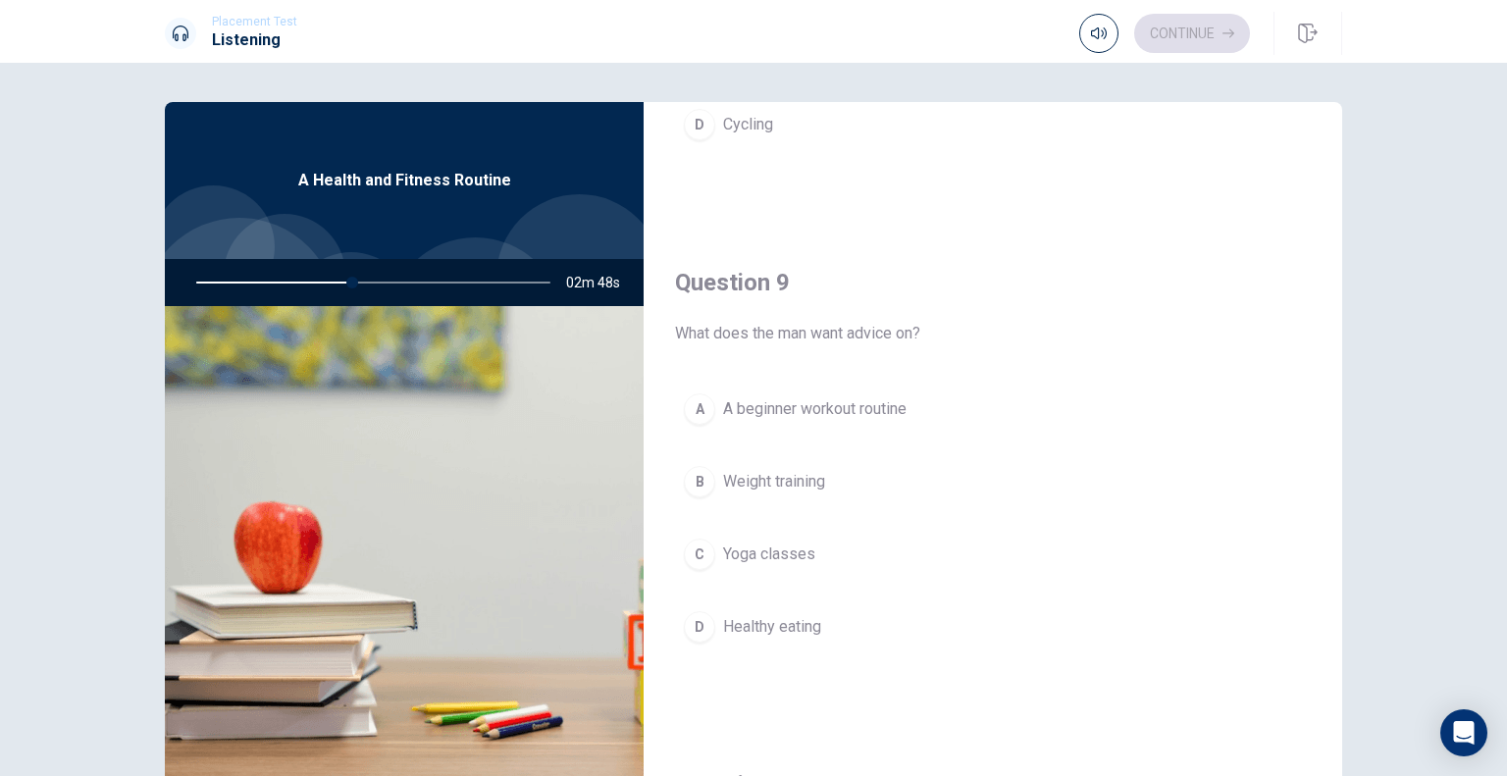
scroll to position [1330, 0]
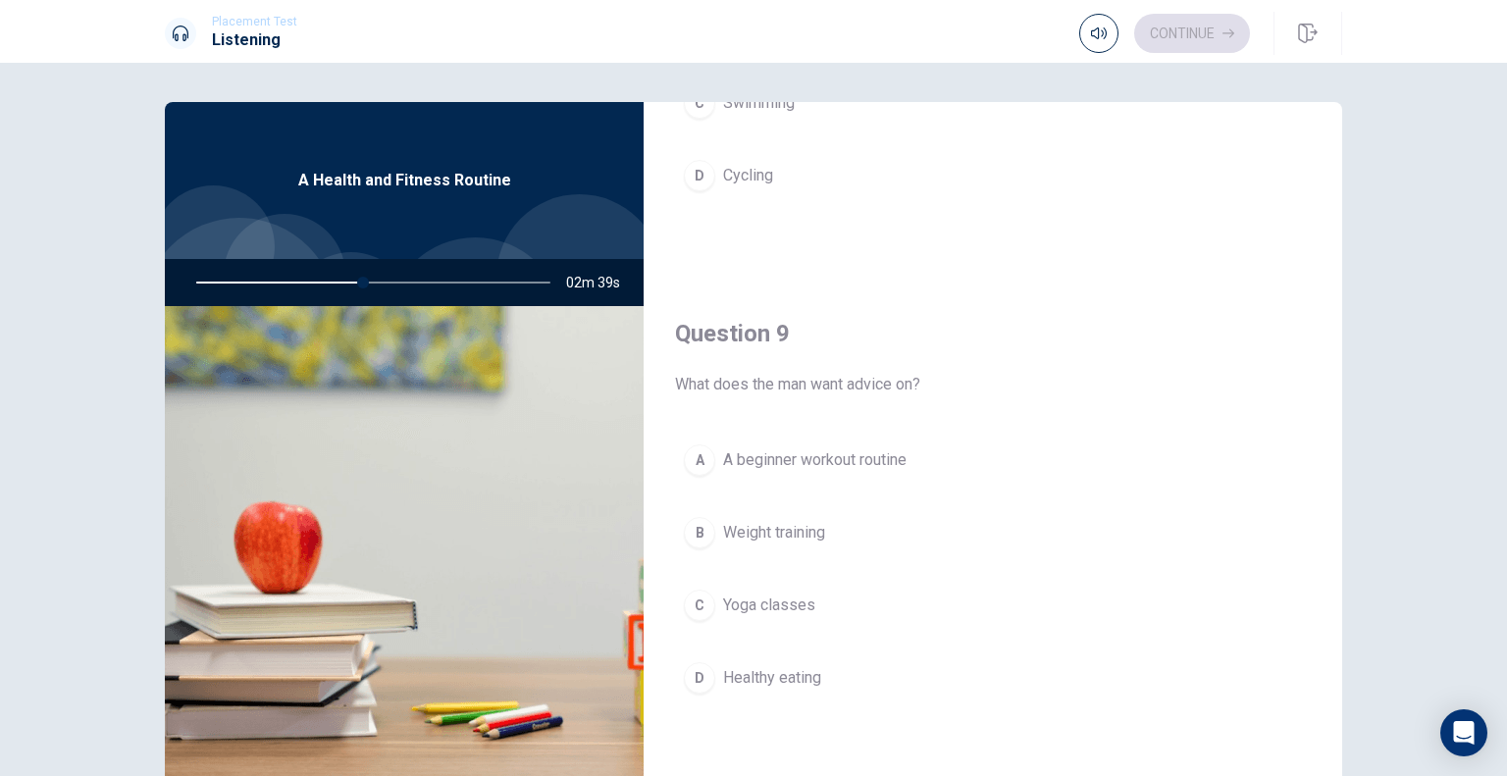
click at [879, 463] on span "A beginner workout routine" at bounding box center [814, 460] width 183 height 24
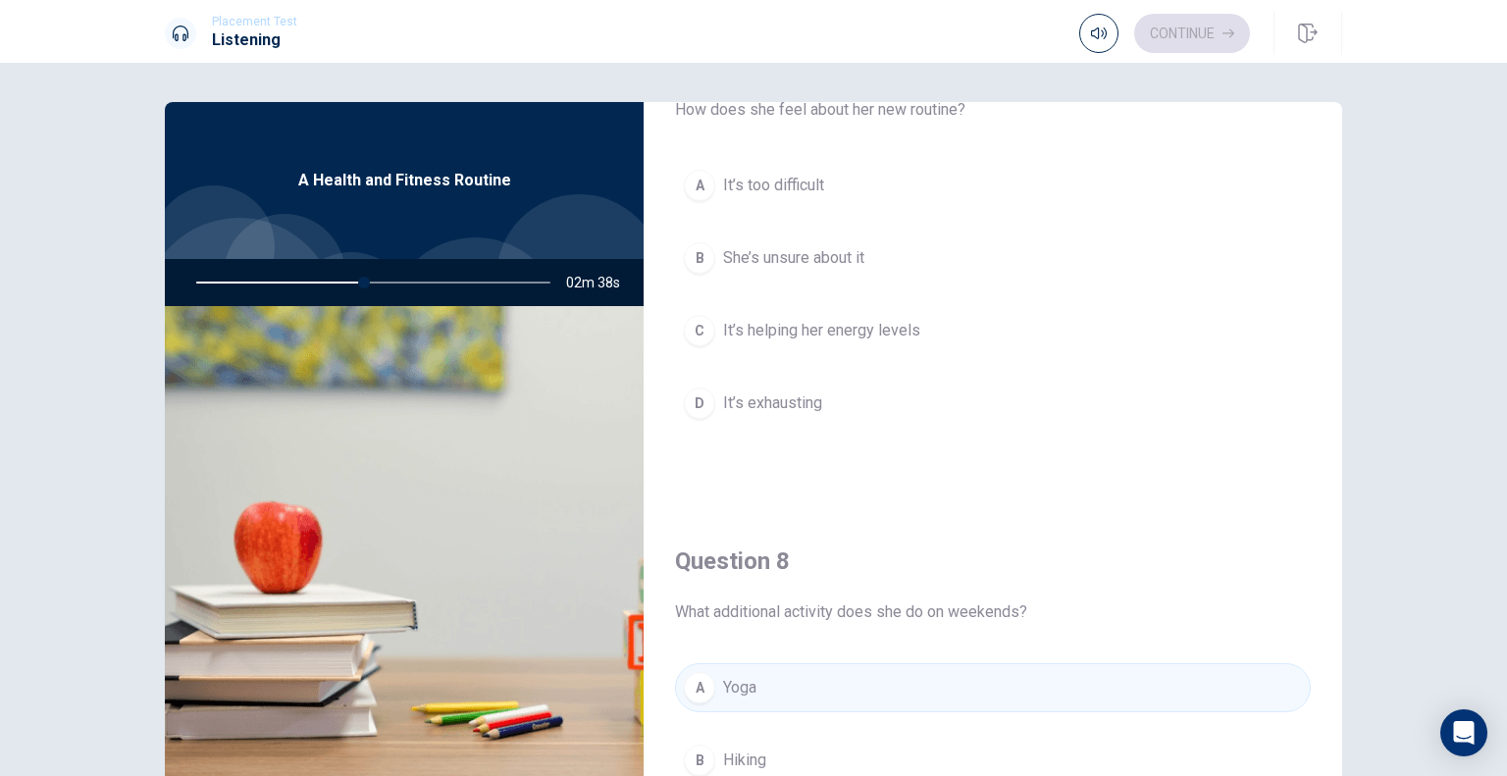
scroll to position [447, 0]
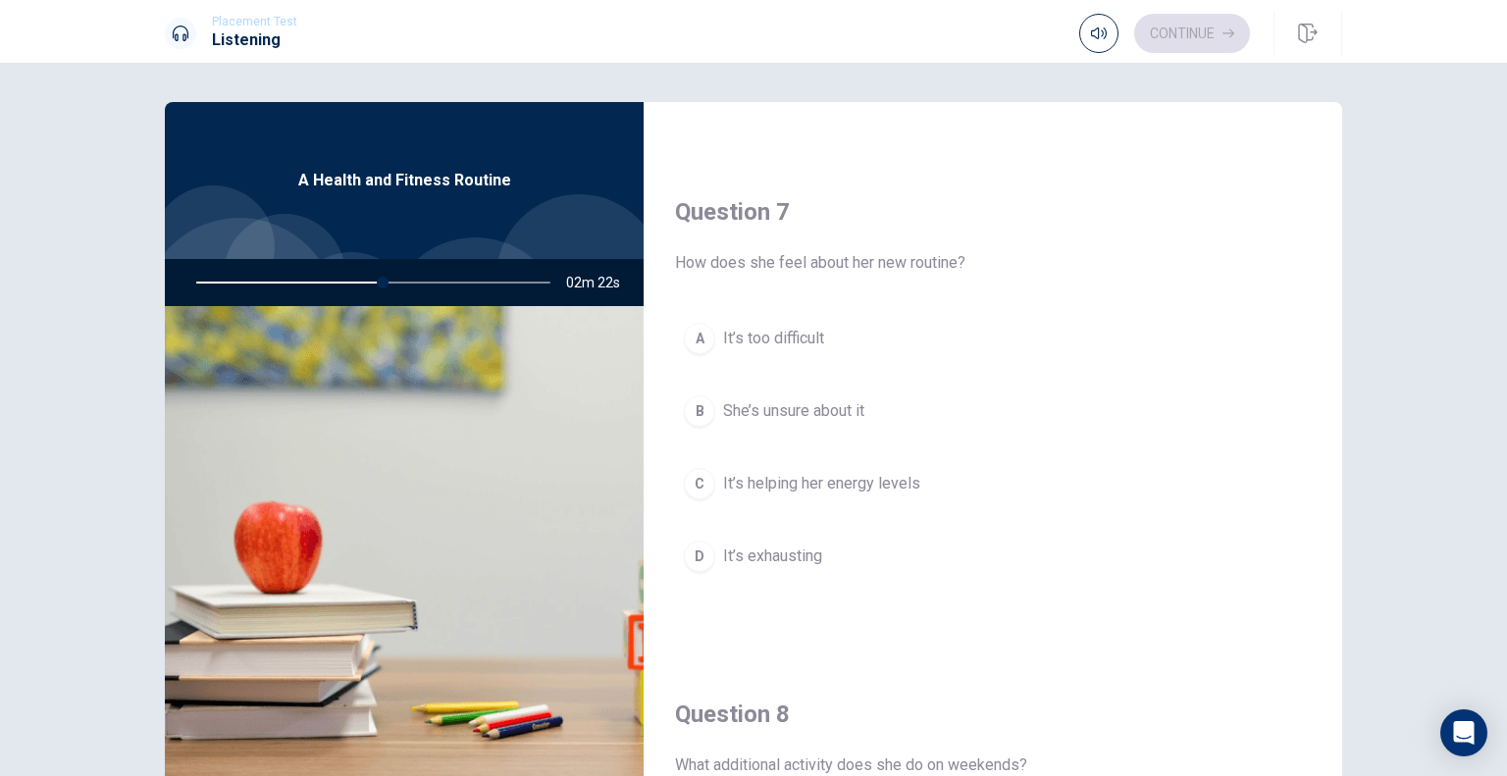
click at [879, 482] on span "It’s helping her energy levels" at bounding box center [821, 484] width 197 height 24
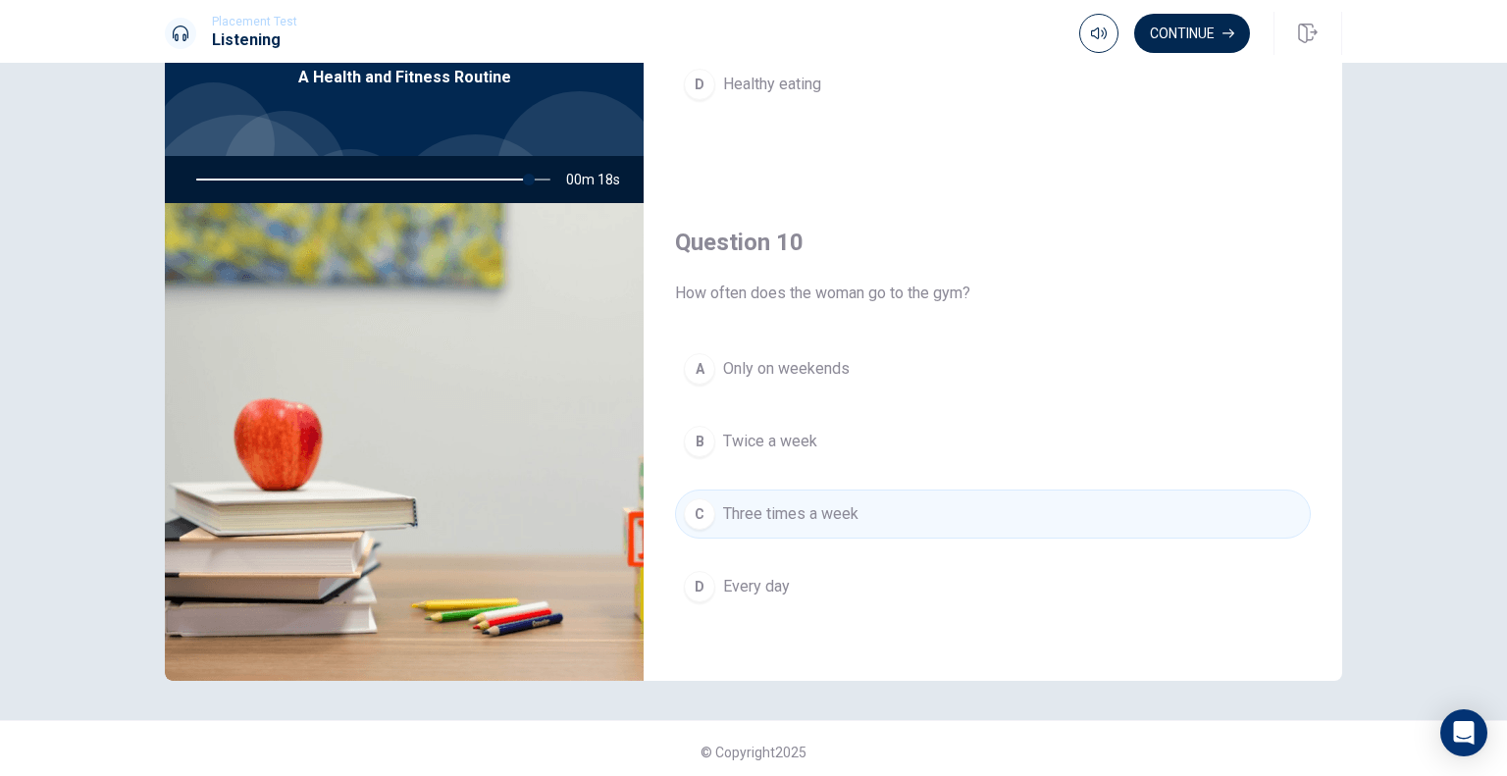
scroll to position [110, 0]
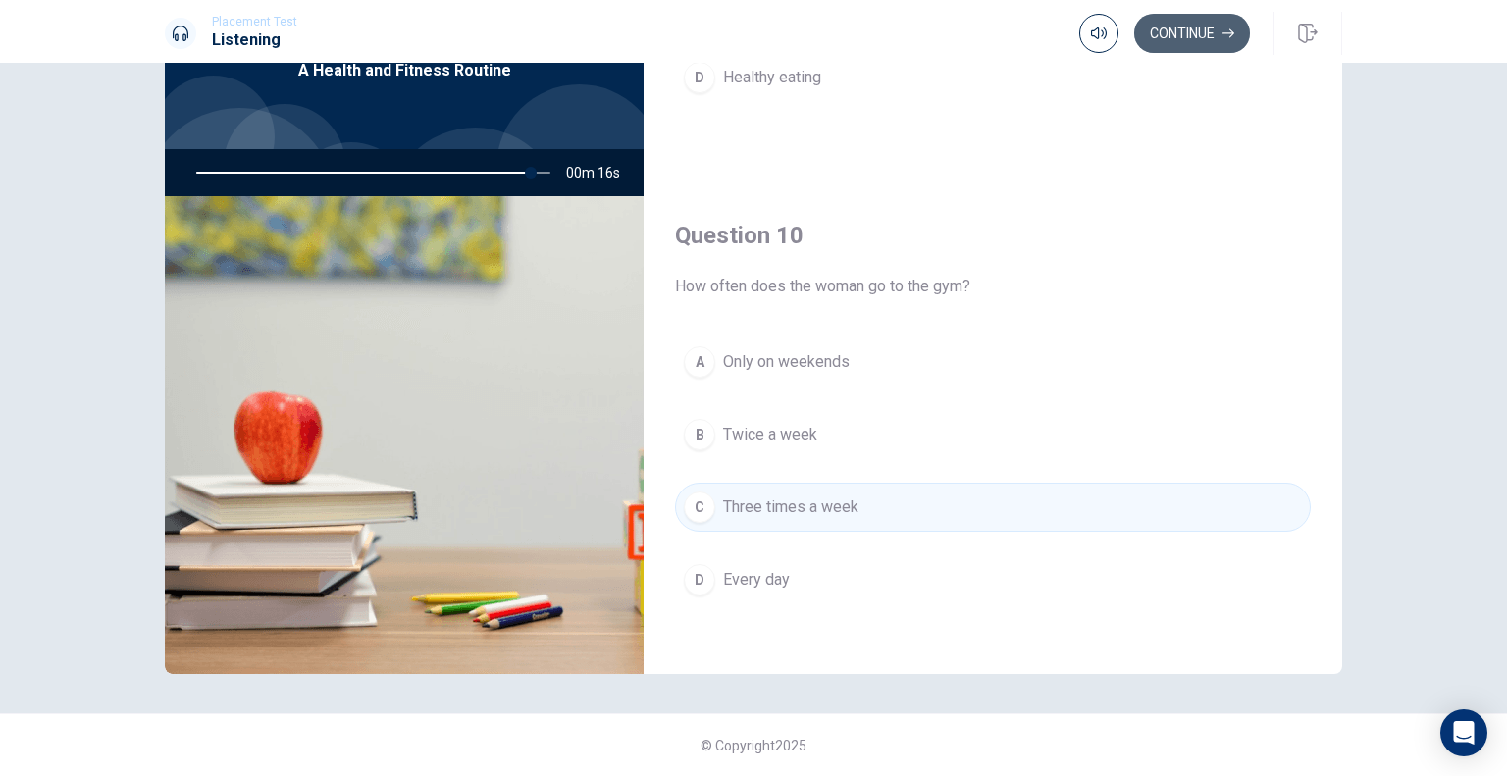
click at [1205, 26] on button "Continue" at bounding box center [1192, 33] width 116 height 39
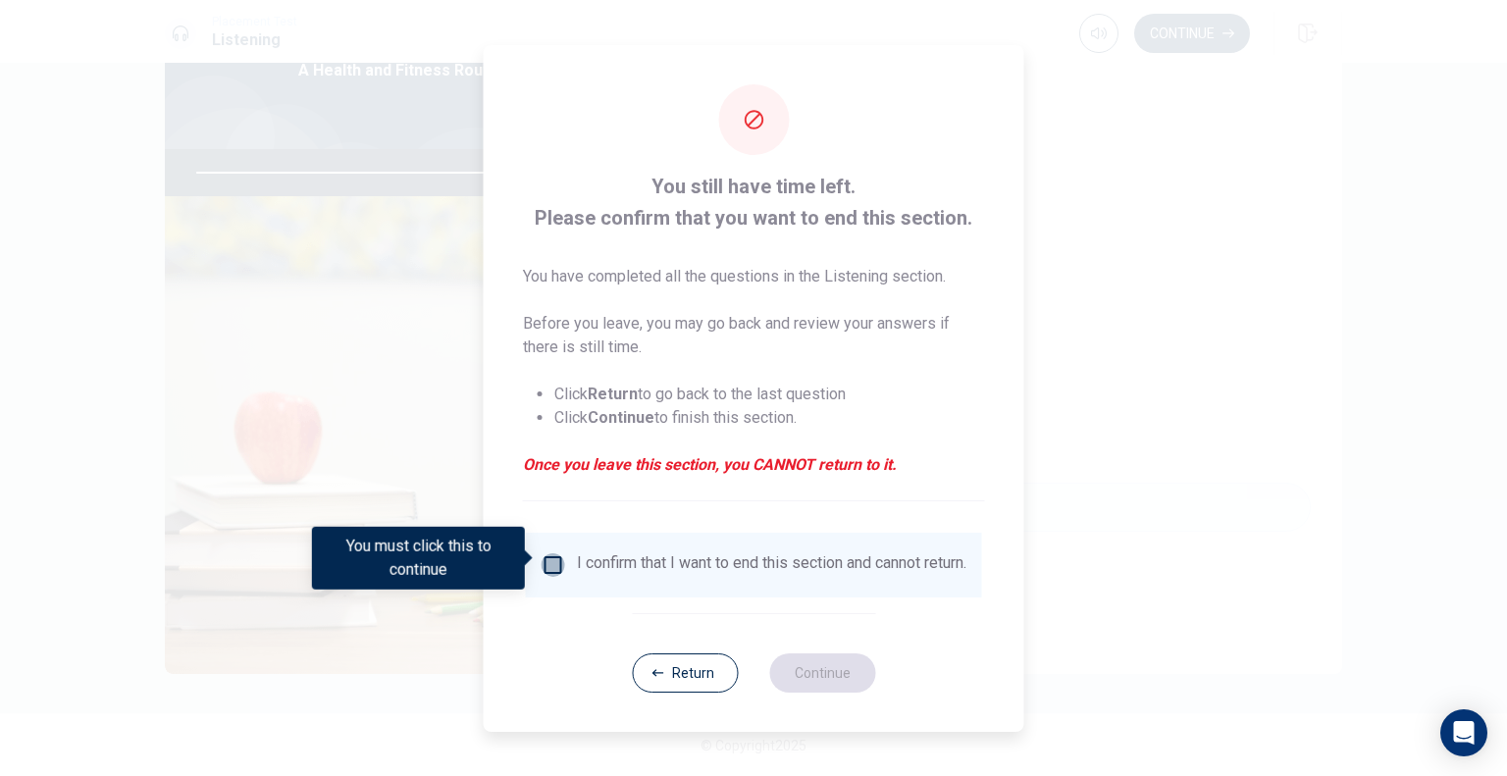
click at [549, 562] on input "You must click this to continue" at bounding box center [554, 565] width 24 height 24
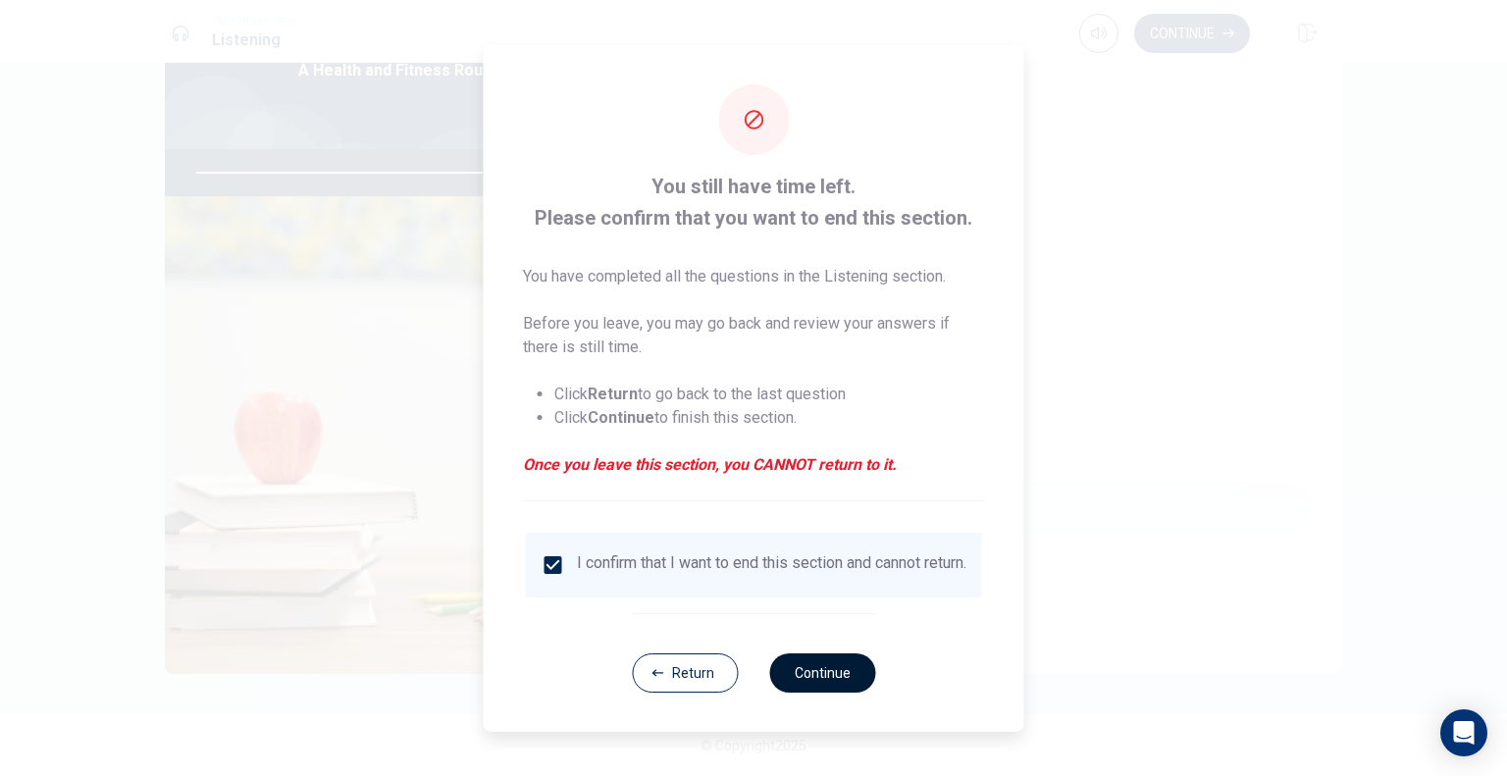
click at [832, 682] on button "Continue" at bounding box center [822, 672] width 106 height 39
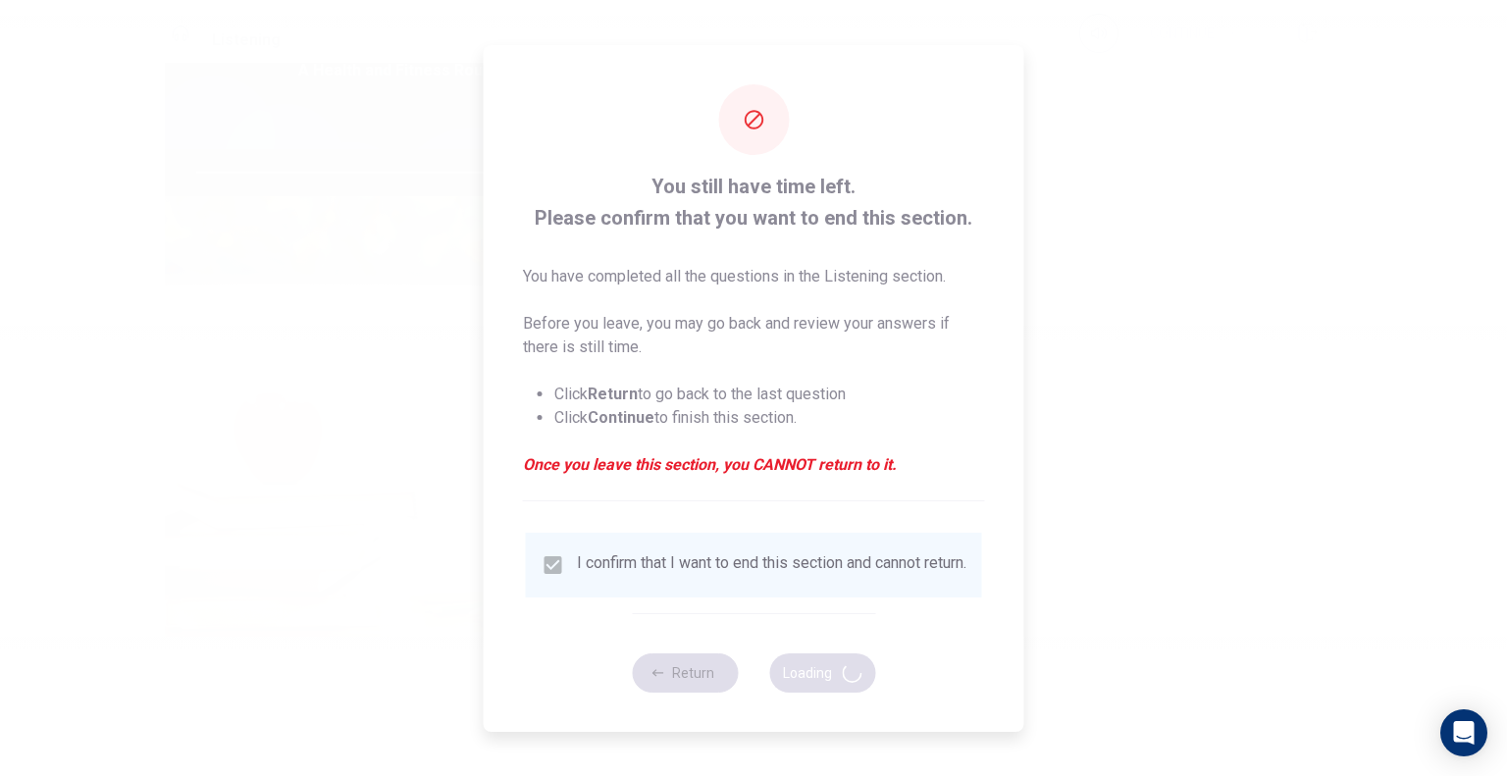
type input "96"
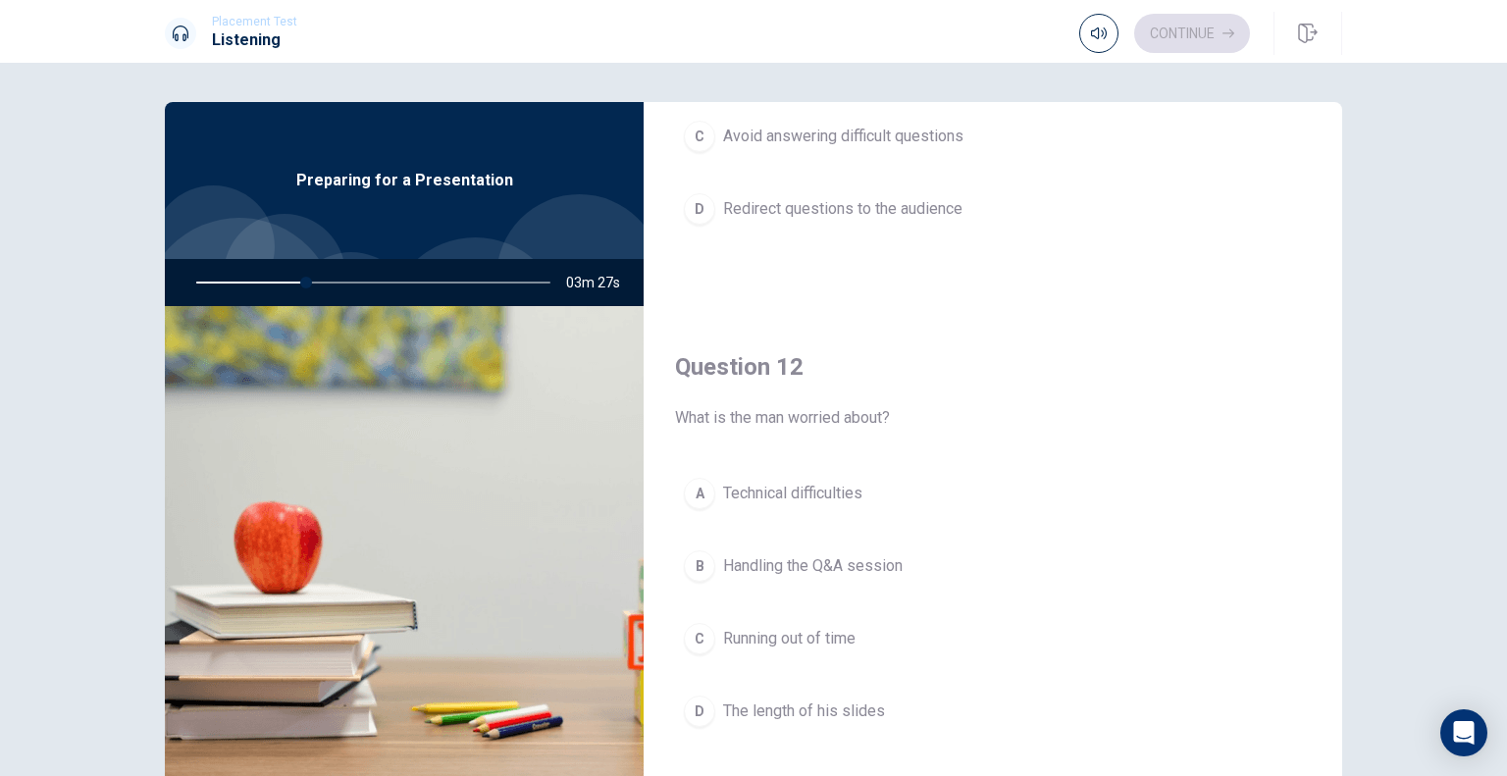
scroll to position [294, 0]
click at [891, 562] on span "Handling the Q&A session" at bounding box center [813, 564] width 180 height 24
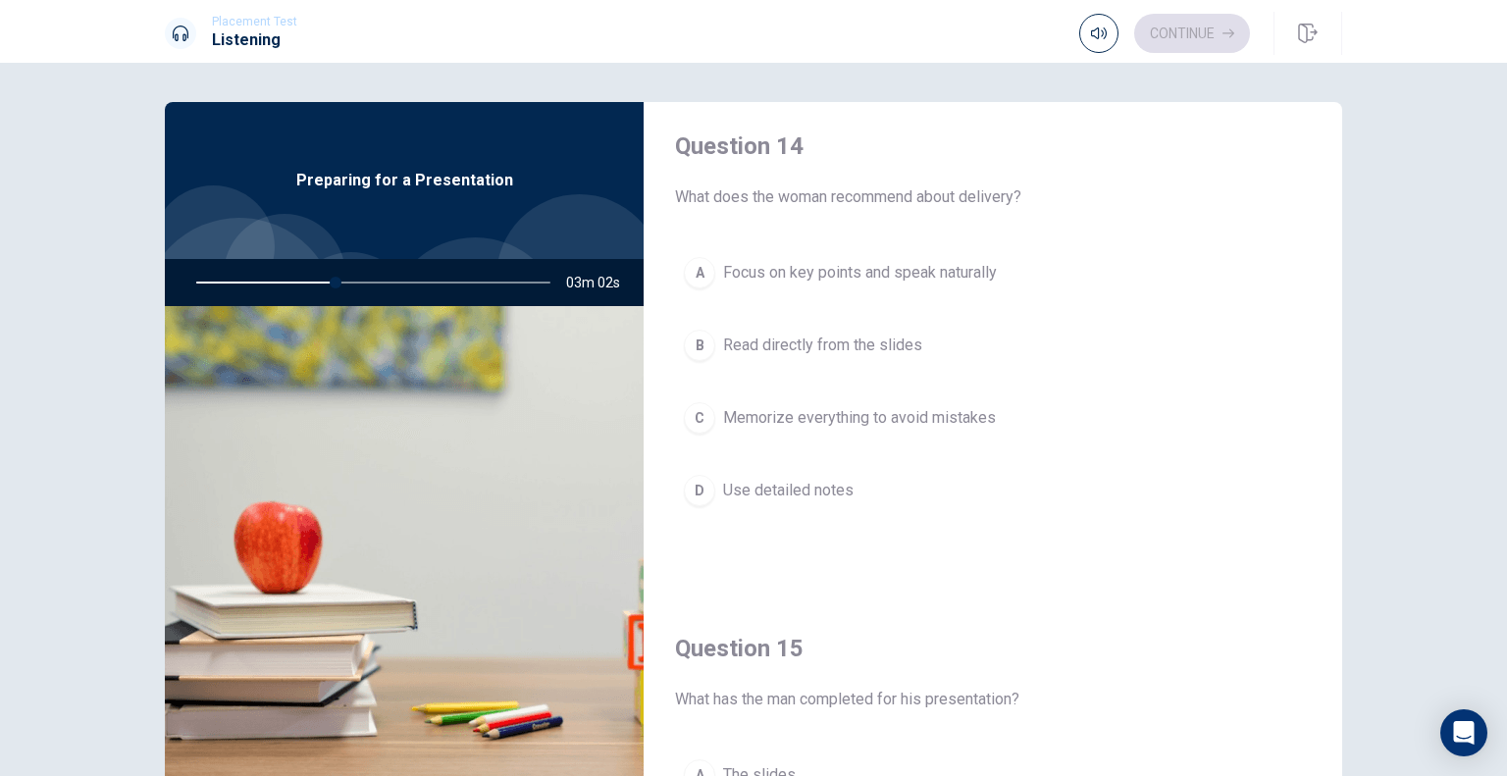
scroll to position [1472, 0]
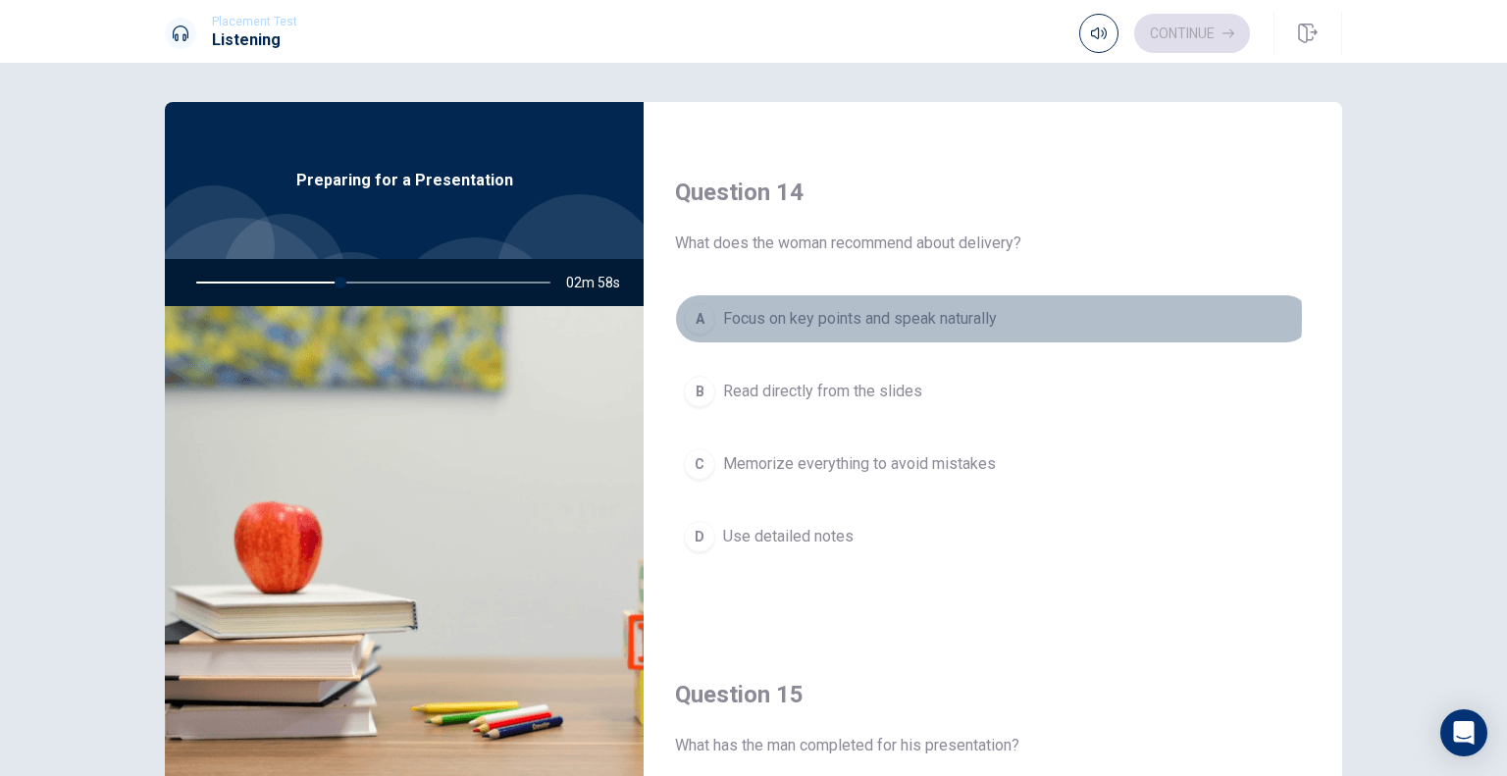
click at [912, 313] on span "Focus on key points and speak naturally" at bounding box center [860, 319] width 274 height 24
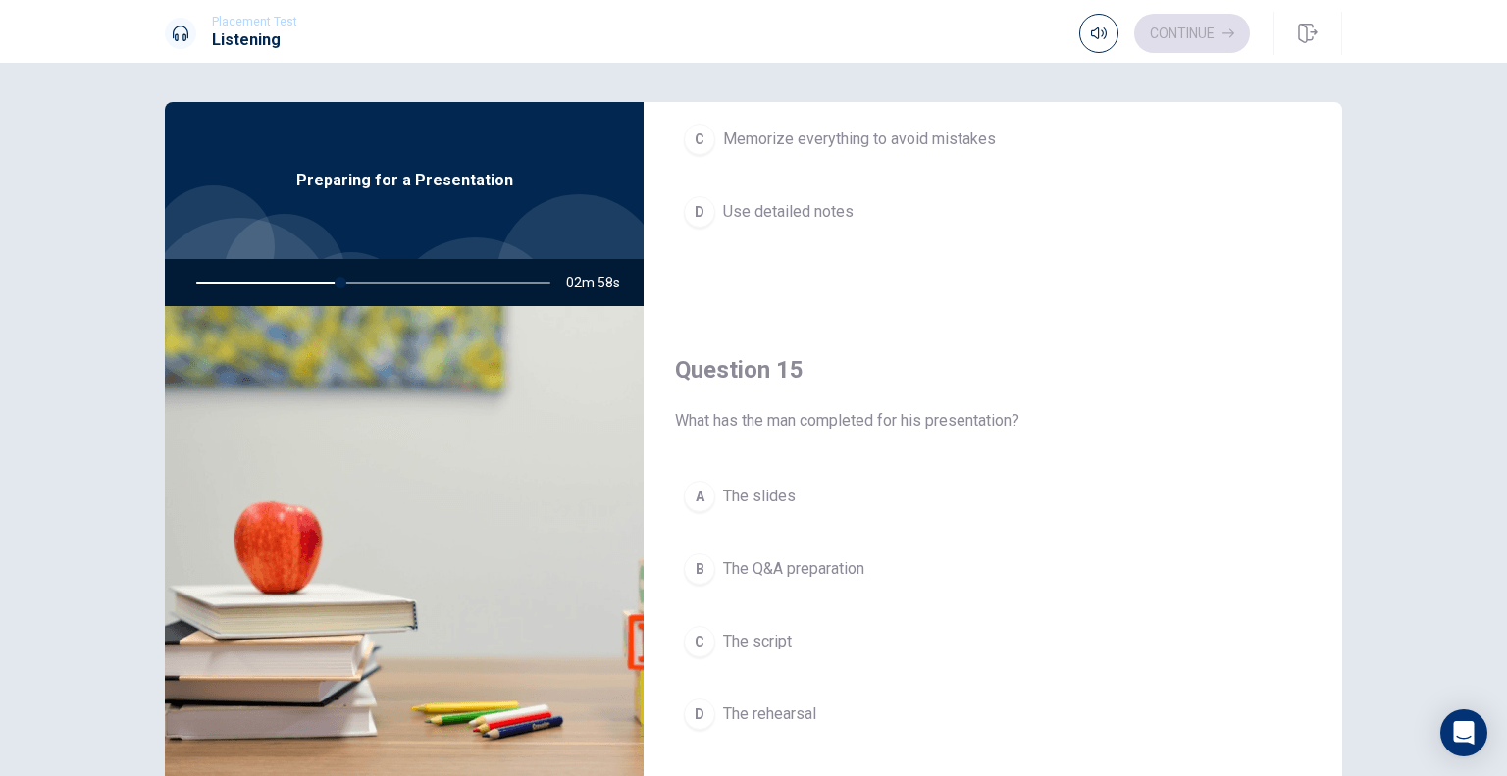
scroll to position [1821, 0]
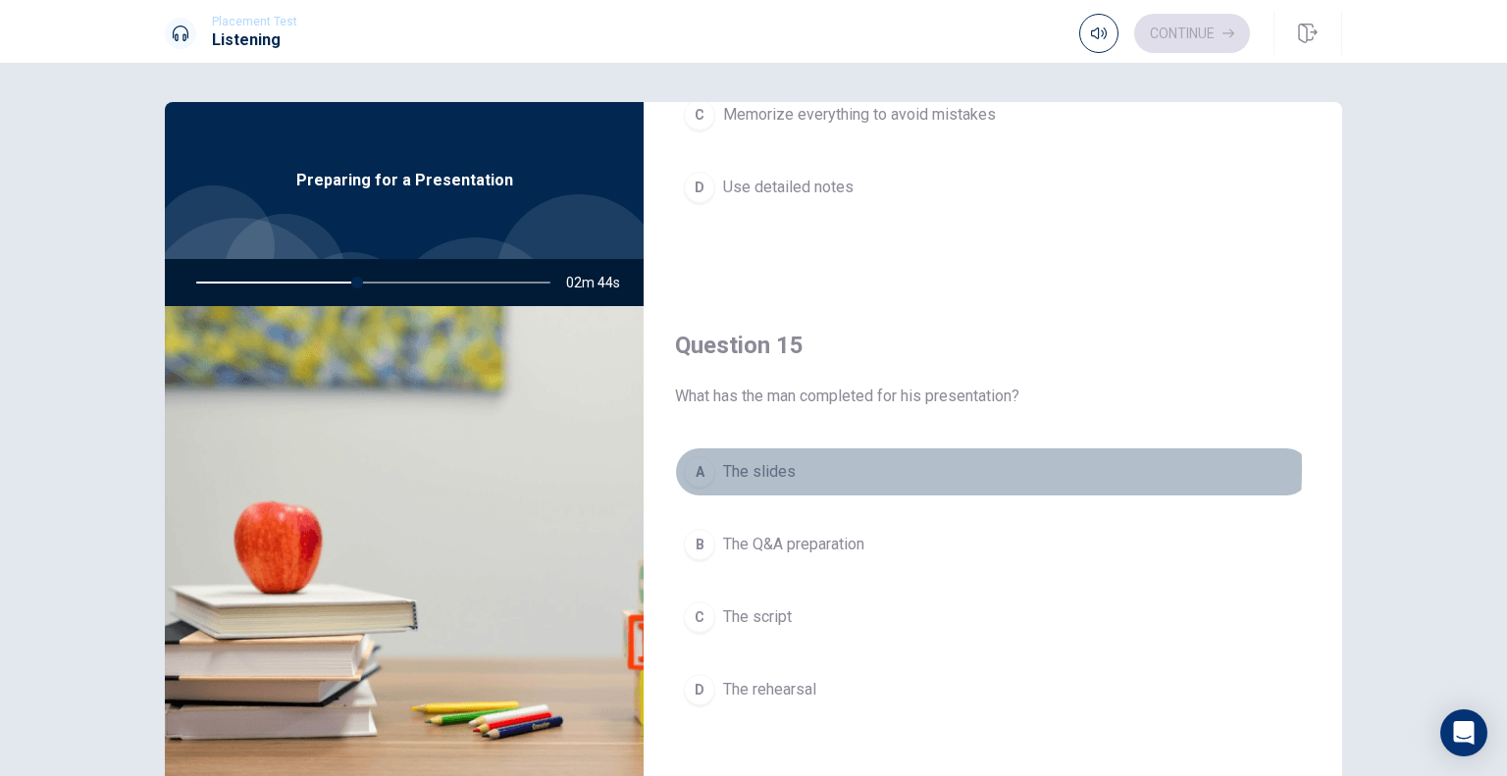
click at [802, 461] on button "A The slides" at bounding box center [993, 471] width 636 height 49
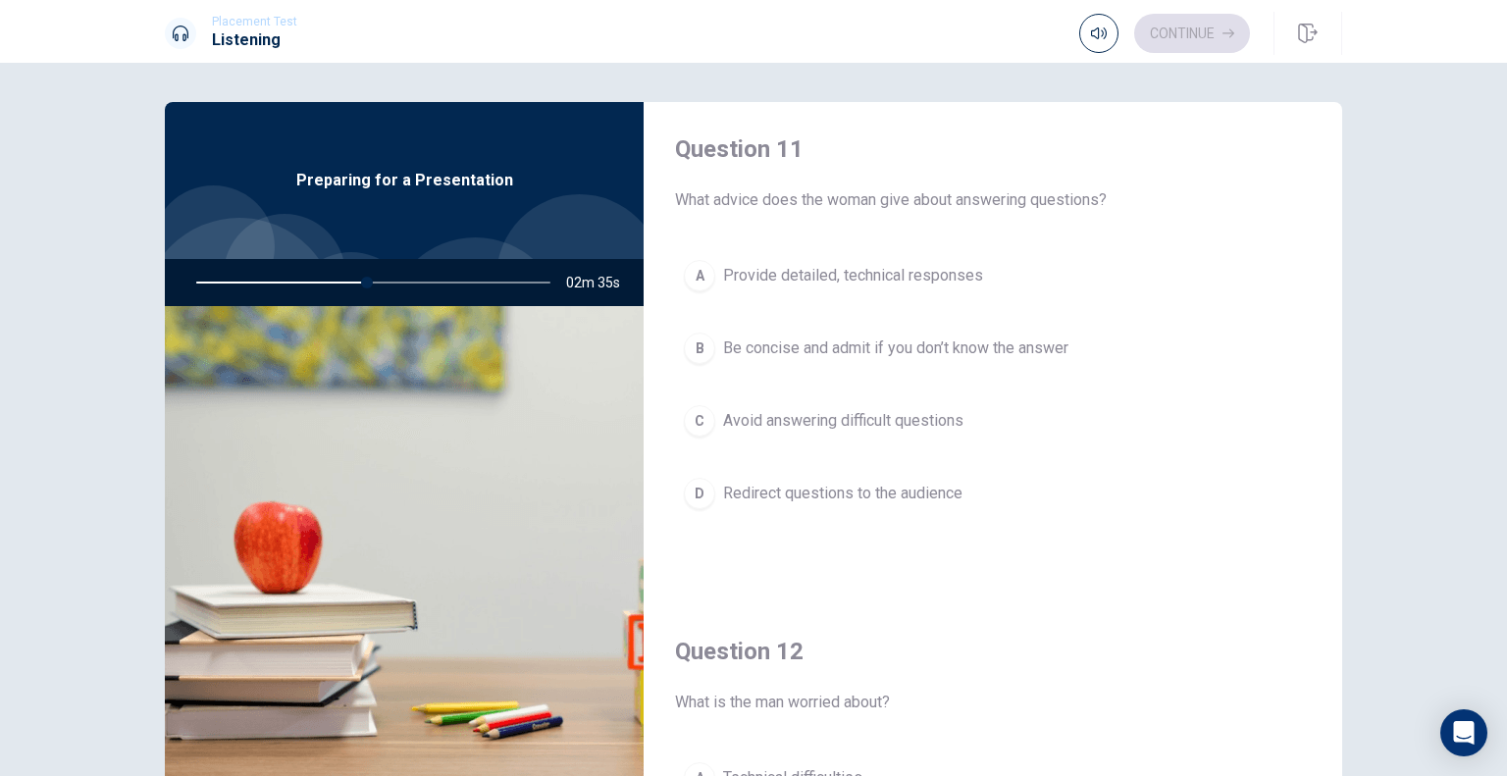
scroll to position [0, 0]
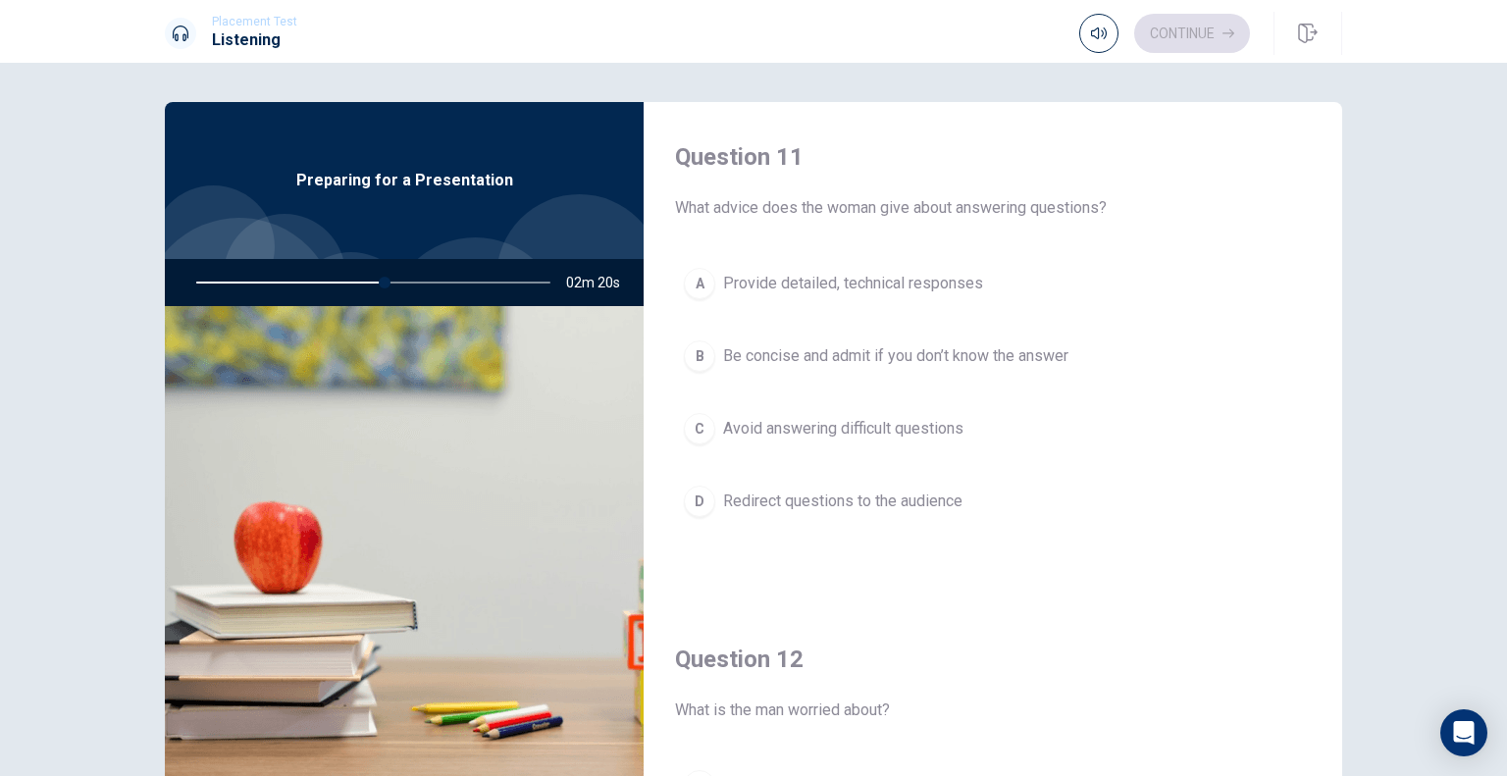
click at [929, 366] on span "Be concise and admit if you don’t know the answer" at bounding box center [895, 356] width 345 height 24
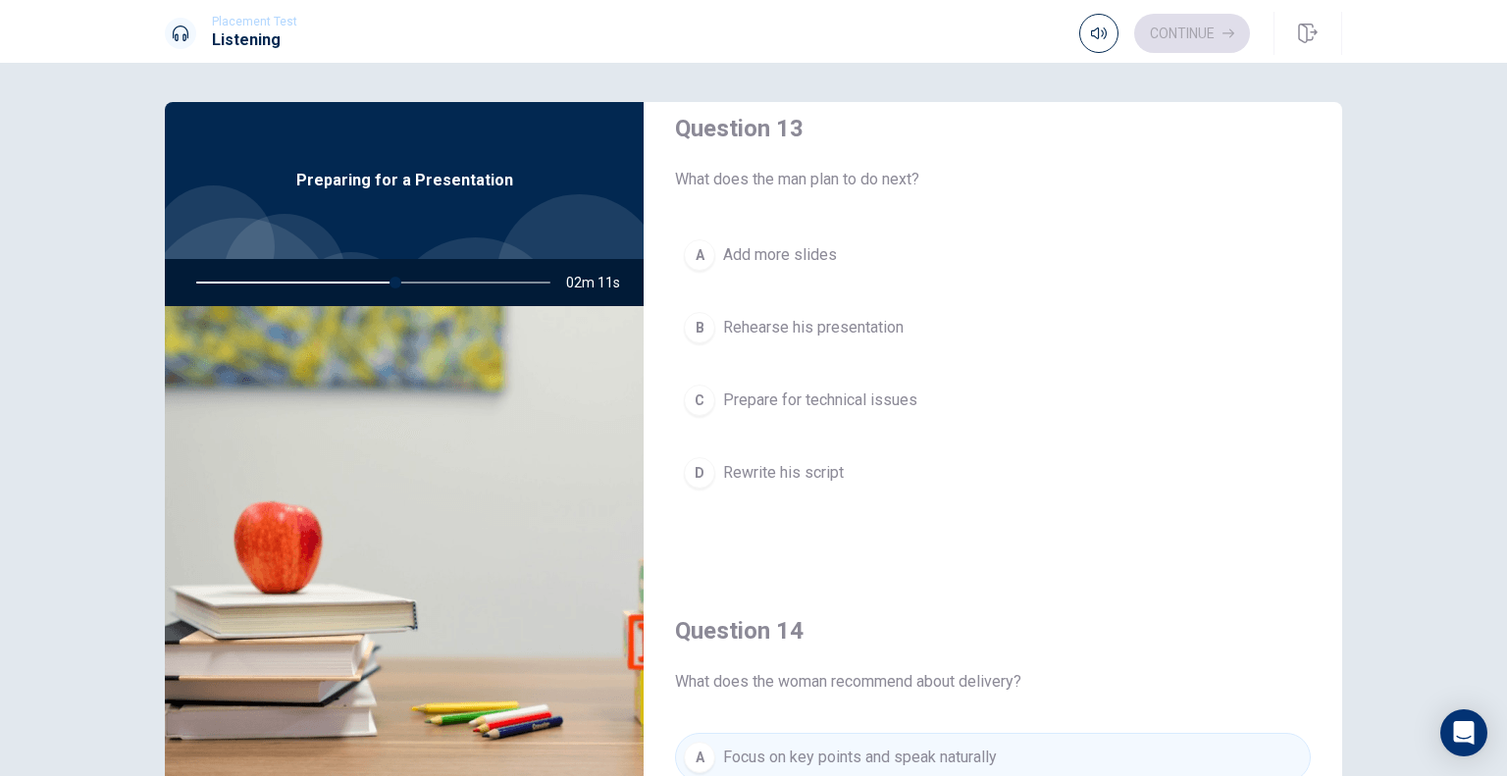
scroll to position [1079, 0]
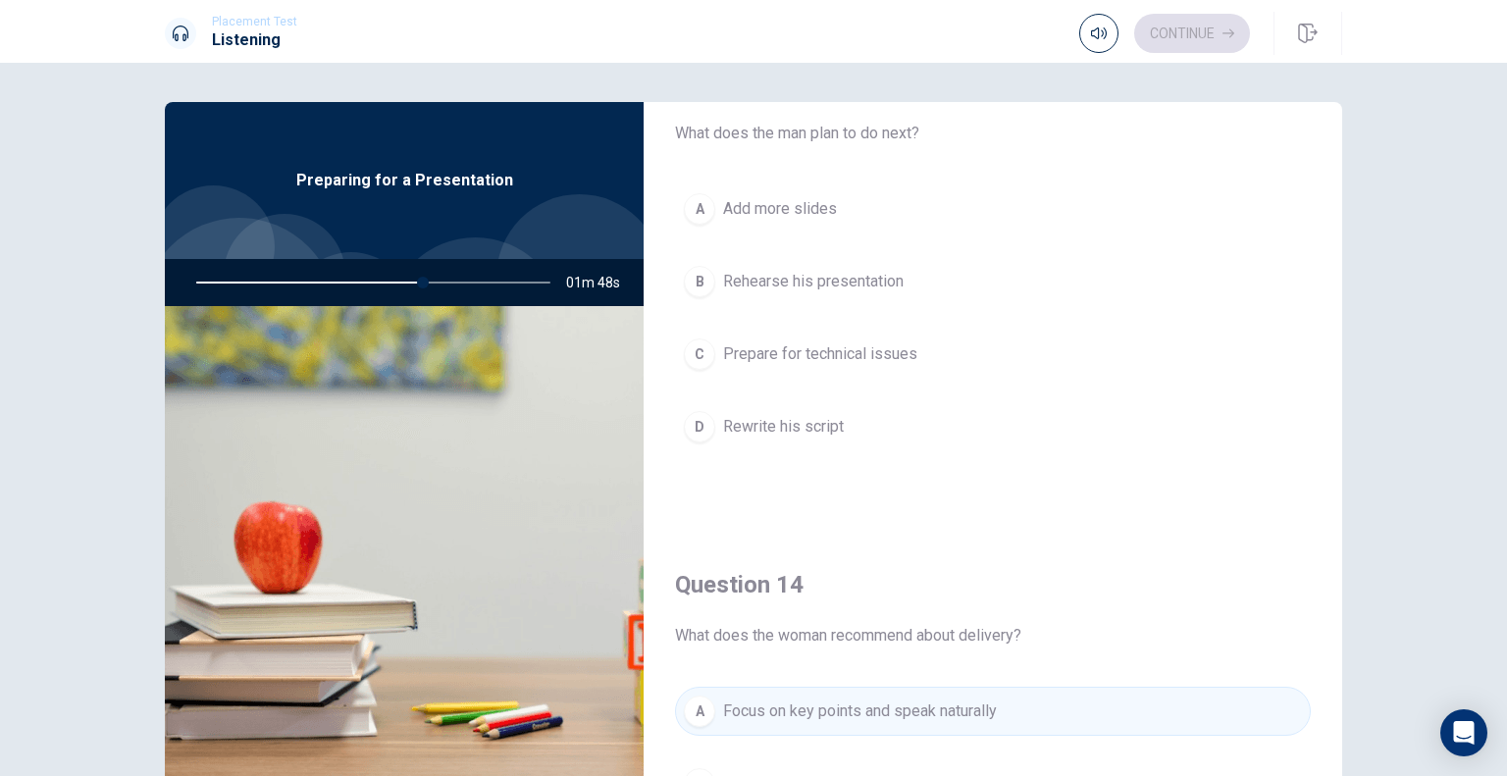
click at [860, 286] on span "Rehearse his presentation" at bounding box center [813, 282] width 181 height 24
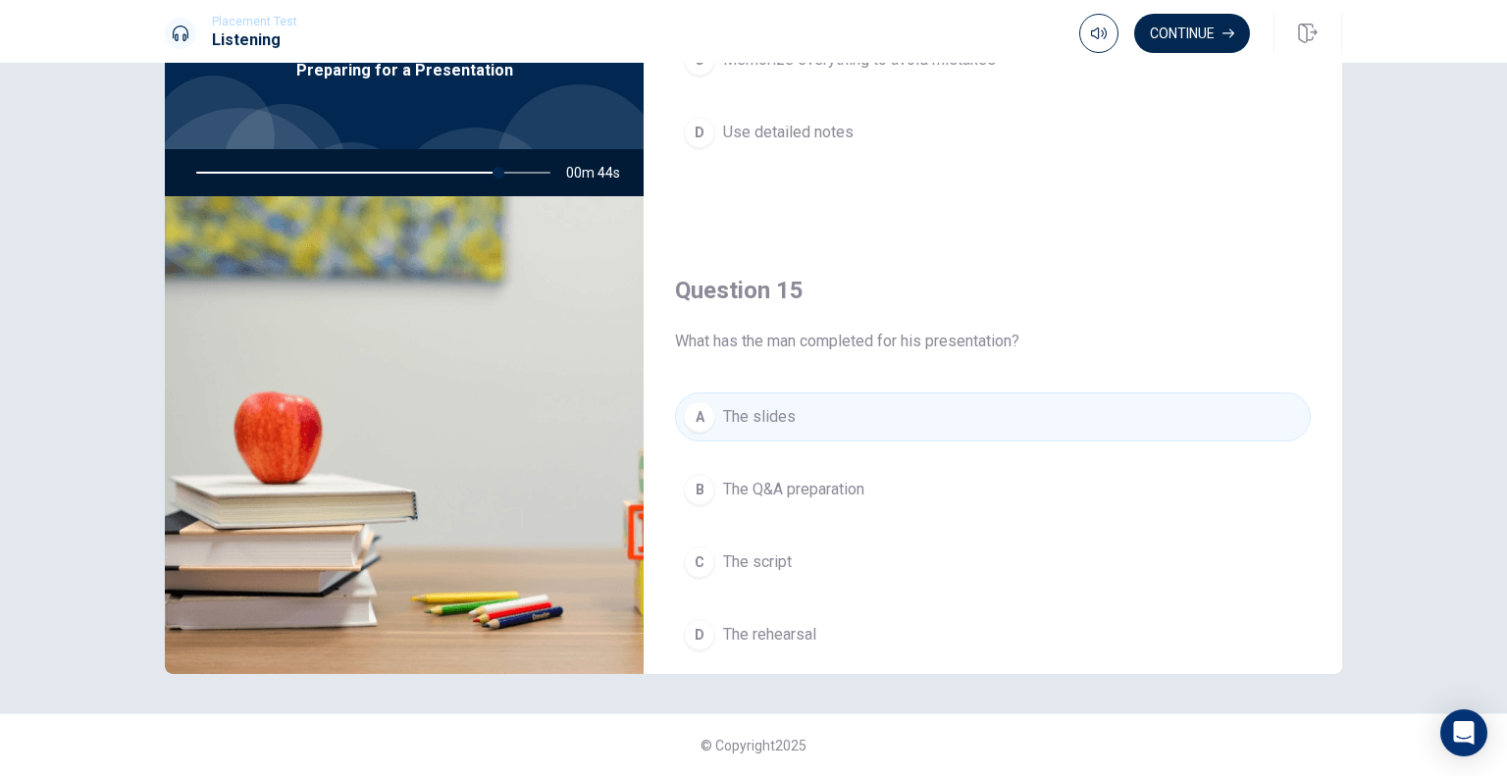
scroll to position [1821, 0]
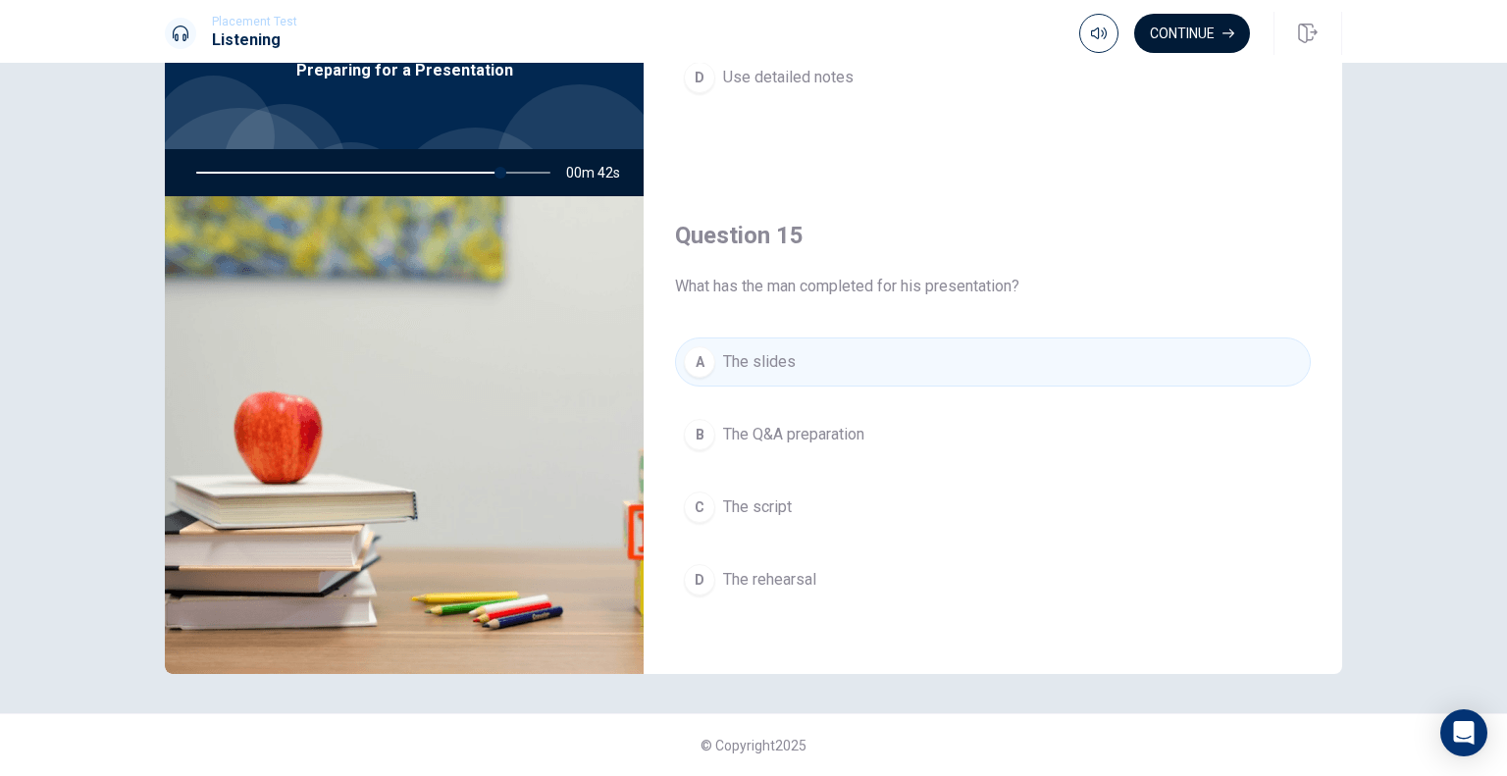
click at [1181, 28] on button "Continue" at bounding box center [1192, 33] width 116 height 39
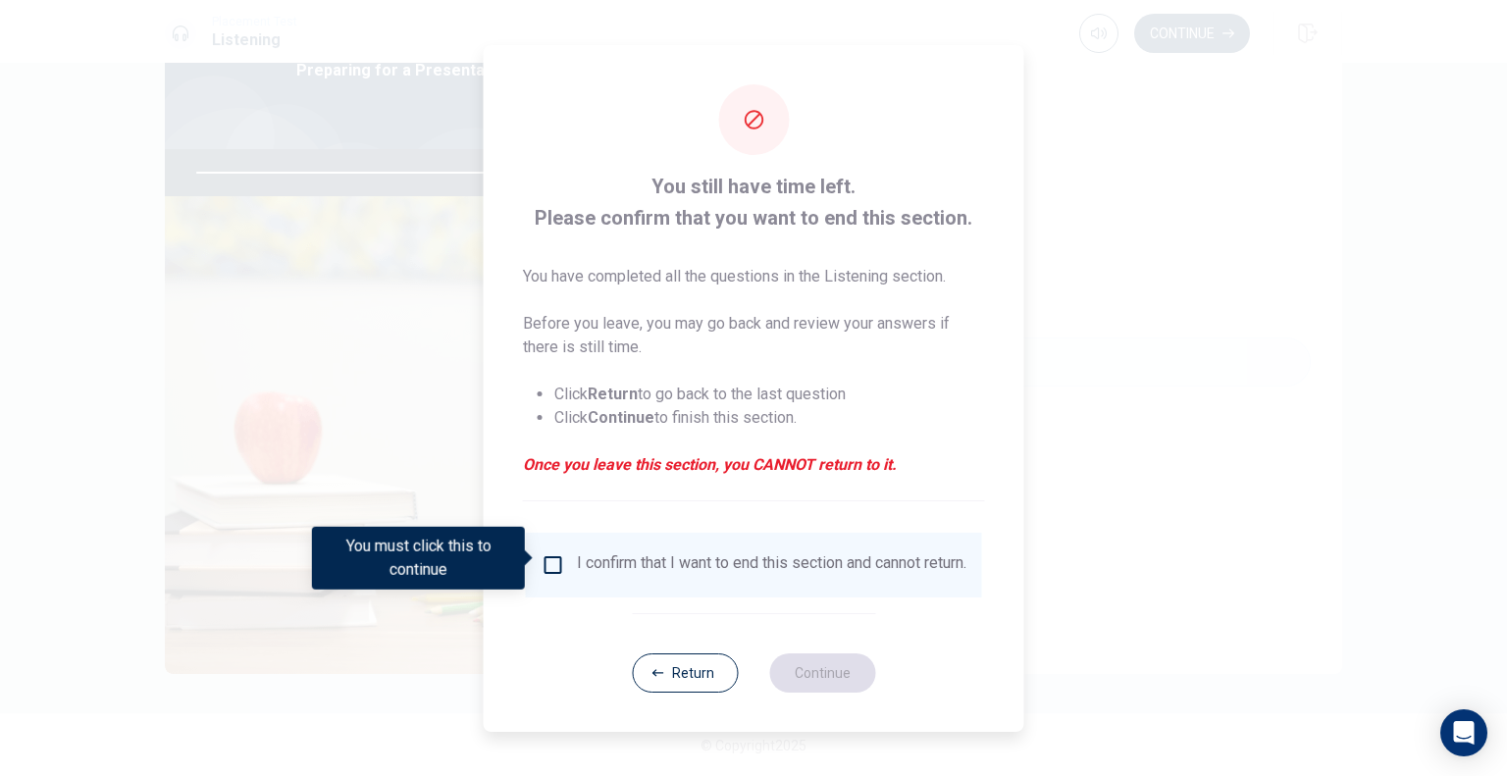
click at [550, 557] on input "You must click this to continue" at bounding box center [554, 565] width 24 height 24
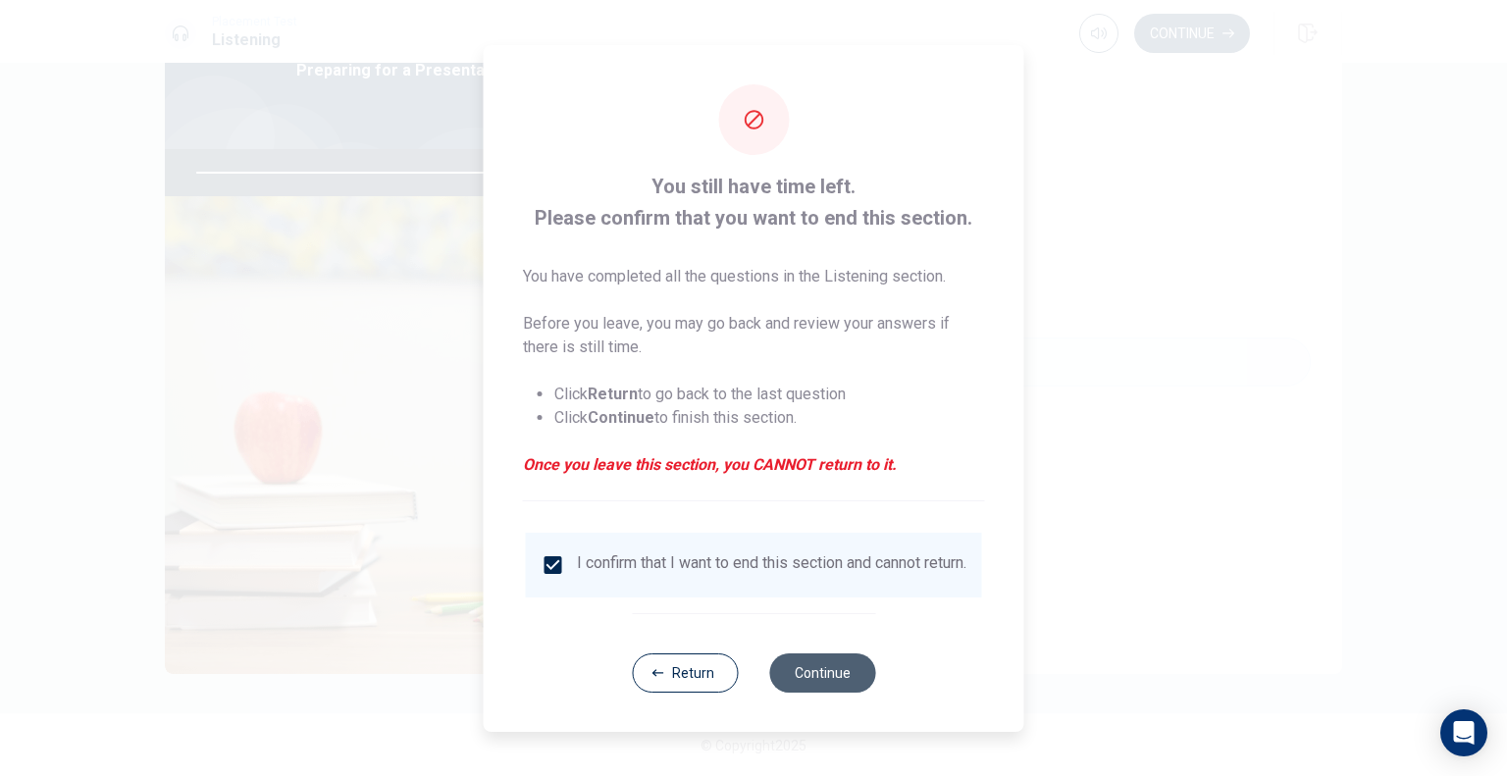
click at [794, 670] on button "Continue" at bounding box center [822, 672] width 106 height 39
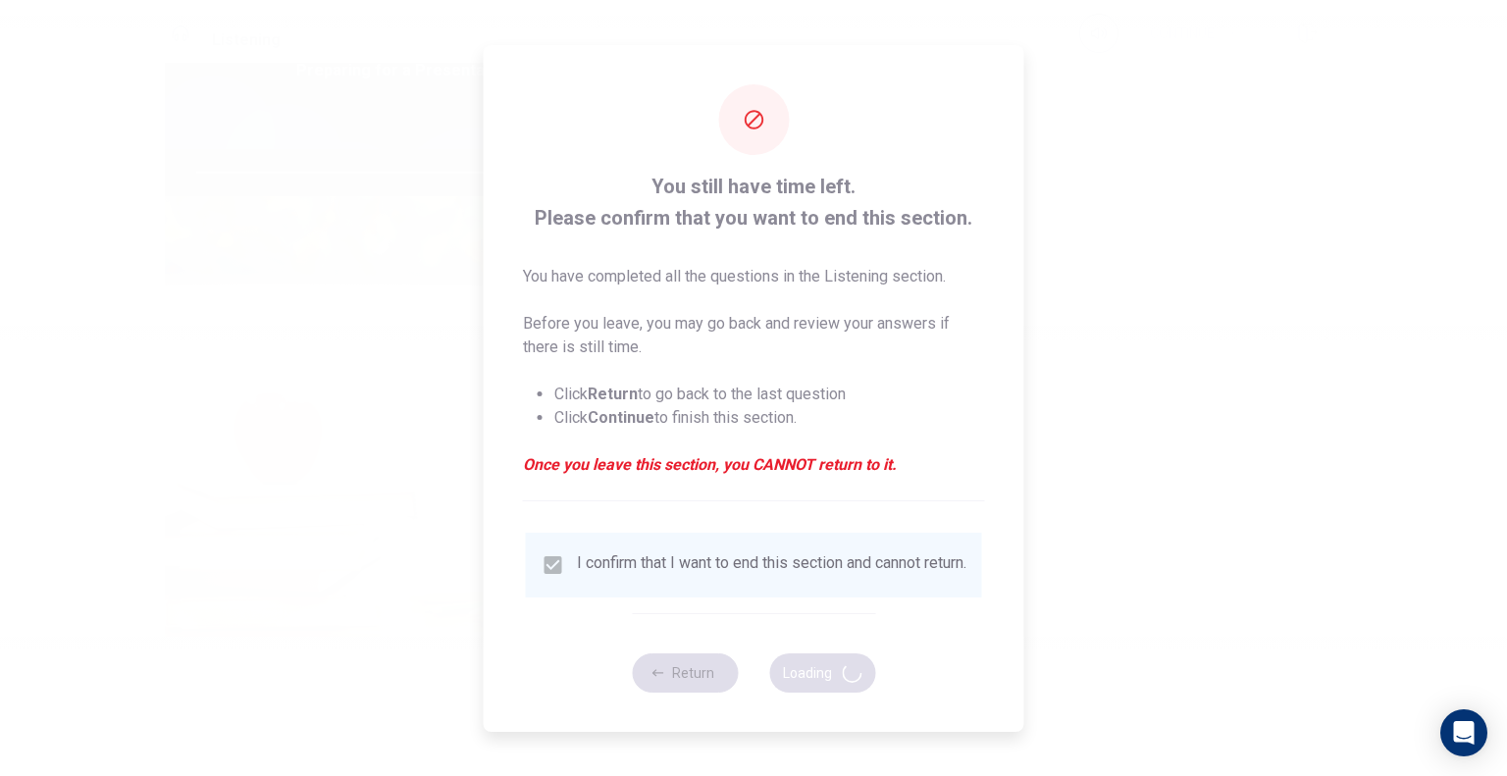
type input "88"
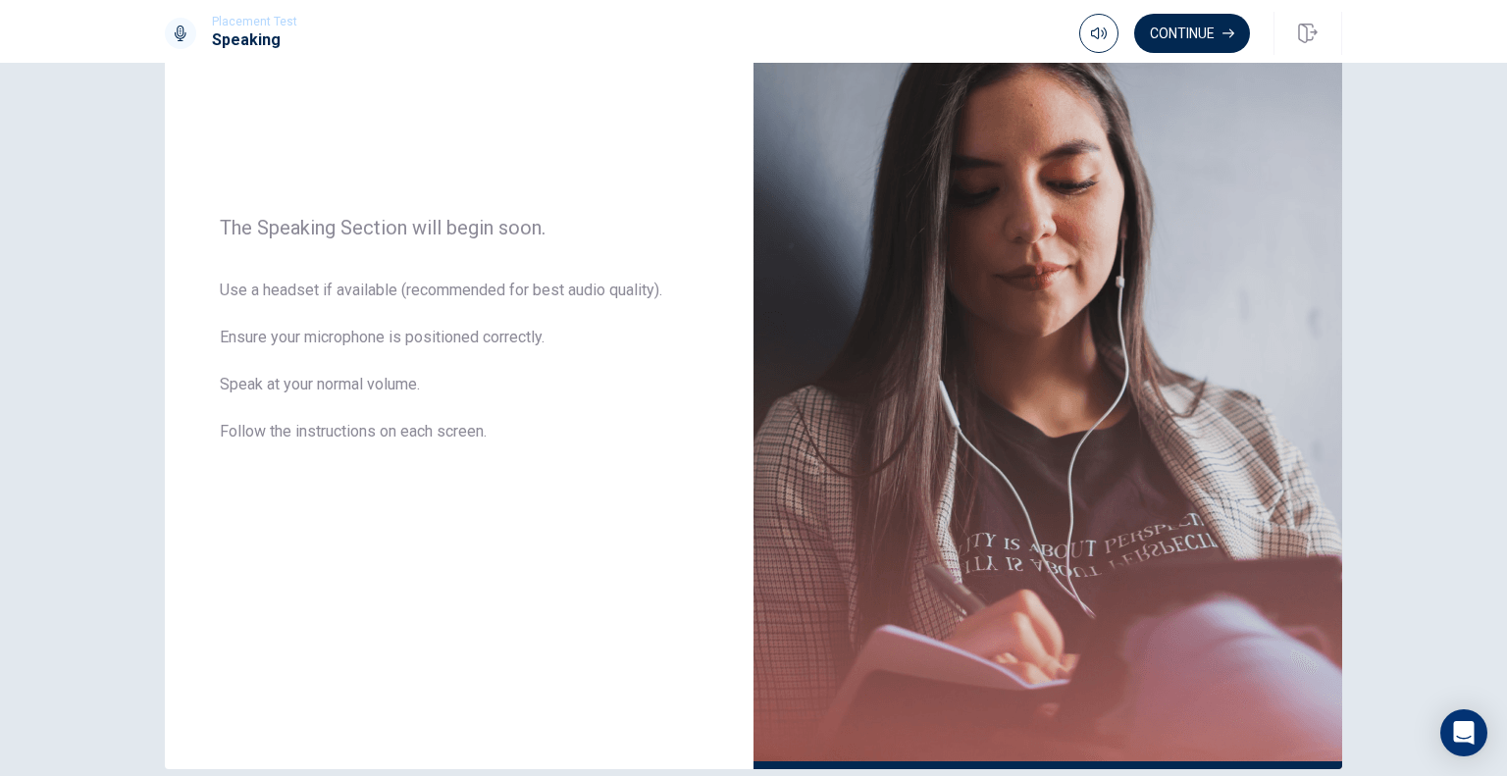
scroll to position [196, 0]
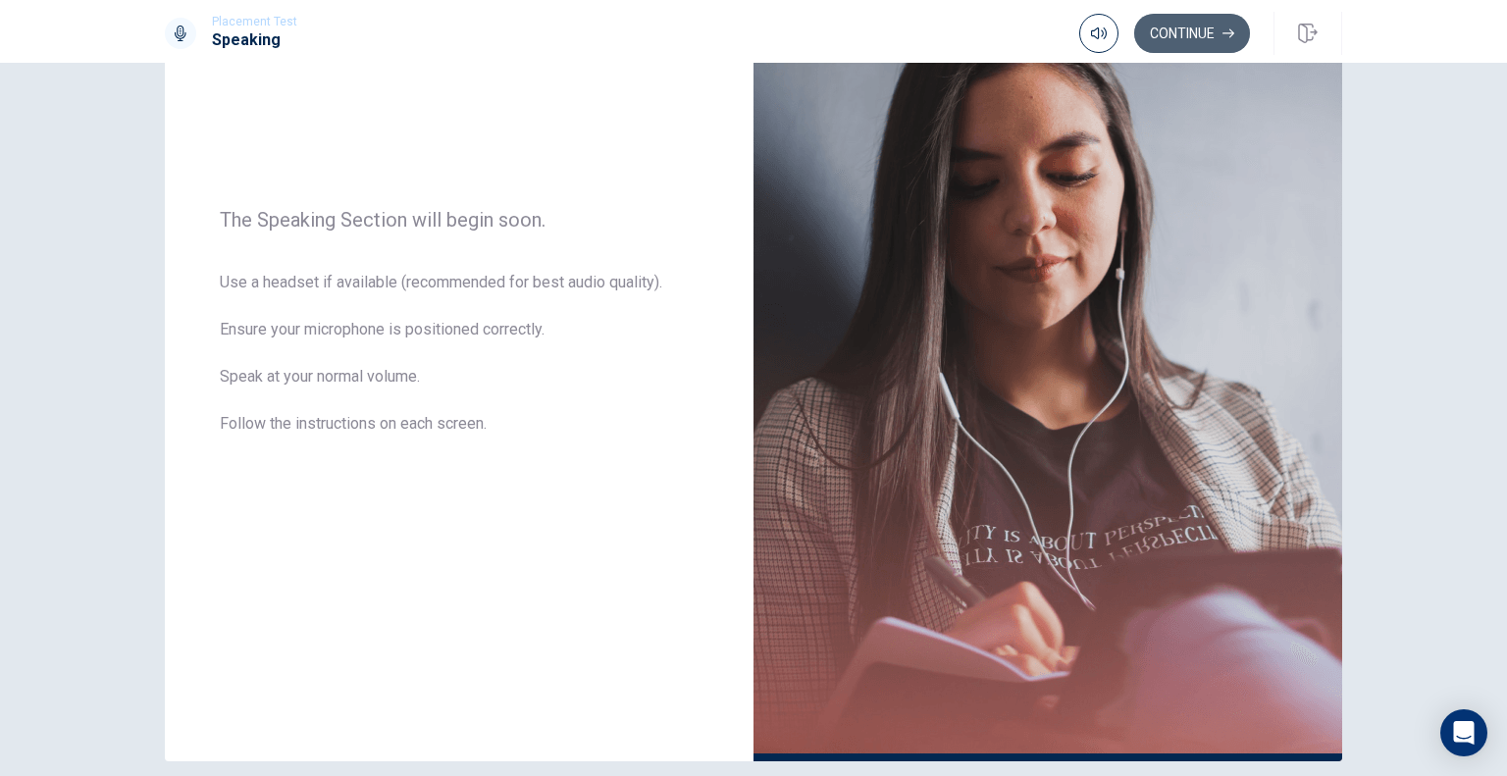
click at [1181, 26] on button "Continue" at bounding box center [1192, 33] width 116 height 39
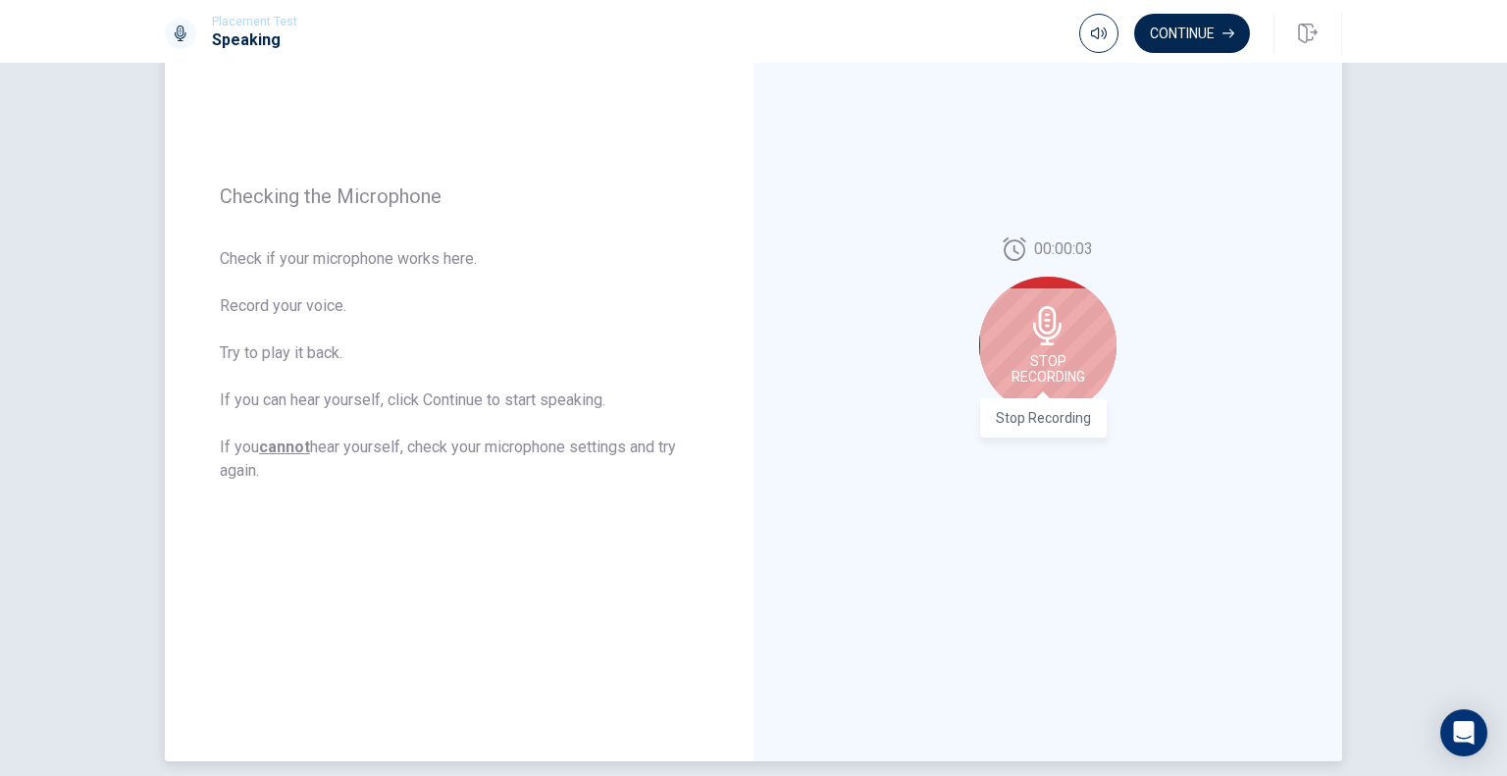
click at [1050, 373] on span "Stop Recording" at bounding box center [1049, 368] width 74 height 31
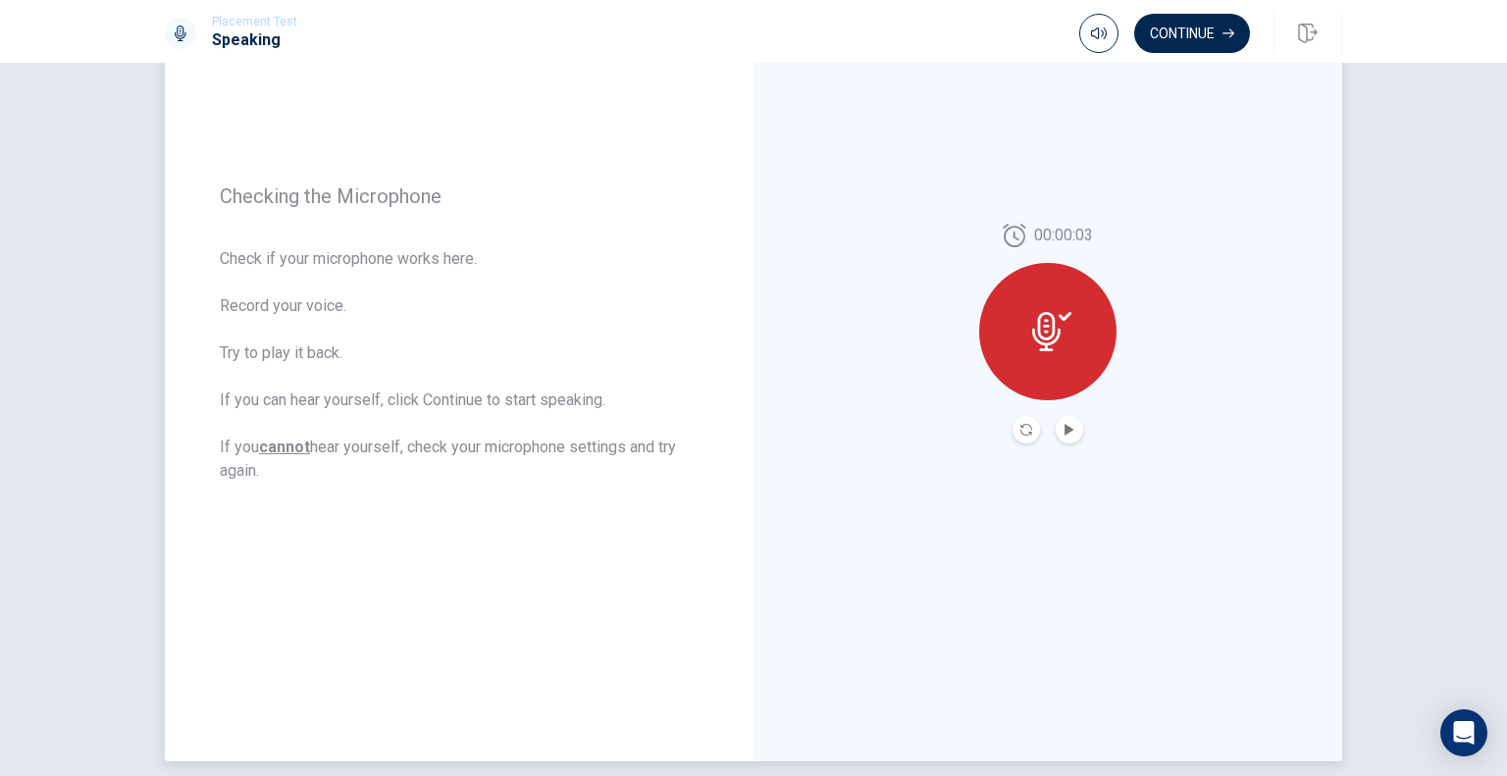
click at [1050, 373] on div at bounding box center [1047, 331] width 137 height 137
click at [1059, 420] on button "Play Audio" at bounding box center [1069, 429] width 27 height 27
click at [1020, 427] on icon "Record Again" at bounding box center [1026, 430] width 12 height 12
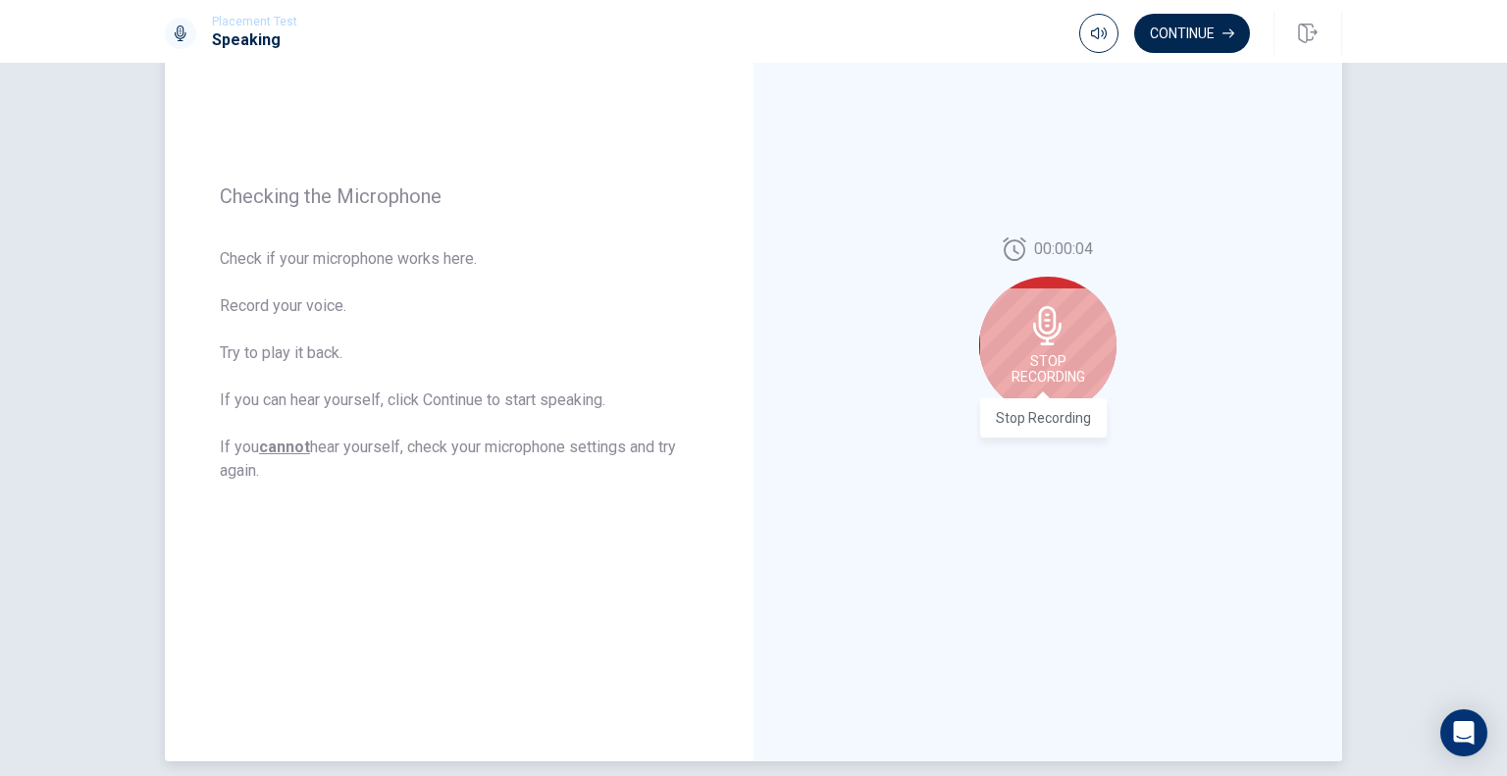
click at [1060, 367] on span "Stop Recording" at bounding box center [1049, 368] width 74 height 31
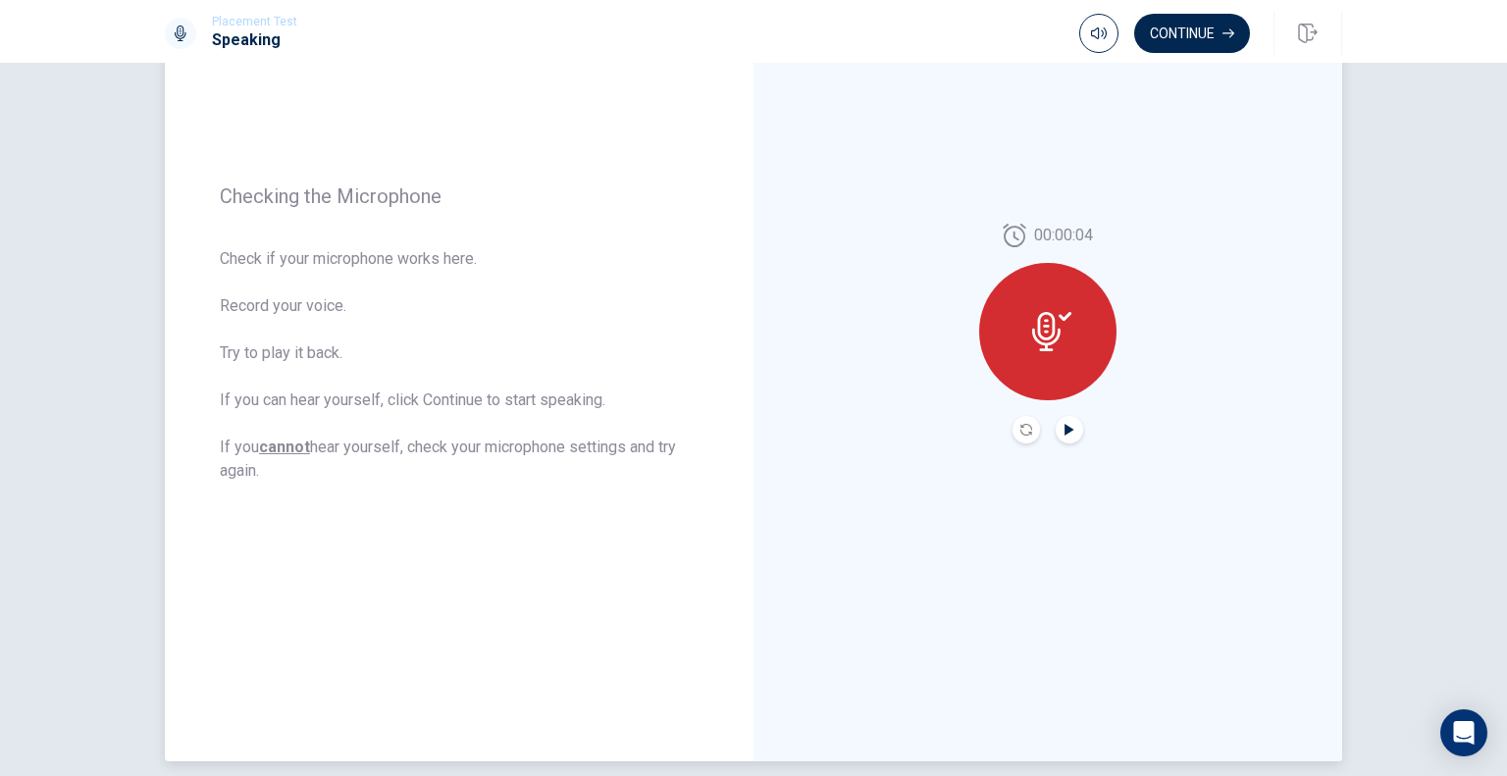
click at [1067, 427] on icon "Play Audio" at bounding box center [1070, 430] width 12 height 12
click at [1170, 23] on button "Continue" at bounding box center [1192, 33] width 116 height 39
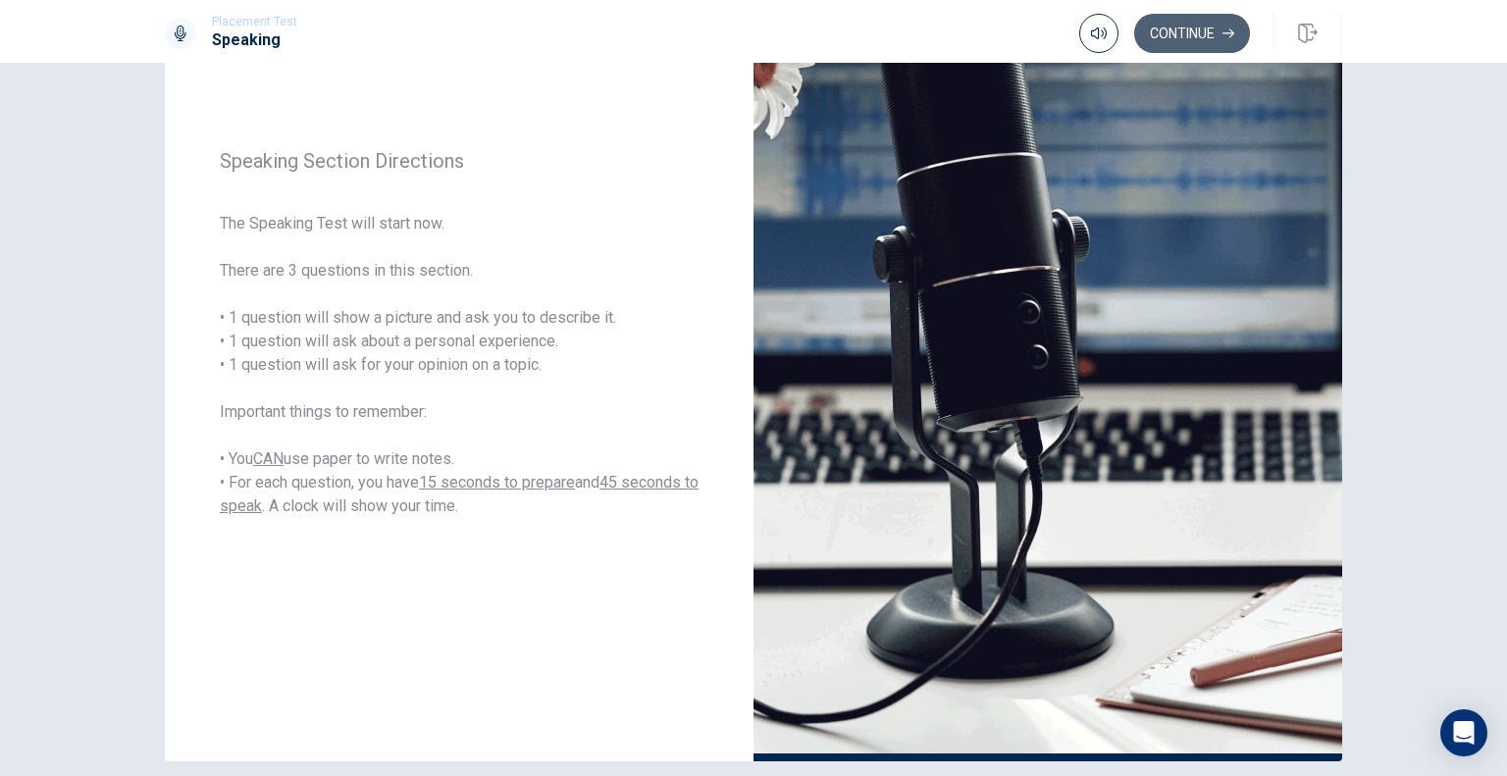
click at [1206, 38] on button "Continue" at bounding box center [1192, 33] width 116 height 39
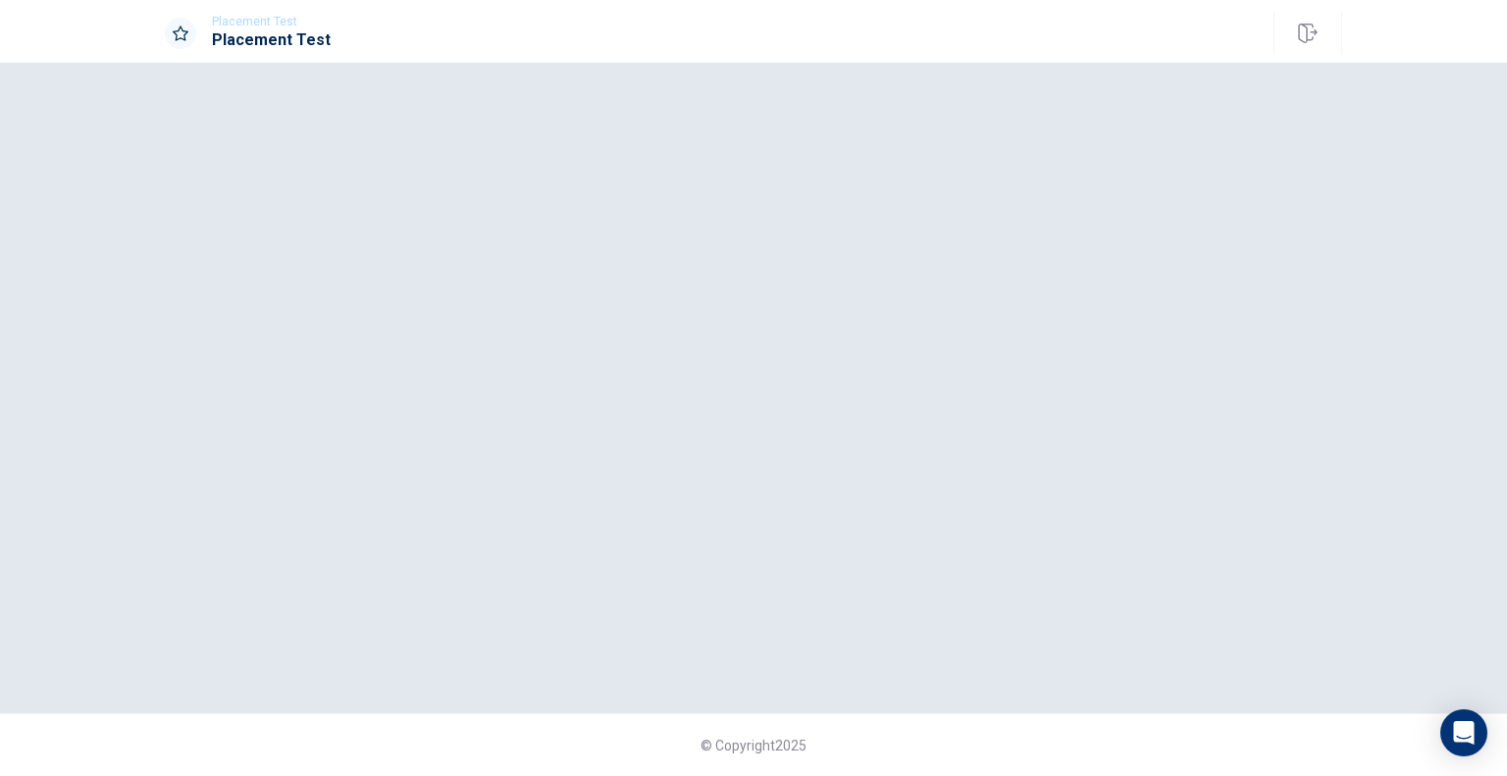
scroll to position [0, 0]
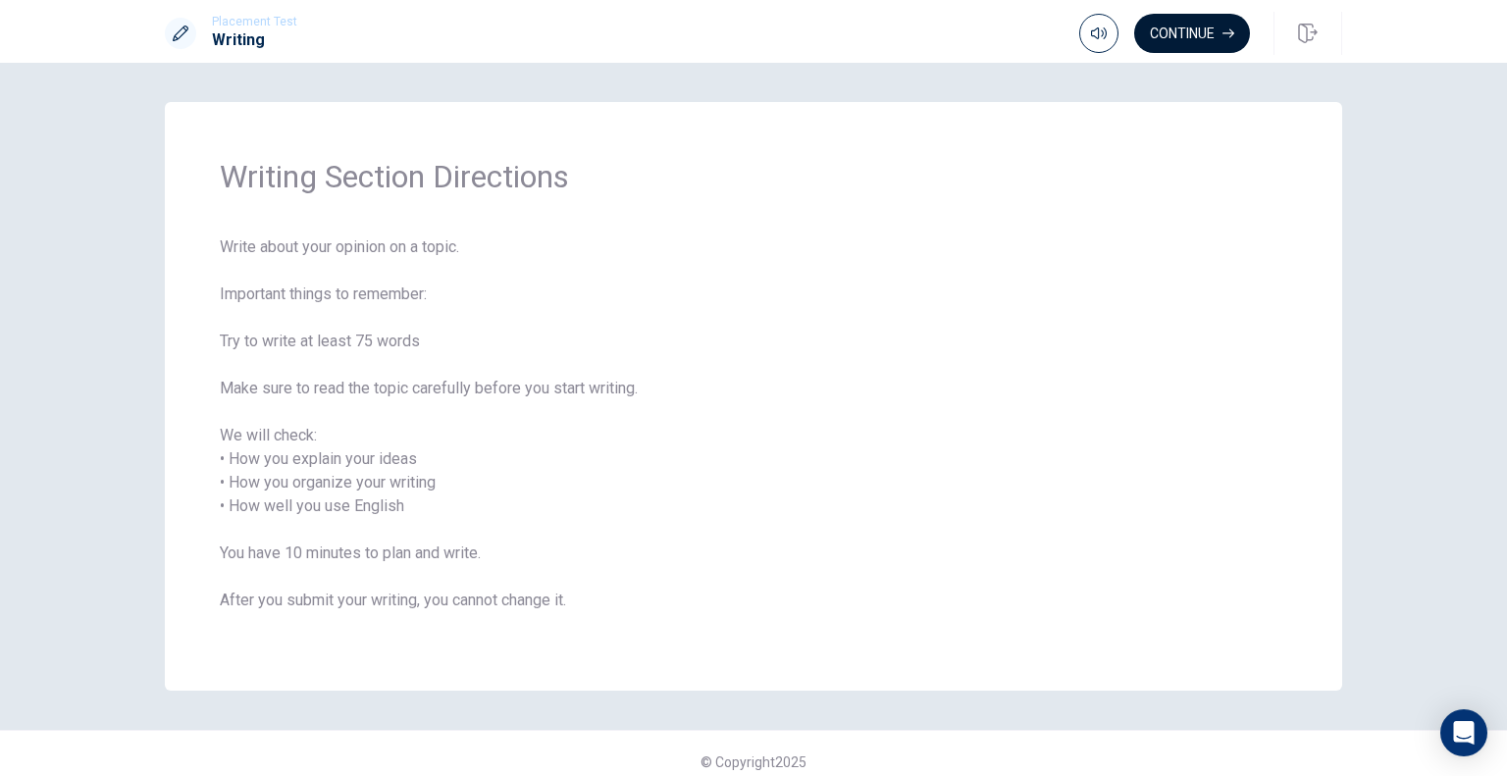
click at [1181, 30] on button "Continue" at bounding box center [1192, 33] width 116 height 39
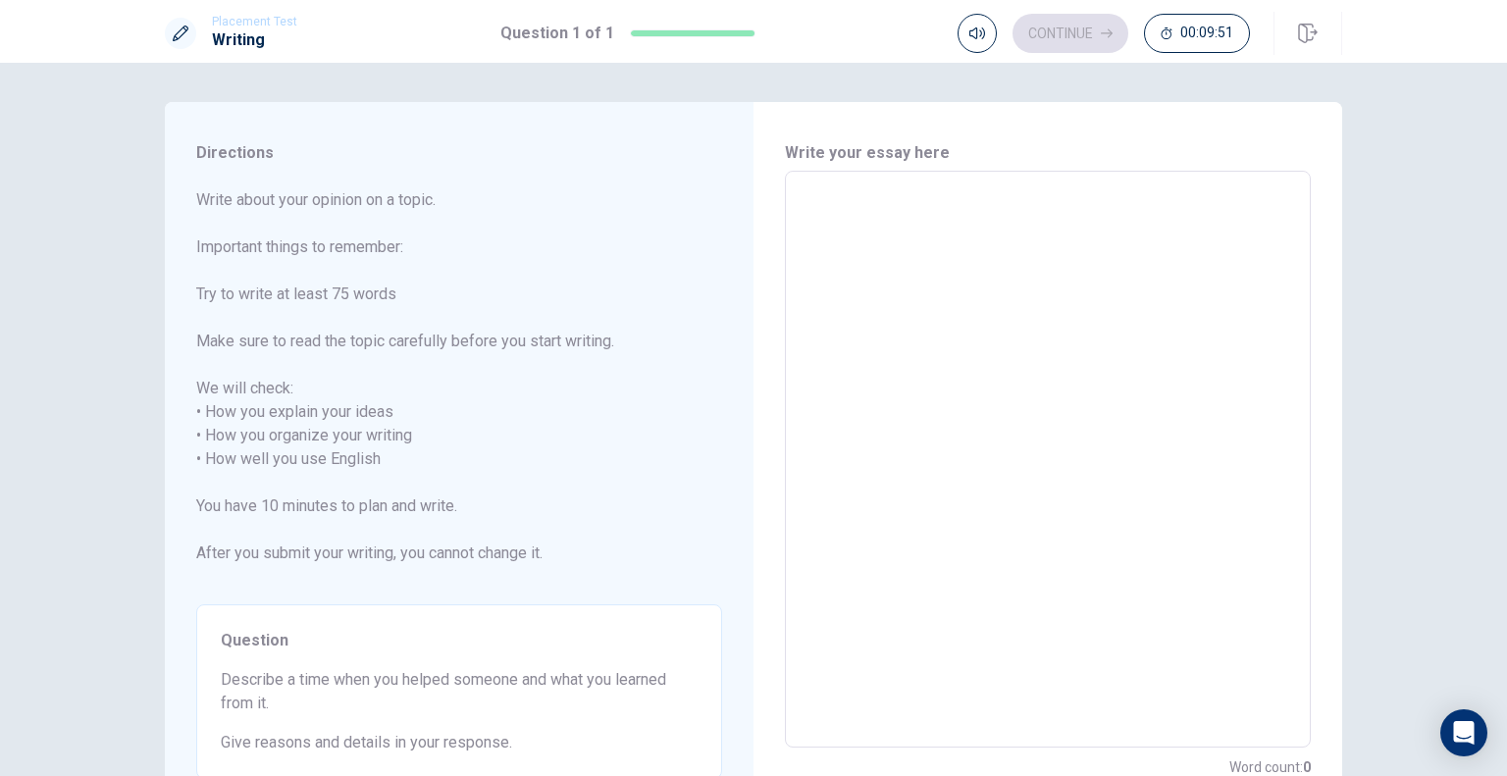
scroll to position [98, 0]
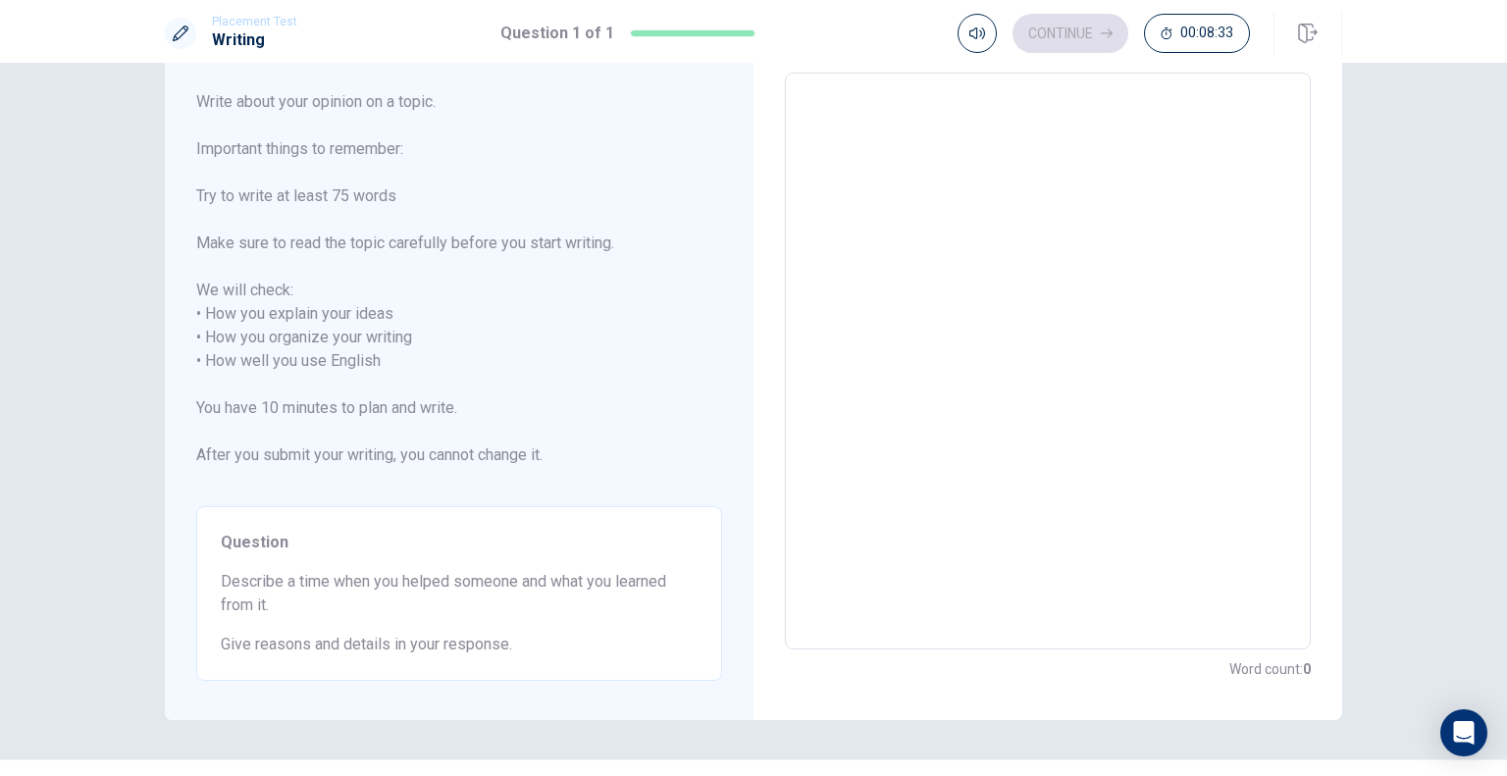
click at [894, 148] on textarea at bounding box center [1048, 361] width 498 height 545
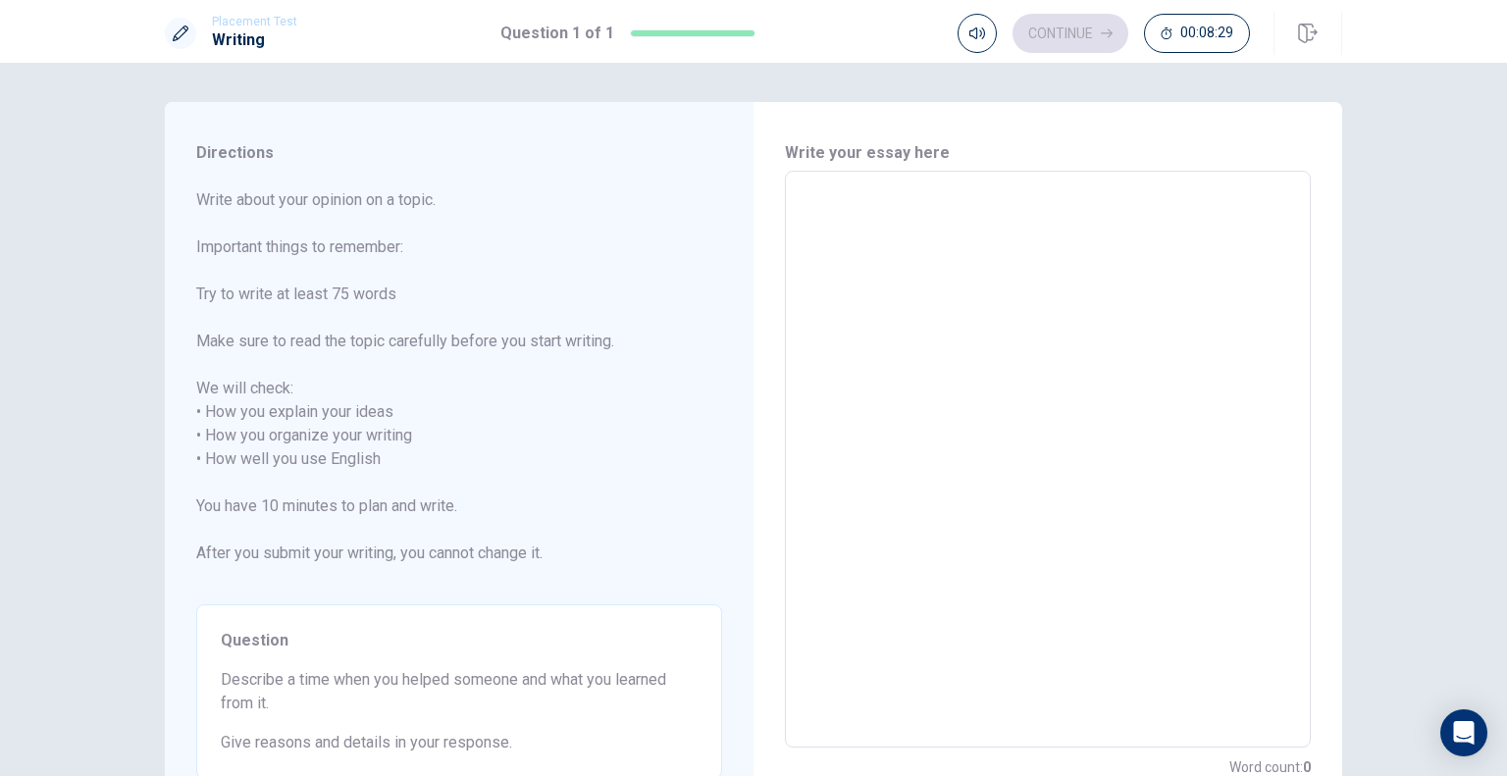
type textarea "I"
type textarea "x"
type textarea "I"
type textarea "x"
type textarea "I"
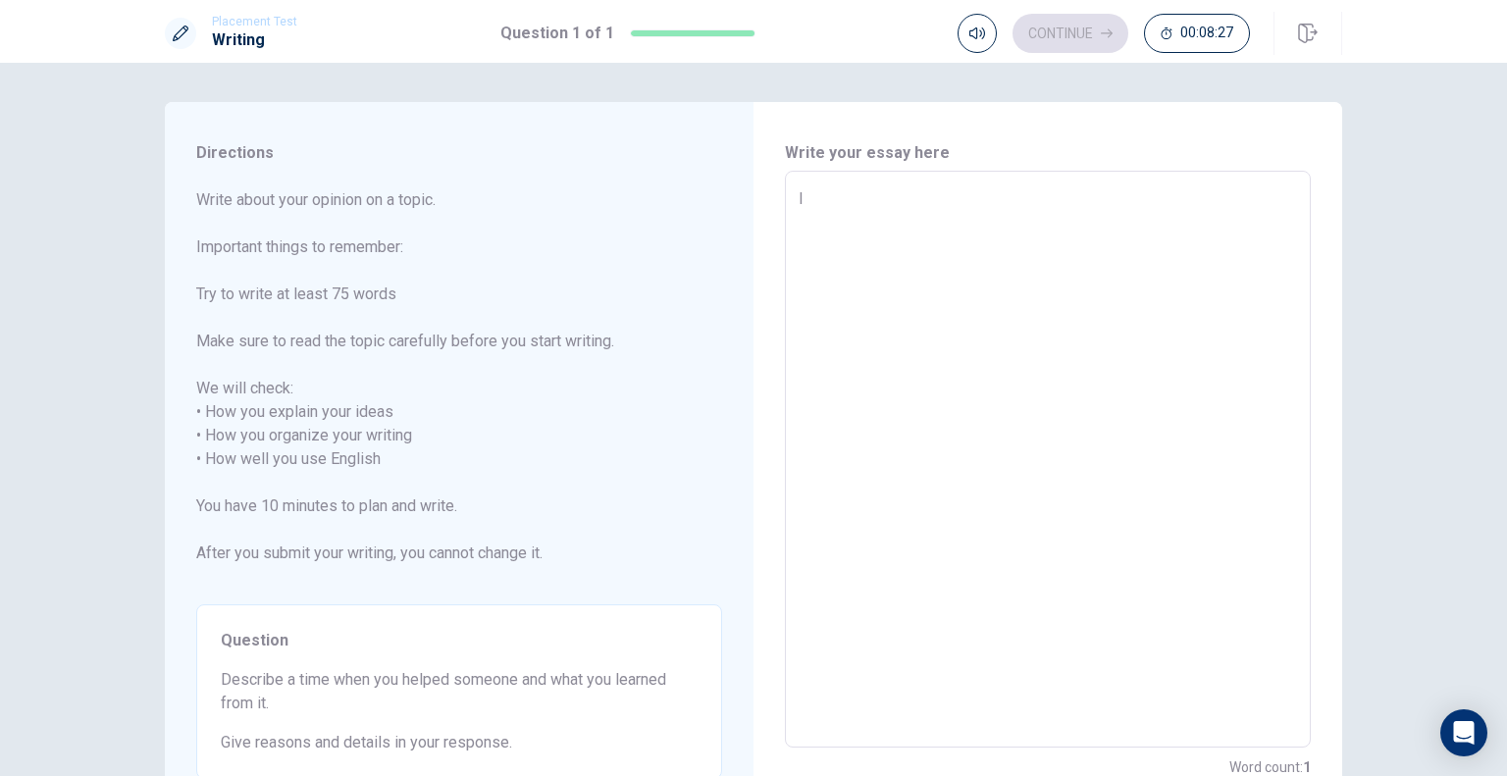
type textarea "x"
type textarea "I h"
type textarea "x"
type textarea "I he"
type textarea "x"
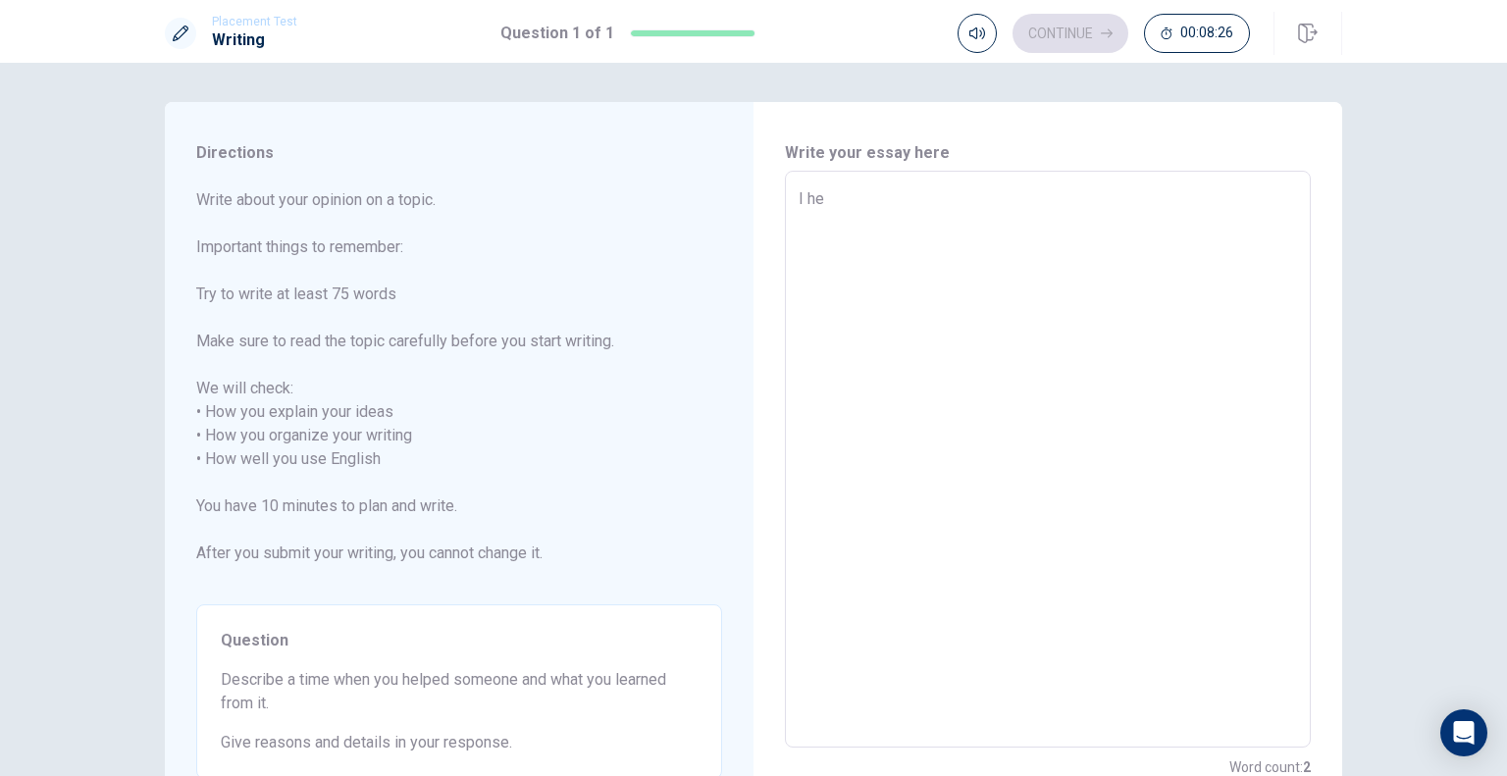
type textarea "I hel"
type textarea "x"
type textarea "I help"
type textarea "x"
type textarea "I helpe"
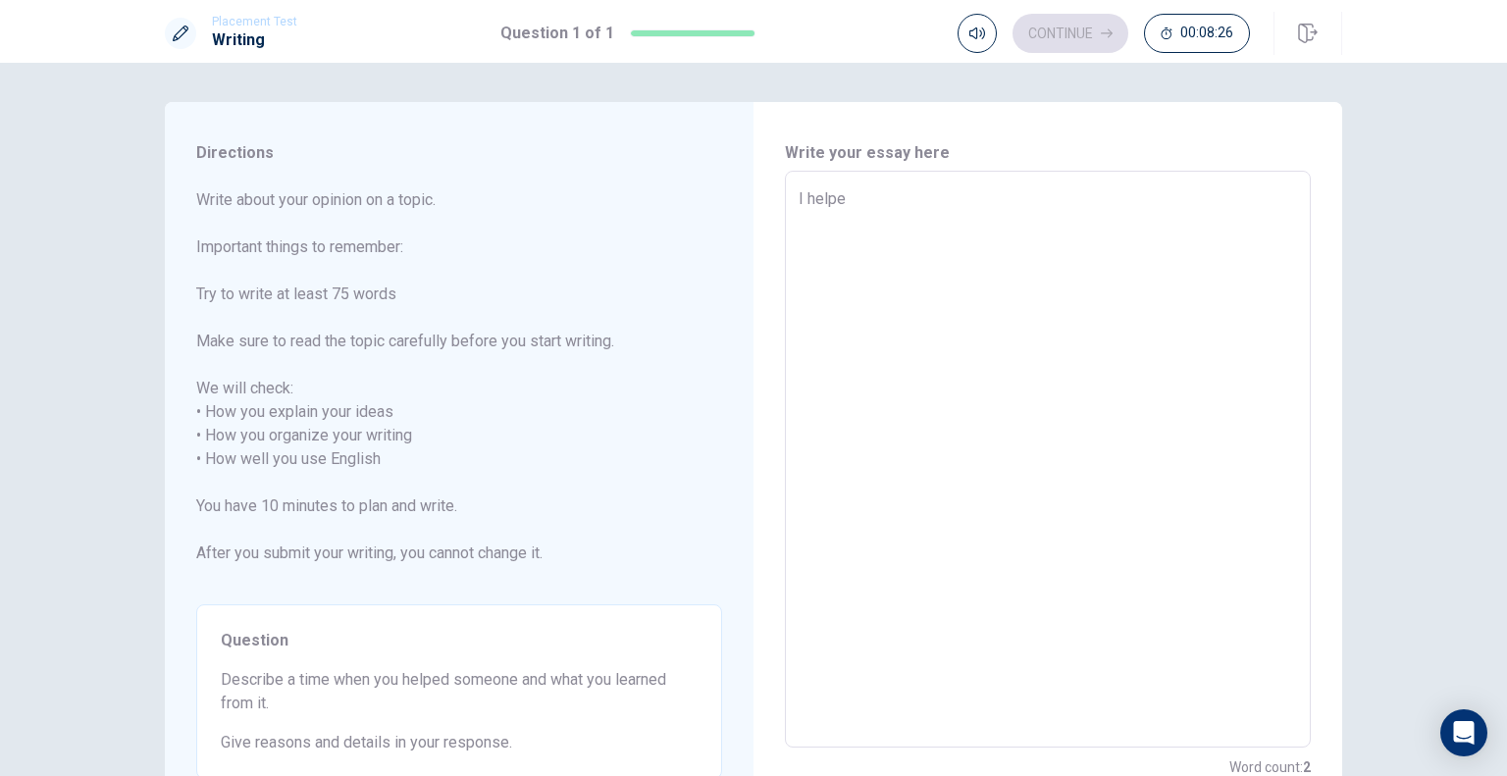
type textarea "x"
type textarea "I helped"
type textarea "x"
type textarea "I helped"
type textarea "x"
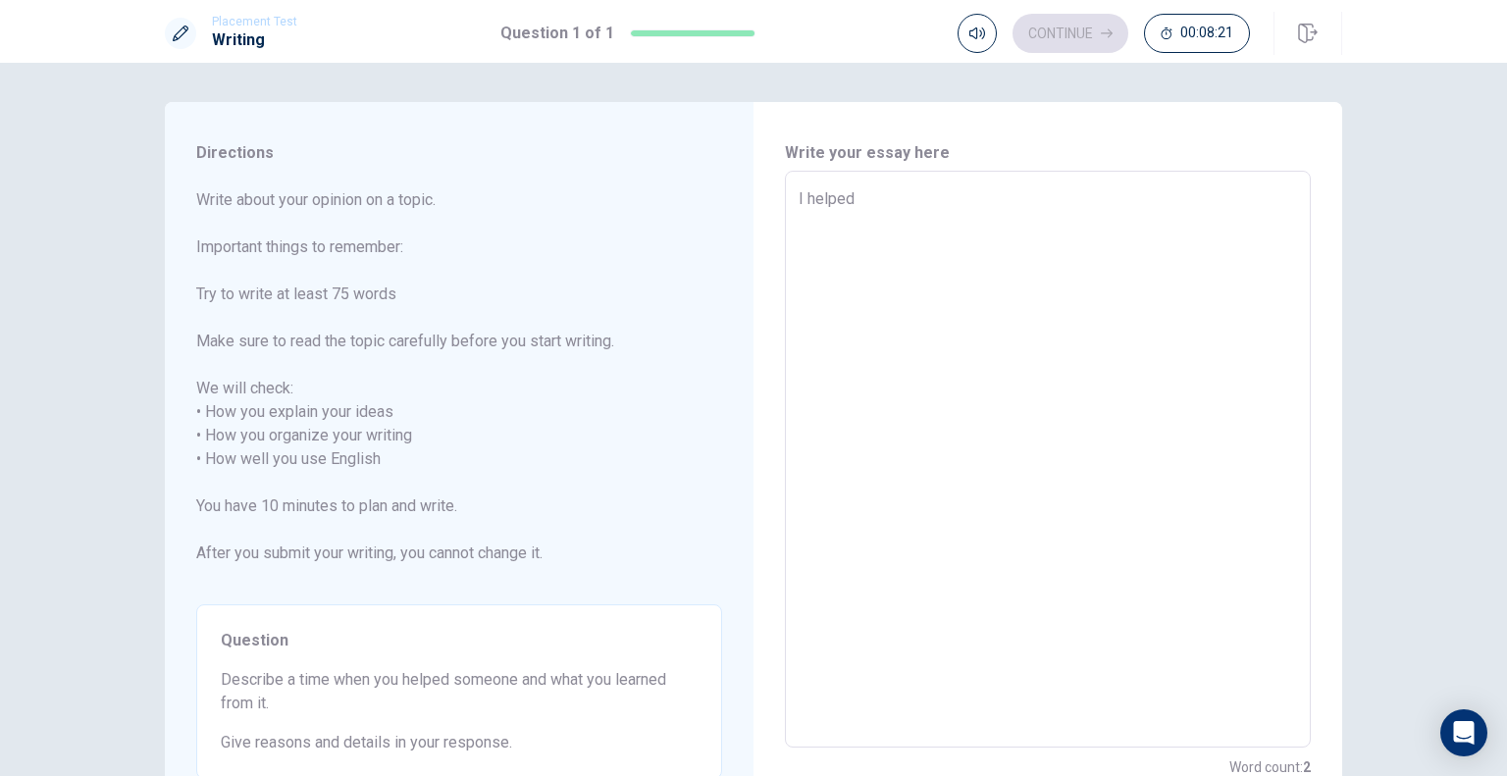
type textarea "I helped u"
type textarea "x"
type textarea "I helped un"
type textarea "x"
type textarea "I helped und"
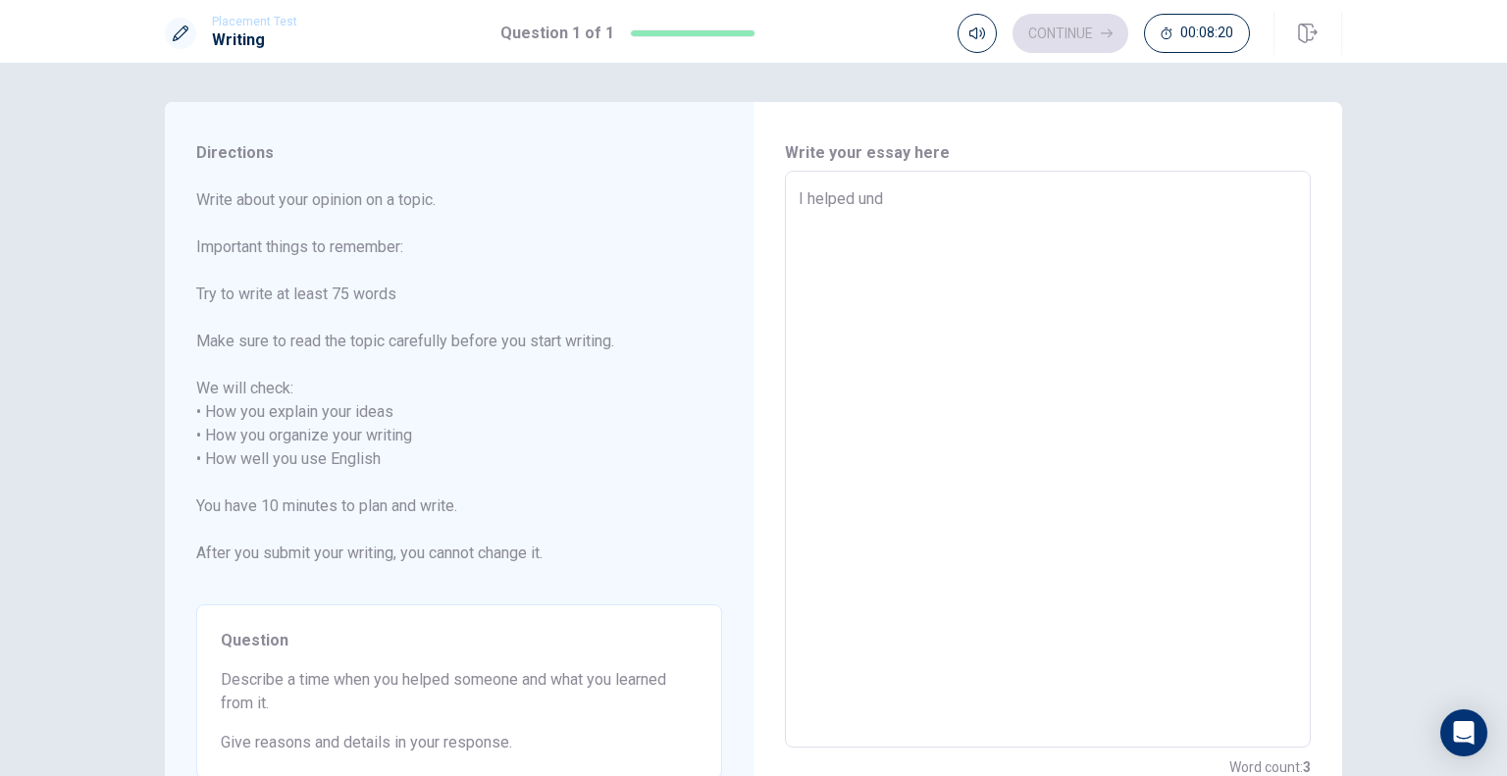
type textarea "x"
type textarea "I helped unde"
type textarea "x"
type textarea "I helped under"
type textarea "x"
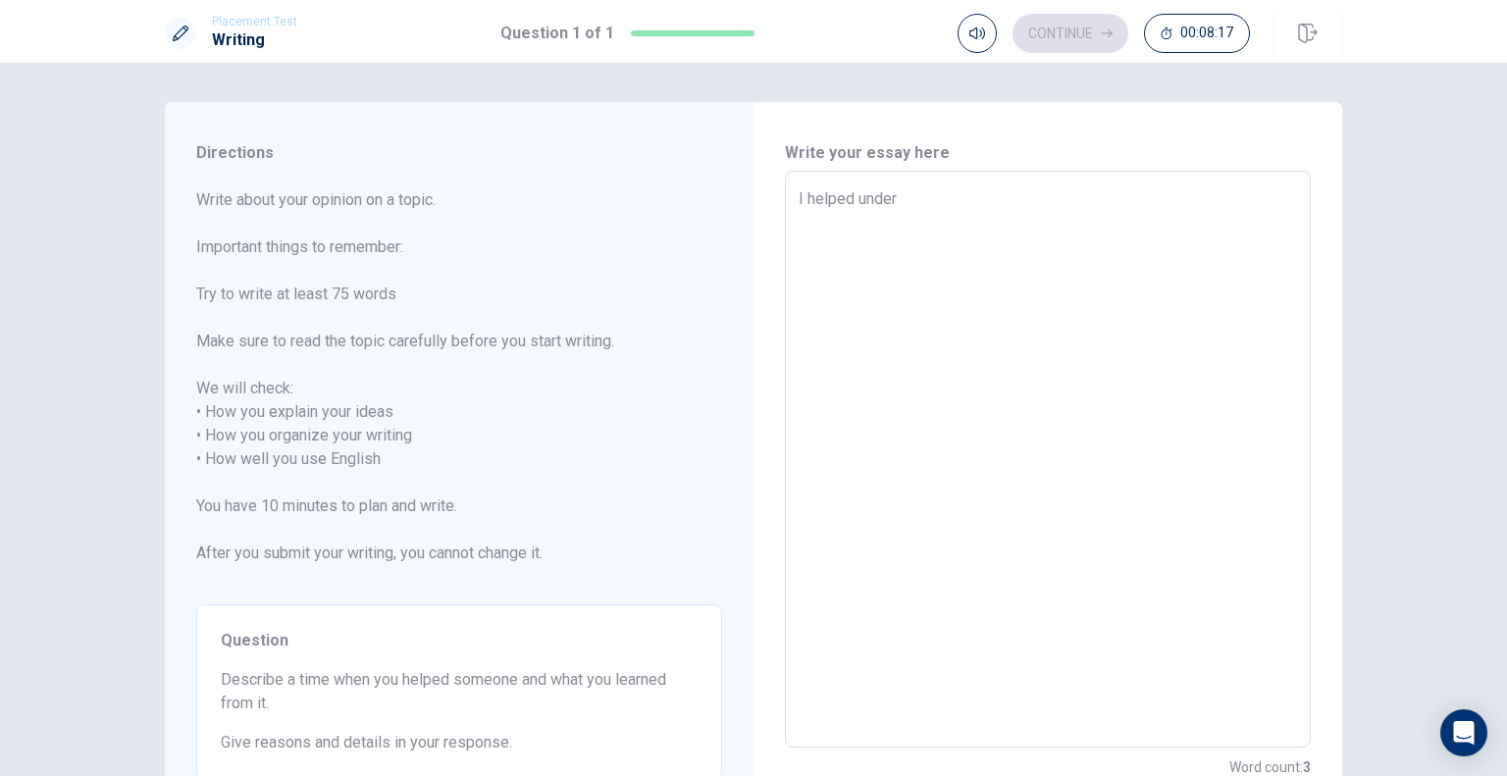
type textarea "I helped underg"
type textarea "x"
type textarea "I helped undergr"
type textarea "x"
type textarea "I helped undergra"
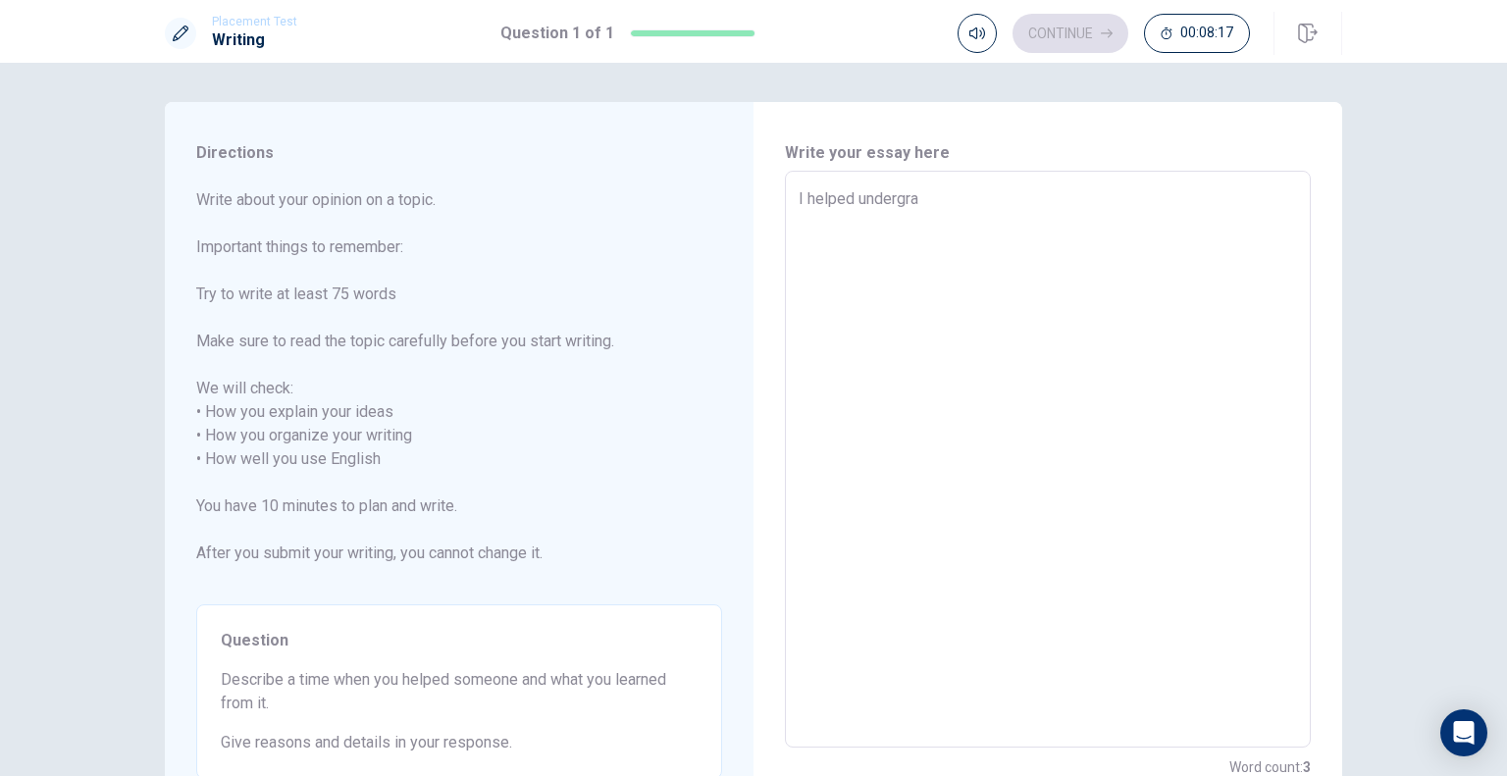
type textarea "x"
type textarea "I helped undergrad"
type textarea "x"
type textarea "I helped undergradu"
type textarea "x"
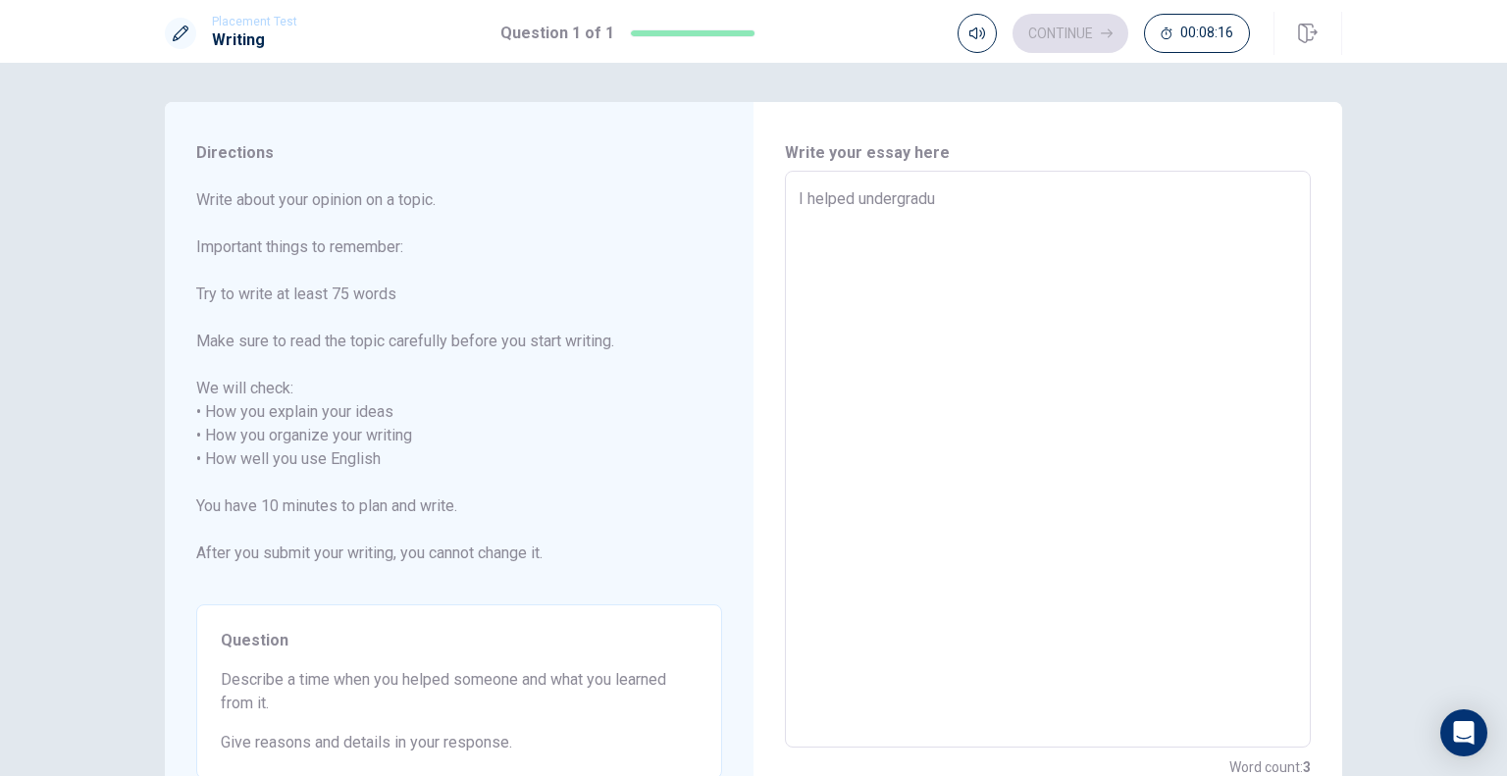
type textarea "I helped undergradua"
type textarea "x"
type textarea "I helped undergraduat"
type textarea "x"
type textarea "I helped undergraduate"
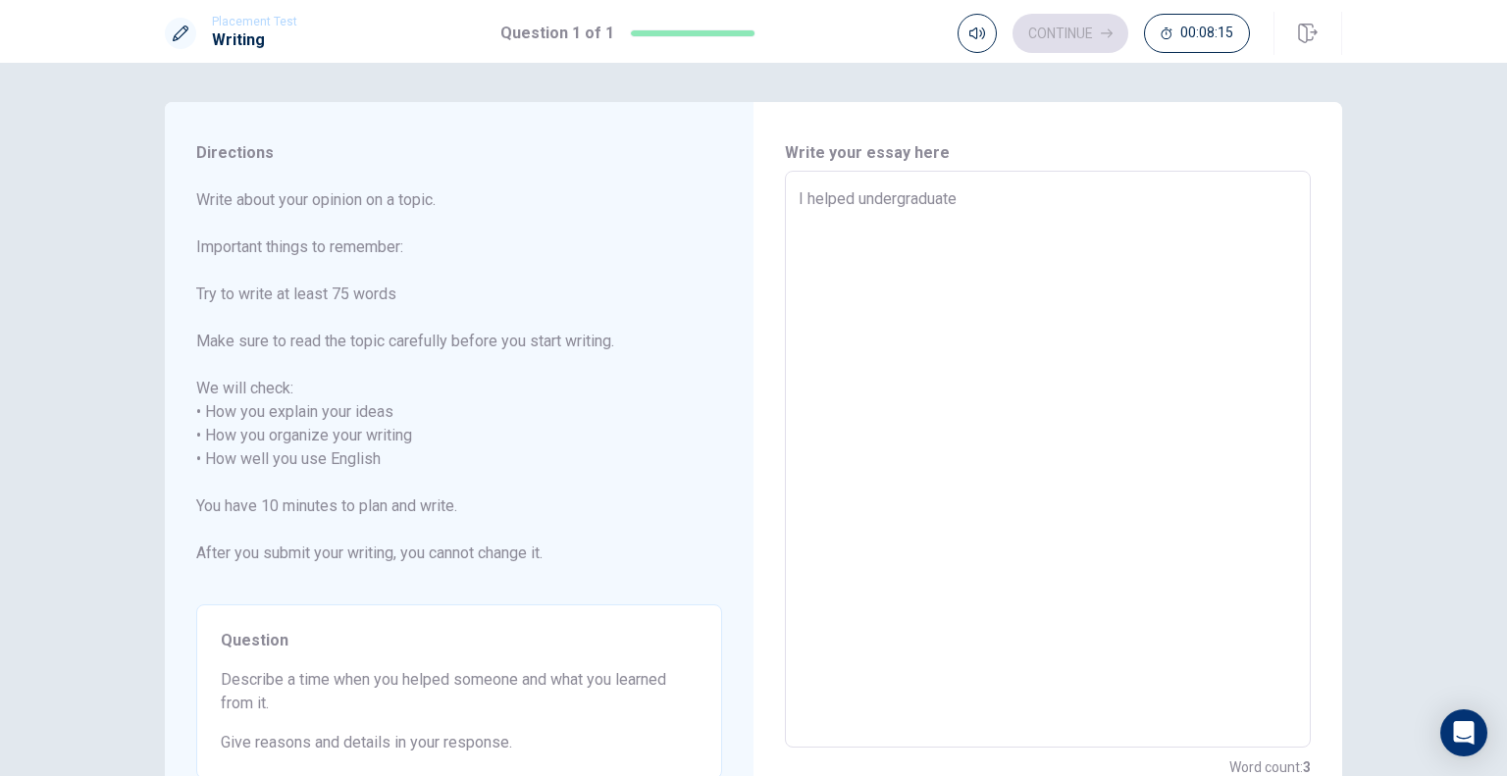
type textarea "x"
type textarea "I helped undergraduate"
type textarea "x"
type textarea "I helped undergraduate s"
type textarea "x"
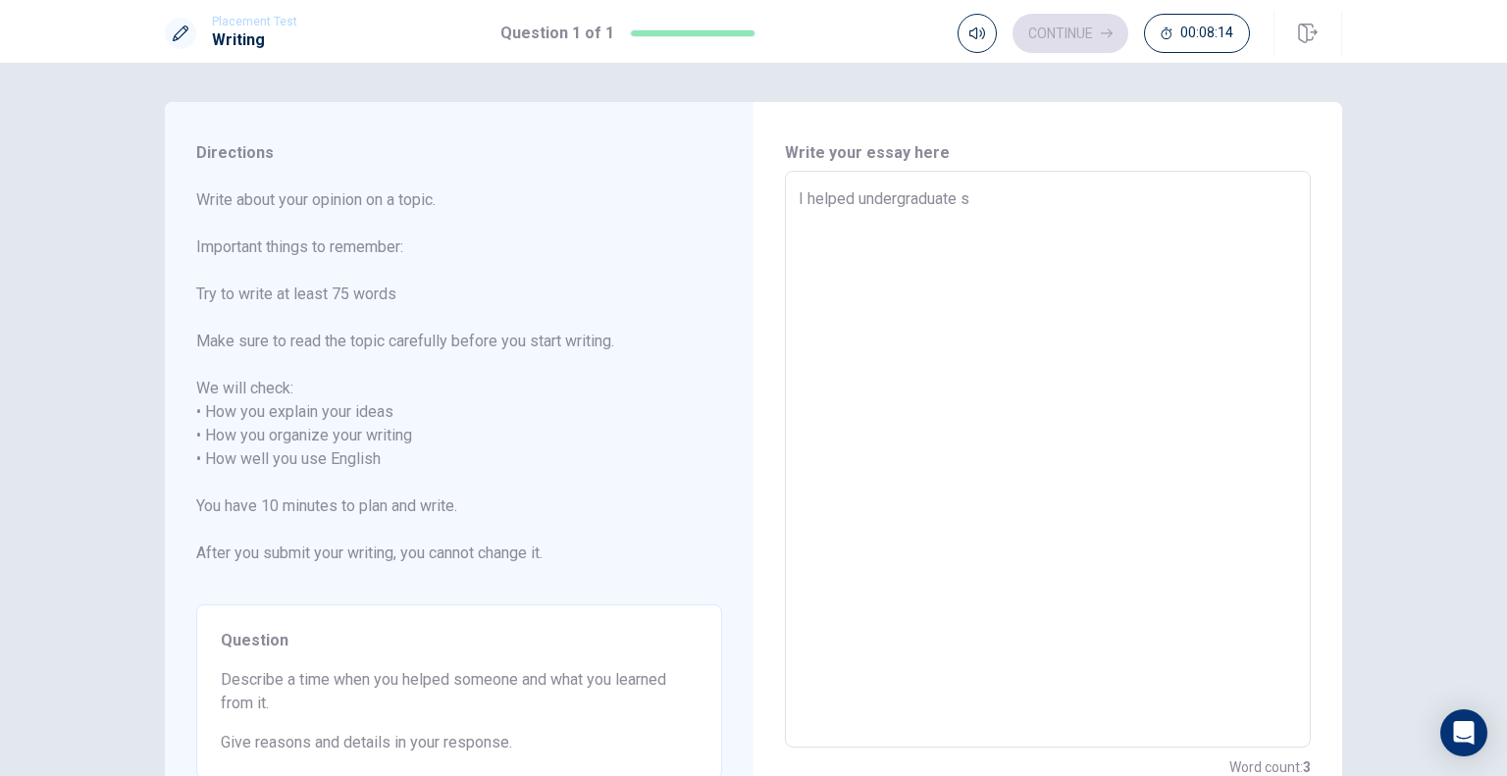
type textarea "I helped undergraduate st"
type textarea "x"
type textarea "I helped undergraduate stu"
type textarea "x"
type textarea "I helped undergraduate stud"
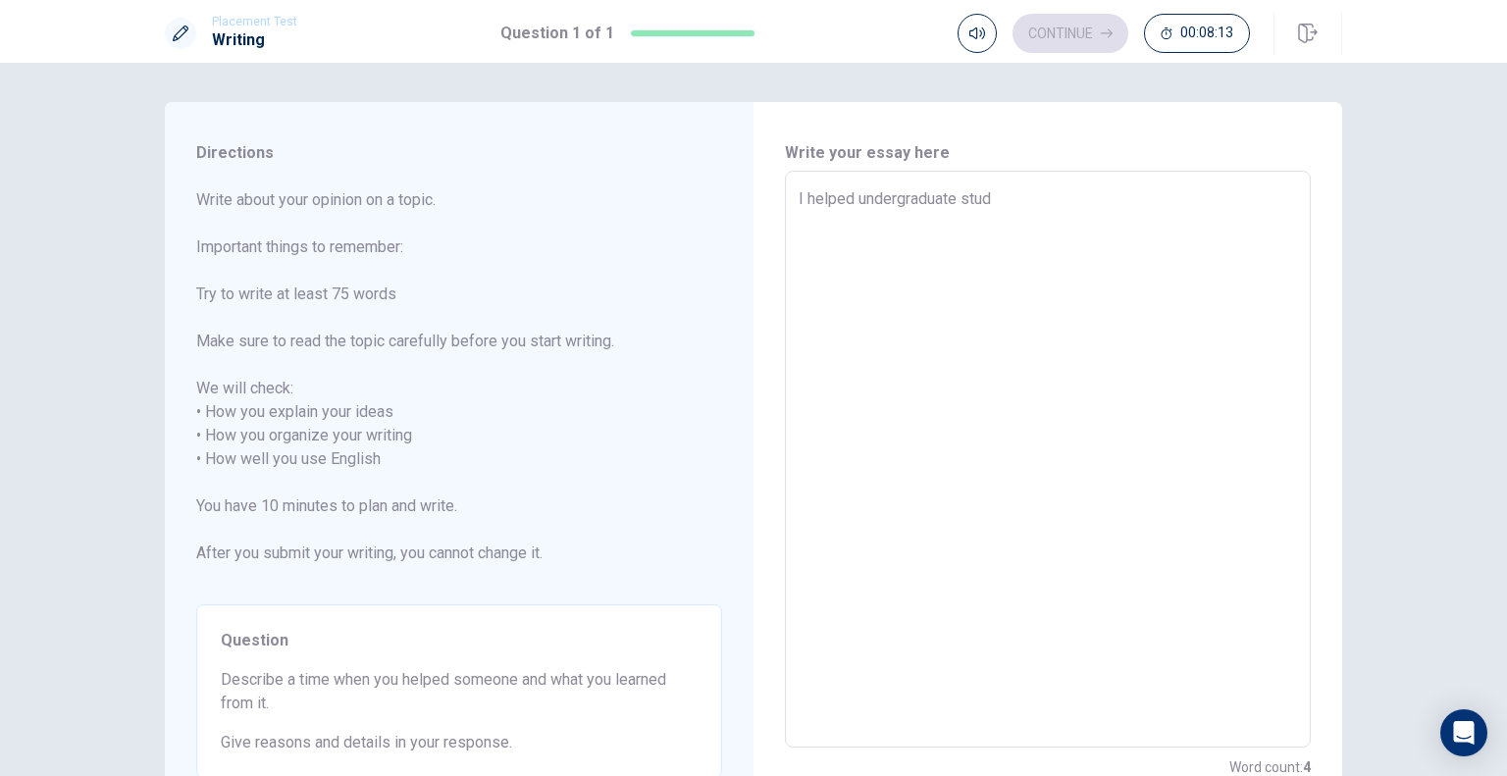
type textarea "x"
type textarea "I helped undergraduate stude"
type textarea "x"
type textarea "I helped undergraduate studen"
type textarea "x"
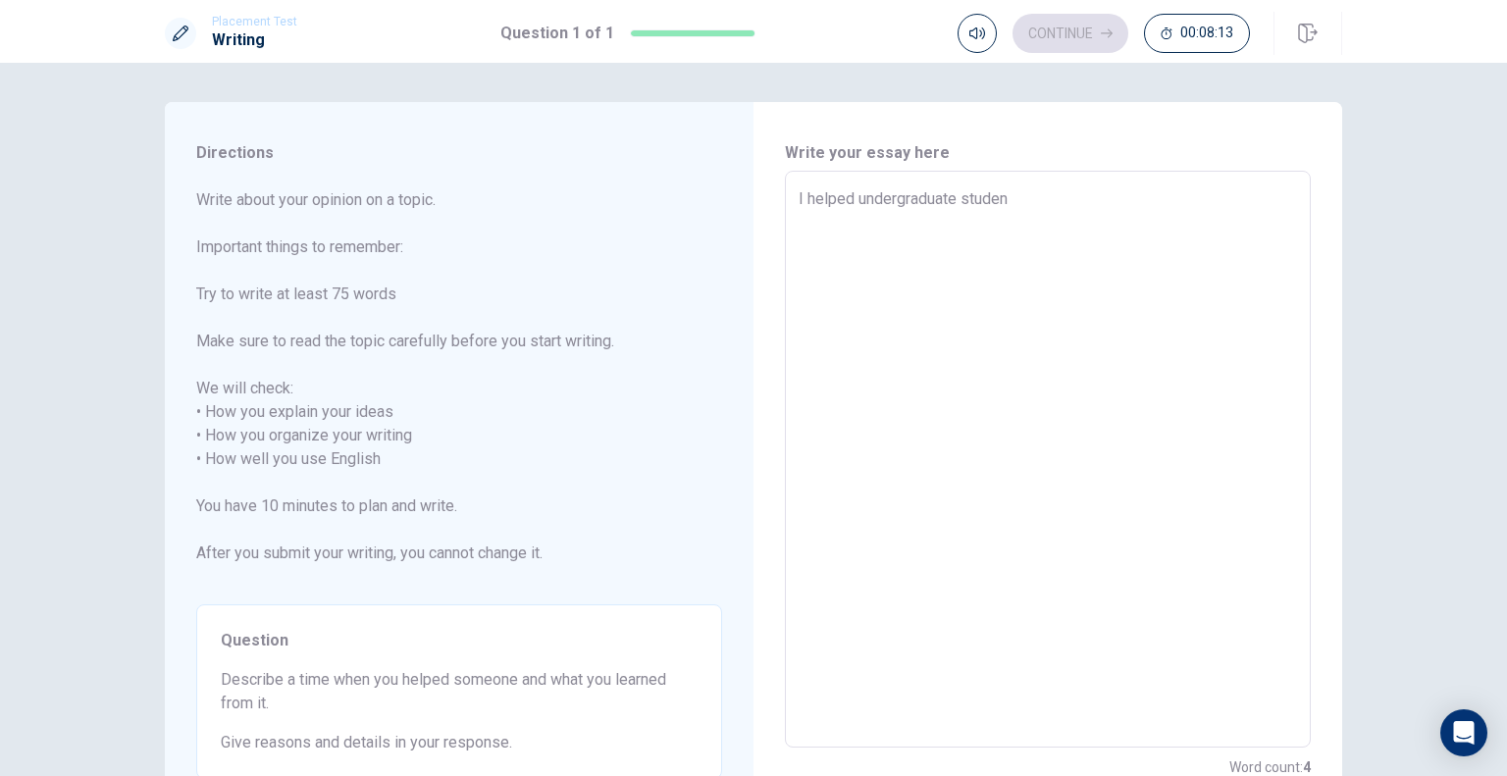
type textarea "I helped undergraduate student"
type textarea "x"
type textarea "I helped undergraduate students"
click at [912, 193] on textarea "I helped undergraduate students" at bounding box center [1048, 459] width 498 height 545
click at [1060, 201] on textarea "I helped undergraduate students" at bounding box center [1048, 459] width 498 height 545
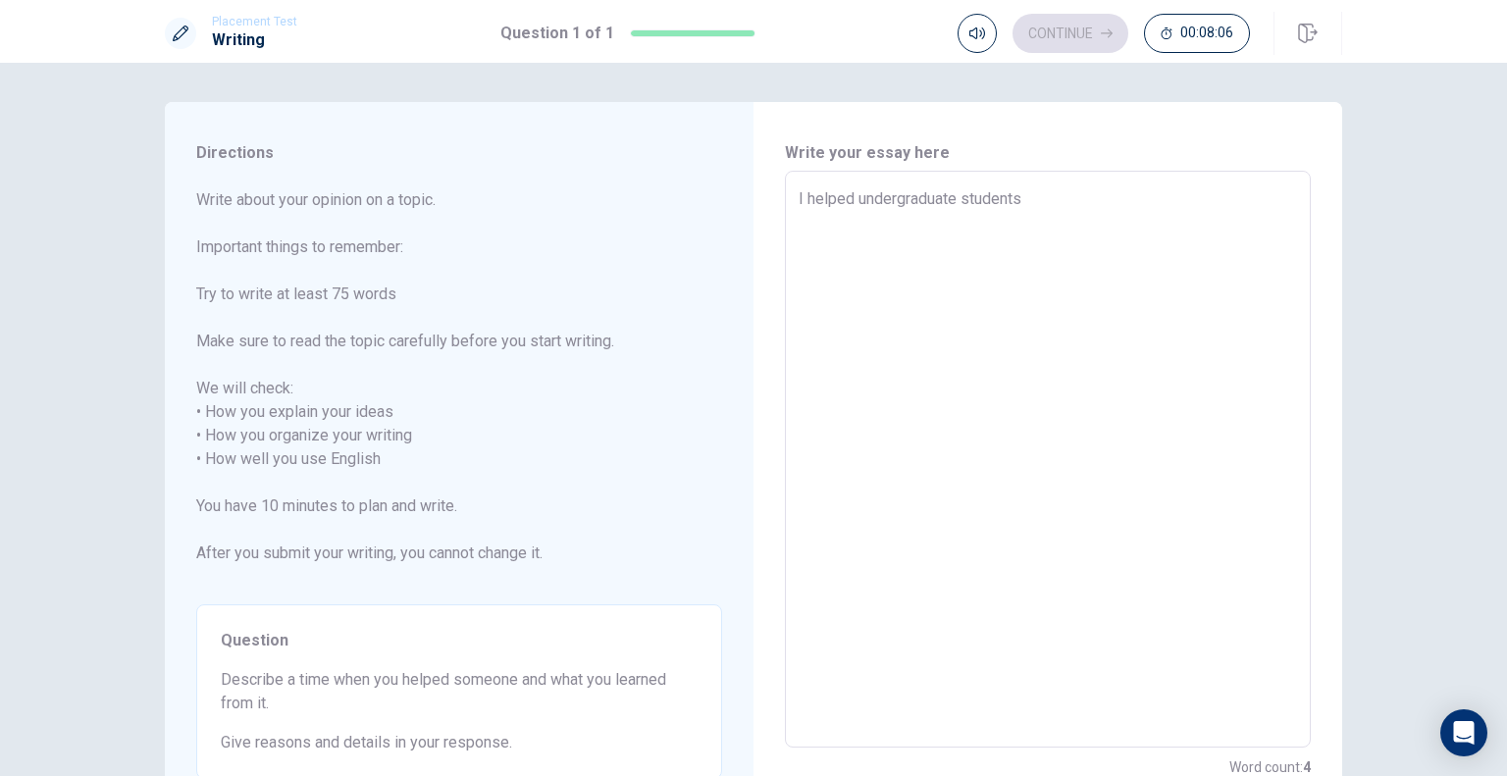
type textarea "x"
type textarea "I helped undergraduate students"
type textarea "x"
type textarea "I helped undergraduate students w"
type textarea "x"
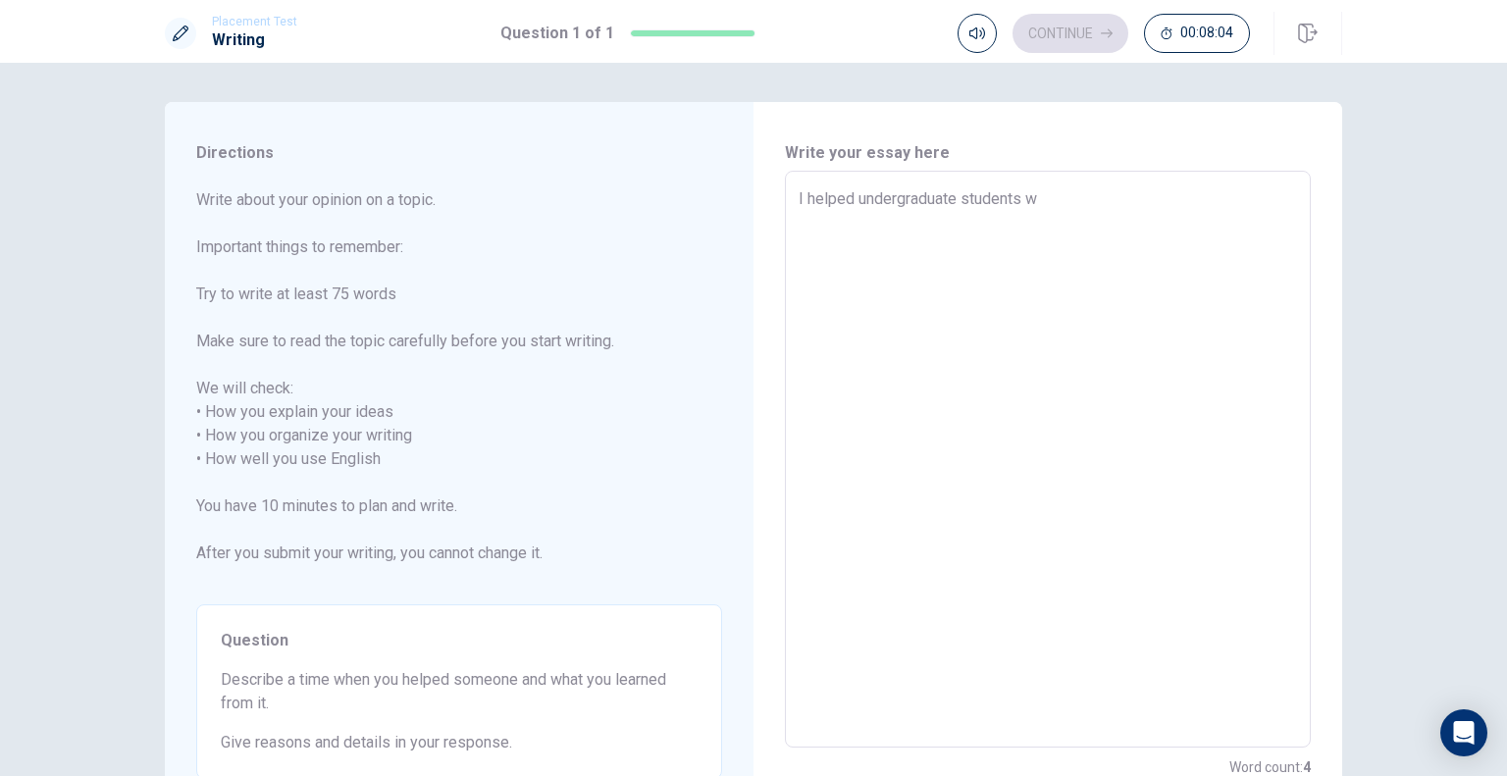
type textarea "I helped undergraduate students wi"
type textarea "x"
type textarea "I helped undergraduate students wit"
type textarea "x"
type textarea "I helped undergraduate students with"
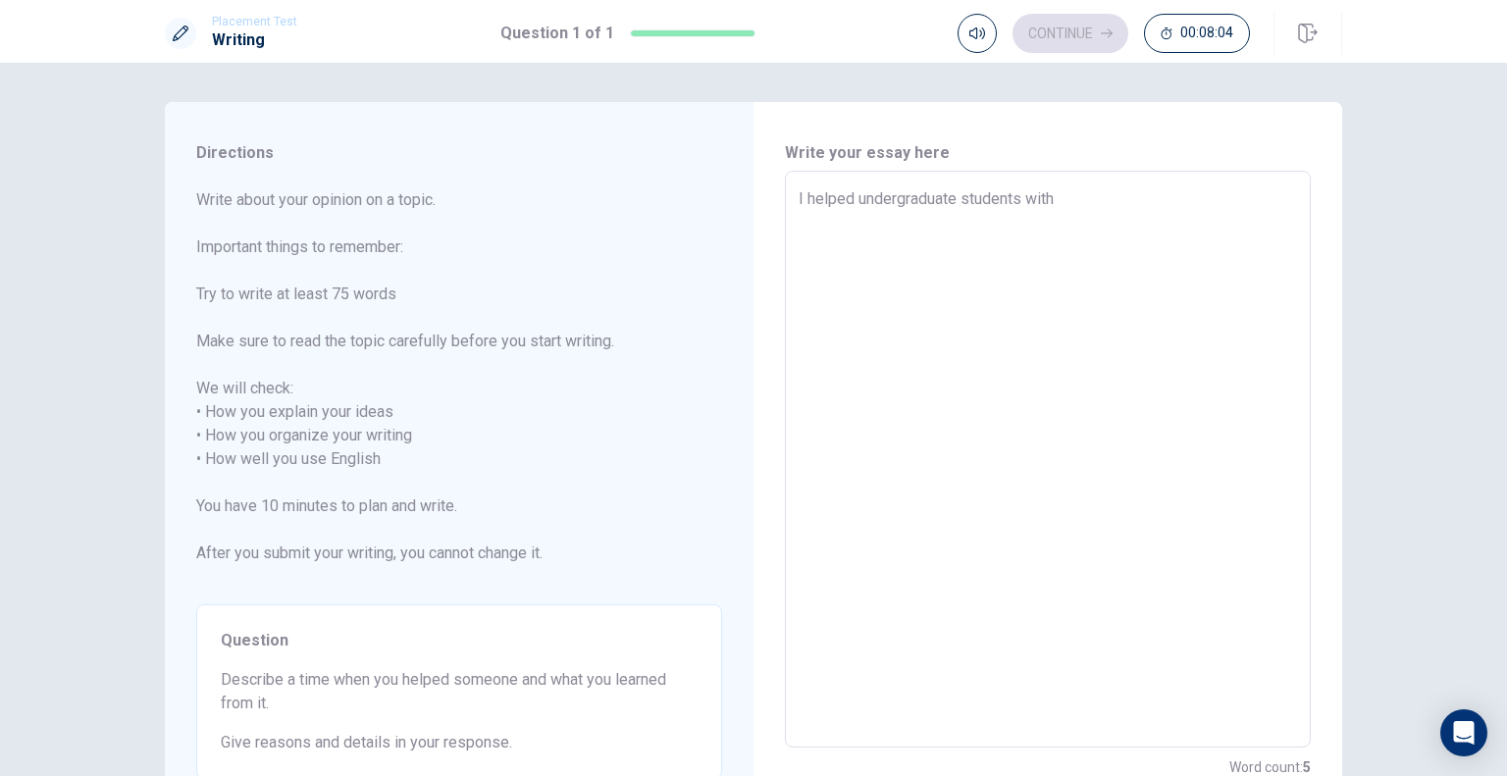
type textarea "x"
type textarea "I helped undergraduate students with"
type textarea "x"
type textarea "I helped undergraduate students with t"
type textarea "x"
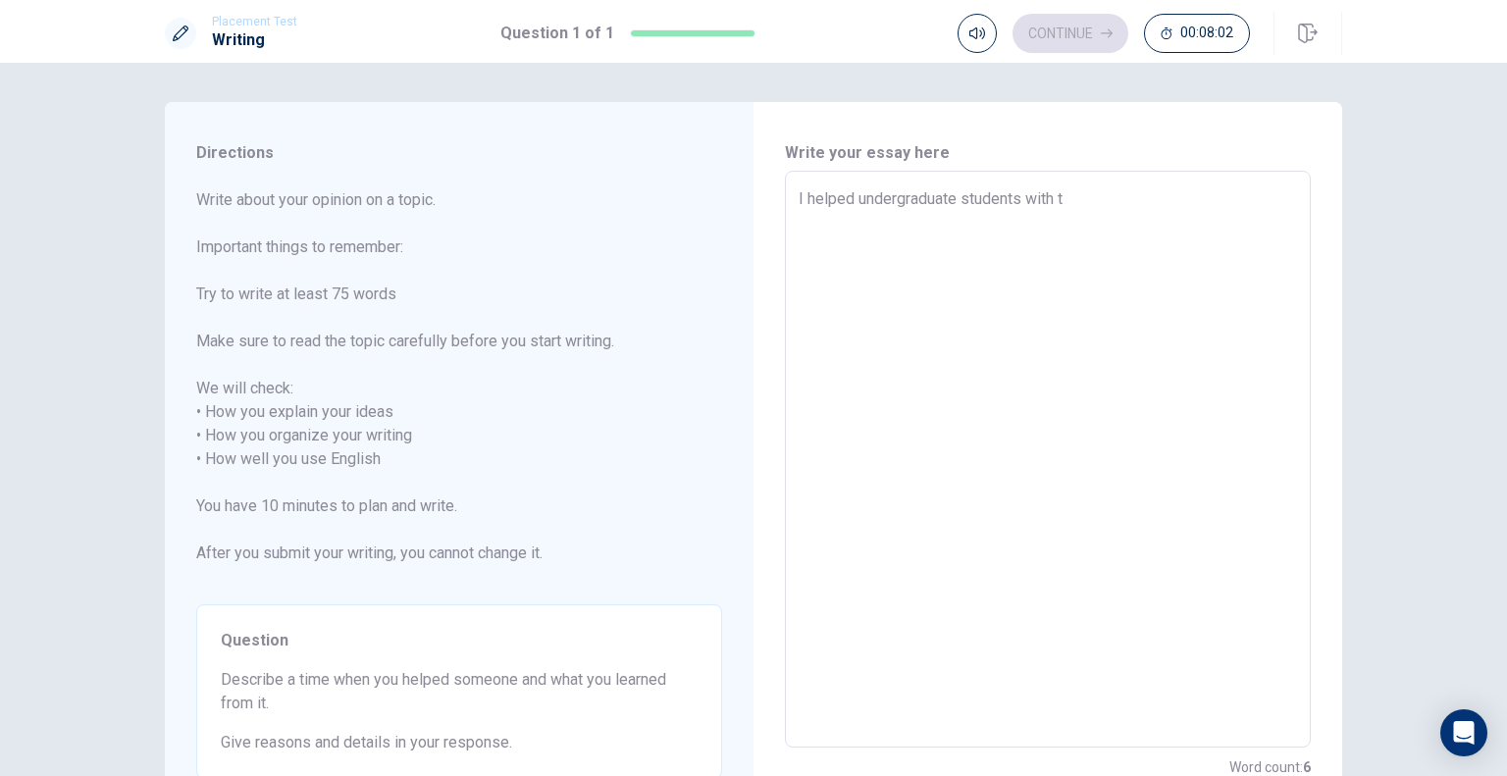
type textarea "I helped undergraduate students with th"
type textarea "x"
type textarea "I helped undergraduate students with thi"
type textarea "x"
type textarea "I helped undergraduate students with th"
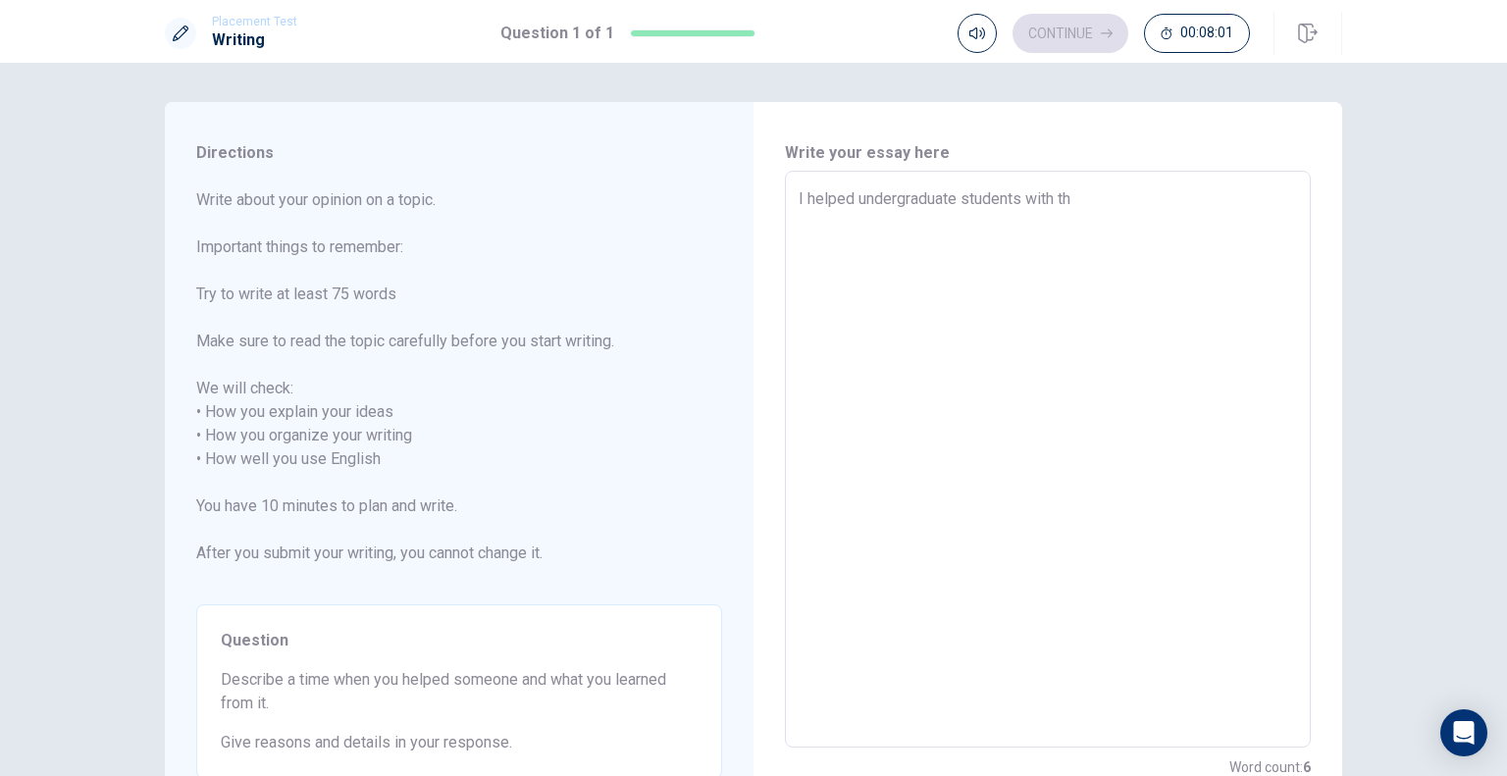
type textarea "x"
type textarea "I helped undergraduate students with the"
type textarea "x"
type textarea "I helped undergraduate students with thei"
type textarea "x"
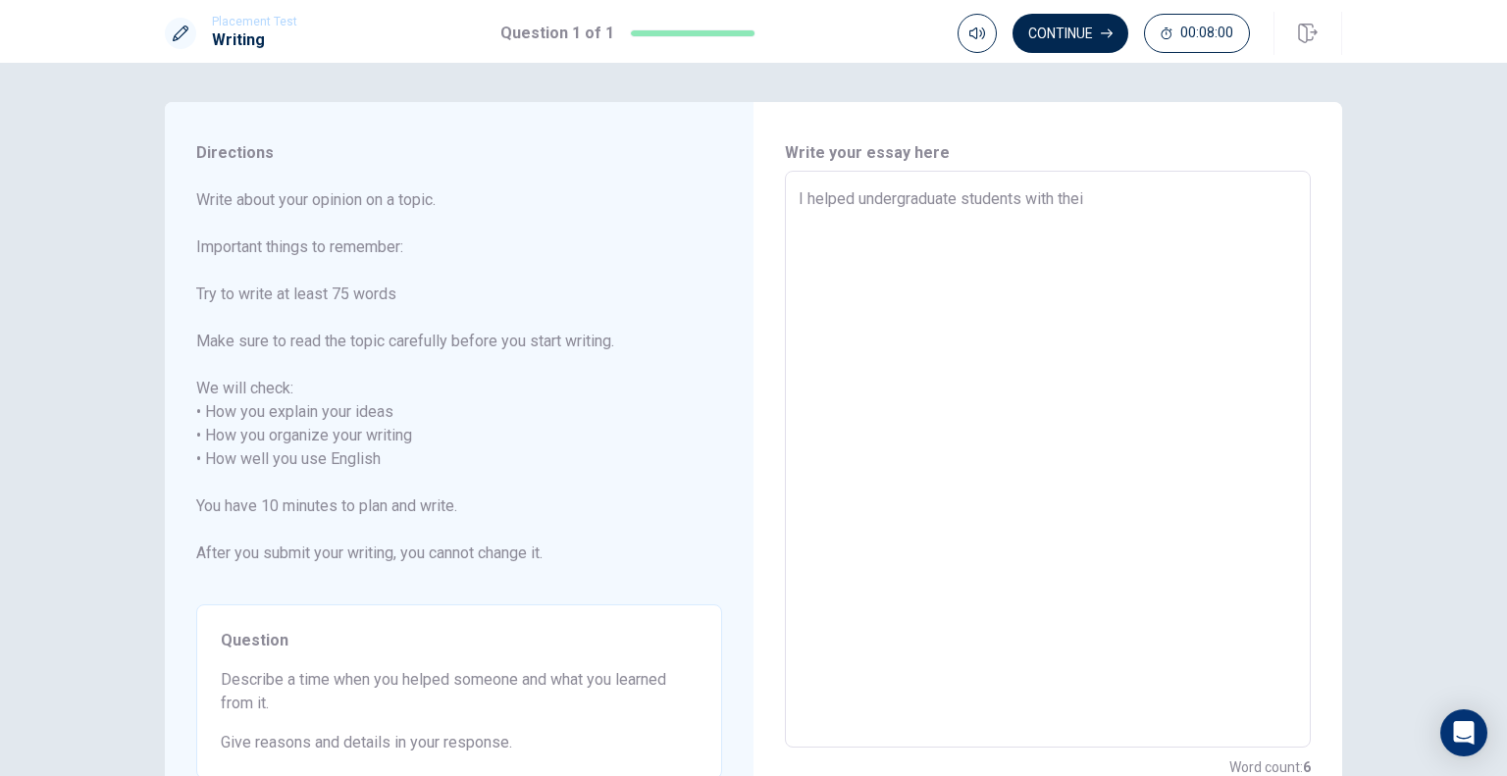
type textarea "I helped undergraduate students with their"
type textarea "x"
type textarea "I helped undergraduate students with their"
type textarea "x"
type textarea "I helped undergraduate students with their e"
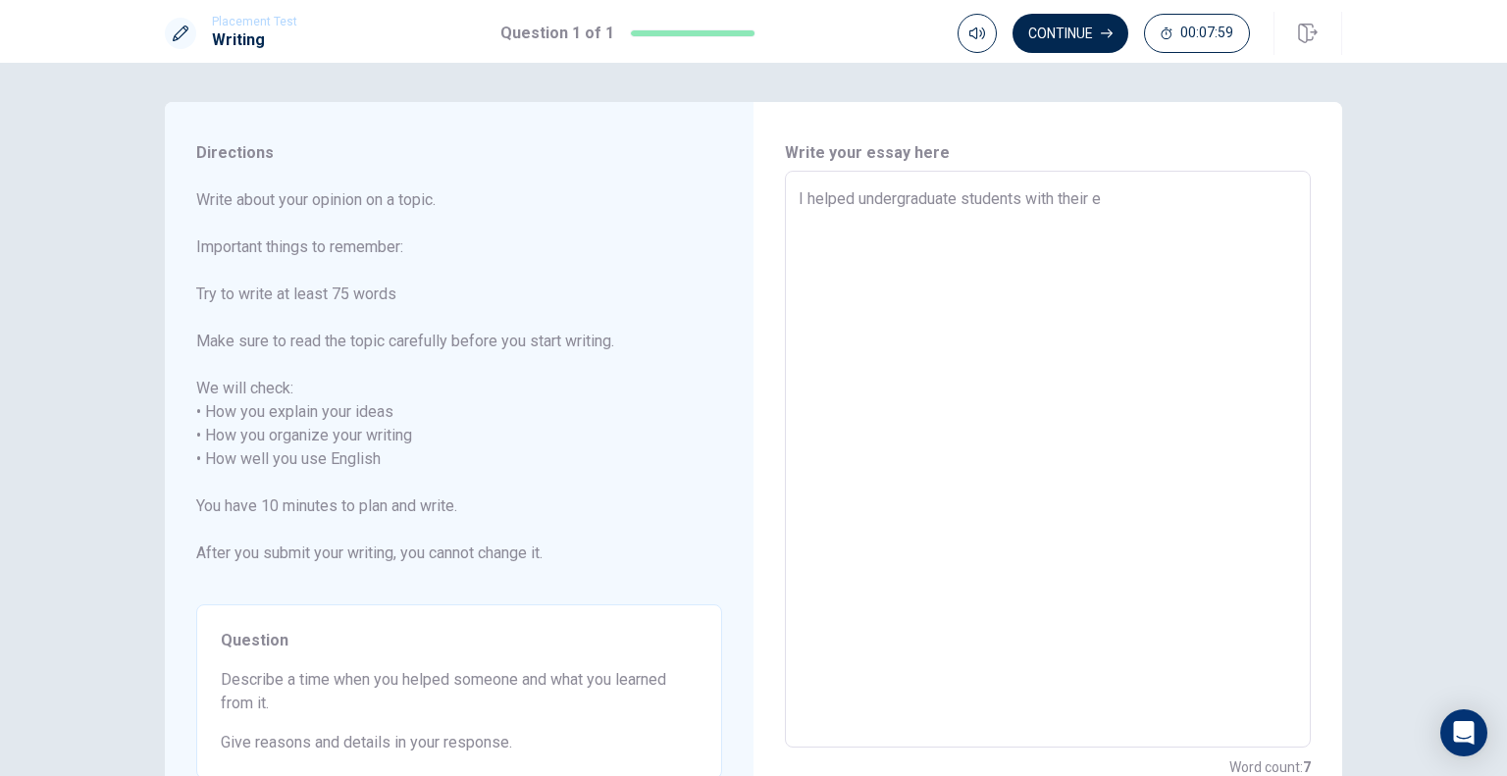
type textarea "x"
type textarea "I helped undergraduate students with their ex"
type textarea "x"
type textarea "I helped undergraduate students with their exp"
type textarea "x"
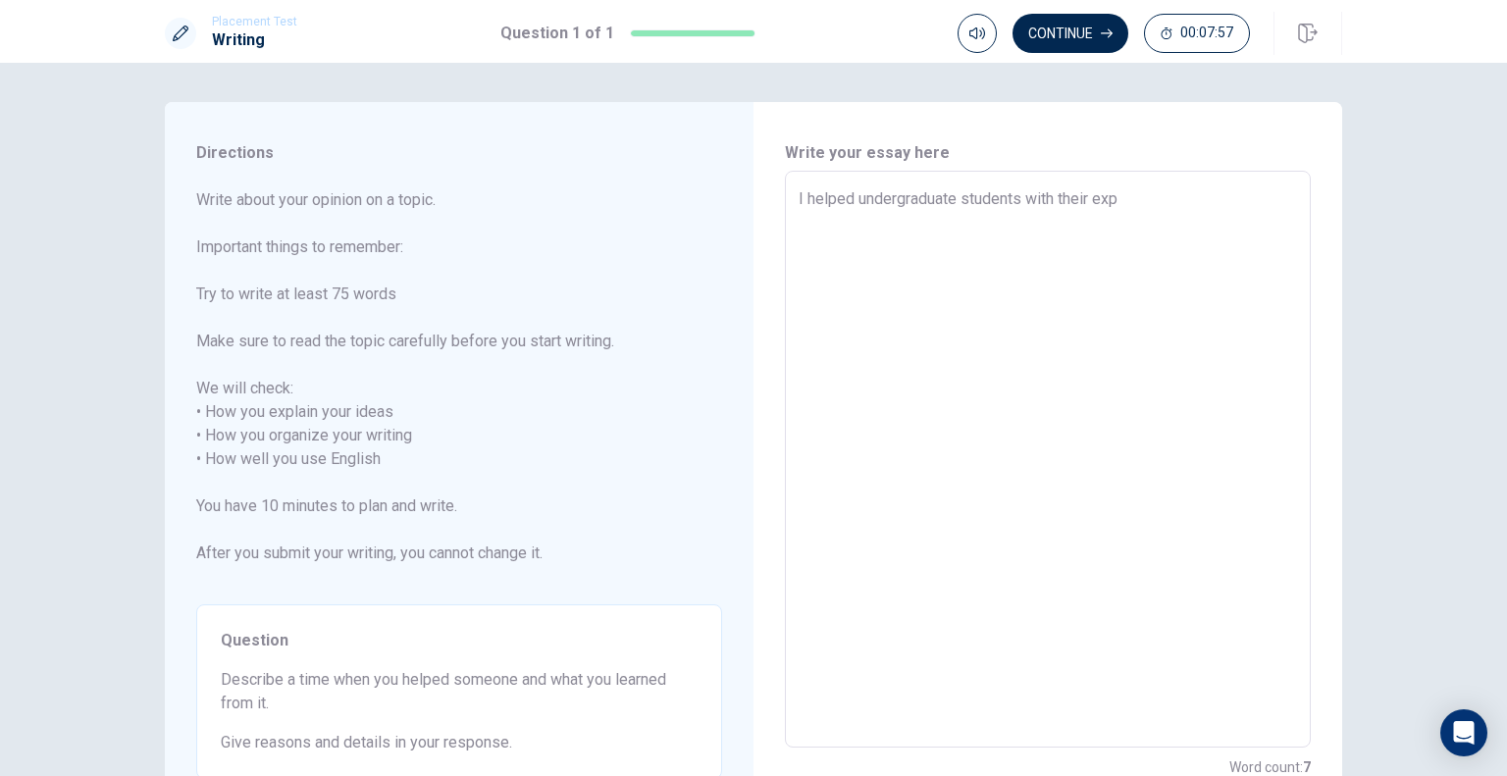
type textarea "I helped undergraduate students with their expe"
type textarea "x"
type textarea "I helped undergraduate students with their exper"
type textarea "x"
type textarea "I helped undergraduate students with their experi"
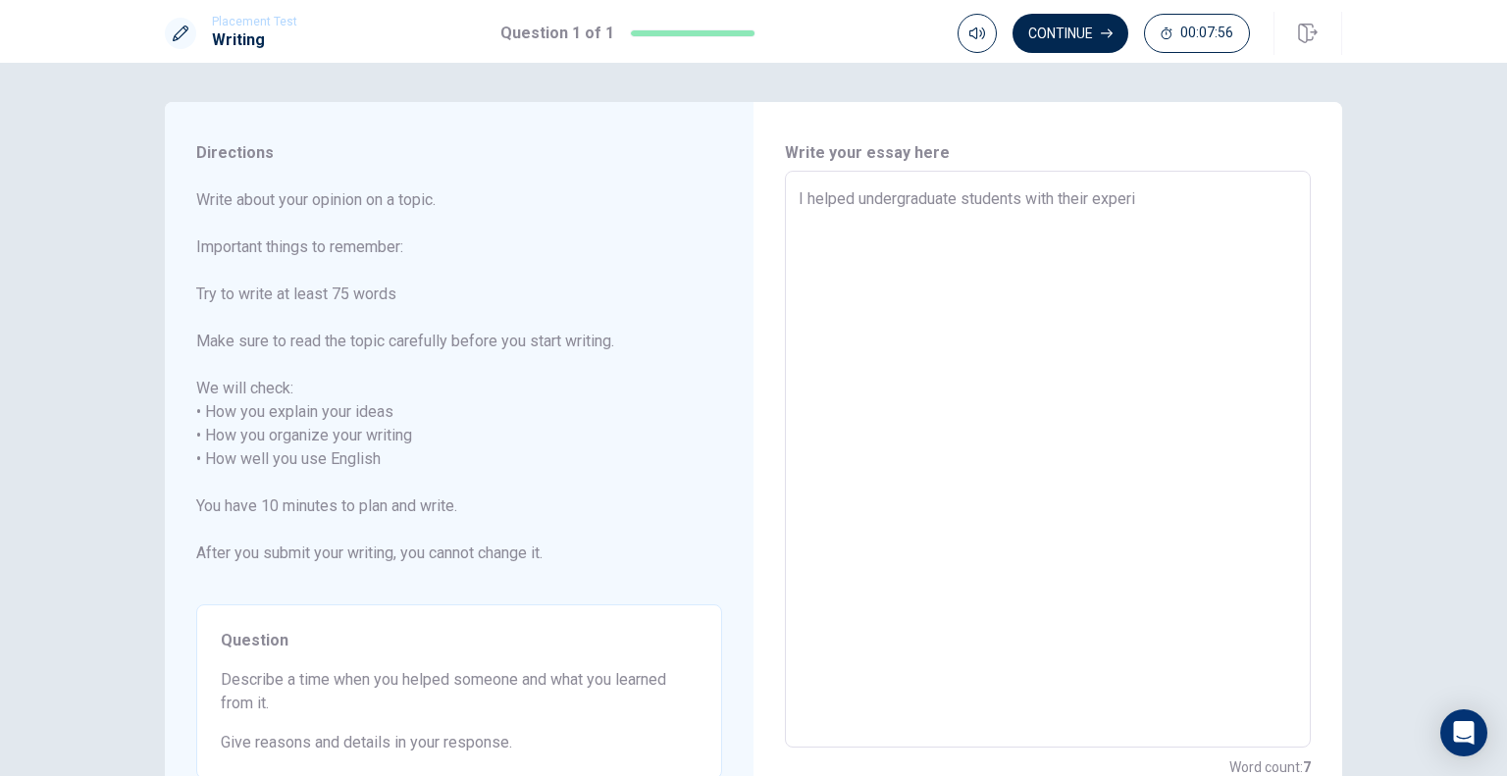
type textarea "x"
type textarea "I helped undergraduate students with their experim"
type textarea "x"
type textarea "I helped undergraduate students with their experime"
type textarea "x"
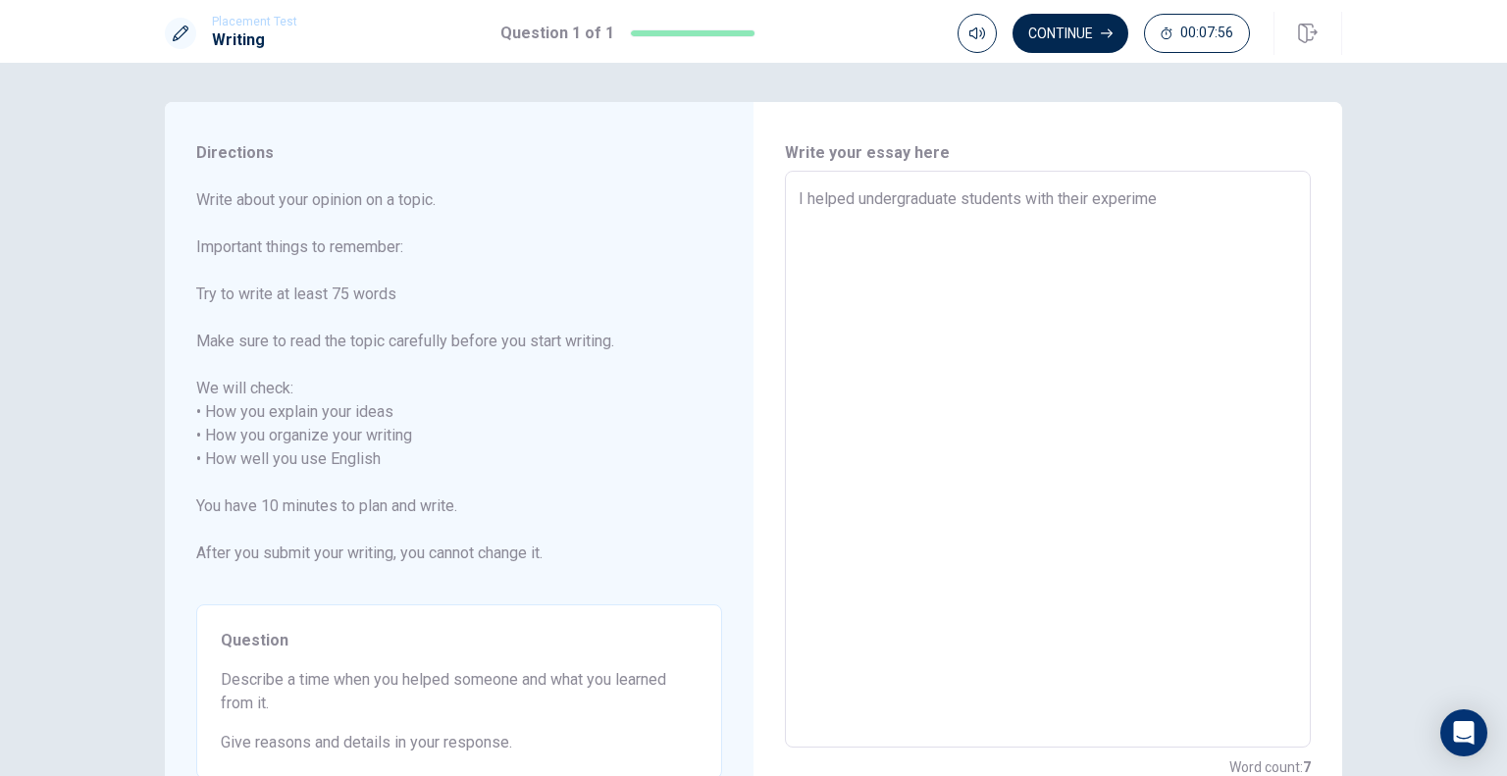
type textarea "I helped undergraduate students with their experimen"
type textarea "x"
type textarea "I helped undergraduate students with their experiment"
type textarea "x"
type textarea "I helped undergraduate students with their experiments"
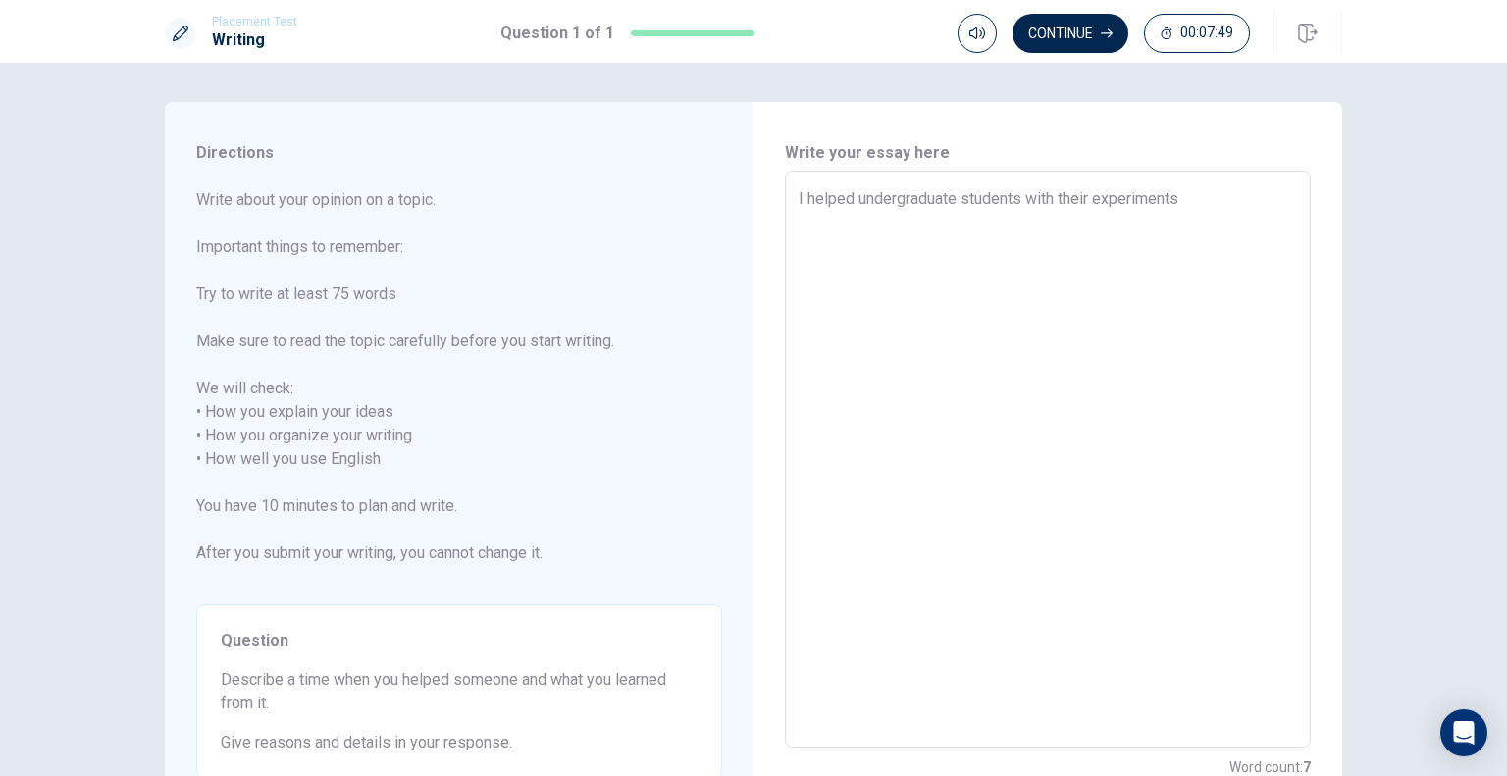
type textarea "x"
type textarea "I helped undergraduate students with their experiments"
type textarea "x"
type textarea "I helped undergraduate students with their experiments a"
type textarea "x"
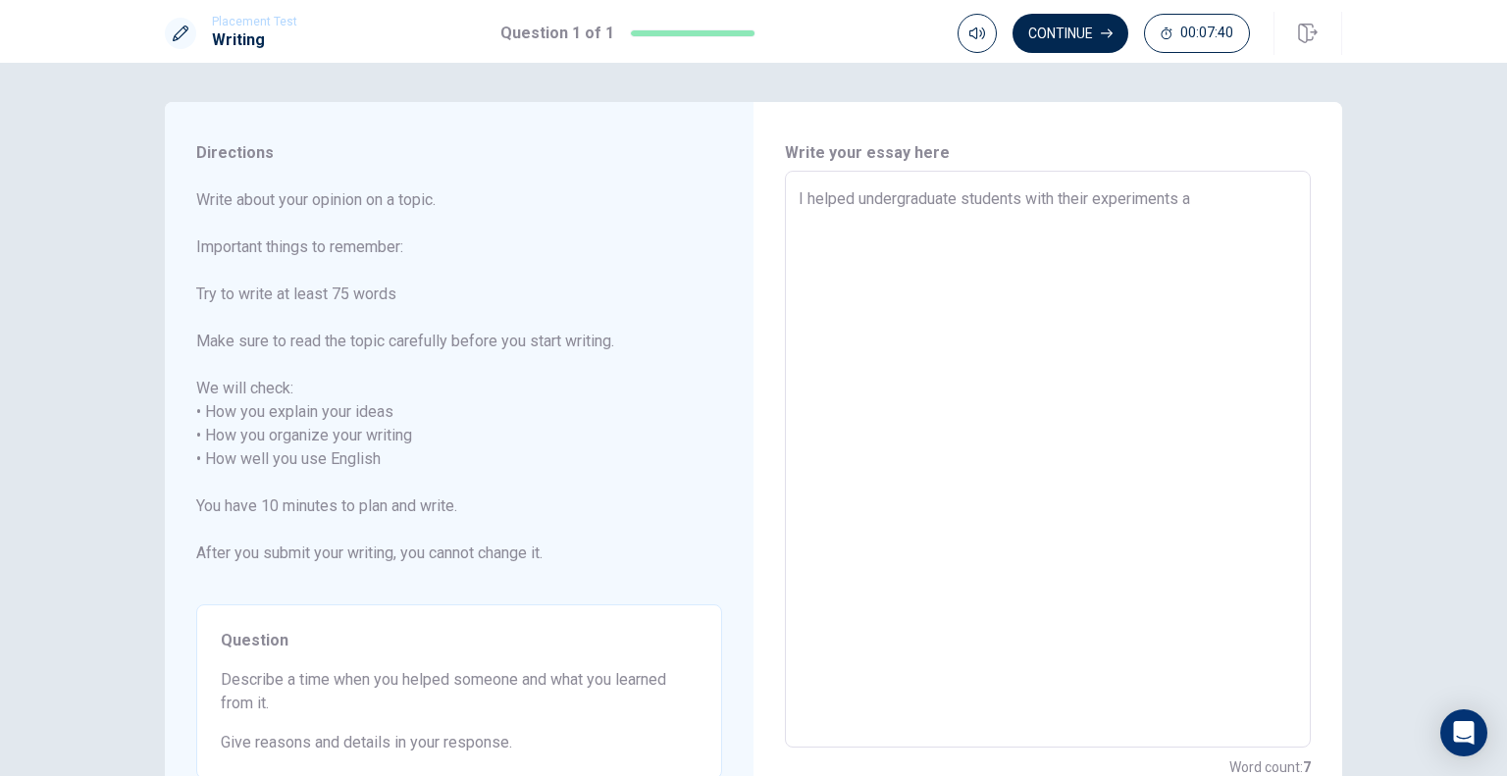
type textarea "I helped undergraduate students with their experiments as"
type textarea "x"
type textarea "I helped undergraduate students with their experiments as"
type textarea "x"
type textarea "I helped undergraduate students with their experiments as a"
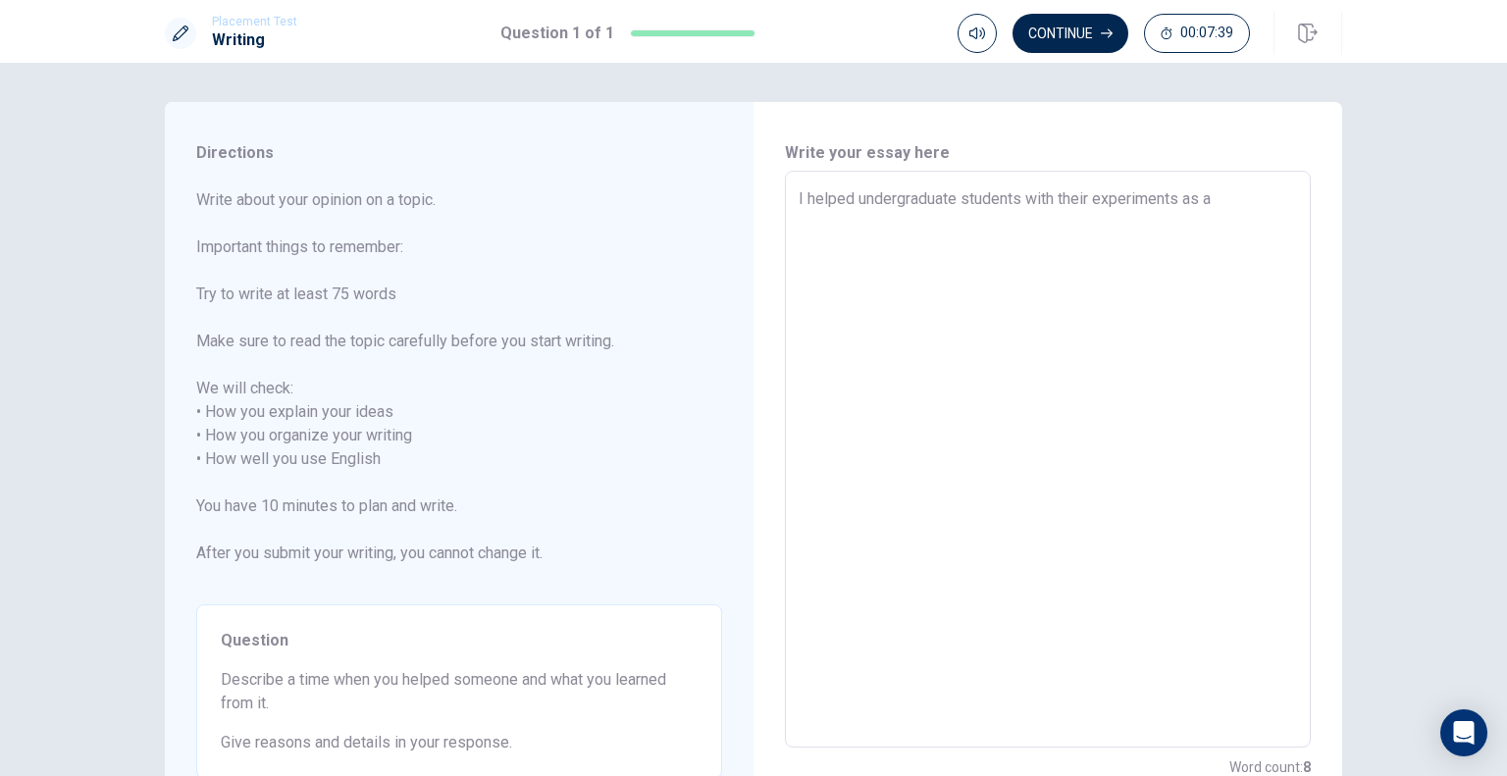
type textarea "x"
type textarea "I helped undergraduate students with their experiments as a"
type textarea "x"
type textarea "I helped undergraduate students with their experiments as a T"
type textarea "x"
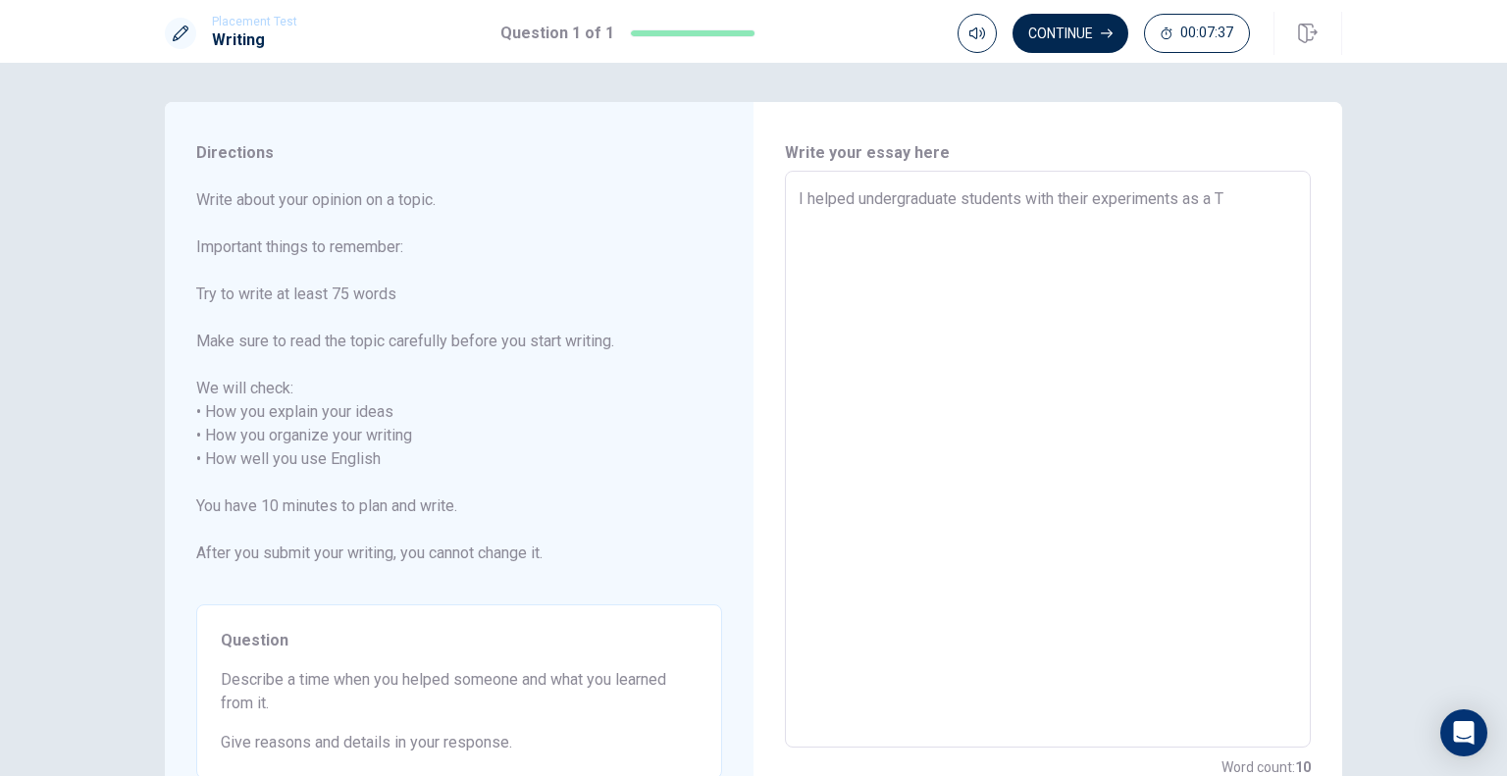
type textarea "I helped undergraduate students with their experiments as a TA"
type textarea "x"
type textarea "I helped undergraduate students with their experiments as a TA."
type textarea "x"
type textarea "I helped undergraduate students with their experiments as a TA.T"
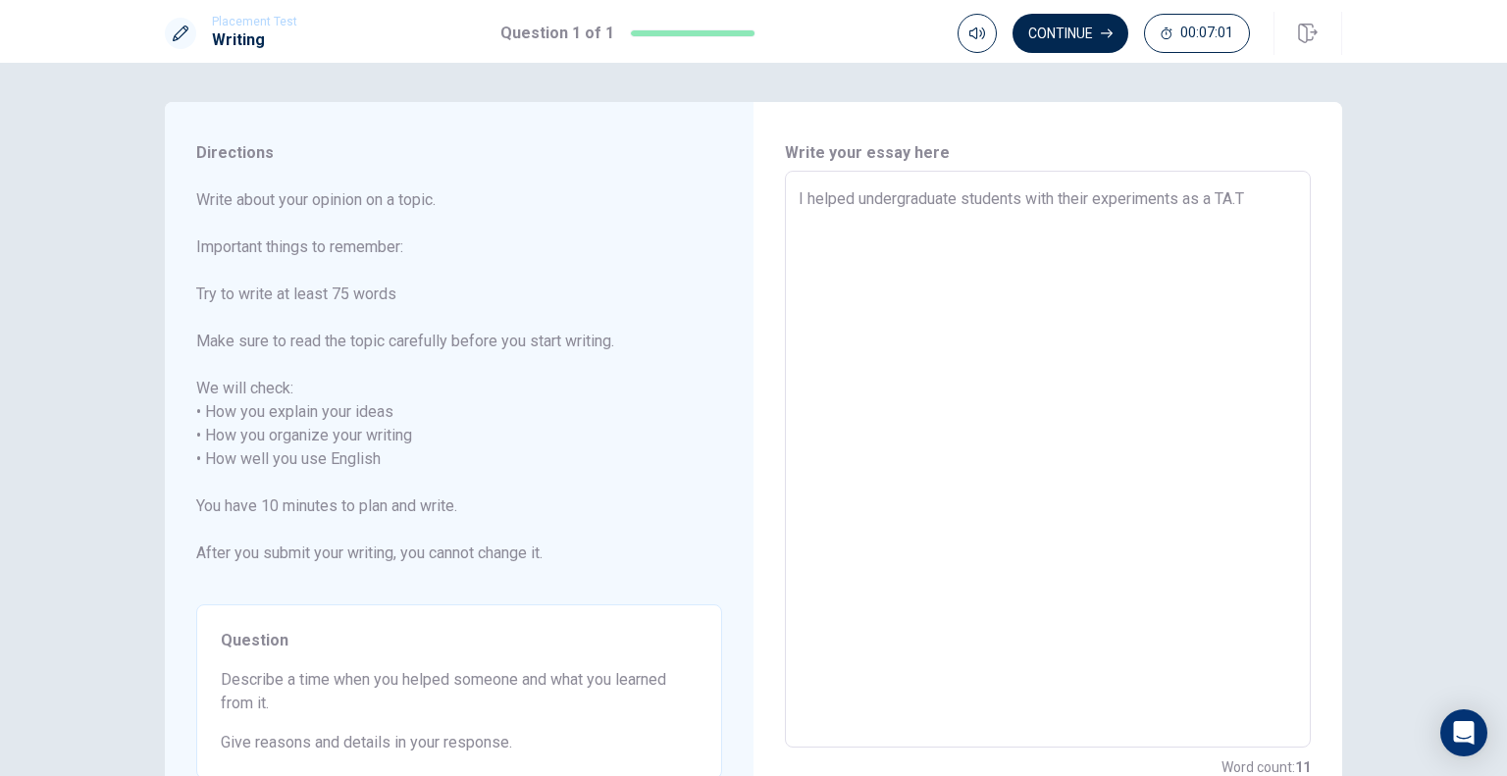
type textarea "x"
type textarea "I helped undergraduate students with their experiments as a TA.The"
type textarea "x"
type textarea "I helped undergraduate students with their experiments as a TA.Thes"
type textarea "x"
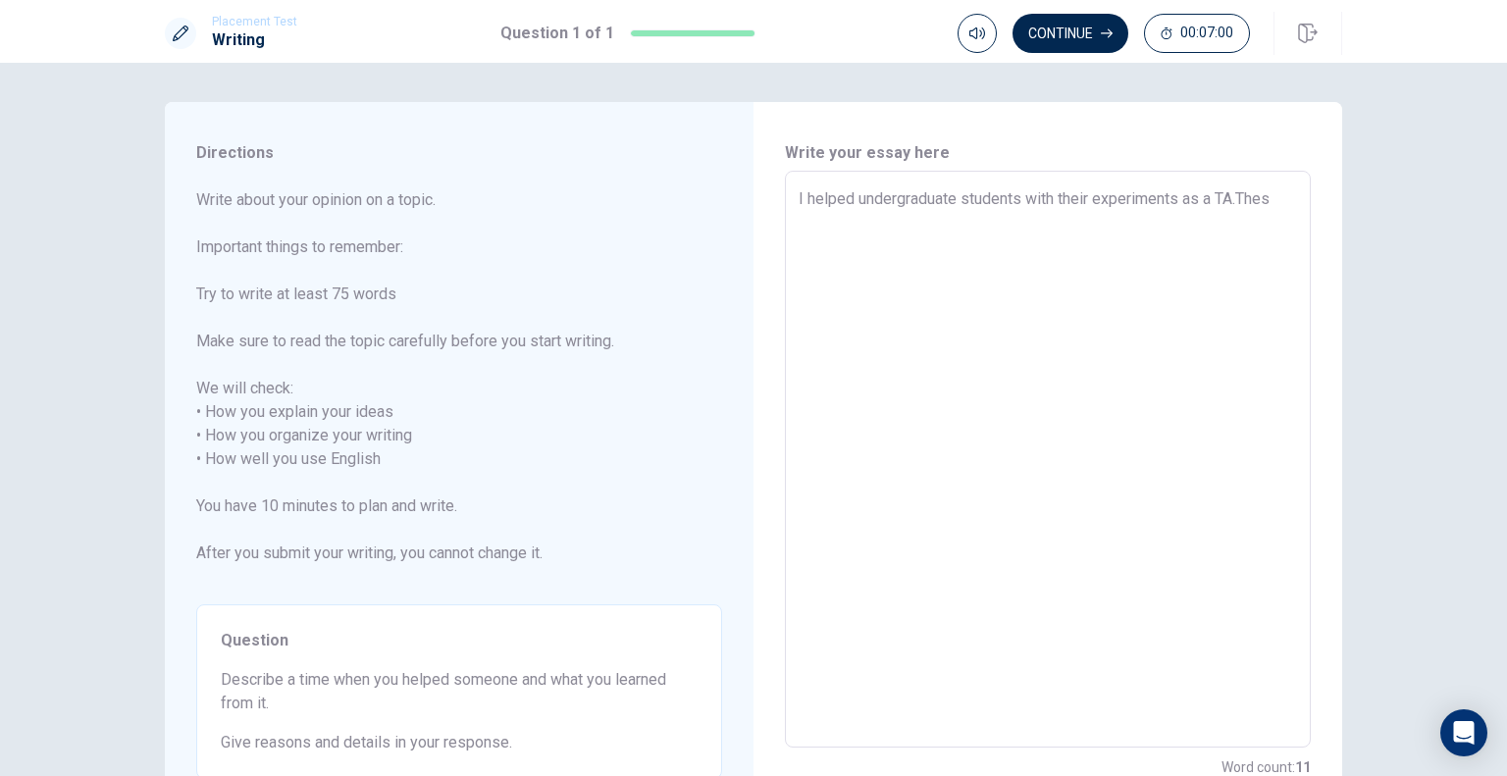
type textarea "I helped undergraduate students with their experiments as a TA.These"
type textarea "x"
type textarea "I helped undergraduate students with their experiments as a TA.These"
type textarea "x"
type textarea "I helped undergraduate students with their experiments as a TA.These w"
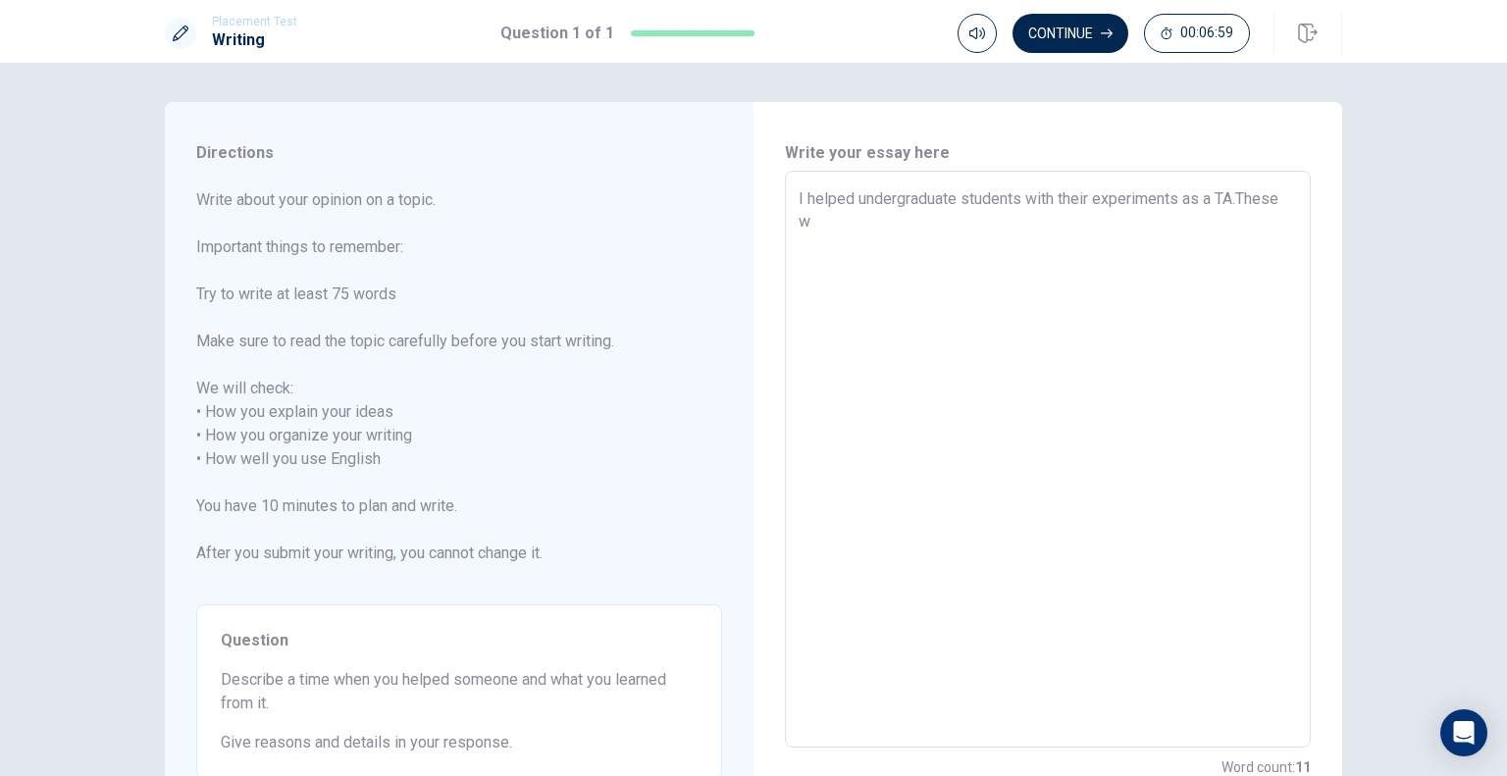
type textarea "x"
type textarea "I helped undergraduate students with their experiments as a TA.These wa"
type textarea "x"
type textarea "I helped undergraduate students with their experiments as a TA.These w"
type textarea "x"
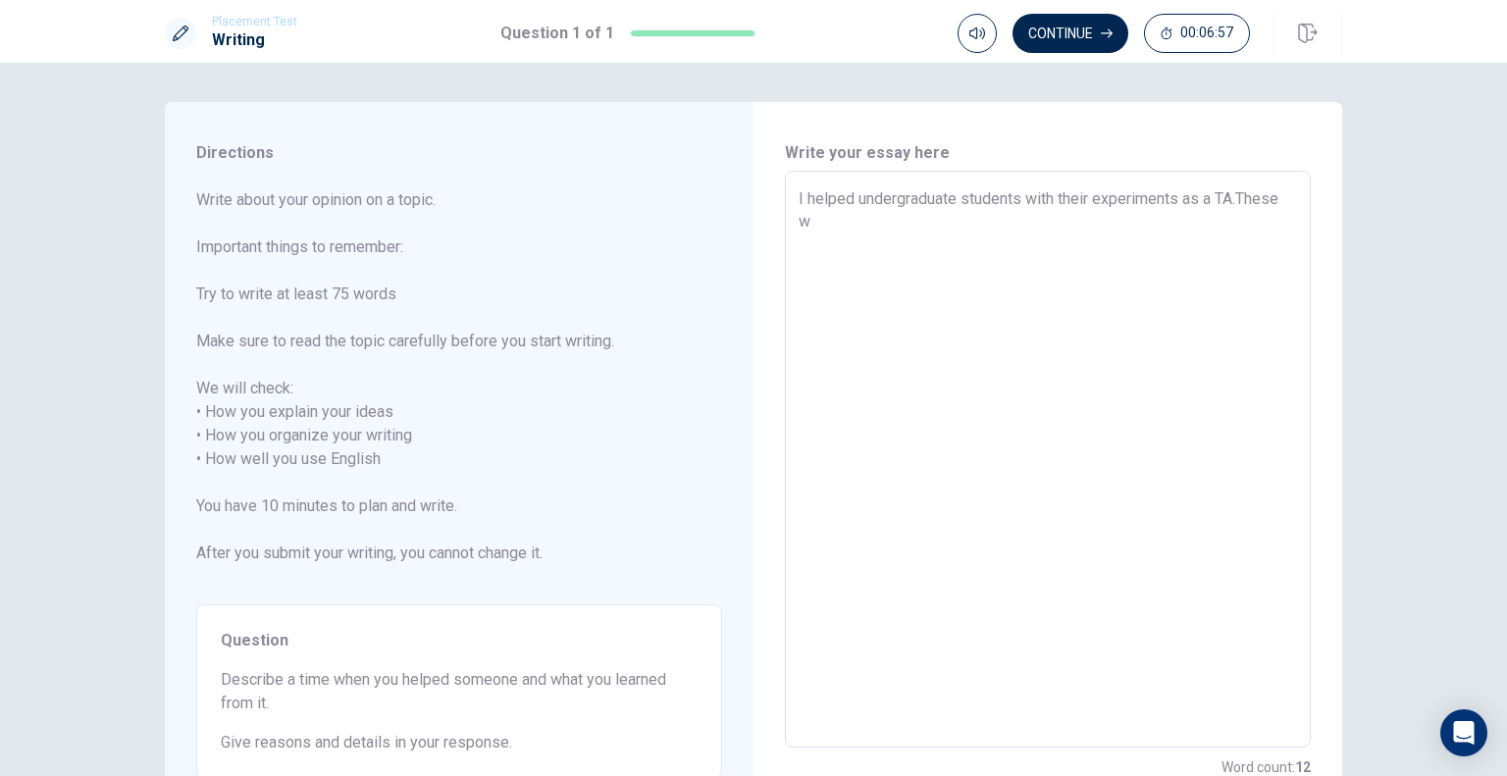
type textarea "I helped undergraduate students with their experiments as a TA.These"
type textarea "x"
type textarea "I helped undergraduate students with their experiments as a TA.These"
type textarea "x"
type textarea "I helped undergraduate students with their experiments as a TA.Thes"
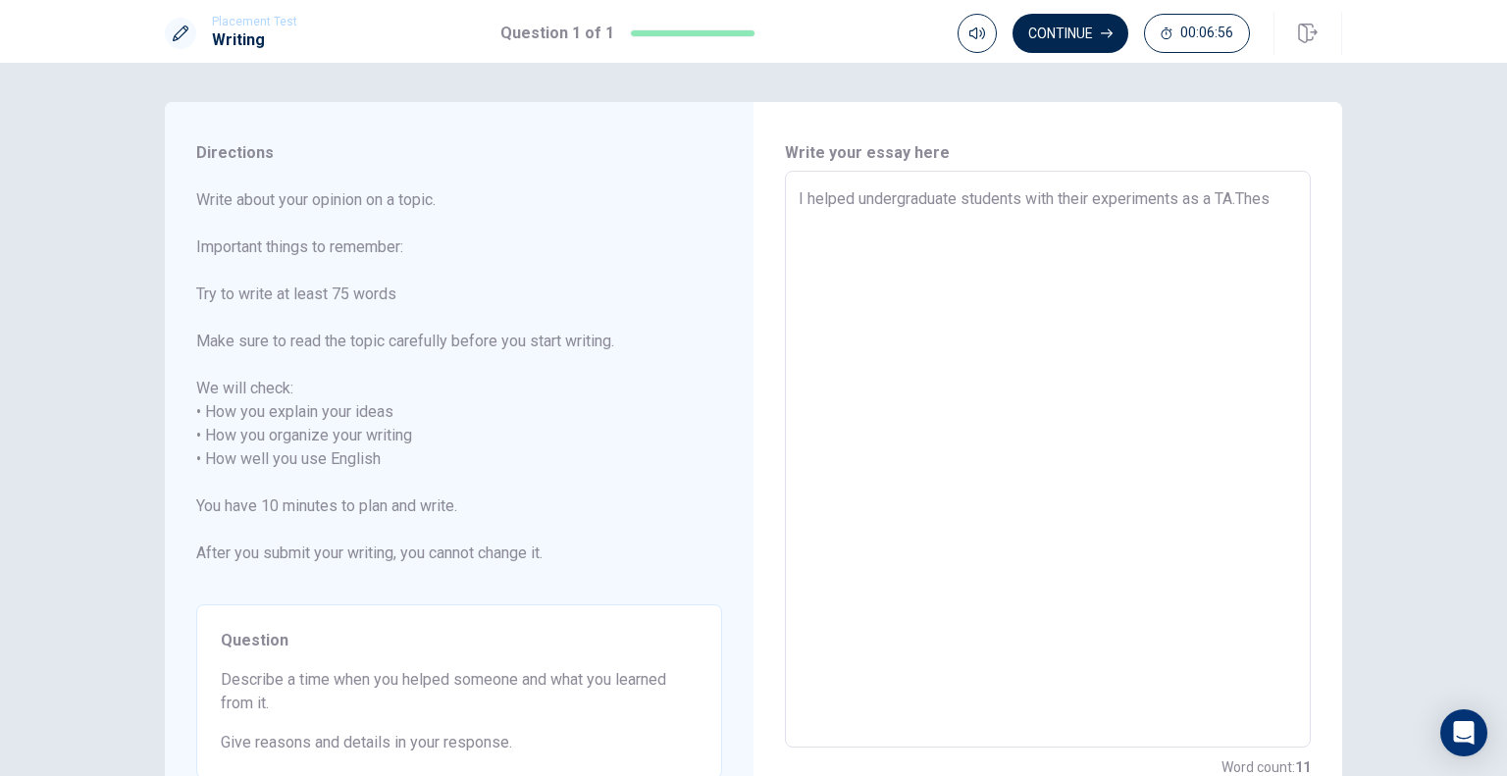
type textarea "x"
type textarea "I helped undergraduate students with their experiments as a TA.The"
type textarea "x"
type textarea "I helped undergraduate students with their experiments as a [DOMAIN_NAME]"
type textarea "x"
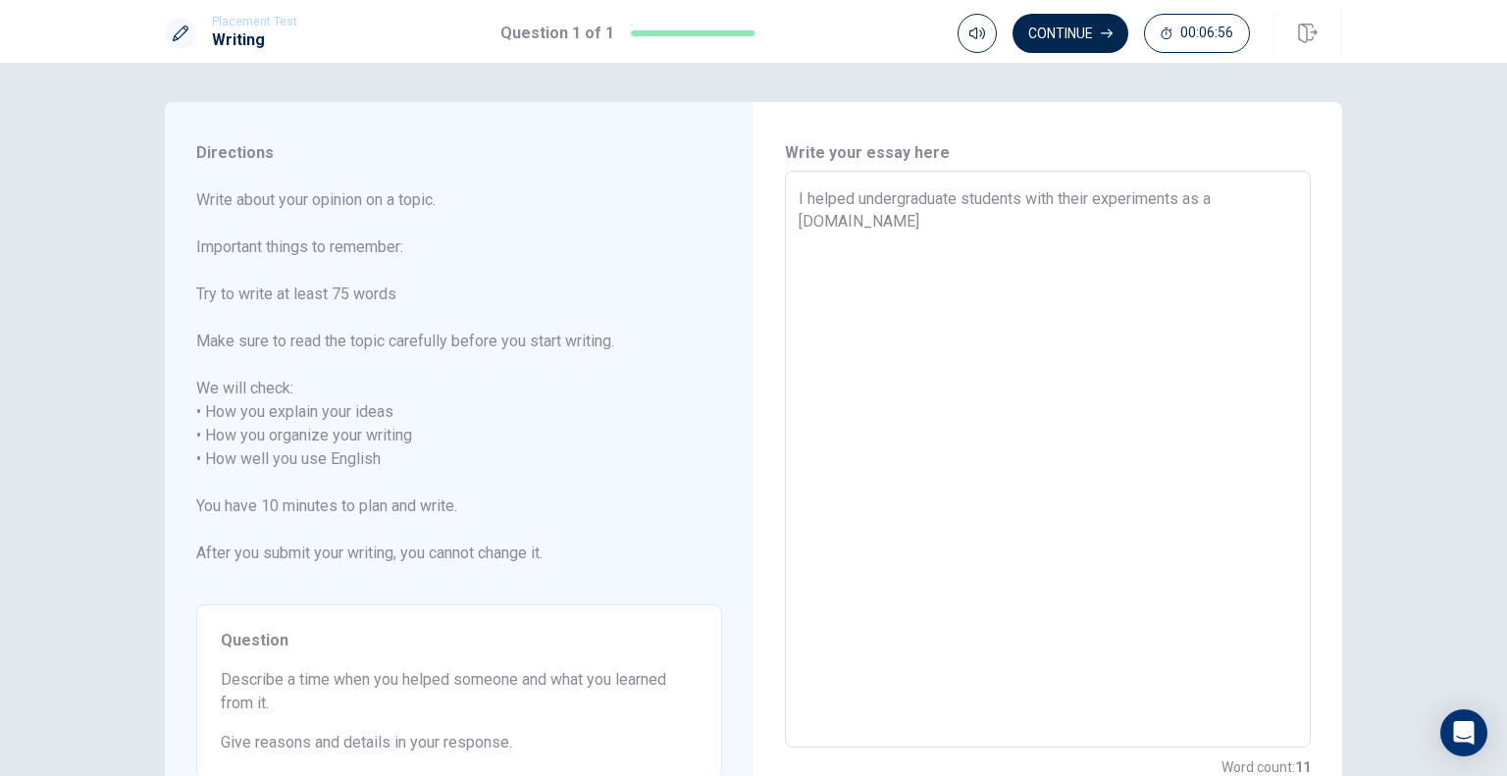
type textarea "I helped undergraduate students with their experiments as a TA.T"
type textarea "x"
type textarea "I helped undergraduate students with their experiments as a TA."
type textarea "x"
type textarea "I helped undergraduate students with their experiments as a TA.T"
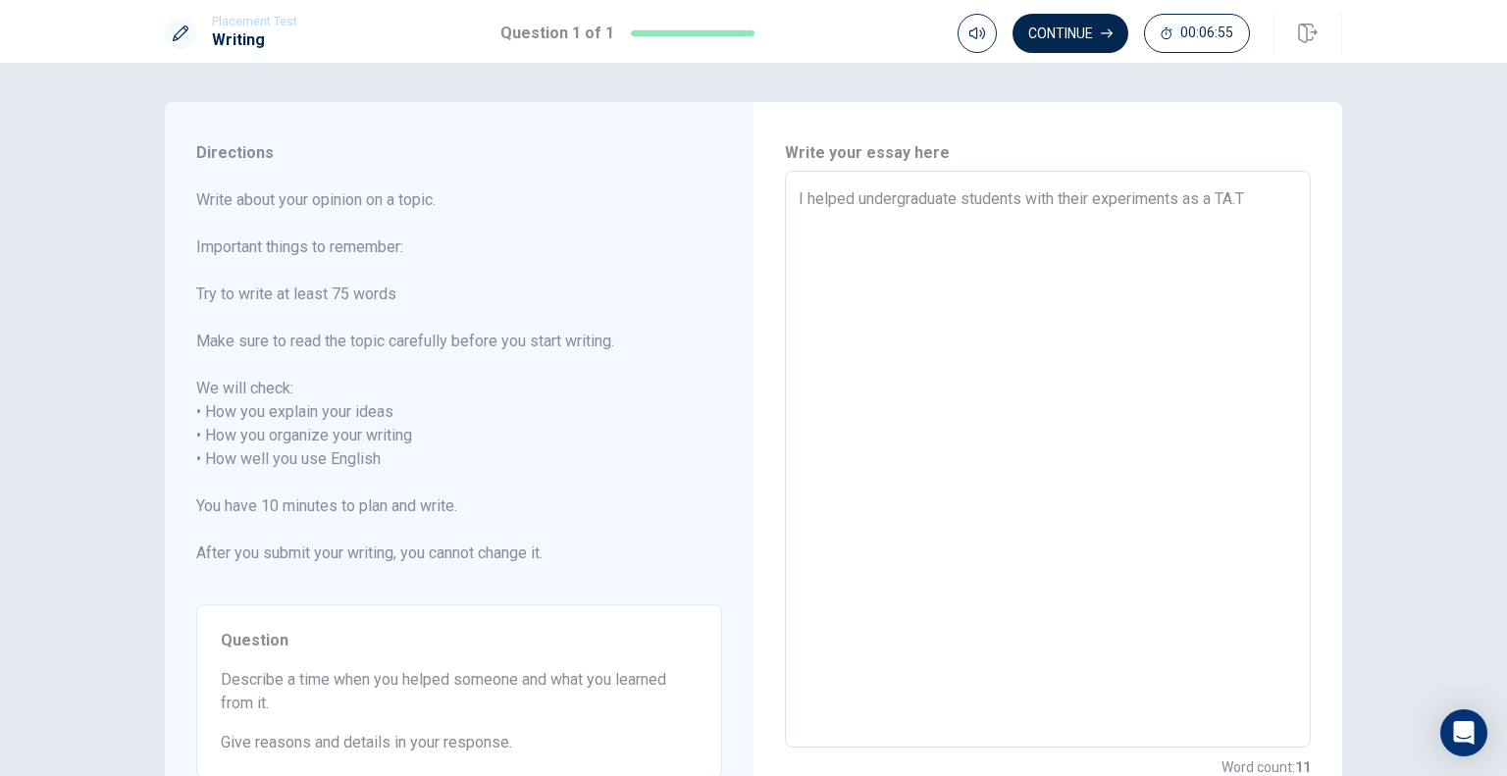
type textarea "x"
type textarea "I helped undergraduate students with their experiments as a [DOMAIN_NAME]"
type textarea "x"
type textarea "I helped undergraduate students with their experiments as a TA.The"
type textarea "x"
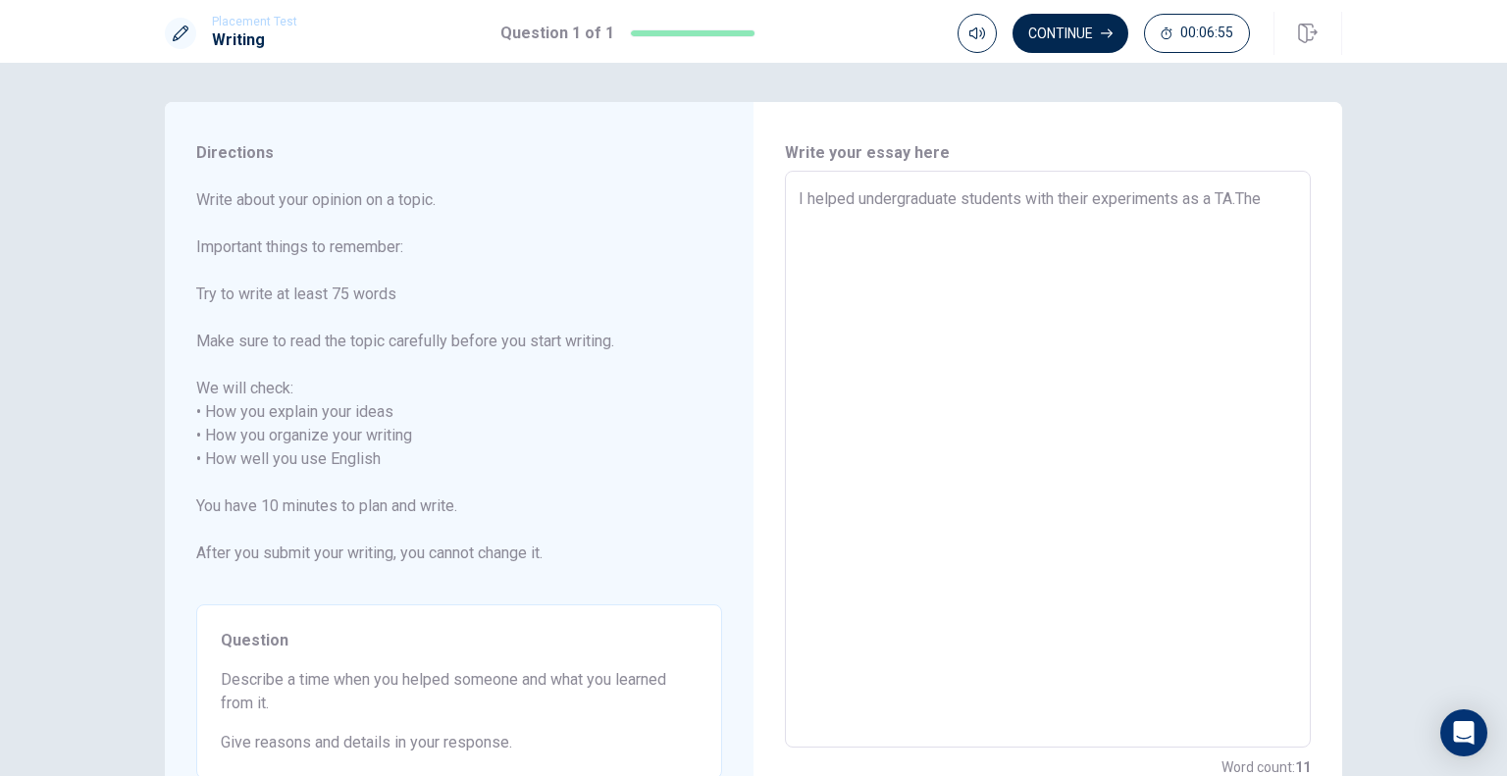
type textarea "I helped undergraduate students with their experiments as a TA.The"
type textarea "x"
type textarea "I helped undergraduate students with their experiments as a TA.The e"
type textarea "x"
type textarea "I helped undergraduate students with their experiments as a TA.The ex"
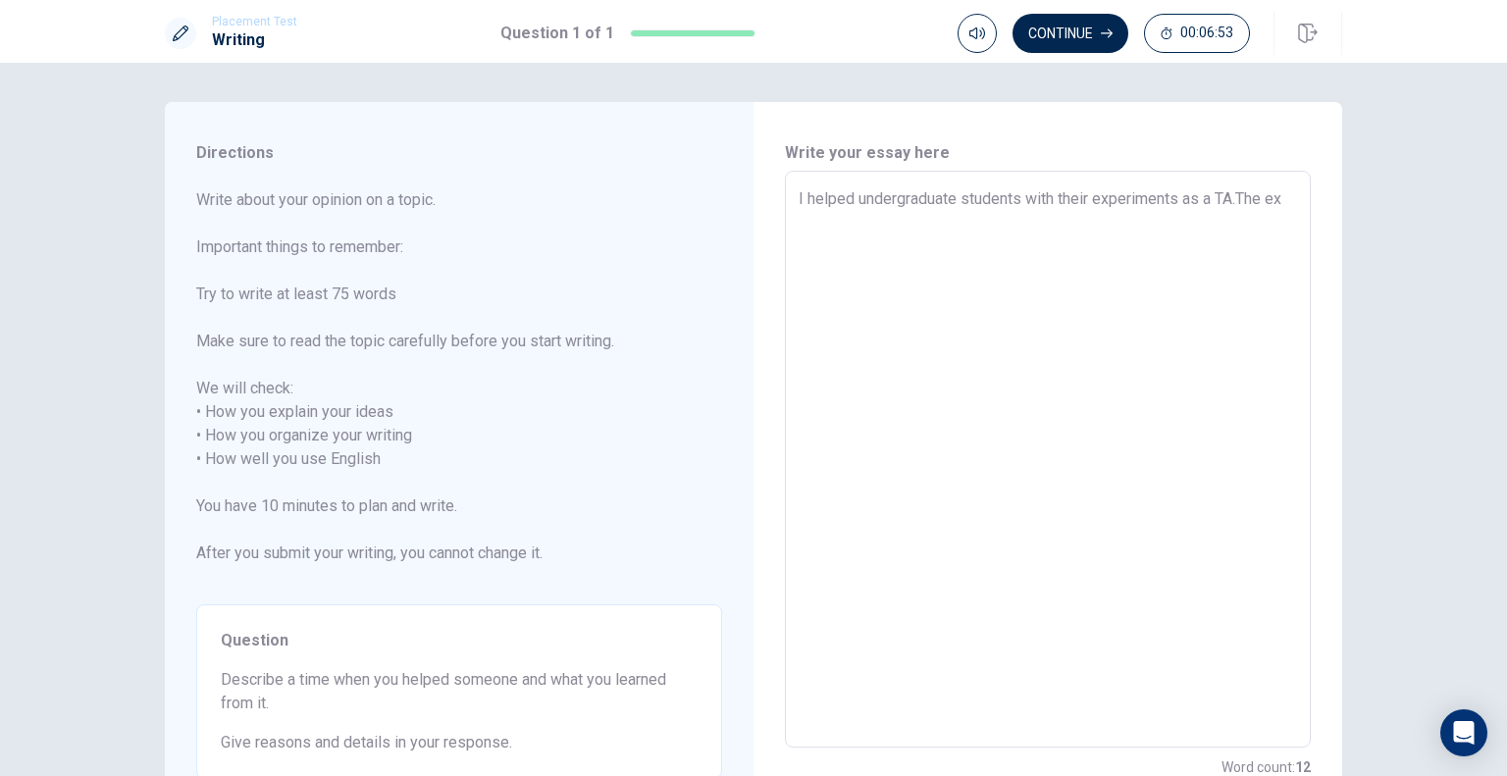
type textarea "x"
type textarea "I helped undergraduate students with their experiments as a TA.The exp"
type textarea "x"
type textarea "I helped undergraduate students with their experiments as a TA.The expe"
type textarea "x"
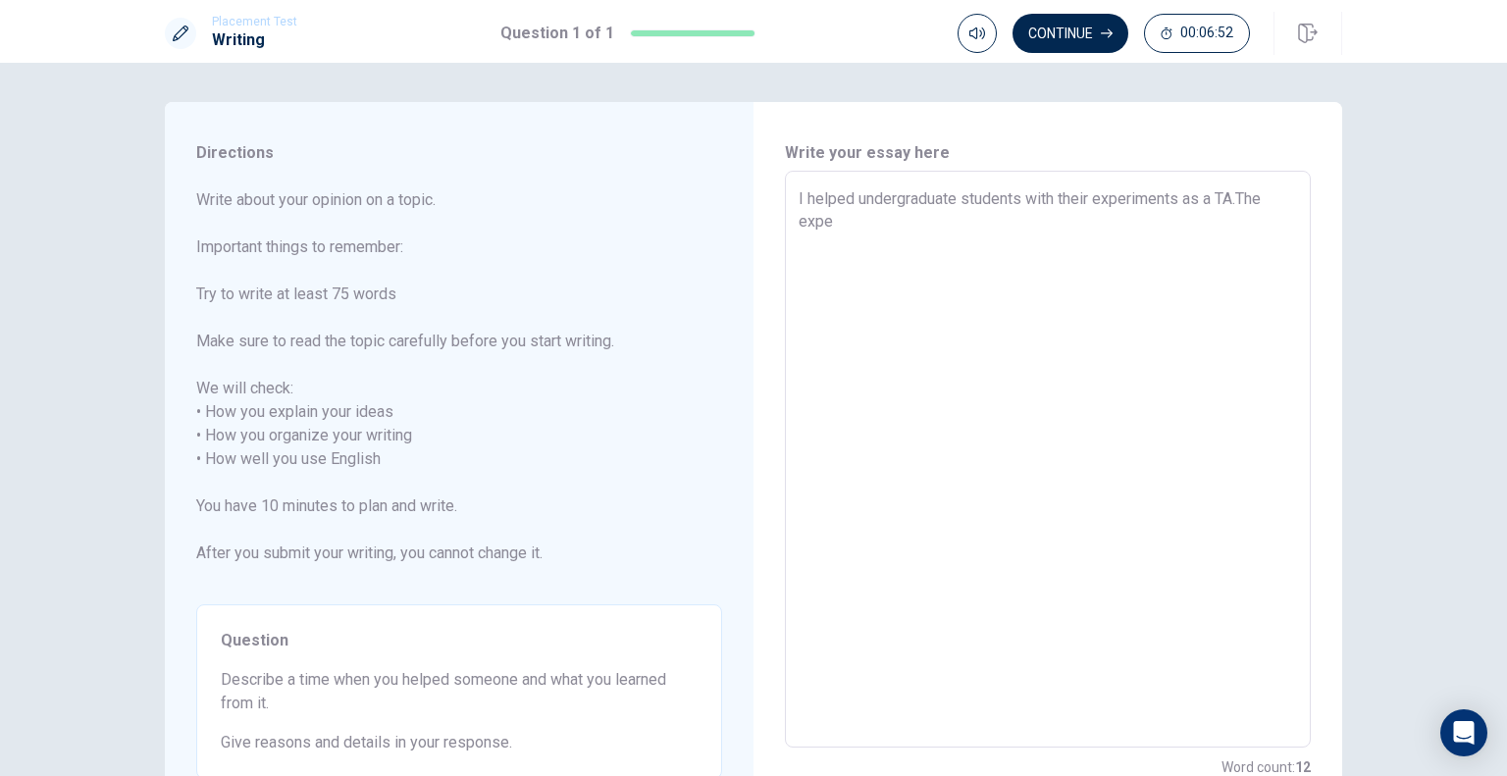
type textarea "I helped undergraduate students with their experiments as a TA.The exper"
type textarea "x"
type textarea "I helped undergraduate students with their experiments as a TA.The experi"
type textarea "x"
type textarea "I helped undergraduate students with their experiments as a TA.The experim"
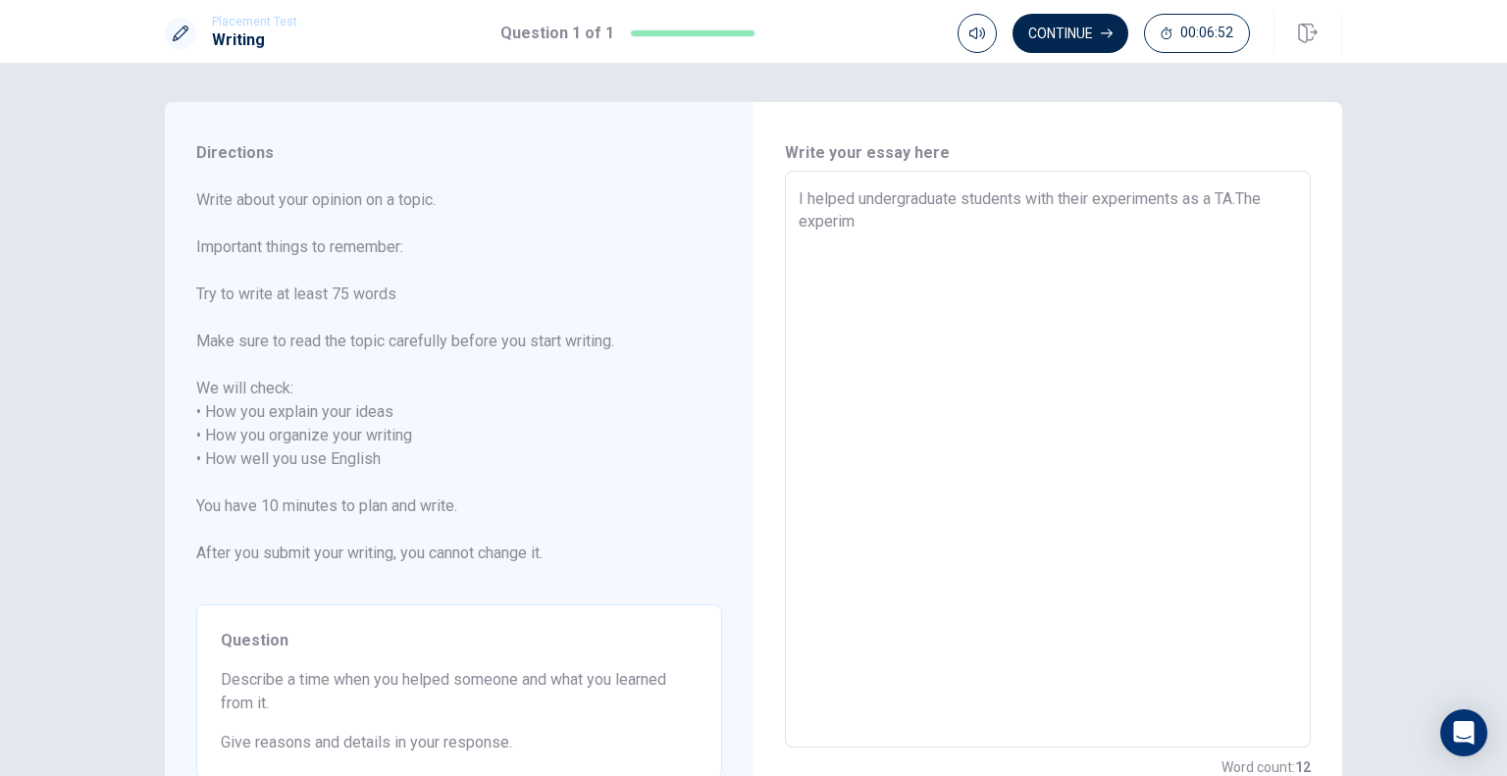
type textarea "x"
type textarea "I helped undergraduate students with their experiments as a TA.The experime"
type textarea "x"
type textarea "I helped undergraduate students with their experiments as a TA.The experimen"
type textarea "x"
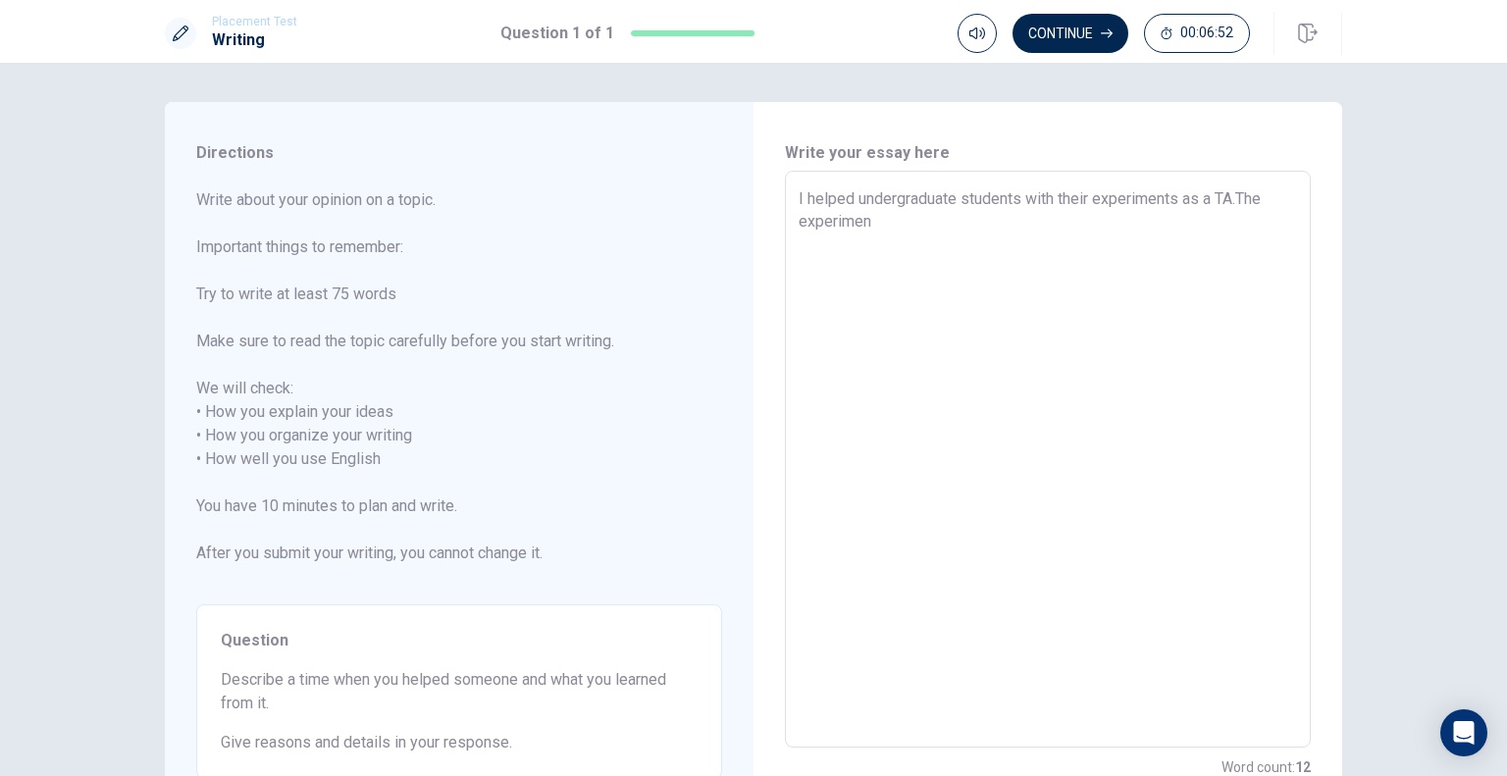
type textarea "I helped undergraduate students with their experiments as a TA.The experiment"
type textarea "x"
type textarea "I helped undergraduate students with their experiments as a TA.The experiment"
type textarea "x"
type textarea "I helped undergraduate students with their experiments as a TA.The experiment w"
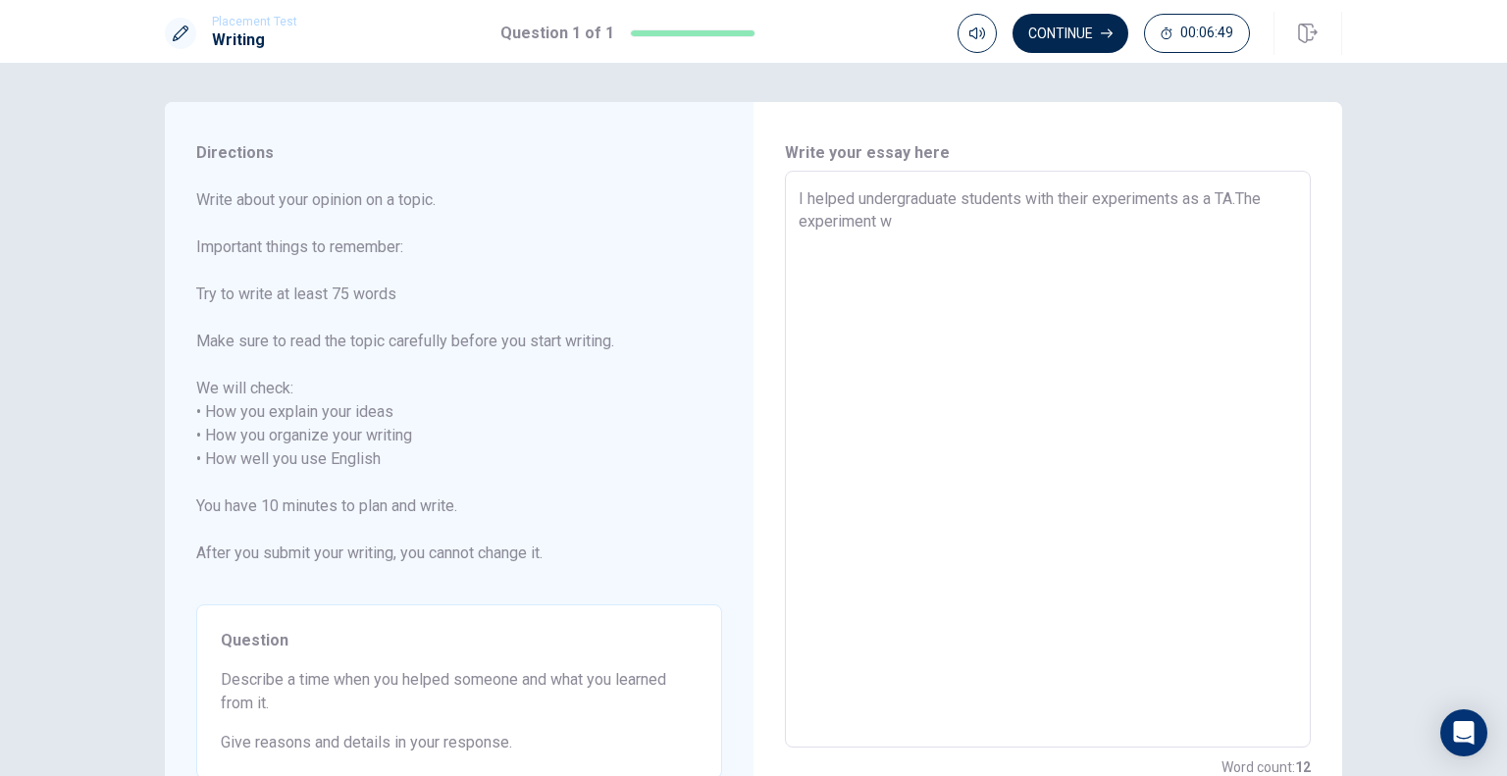
type textarea "x"
type textarea "I helped undergraduate students with their experiments as a TA.The experiment wa"
type textarea "x"
type textarea "I helped undergraduate students with their experiments as a TA.The experiment w…"
click at [1242, 201] on textarea "I helped undergraduate students with their experiments as a TA.The experiments …" at bounding box center [1048, 459] width 498 height 545
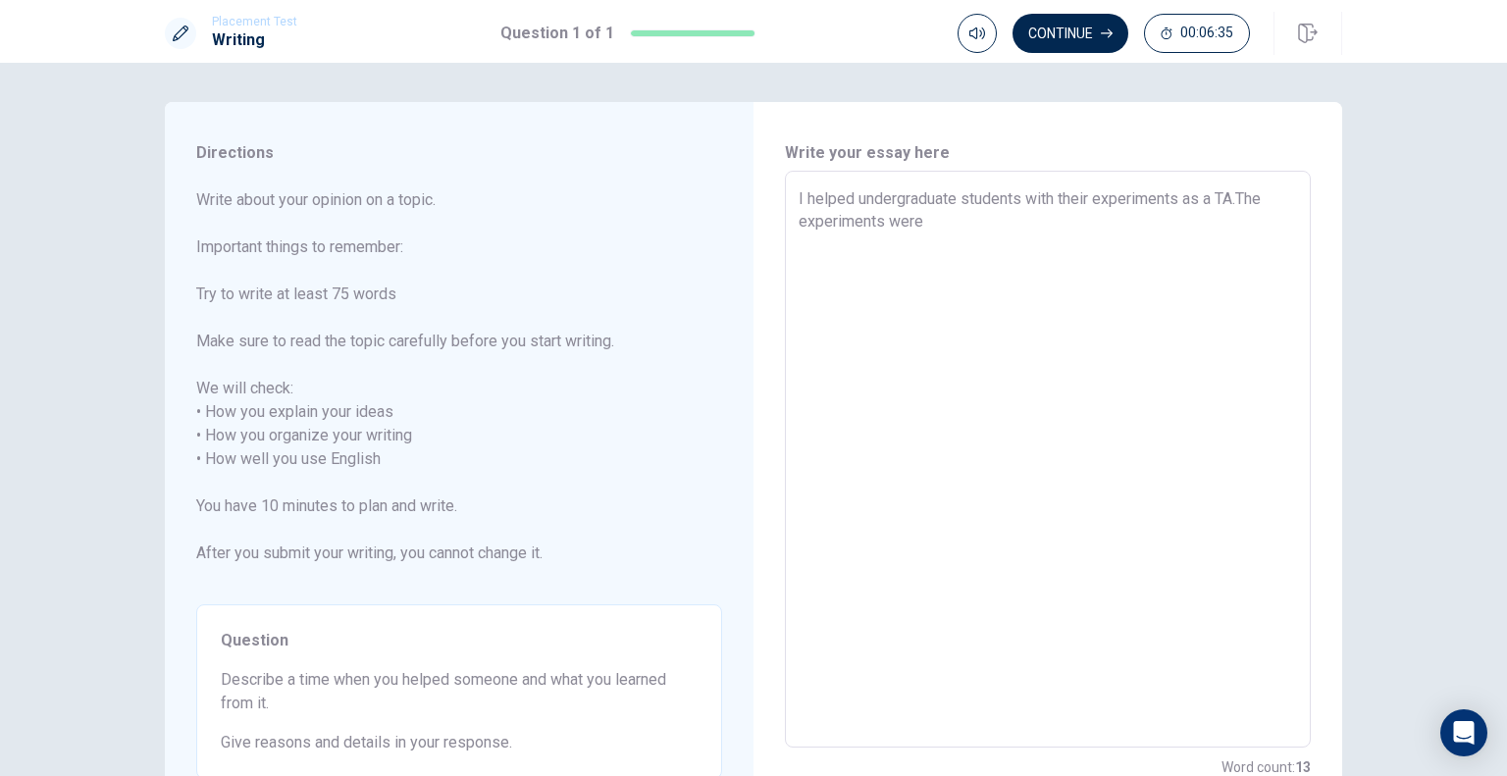
click at [1269, 197] on textarea "I helped undergraduate students with their experiments as a TA.The experiments …" at bounding box center [1048, 459] width 498 height 545
click at [790, 215] on div "I helped undergraduate students with their experiments as a TA. Experiments wer…" at bounding box center [1048, 459] width 526 height 577
click at [934, 227] on textarea "I helped undergraduate students with their experiments as a TA. Experiments were" at bounding box center [1048, 459] width 498 height 545
click at [938, 172] on div "I helped undergraduate students with their experiments as a TA. Experiments wer…" at bounding box center [1048, 459] width 526 height 577
click at [922, 224] on textarea "I helped undergraduate students with their experiments as a TA. Experiments wer…" at bounding box center [1048, 459] width 498 height 545
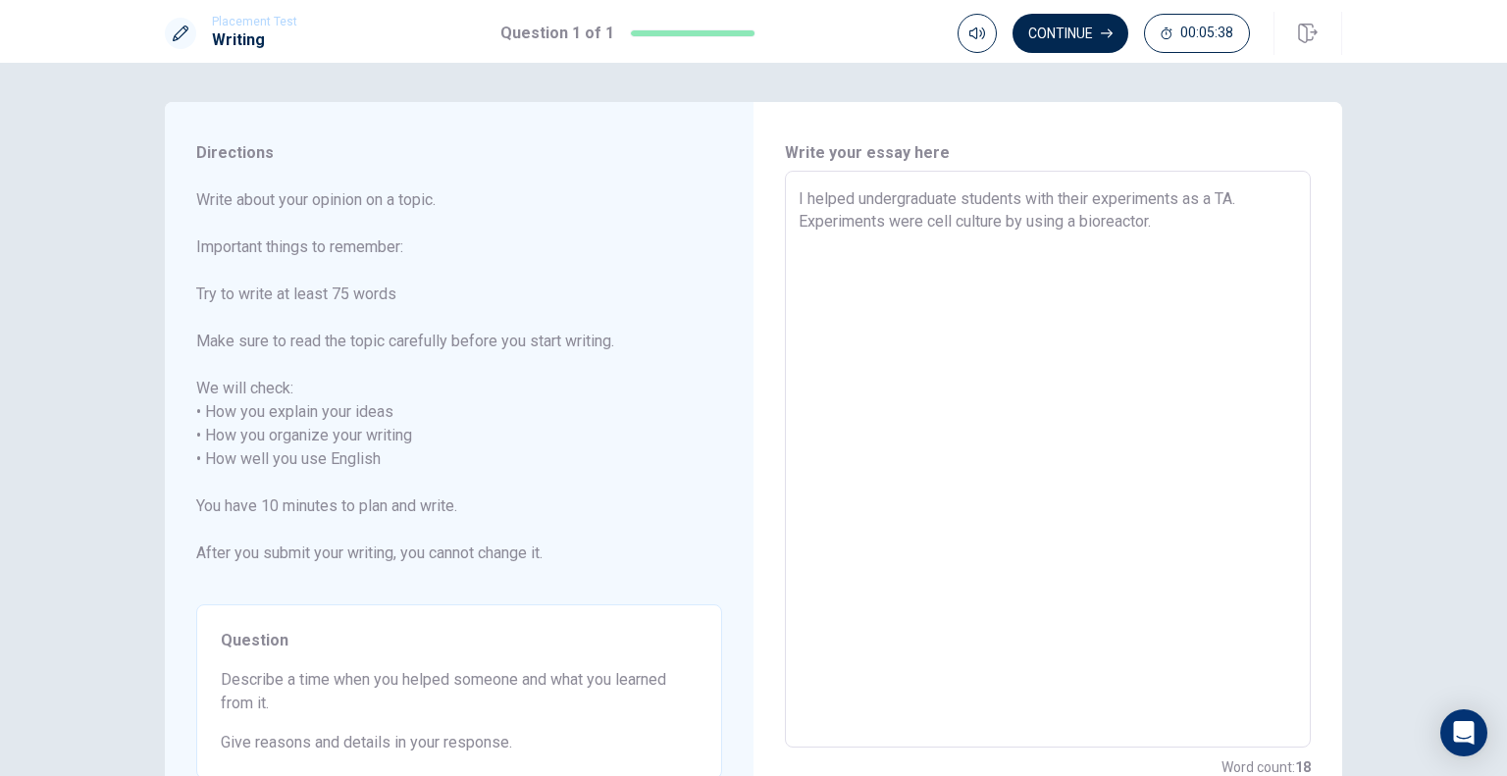
click at [1138, 221] on textarea "I helped undergraduate students with their experiments as a TA. Experiments wer…" at bounding box center [1048, 459] width 498 height 545
click at [1159, 221] on textarea "I helped undergraduate students with their experiments as a TA. Experiments wer…" at bounding box center [1048, 459] width 498 height 545
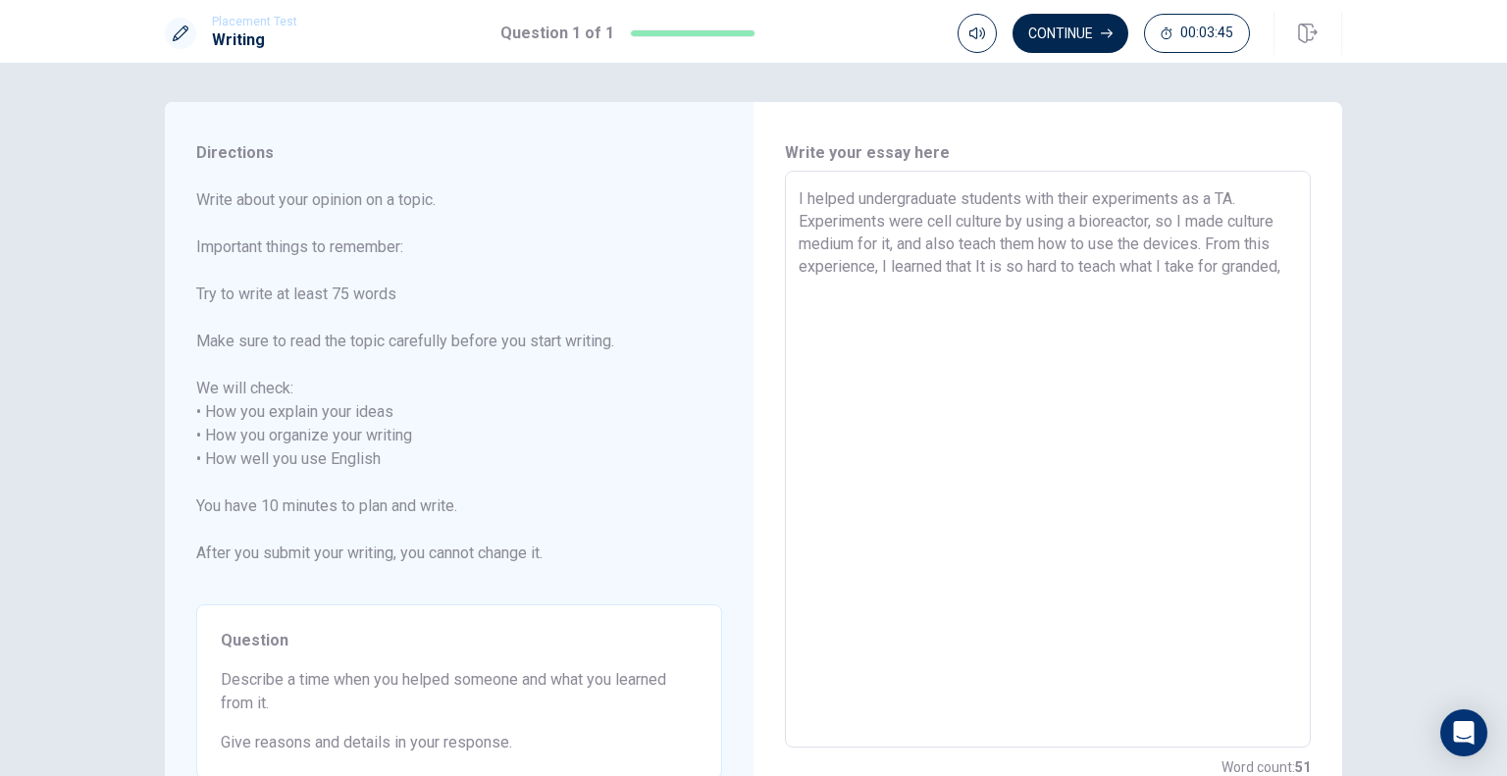
click at [1257, 271] on textarea "I helped undergraduate students with their experiments as a TA. Experiments wer…" at bounding box center [1048, 459] width 498 height 545
click at [1288, 265] on textarea "I helped undergraduate students with their experiments as a TA. Experiments wer…" at bounding box center [1048, 459] width 498 height 545
click at [878, 286] on textarea "I helped undergraduate students with their experiments as a TA. Experiments wer…" at bounding box center [1048, 459] width 498 height 545
click at [973, 242] on textarea "I helped undergraduate students with their experiments as a TA. Experiments wer…" at bounding box center [1048, 459] width 498 height 545
click at [908, 291] on textarea "I helped undergraduate students with their experiments as a TA. Experiments wer…" at bounding box center [1048, 459] width 498 height 545
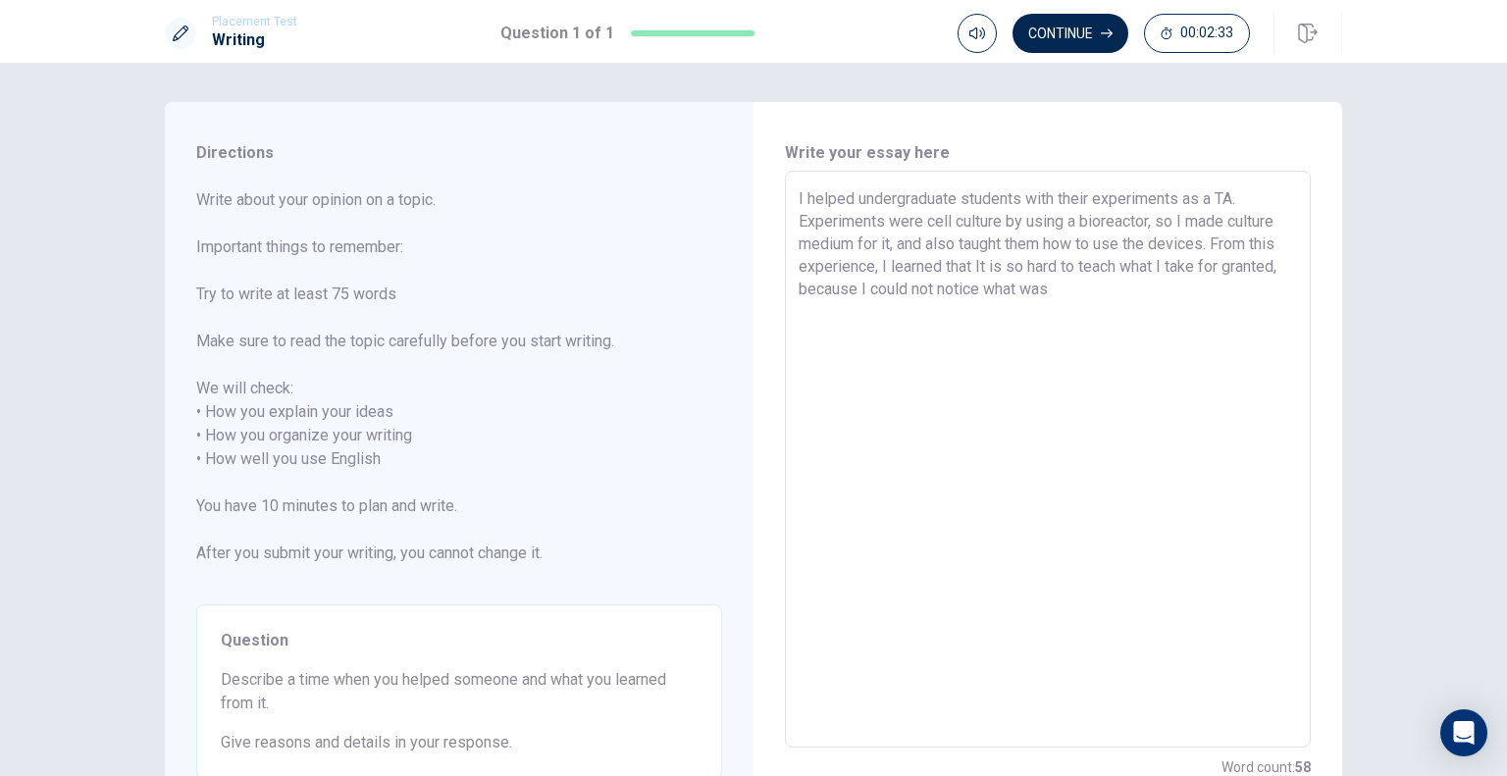
click at [929, 288] on textarea "I helped undergraduate students with their experiments as a TA. Experiments wer…" at bounding box center [1048, 459] width 498 height 545
click at [1114, 286] on textarea "I helped undergraduate students with their experiments as a TA. Experiments wer…" at bounding box center [1048, 459] width 498 height 545
click at [1201, 290] on textarea "I helped undergraduate students with their experiments as a TA. Experiments wer…" at bounding box center [1048, 459] width 498 height 545
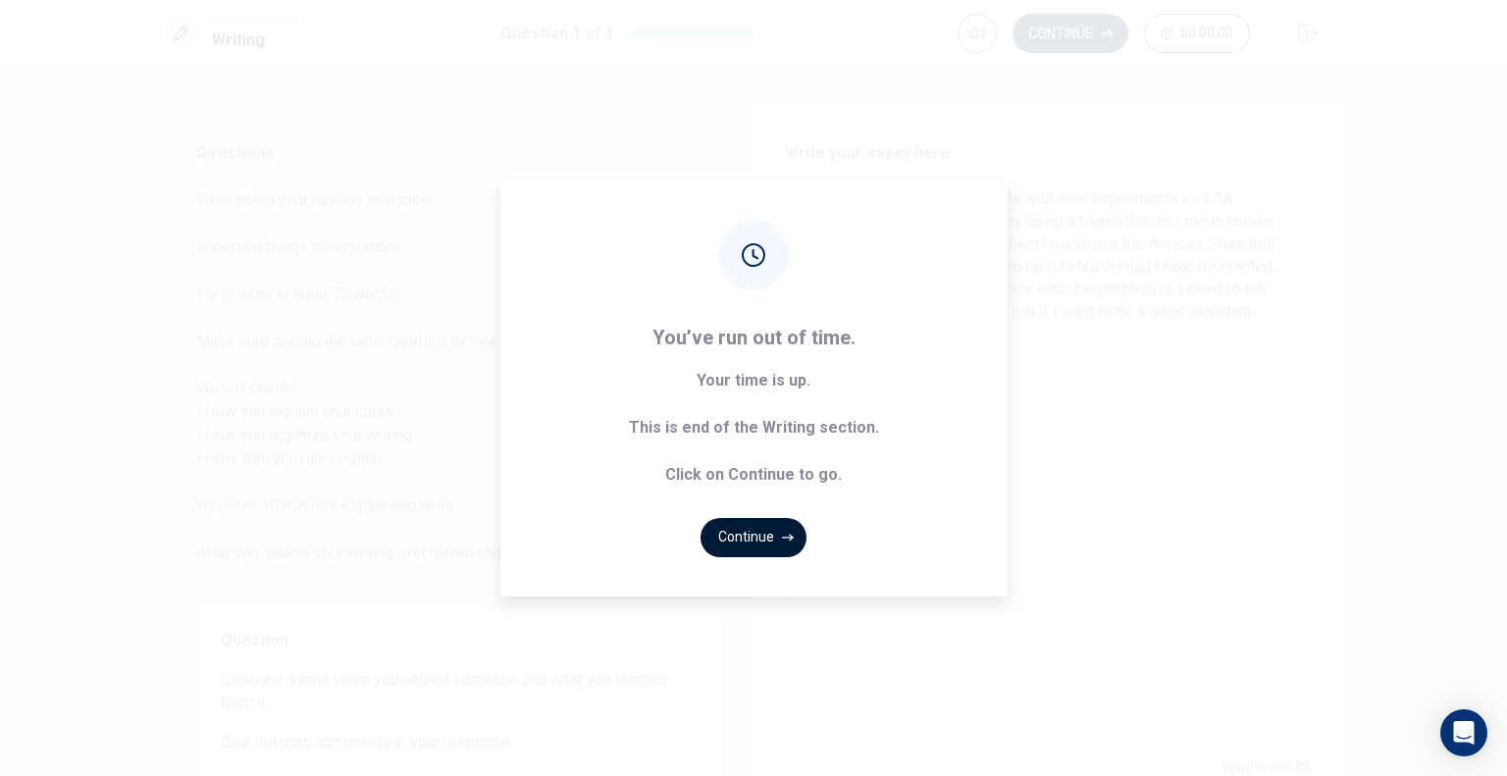
click at [771, 531] on button "Continue" at bounding box center [754, 537] width 106 height 39
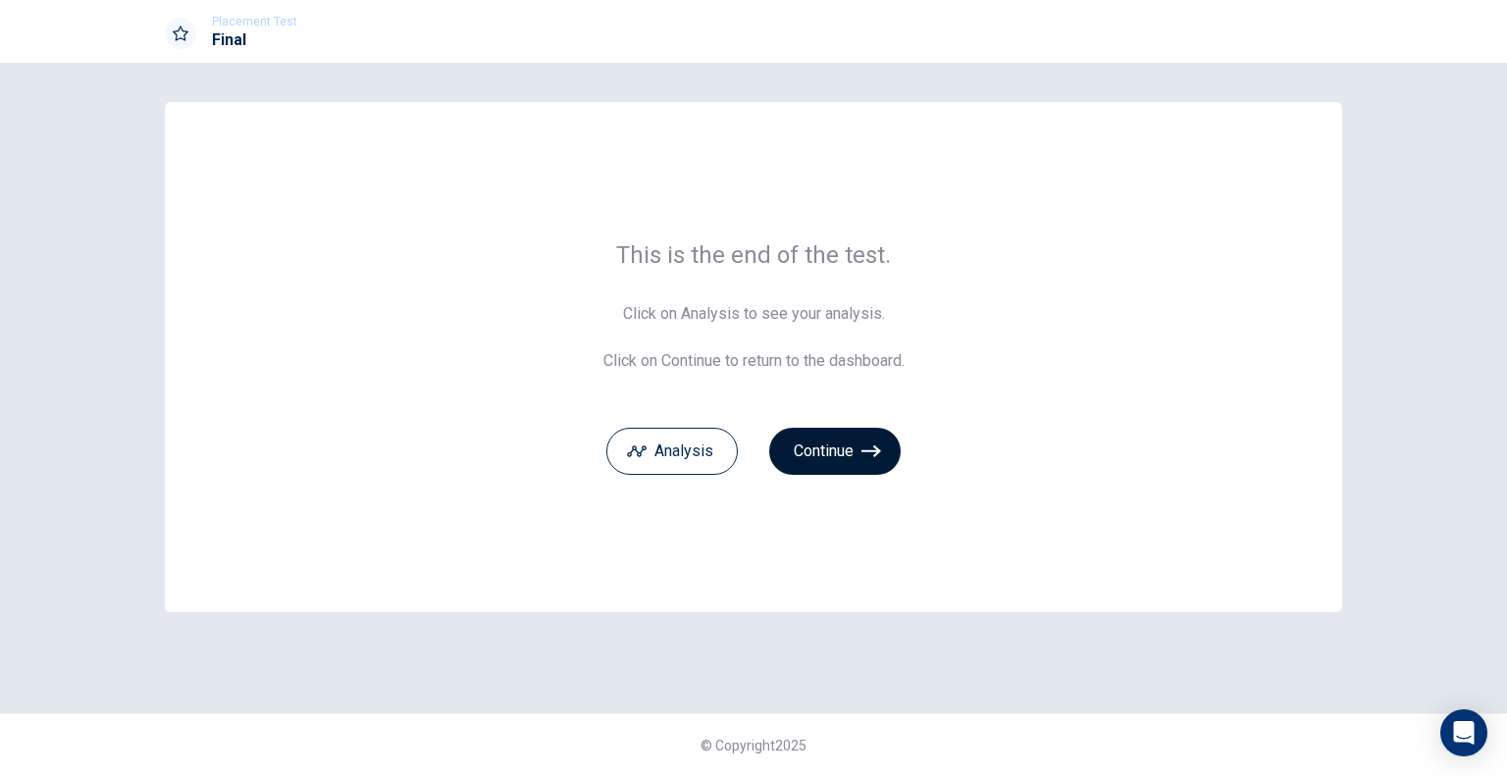
click at [838, 458] on button "Continue" at bounding box center [834, 451] width 131 height 47
